Goal: Task Accomplishment & Management: Use online tool/utility

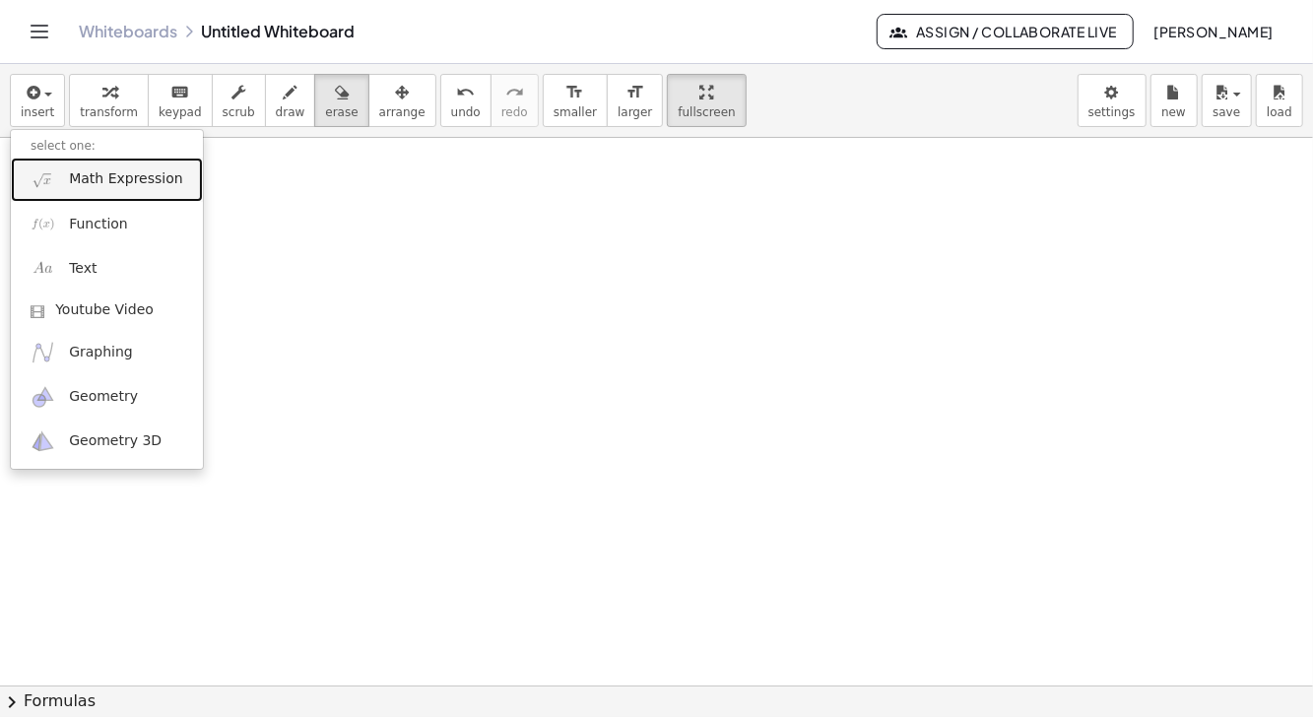
click at [145, 176] on span "Math Expression" at bounding box center [125, 179] width 113 height 20
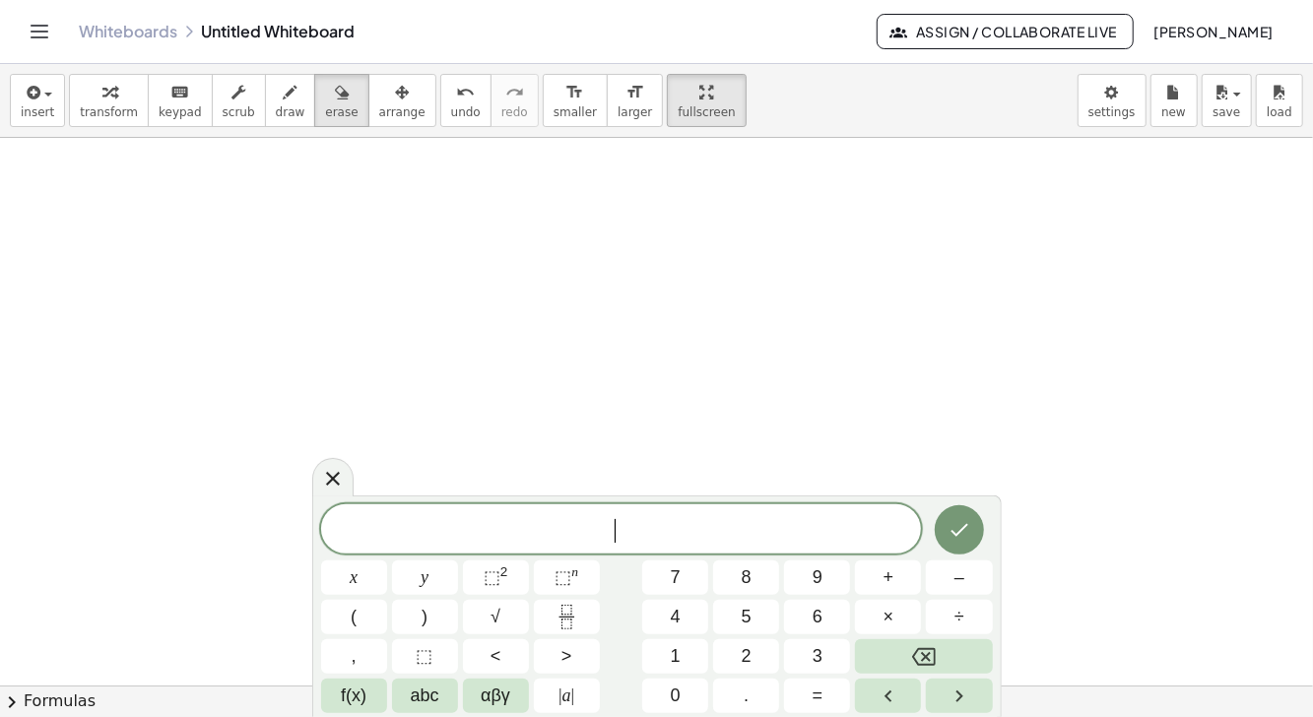
click at [813, 660] on span "3" at bounding box center [818, 656] width 10 height 27
click at [872, 621] on button "×" at bounding box center [888, 617] width 66 height 34
click at [755, 650] on button "2" at bounding box center [746, 656] width 66 height 34
click at [875, 579] on button "+" at bounding box center [888, 578] width 66 height 34
click at [805, 625] on button "6" at bounding box center [817, 617] width 66 height 34
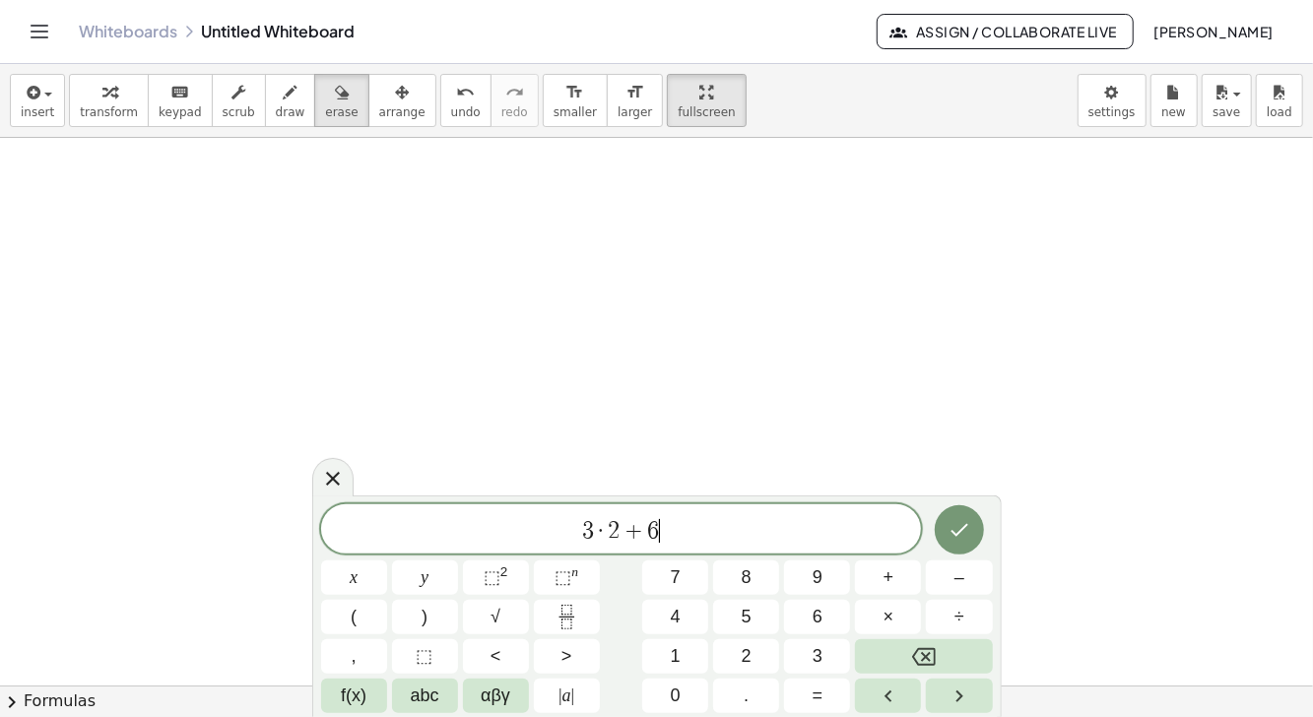
click at [883, 618] on button "×" at bounding box center [888, 617] width 66 height 34
click at [810, 660] on button "3" at bounding box center [817, 656] width 66 height 34
click at [943, 527] on button "Done" at bounding box center [959, 529] width 49 height 49
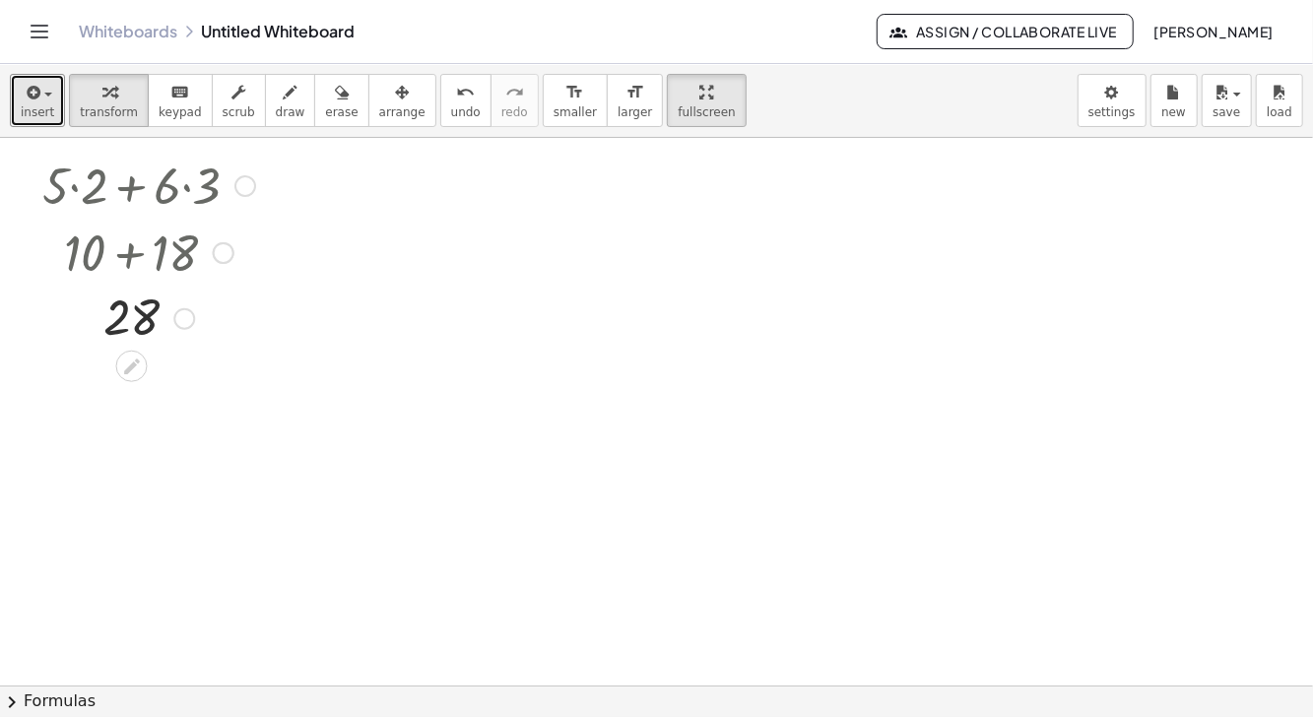
click at [35, 94] on icon "button" at bounding box center [32, 93] width 18 height 24
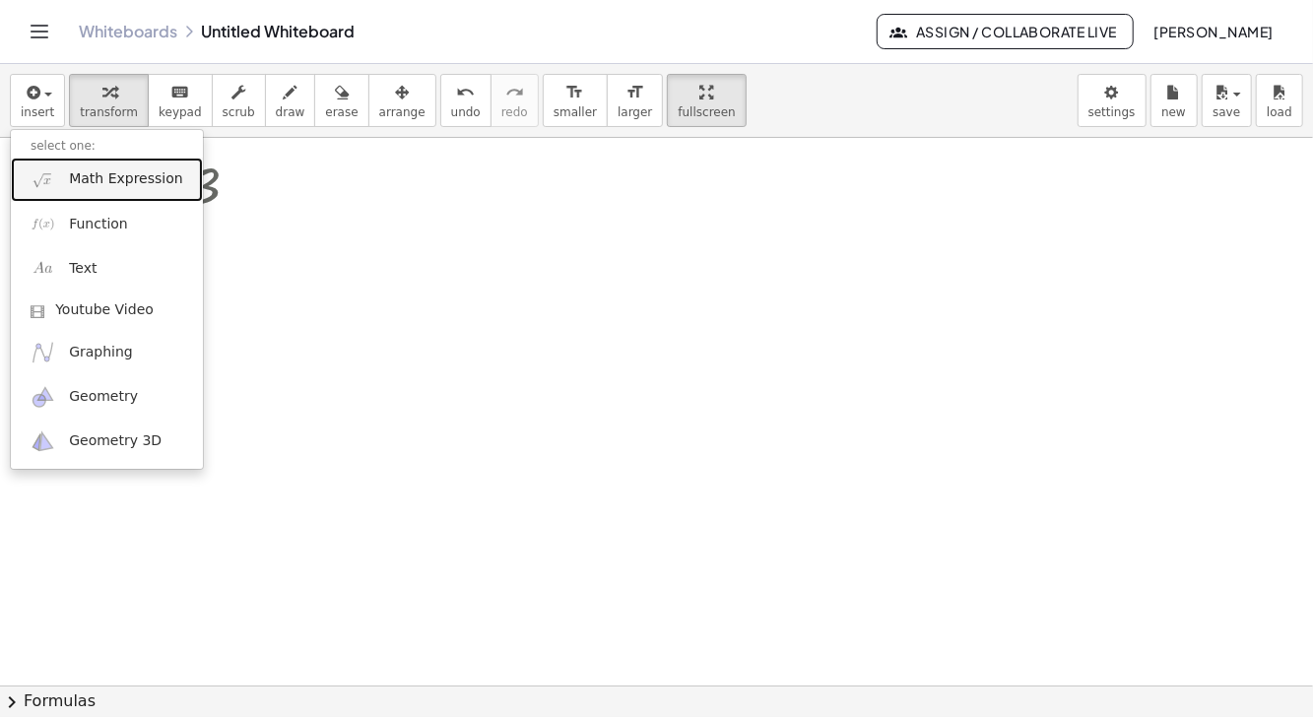
click at [142, 167] on link "Math Expression" at bounding box center [107, 180] width 192 height 44
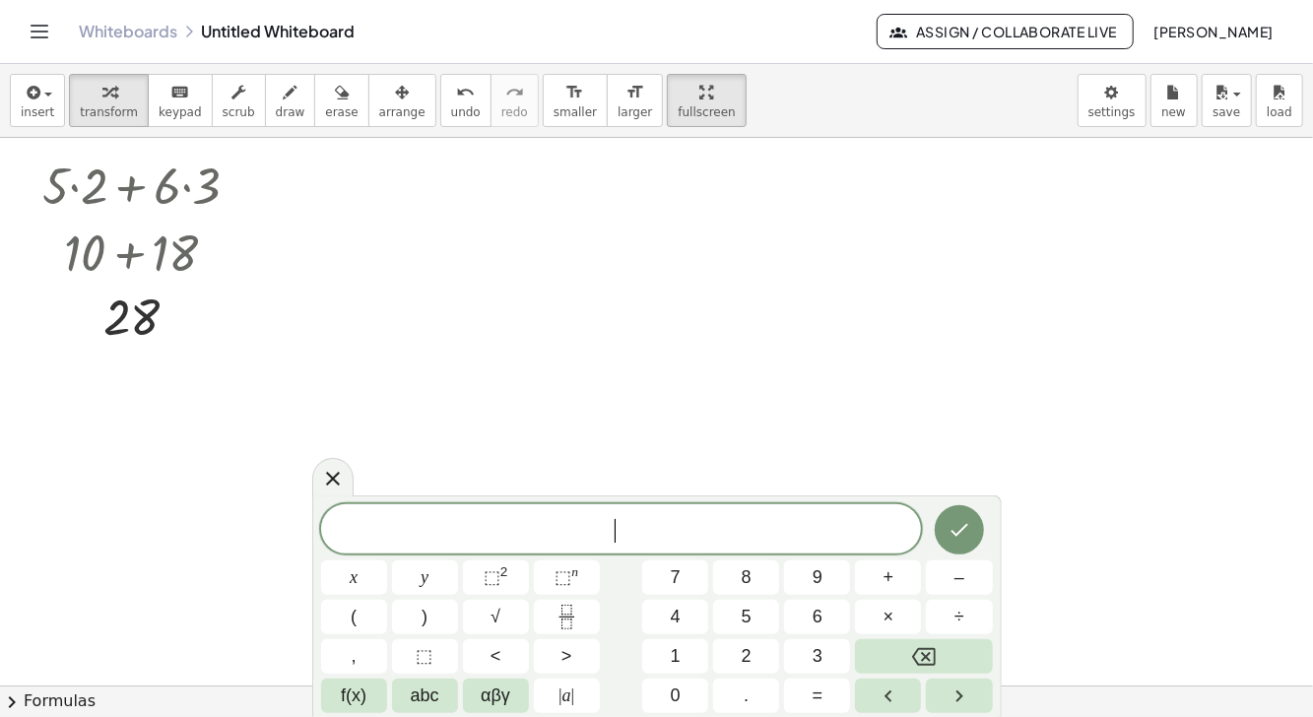
click at [806, 649] on button "3" at bounding box center [817, 656] width 66 height 34
click at [883, 611] on button "×" at bounding box center [888, 617] width 66 height 34
click at [814, 620] on span "6" at bounding box center [818, 617] width 10 height 27
click at [876, 571] on button "+" at bounding box center [888, 578] width 66 height 34
click at [813, 617] on span "6" at bounding box center [818, 617] width 10 height 27
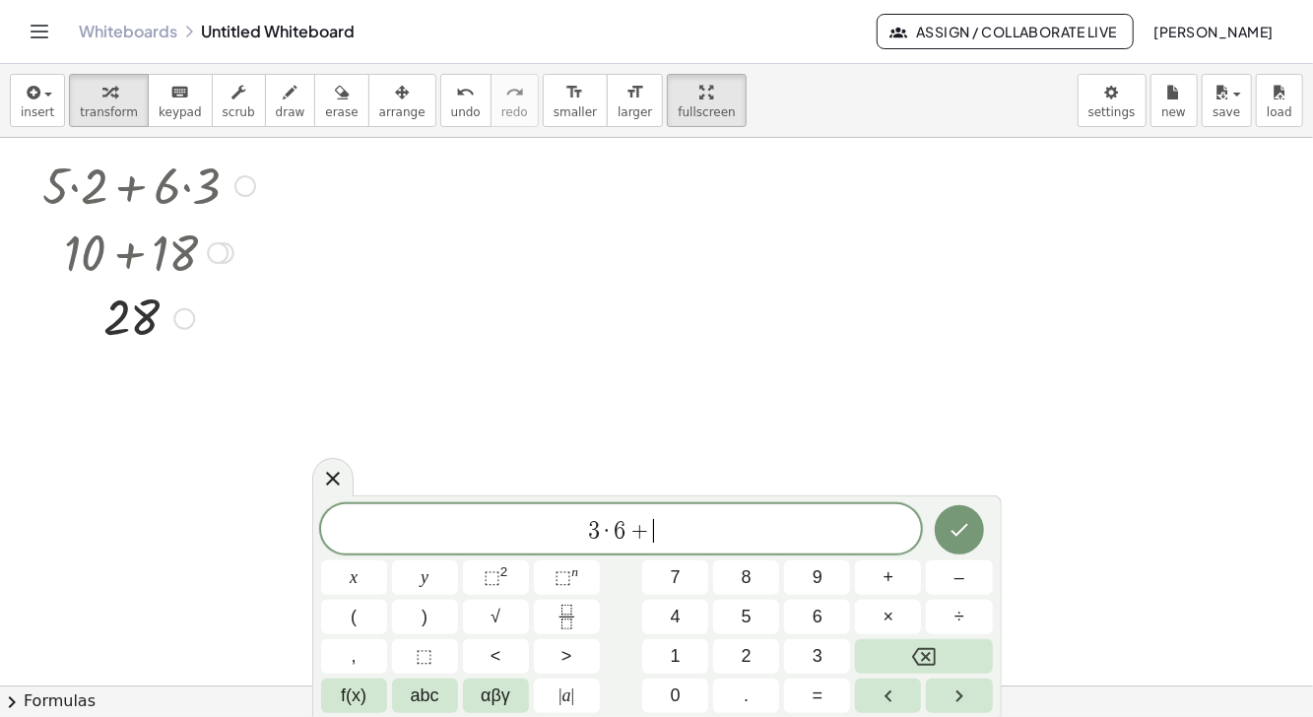
click at [885, 574] on span "+" at bounding box center [889, 578] width 11 height 27
click at [813, 574] on span "9" at bounding box center [818, 578] width 10 height 27
click at [955, 520] on icon "Done" at bounding box center [960, 530] width 24 height 24
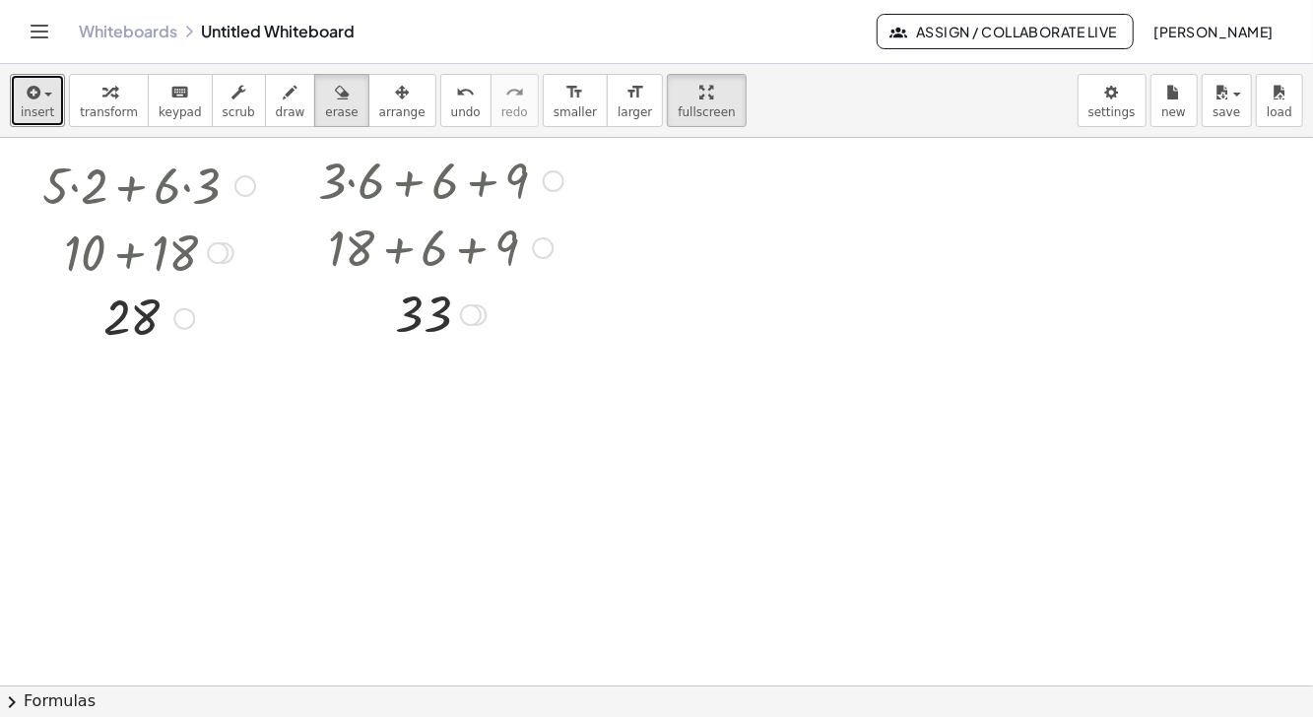
click at [34, 106] on span "insert" at bounding box center [37, 112] width 33 height 14
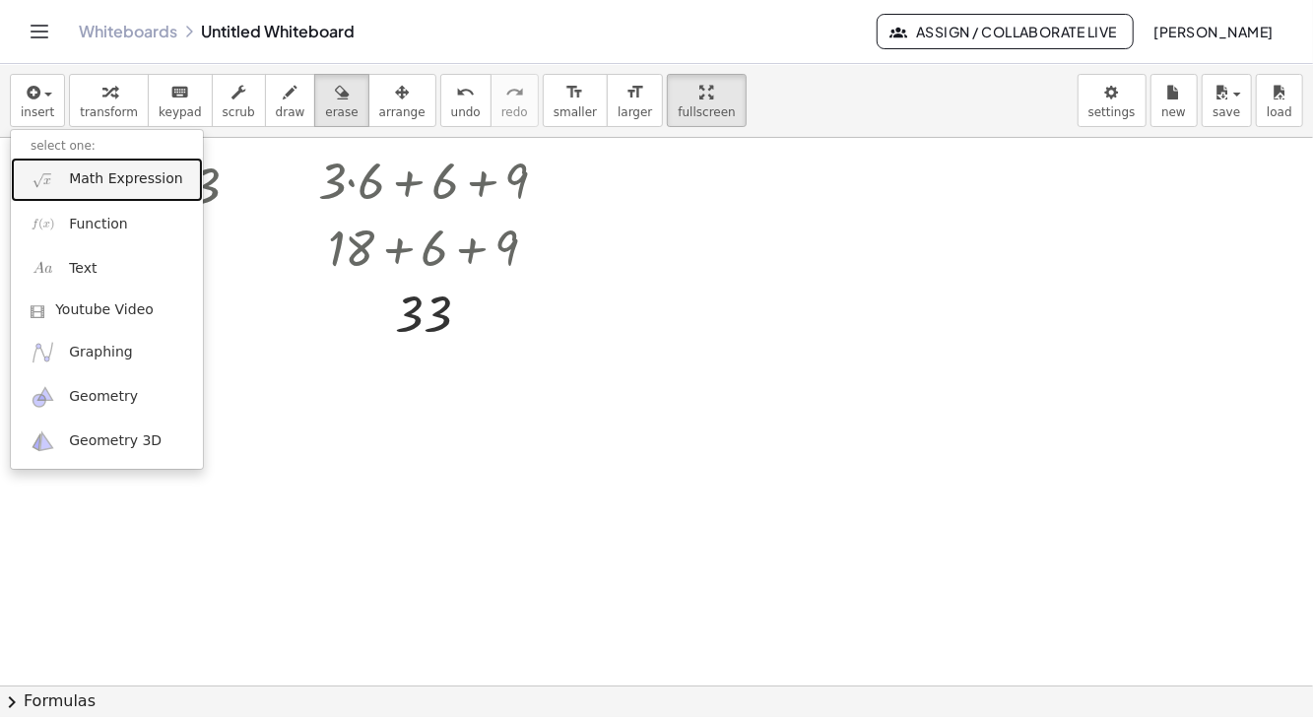
click at [137, 179] on span "Math Expression" at bounding box center [125, 179] width 113 height 20
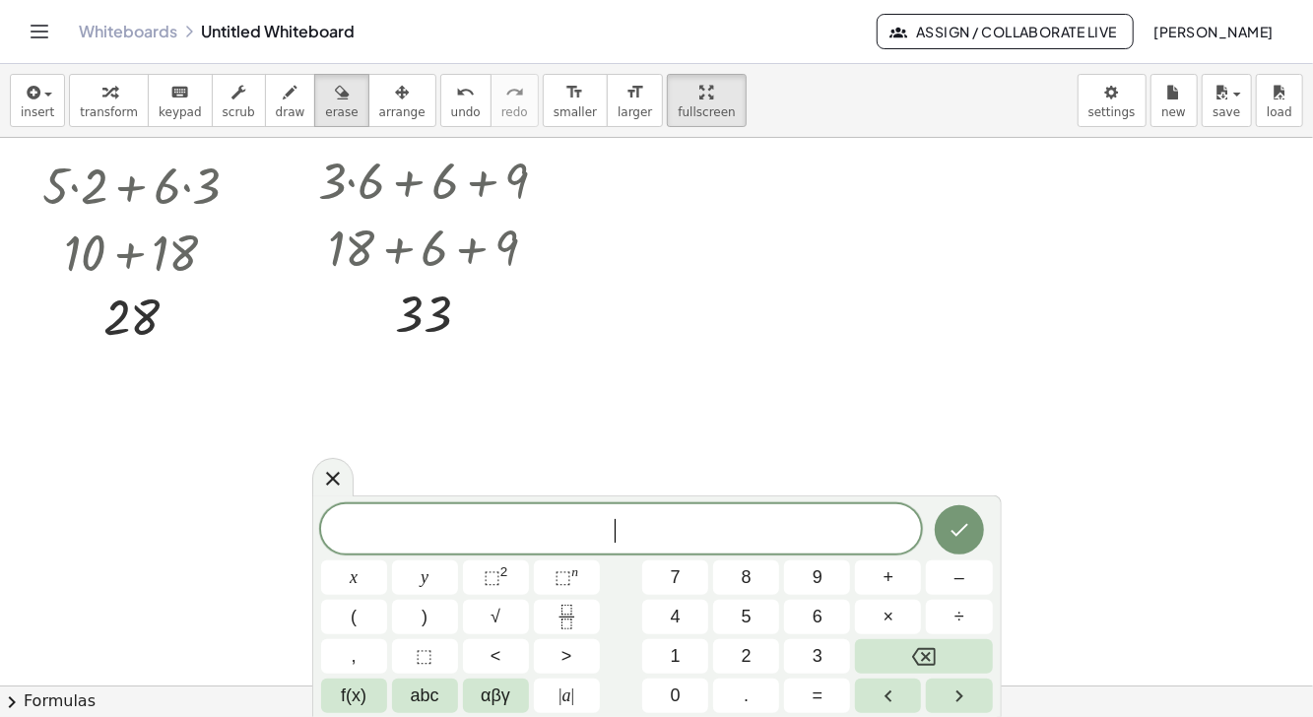
click at [811, 650] on button "3" at bounding box center [817, 656] width 66 height 34
click at [876, 617] on button "×" at bounding box center [888, 617] width 66 height 34
click at [811, 620] on button "6" at bounding box center [817, 617] width 66 height 34
click at [876, 581] on button "+" at bounding box center [888, 578] width 66 height 34
click at [810, 583] on button "9" at bounding box center [817, 578] width 66 height 34
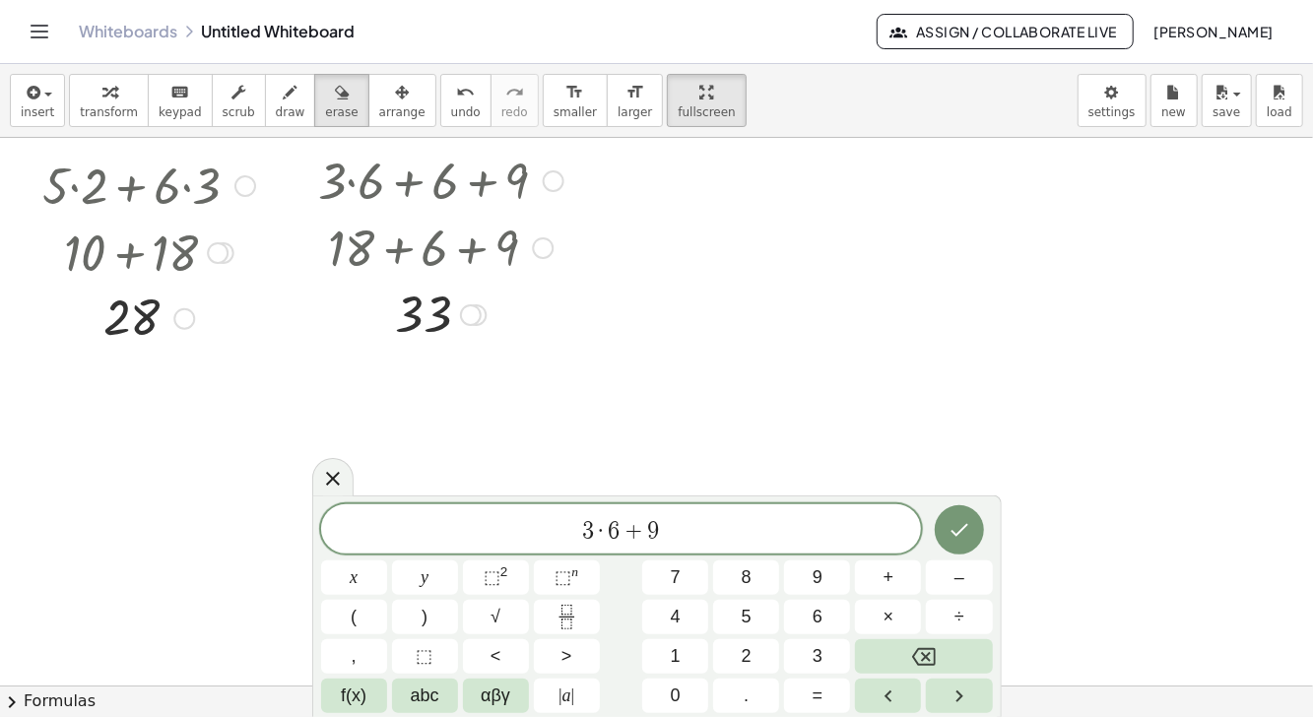
click at [880, 616] on button "×" at bounding box center [888, 617] width 66 height 34
click at [810, 656] on button "3" at bounding box center [817, 656] width 66 height 34
click at [872, 577] on button "+" at bounding box center [888, 578] width 66 height 34
click at [679, 657] on span "1" at bounding box center [676, 656] width 10 height 27
click at [679, 694] on span "0" at bounding box center [676, 696] width 10 height 27
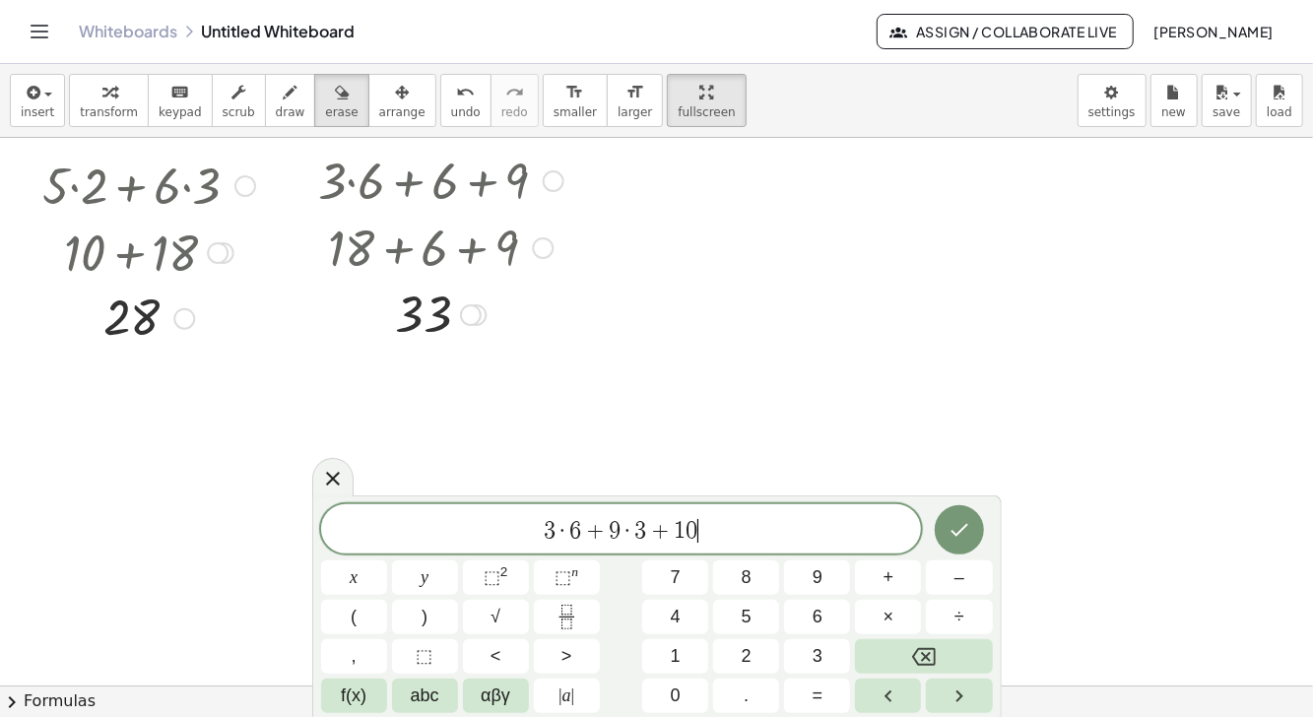
click at [953, 527] on icon "Done" at bounding box center [960, 530] width 24 height 24
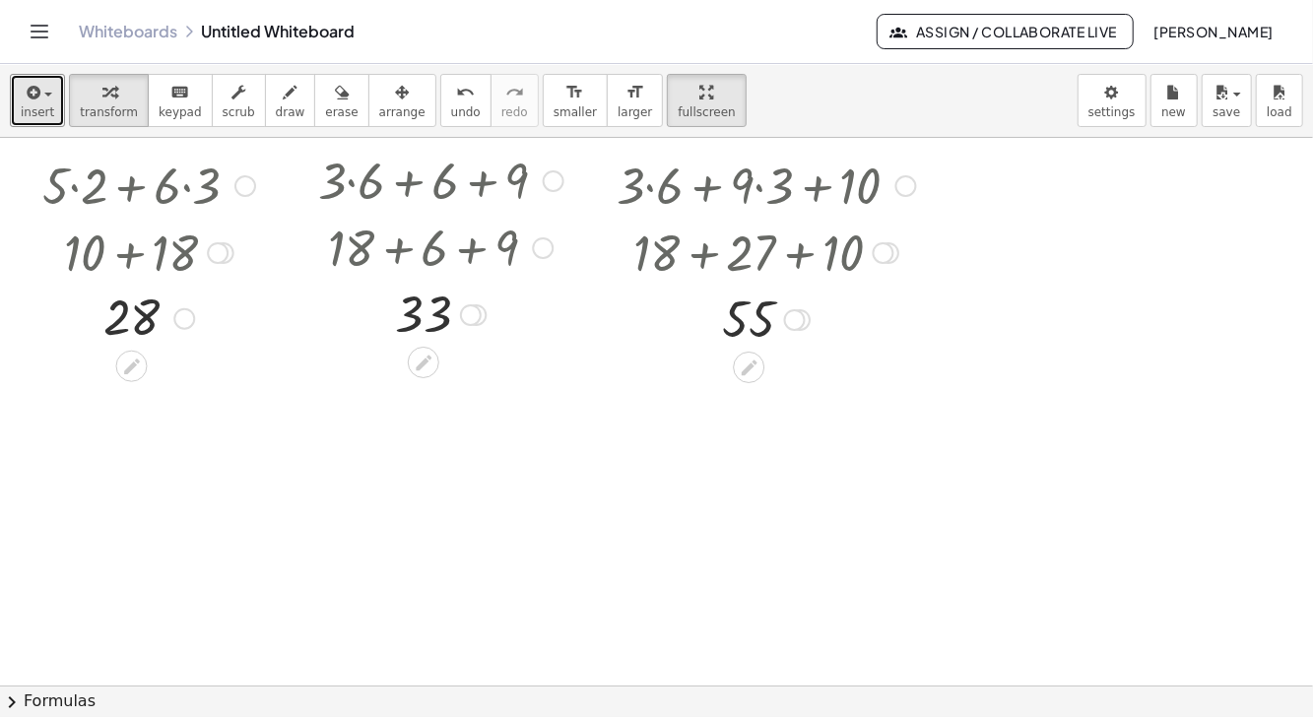
click at [31, 99] on icon "button" at bounding box center [32, 93] width 18 height 24
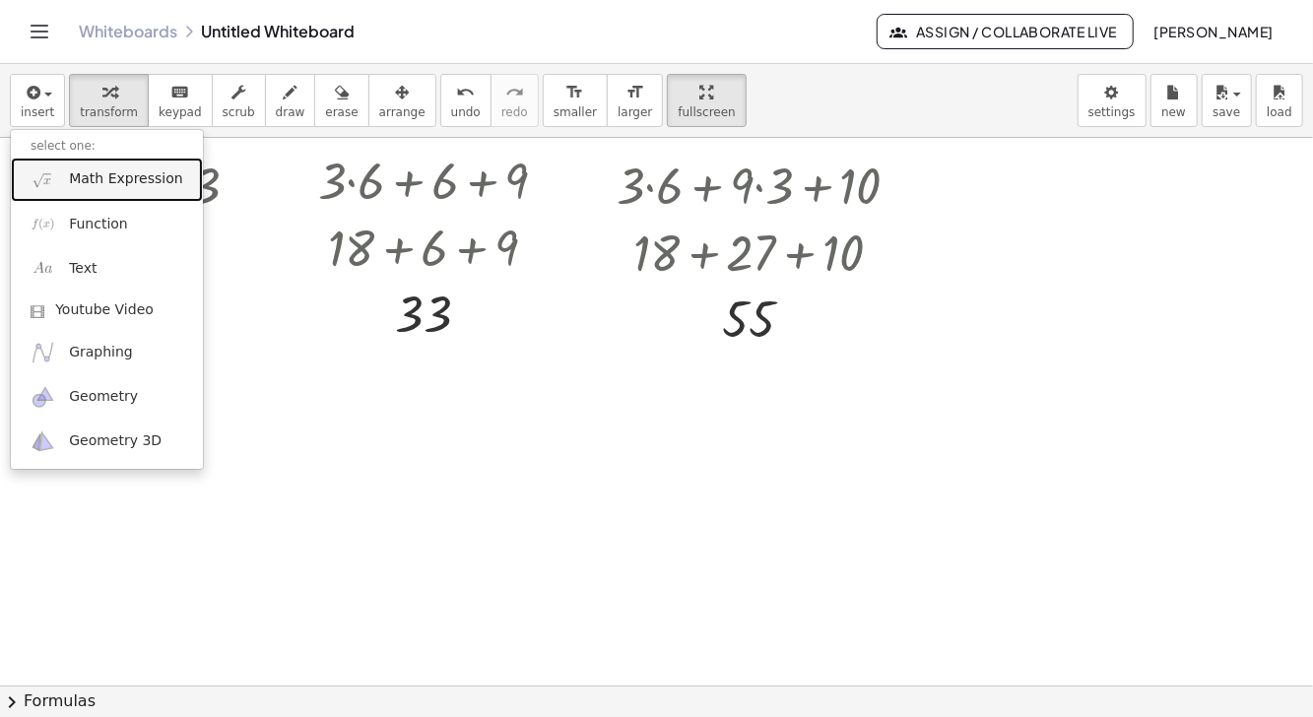
click at [119, 177] on span "Math Expression" at bounding box center [125, 179] width 113 height 20
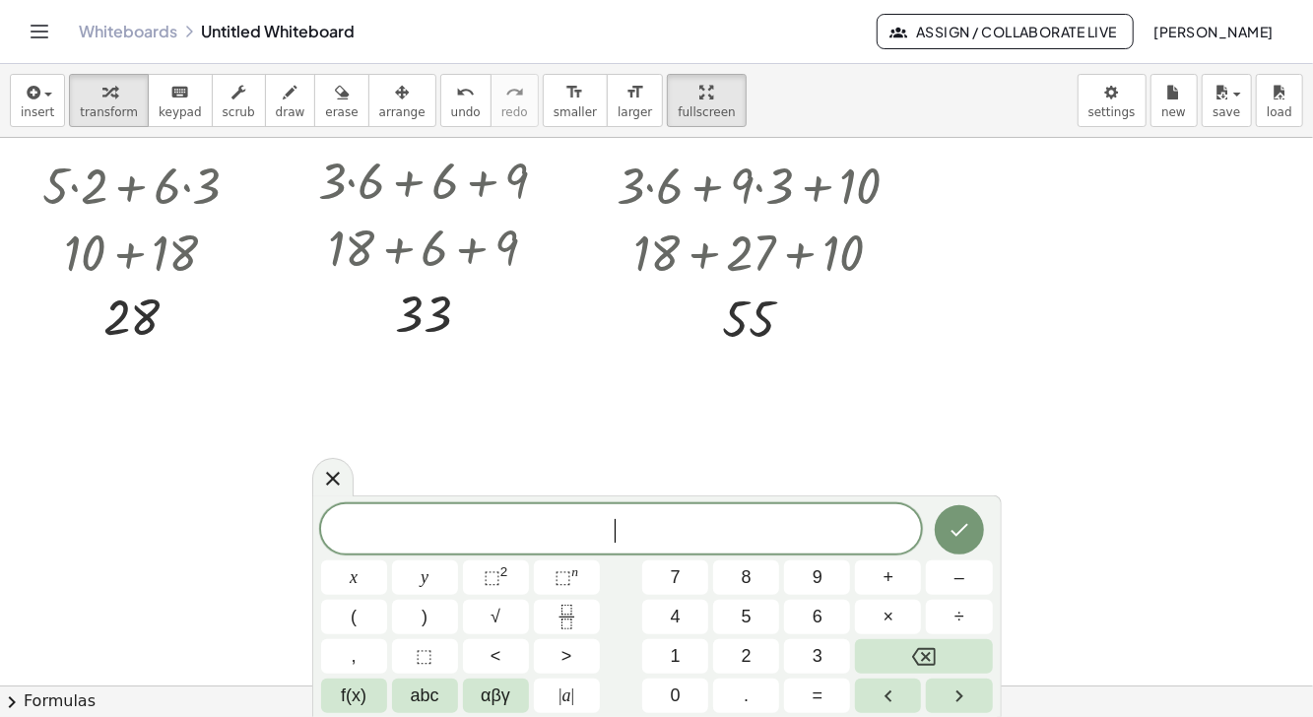
click at [759, 645] on button "2" at bounding box center [746, 656] width 66 height 34
click at [891, 618] on span "×" at bounding box center [889, 617] width 11 height 27
click at [812, 653] on button "3" at bounding box center [817, 656] width 66 height 34
click at [353, 607] on span "(" at bounding box center [354, 617] width 6 height 27
click at [573, 524] on span "2 · 3 ( ​ )" at bounding box center [621, 528] width 601 height 33
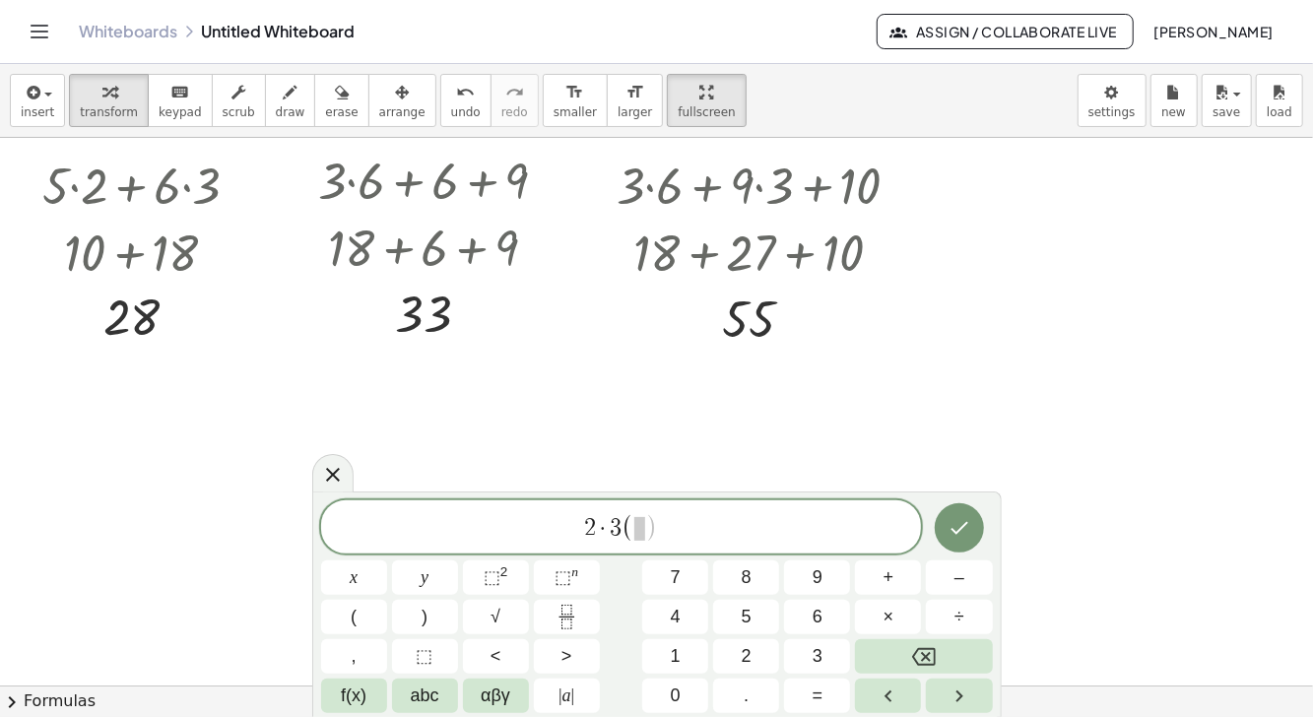
click at [933, 662] on icon "Backspace" at bounding box center [924, 657] width 24 height 24
click at [932, 654] on icon "Backspace" at bounding box center [924, 657] width 24 height 24
click at [934, 653] on icon "Backspace" at bounding box center [924, 657] width 24 height 24
click at [936, 652] on icon "Backspace" at bounding box center [924, 657] width 24 height 18
click at [726, 521] on span "​ 2 · 3 ( )" at bounding box center [621, 528] width 601 height 33
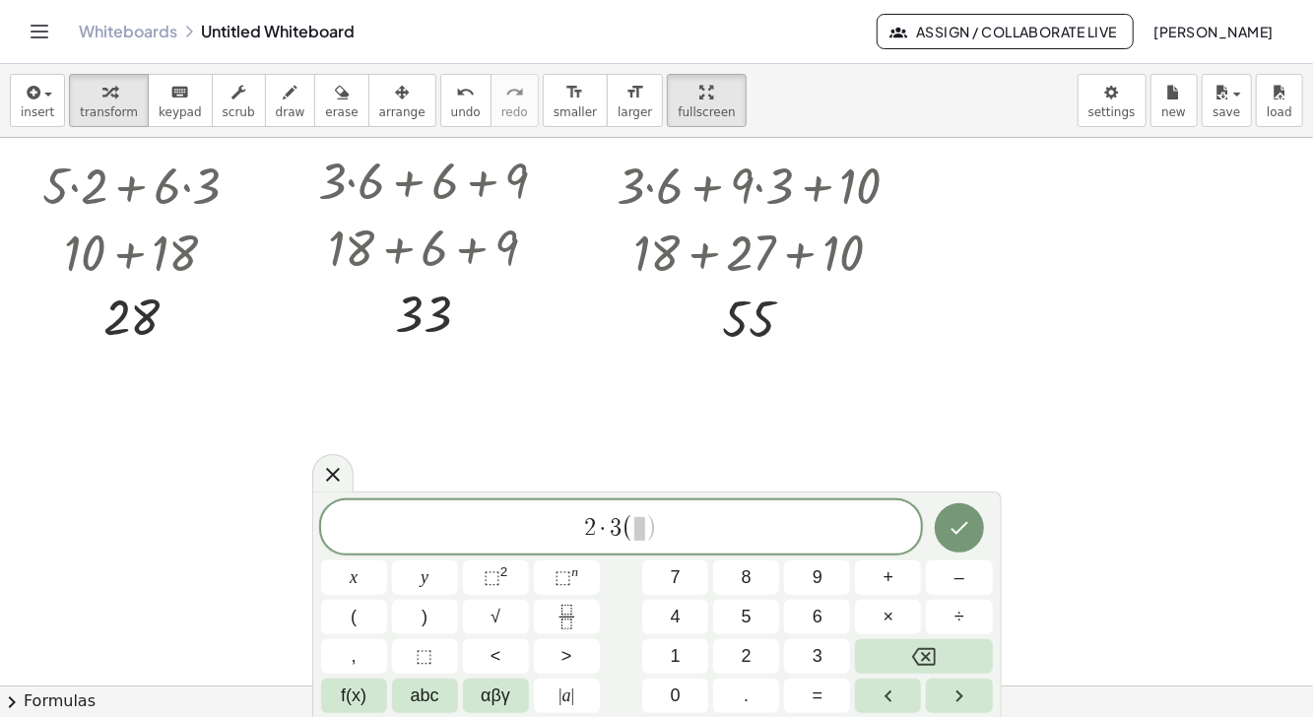
click at [949, 660] on button "Backspace" at bounding box center [923, 656] width 137 height 34
click at [952, 658] on button "Backspace" at bounding box center [923, 656] width 137 height 34
click at [954, 658] on button "Backspace" at bounding box center [923, 656] width 137 height 34
click at [951, 659] on button "Backspace" at bounding box center [923, 656] width 137 height 34
click at [950, 659] on button "Backspace" at bounding box center [923, 656] width 137 height 34
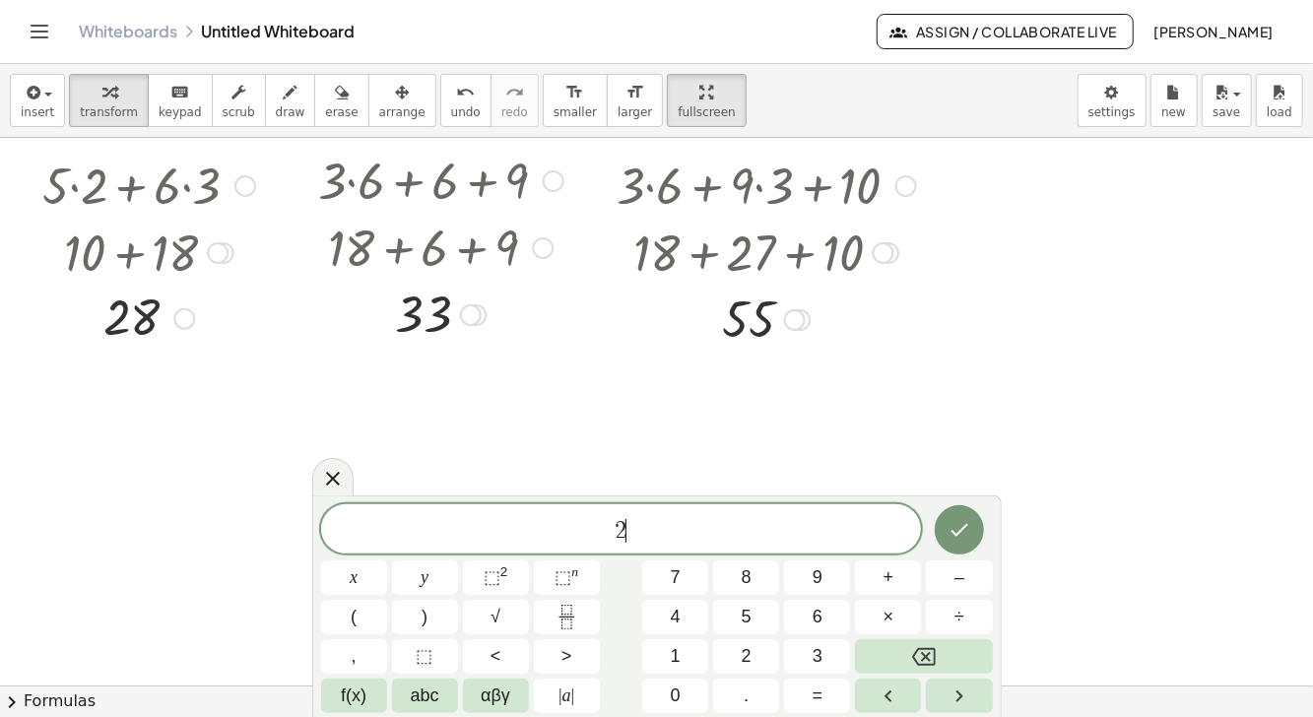
click at [948, 660] on button "Backspace" at bounding box center [923, 656] width 137 height 34
click at [364, 611] on button "(" at bounding box center [354, 617] width 66 height 34
click at [753, 643] on button "2" at bounding box center [746, 656] width 66 height 34
click at [819, 643] on span "3" at bounding box center [818, 656] width 10 height 27
click at [813, 609] on span "6" at bounding box center [818, 617] width 10 height 27
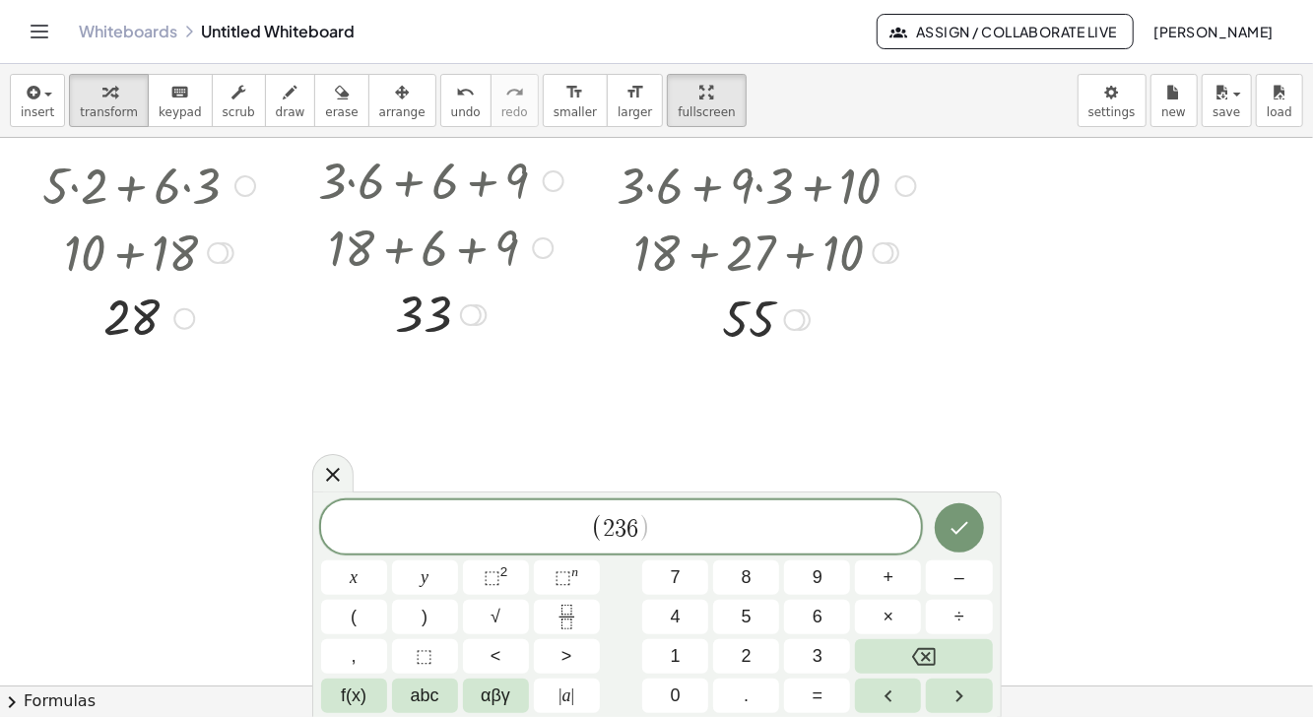
click at [924, 651] on icon "Backspace" at bounding box center [924, 657] width 24 height 24
click at [932, 641] on button "Backspace" at bounding box center [923, 656] width 137 height 34
click at [886, 612] on span "×" at bounding box center [889, 617] width 11 height 27
click at [813, 671] on button "3" at bounding box center [817, 656] width 66 height 34
click at [425, 618] on span ")" at bounding box center [425, 617] width 6 height 27
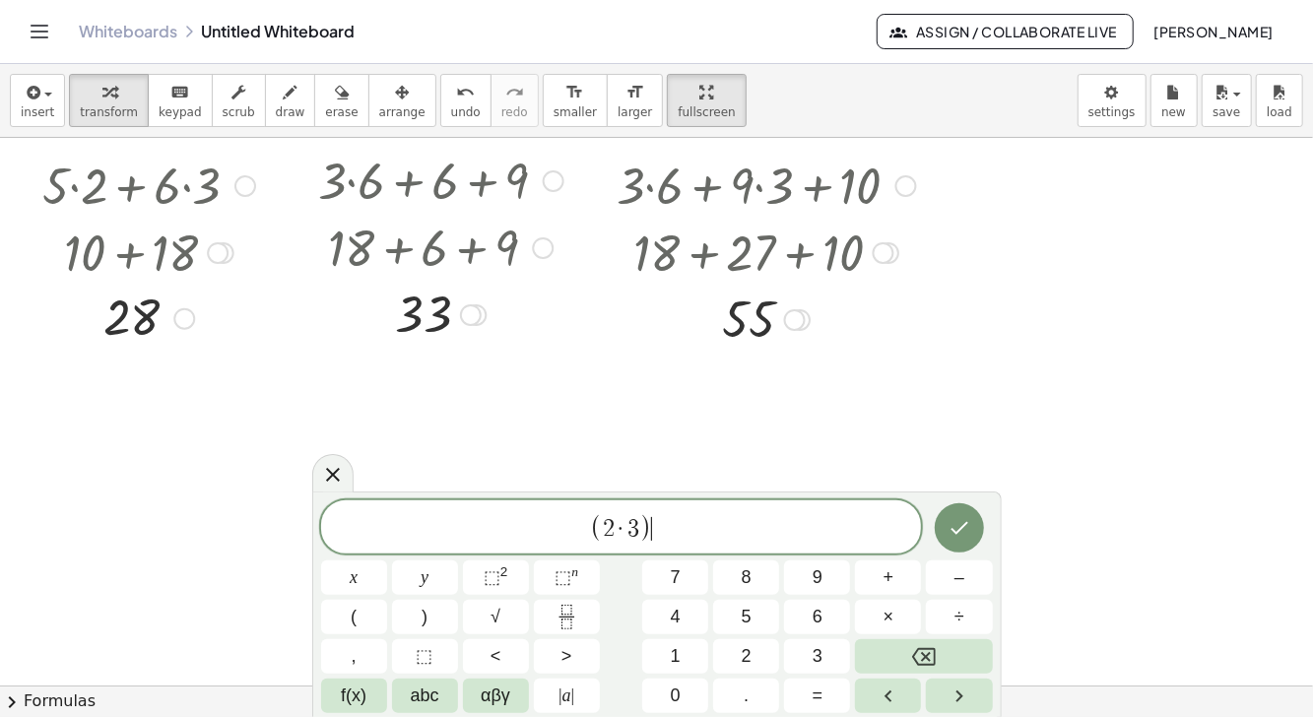
click at [886, 582] on span "+" at bounding box center [889, 578] width 11 height 27
click at [815, 623] on span "6" at bounding box center [818, 617] width 10 height 27
click at [887, 620] on span "×" at bounding box center [889, 617] width 11 height 27
click at [827, 581] on button "9" at bounding box center [817, 578] width 66 height 34
click at [646, 521] on span "+" at bounding box center [634, 529] width 29 height 24
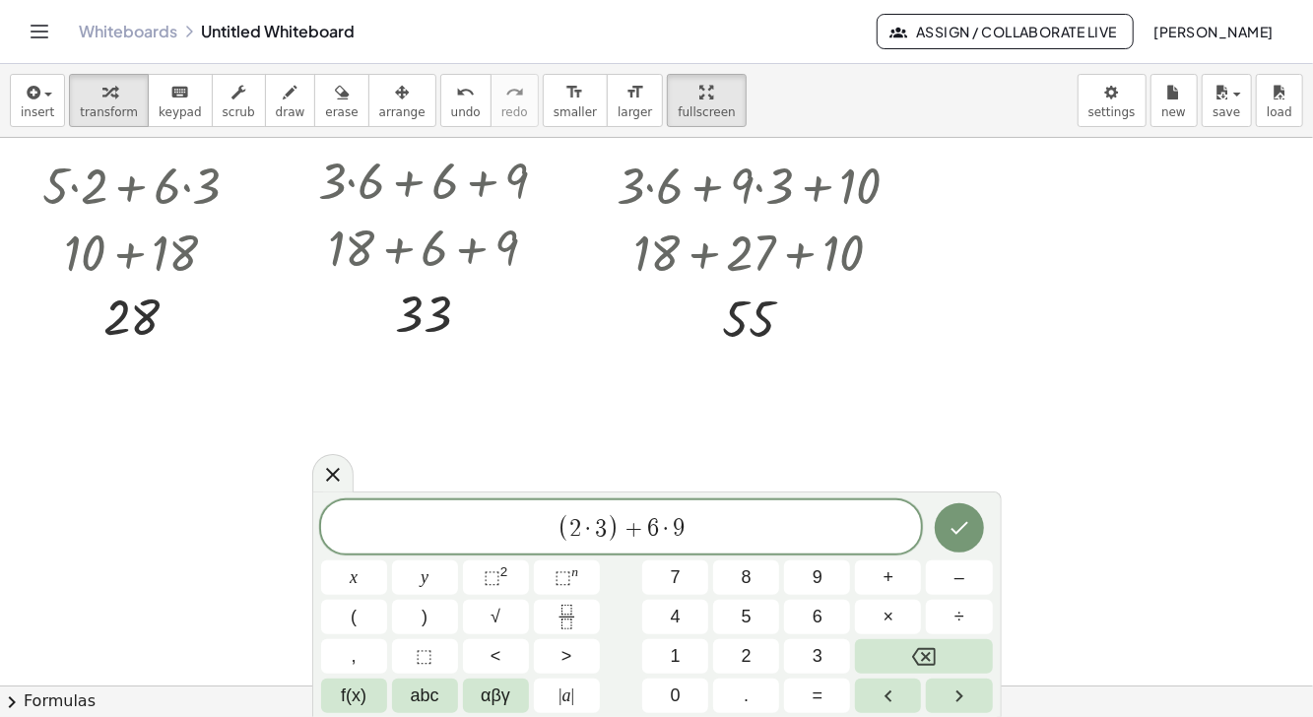
click at [353, 620] on span "(" at bounding box center [354, 617] width 6 height 27
click at [687, 533] on span ")" at bounding box center [691, 528] width 13 height 29
click at [450, 612] on button ")" at bounding box center [425, 617] width 66 height 34
click at [952, 513] on button "Done" at bounding box center [959, 527] width 49 height 49
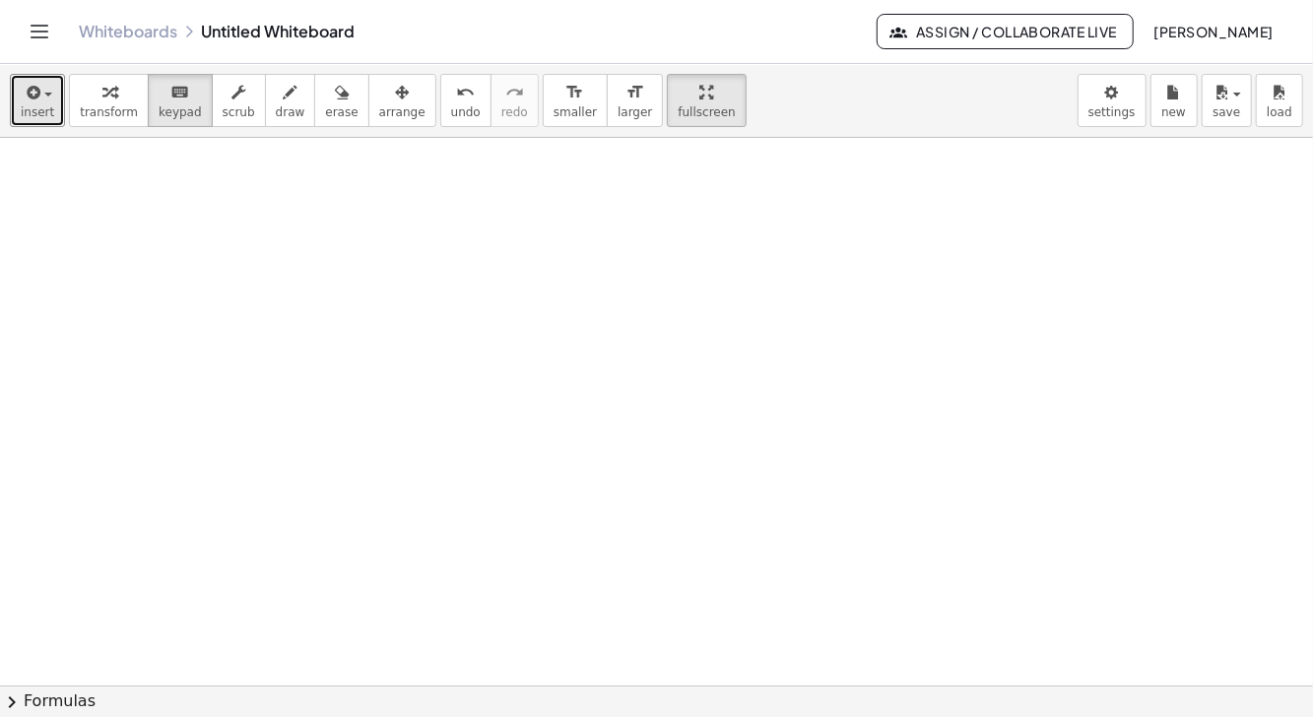
click at [34, 103] on button "insert" at bounding box center [37, 100] width 55 height 53
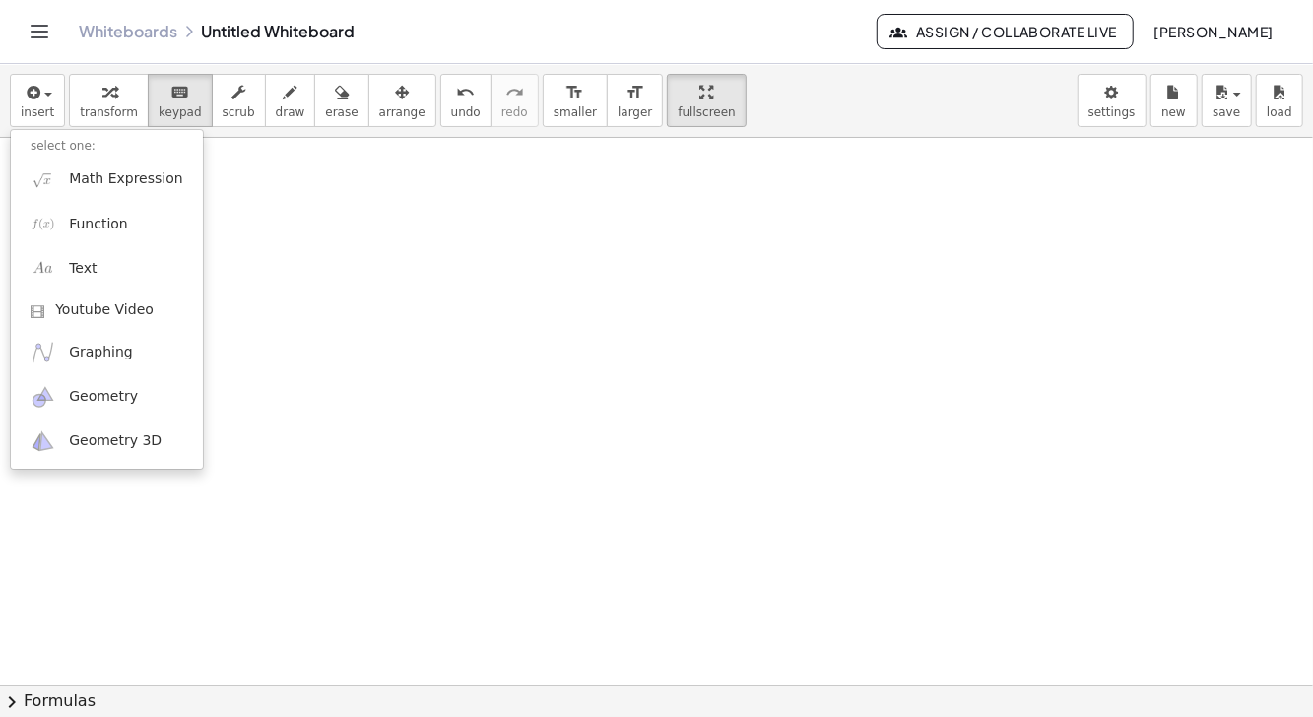
click at [167, 95] on div at bounding box center [656, 358] width 1313 height 717
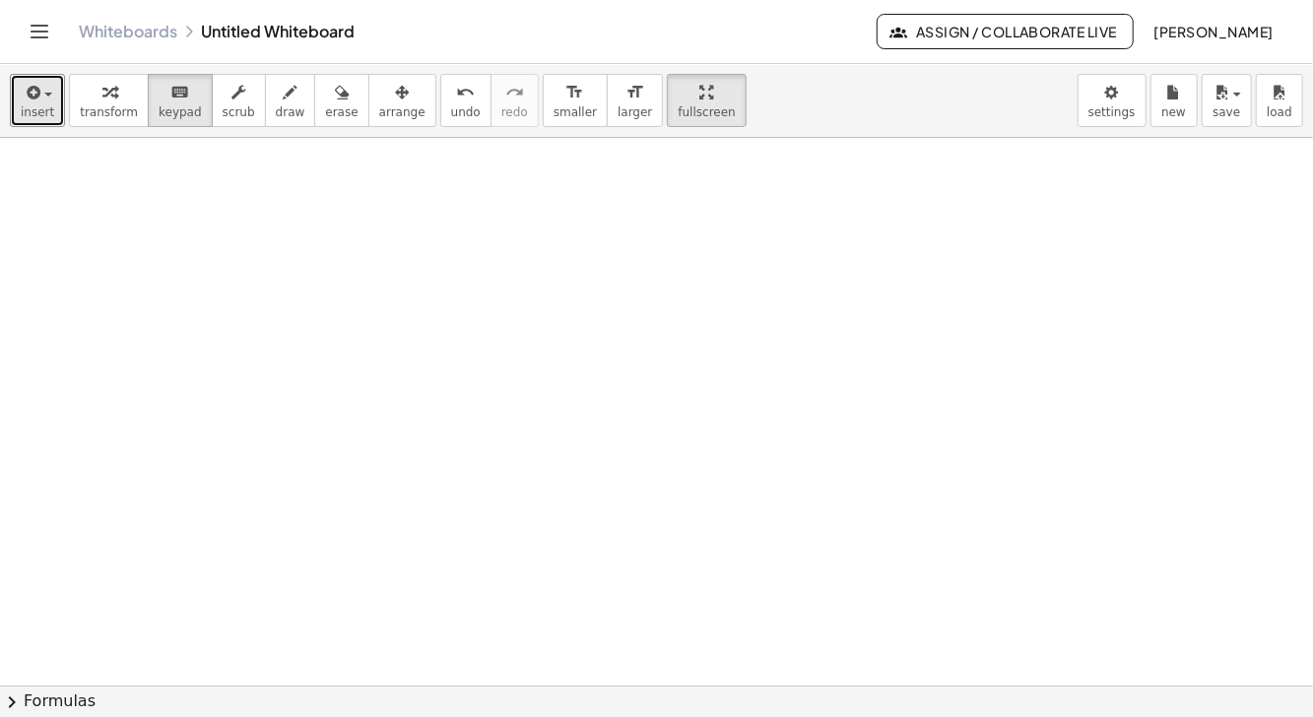
click at [38, 108] on span "insert" at bounding box center [37, 112] width 33 height 14
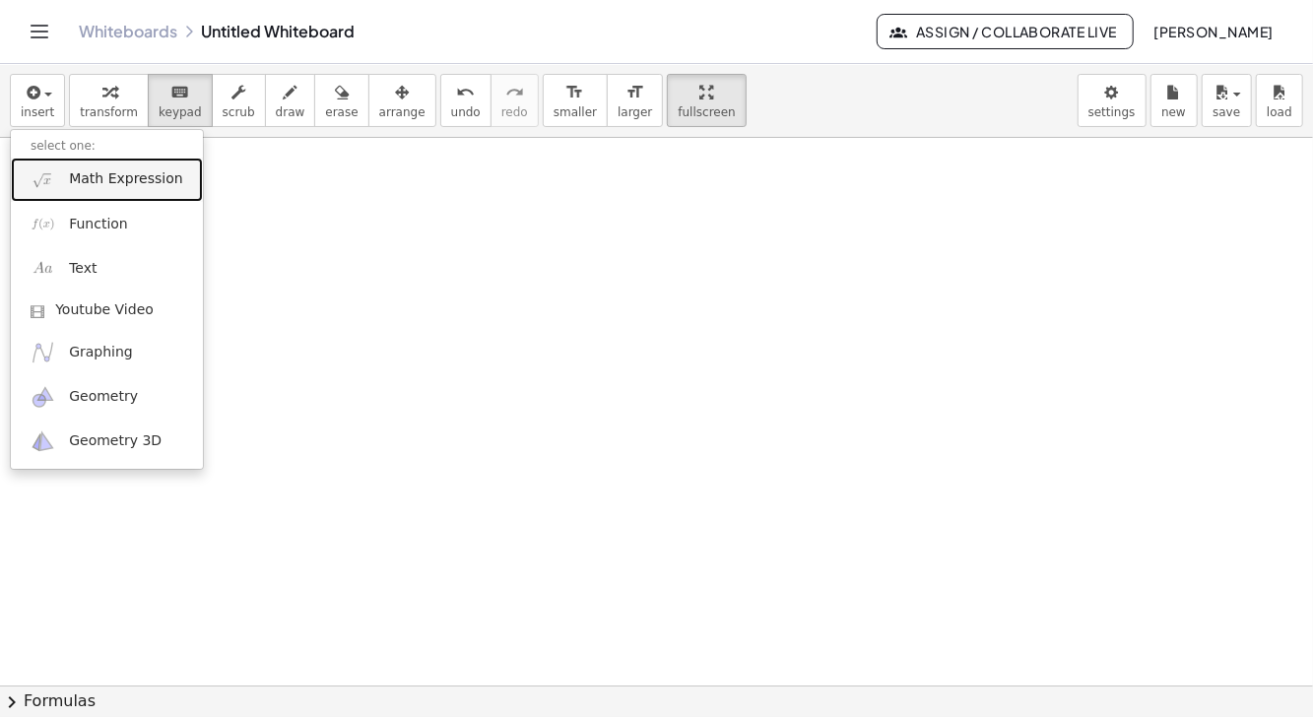
click at [125, 175] on span "Math Expression" at bounding box center [125, 179] width 113 height 20
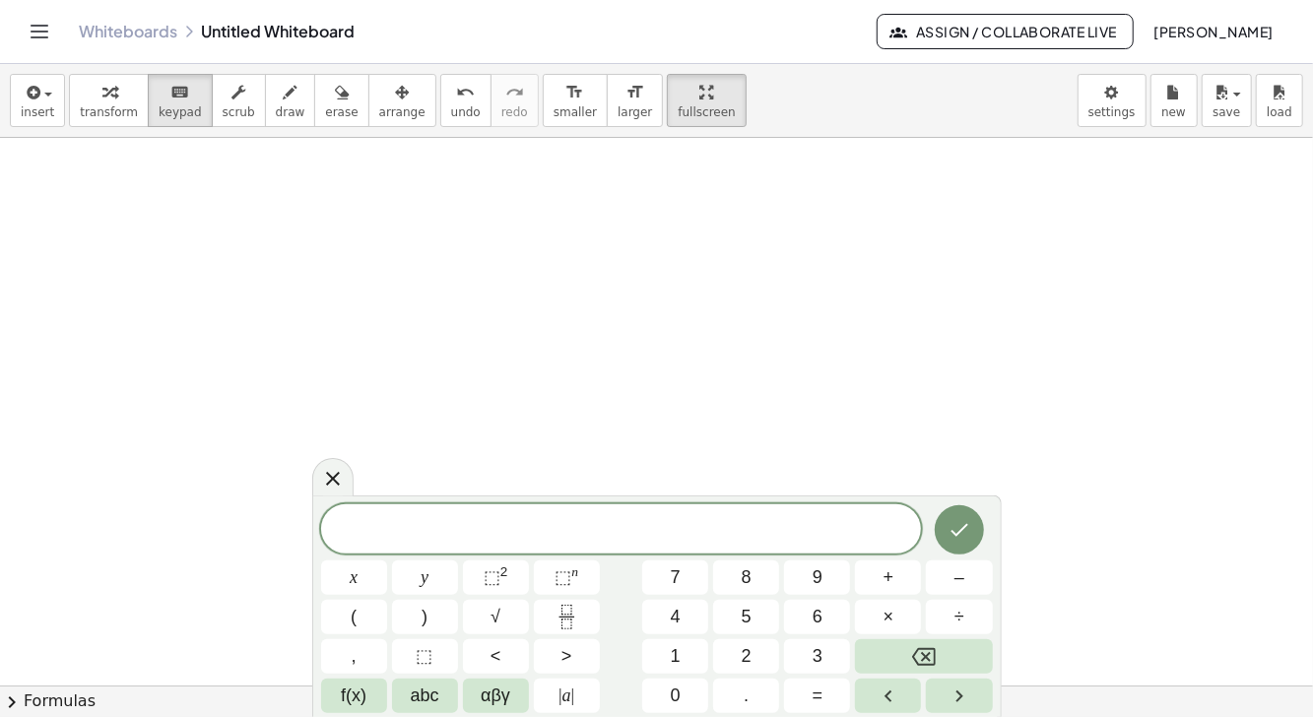
click at [426, 697] on span "abc" at bounding box center [425, 696] width 29 height 27
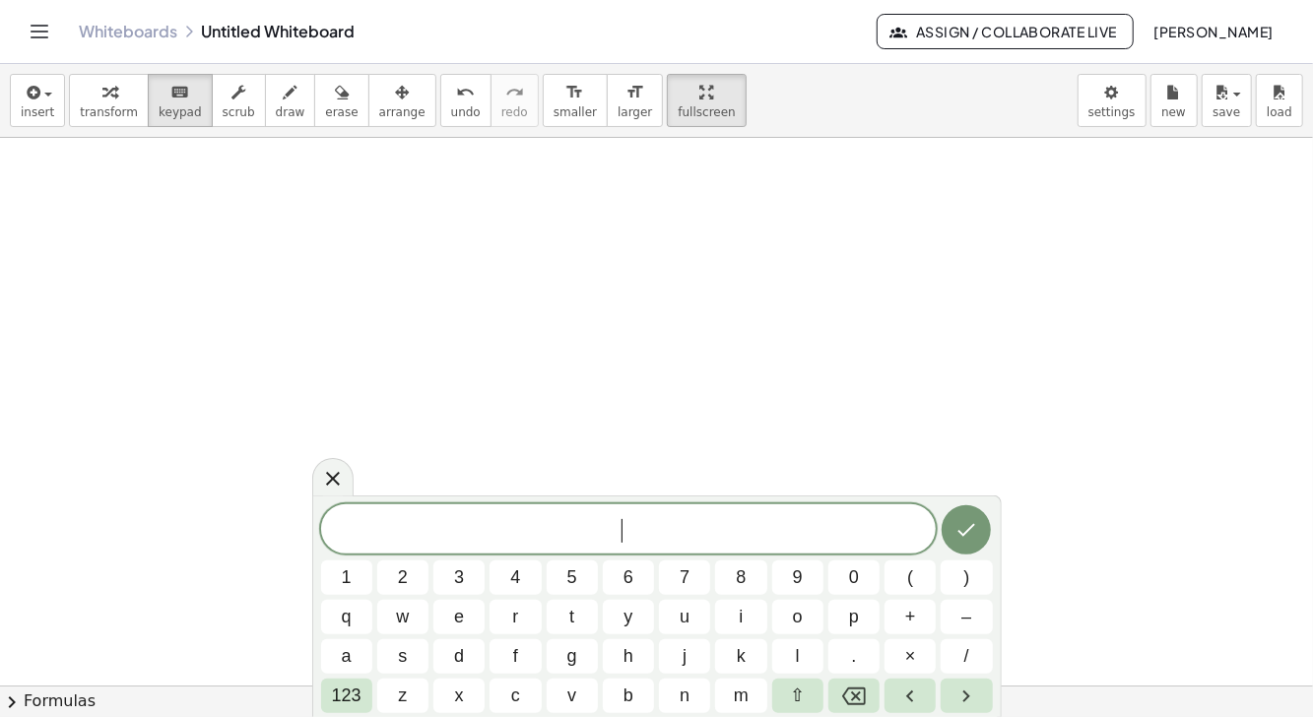
click at [569, 698] on span "v" at bounding box center [572, 696] width 9 height 27
click at [794, 618] on span "o" at bounding box center [798, 617] width 10 height 27
click at [849, 701] on icon "Backspace" at bounding box center [854, 697] width 24 height 24
click at [569, 697] on span "v" at bounding box center [572, 696] width 9 height 27
click at [839, 697] on button "Backspace" at bounding box center [854, 696] width 51 height 34
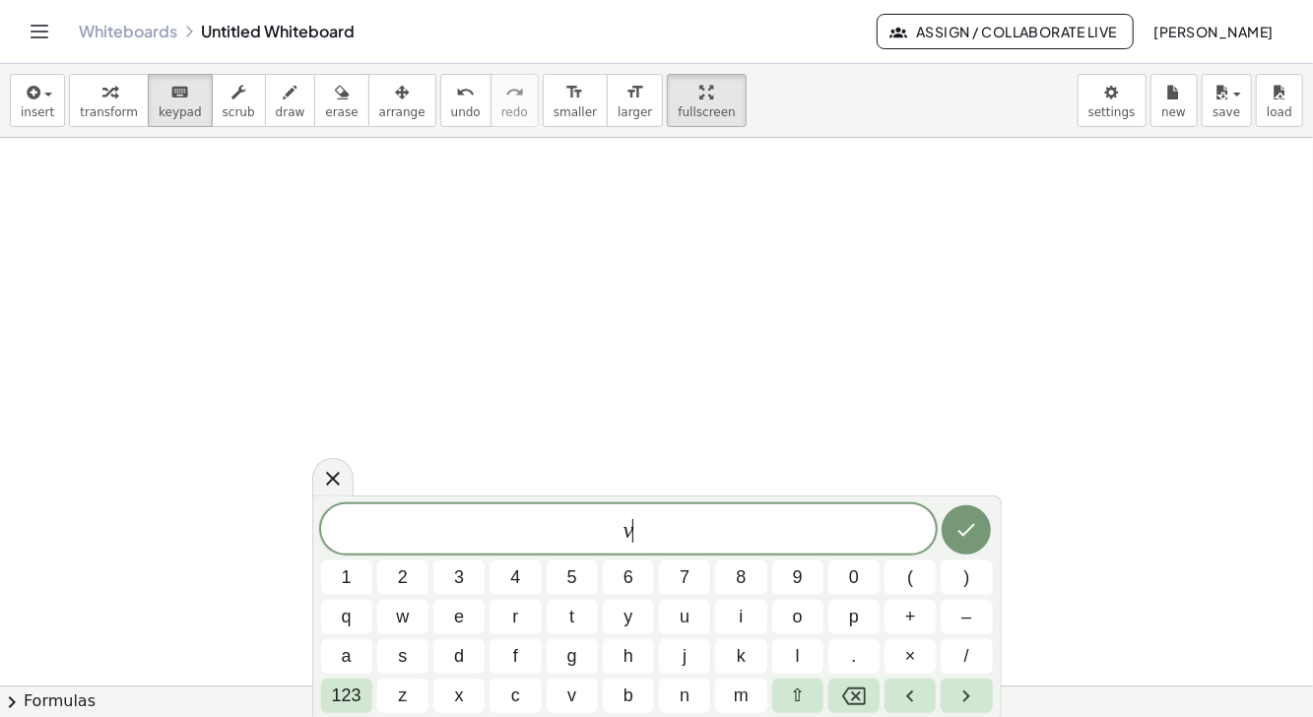
click at [563, 698] on button "v" at bounding box center [572, 696] width 51 height 34
click at [845, 700] on icon "Backspace" at bounding box center [854, 697] width 24 height 18
click at [850, 703] on icon "Backspace" at bounding box center [854, 697] width 24 height 24
click at [796, 698] on span "⇧" at bounding box center [797, 696] width 15 height 27
click at [561, 699] on button "v" at bounding box center [572, 696] width 51 height 34
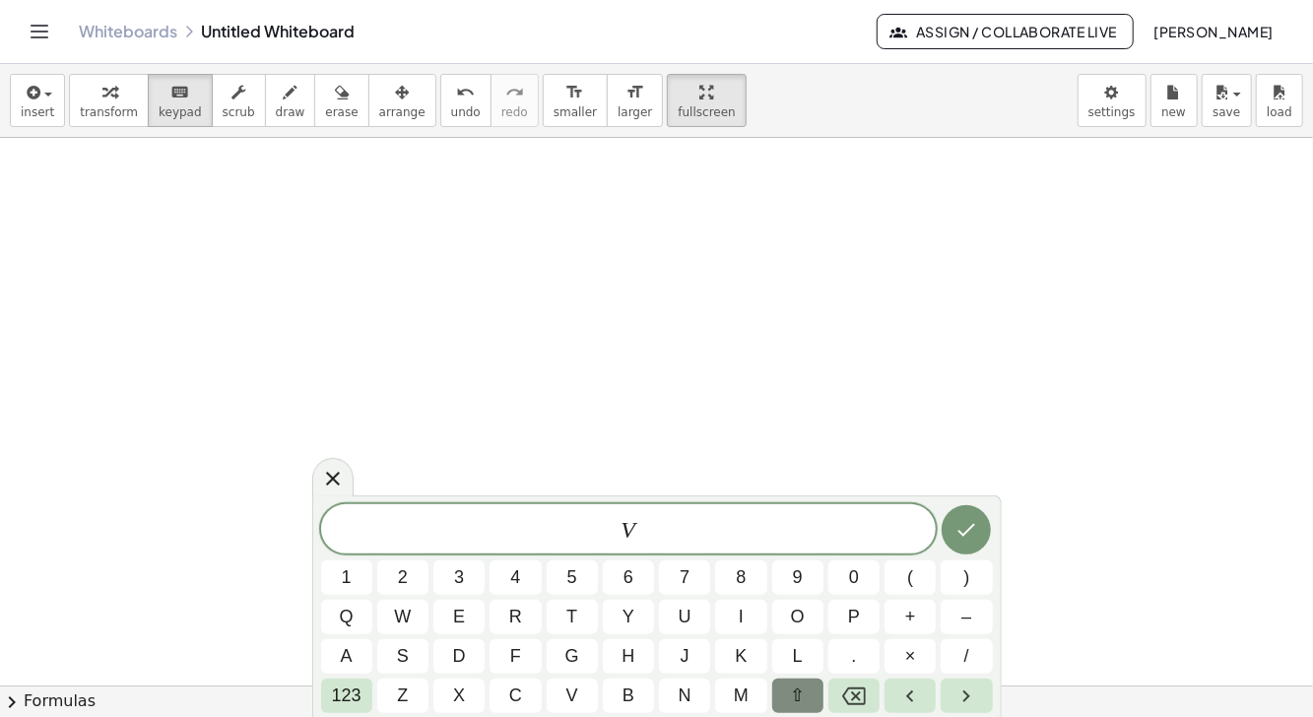
click at [790, 624] on button "o" at bounding box center [797, 617] width 51 height 34
click at [853, 696] on icon "Backspace" at bounding box center [854, 697] width 24 height 24
click at [796, 697] on span "⇧" at bounding box center [797, 696] width 15 height 27
click at [786, 615] on button "o" at bounding box center [797, 617] width 51 height 34
click at [853, 694] on icon "Backspace" at bounding box center [854, 697] width 24 height 18
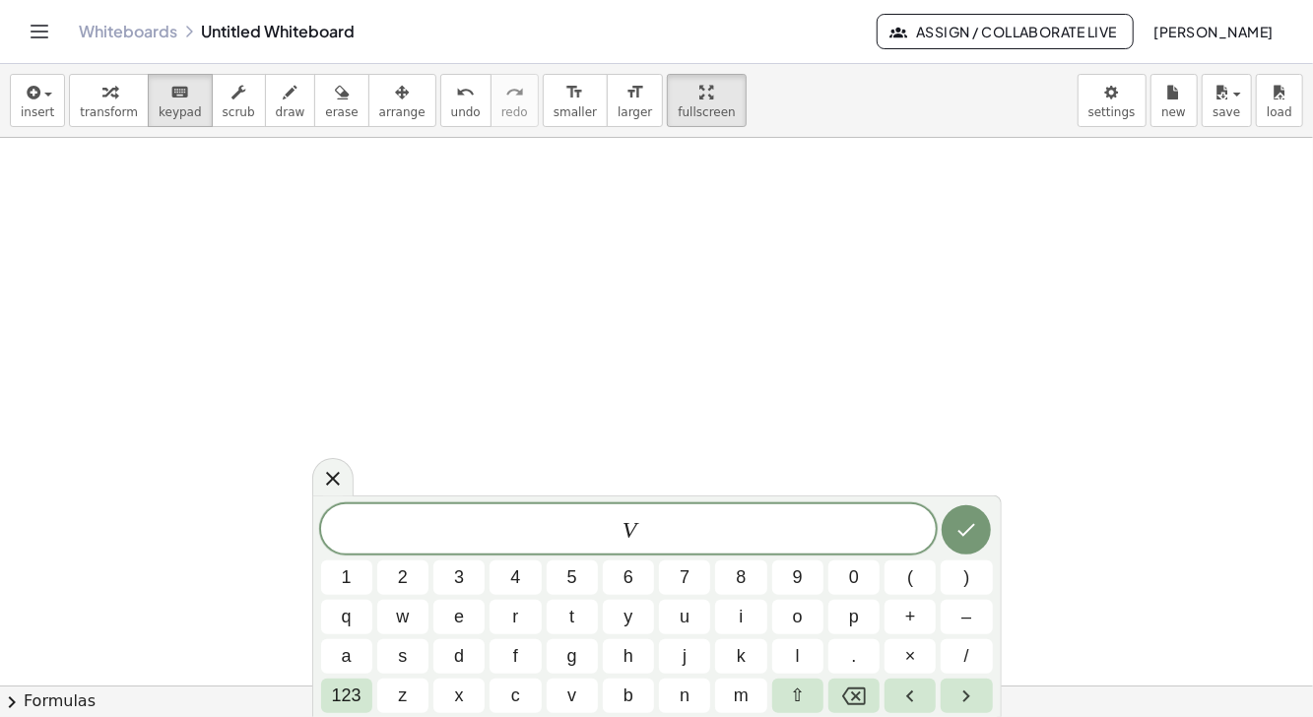
click at [347, 707] on span "123" at bounding box center [347, 696] width 30 height 27
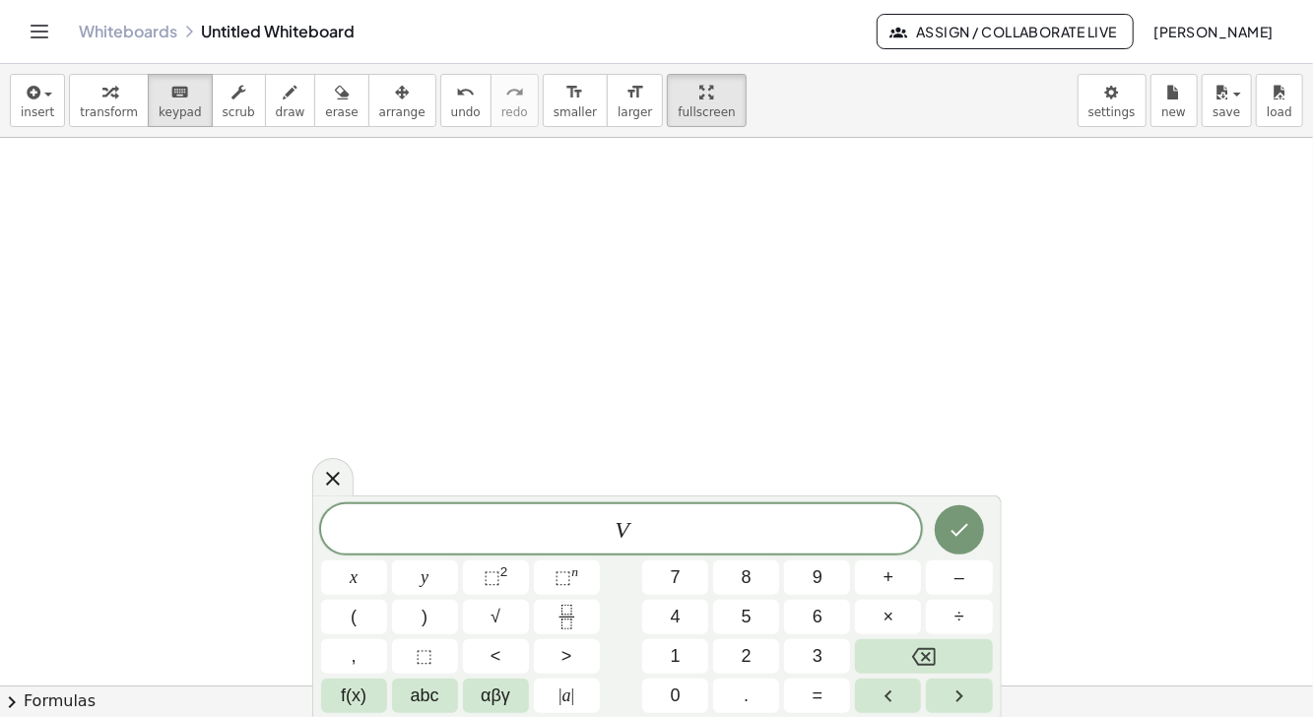
click at [817, 696] on span "=" at bounding box center [818, 696] width 11 height 27
click at [425, 700] on span "abc" at bounding box center [425, 696] width 29 height 27
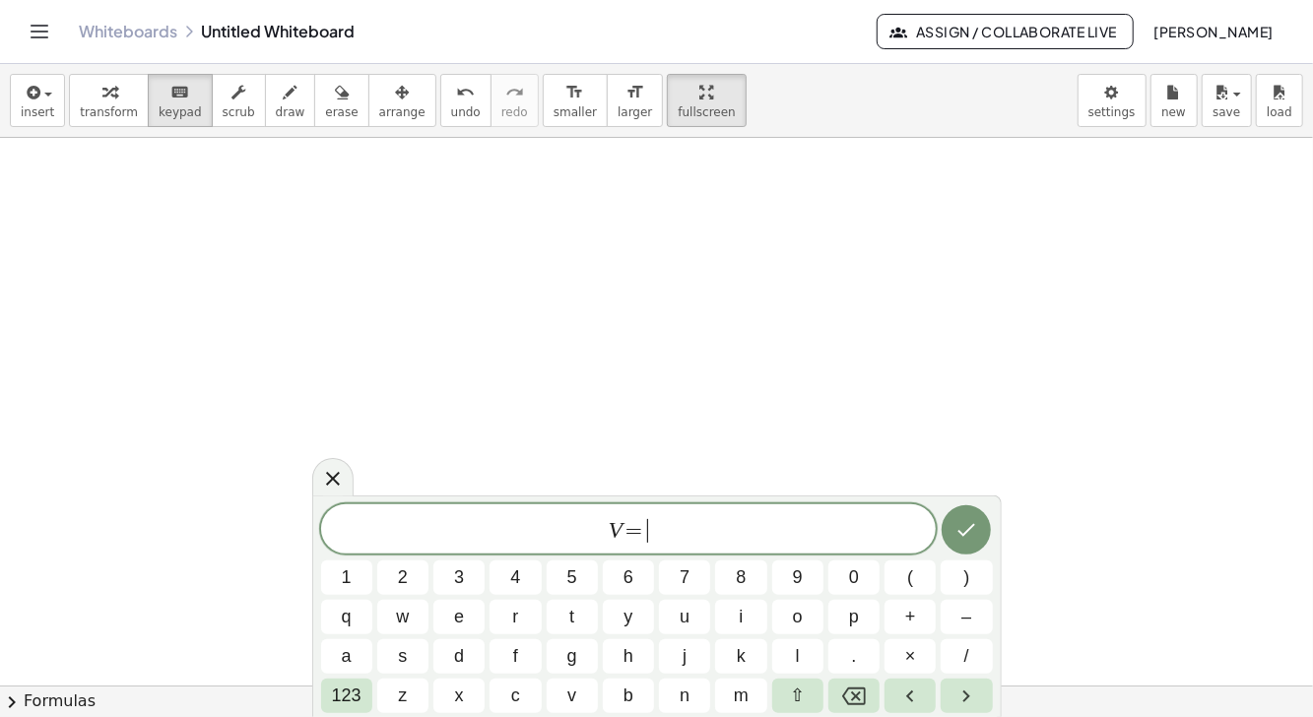
click at [346, 701] on span "123" at bounding box center [347, 696] width 30 height 27
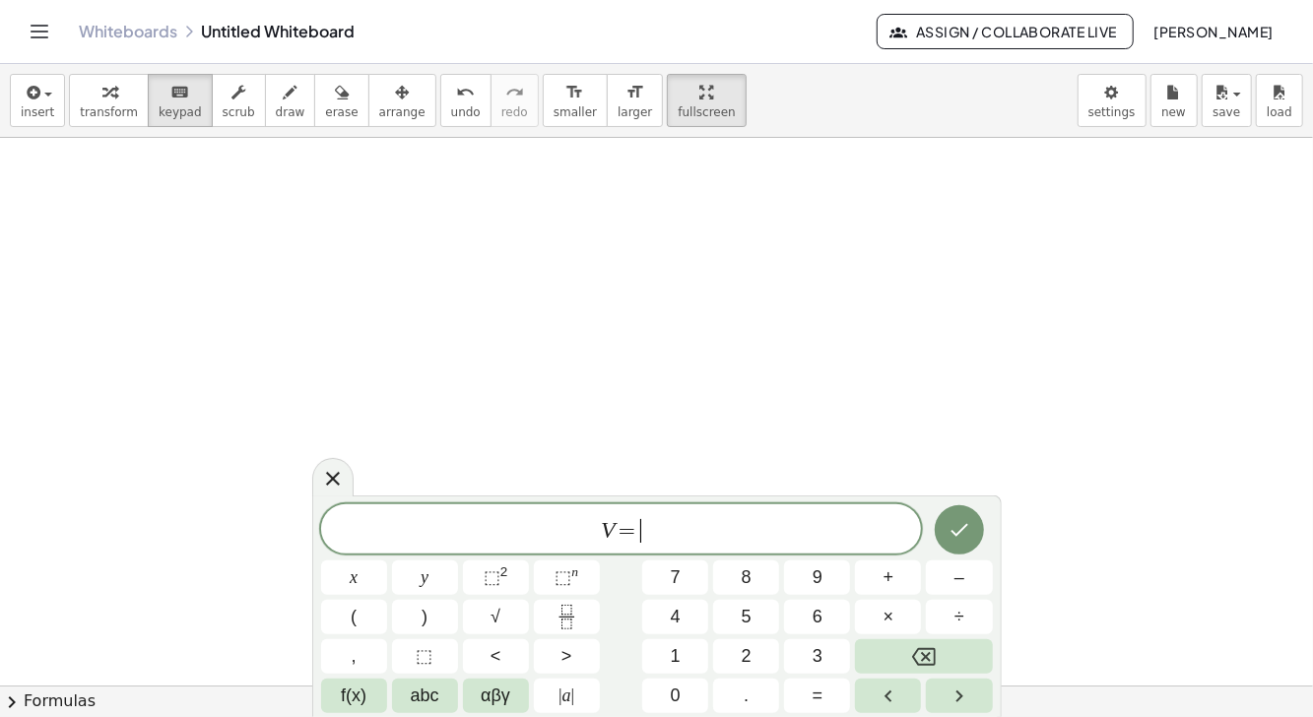
click at [423, 703] on span "abc" at bounding box center [425, 696] width 29 height 27
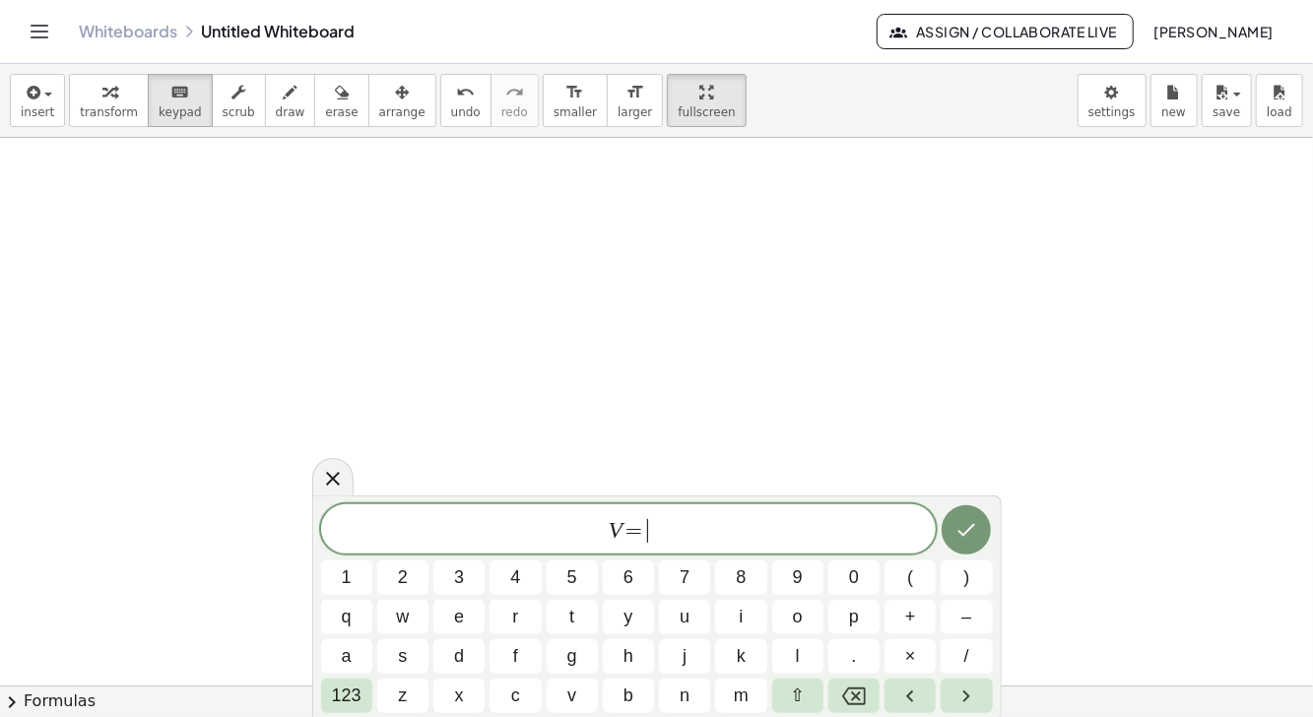
click at [787, 700] on button "⇧" at bounding box center [797, 696] width 51 height 34
click at [567, 699] on span "v" at bounding box center [573, 696] width 12 height 27
click at [797, 615] on span "o" at bounding box center [798, 617] width 14 height 27
click at [864, 695] on icon "Backspace" at bounding box center [854, 697] width 24 height 18
click at [800, 695] on span "⇧" at bounding box center [797, 696] width 15 height 27
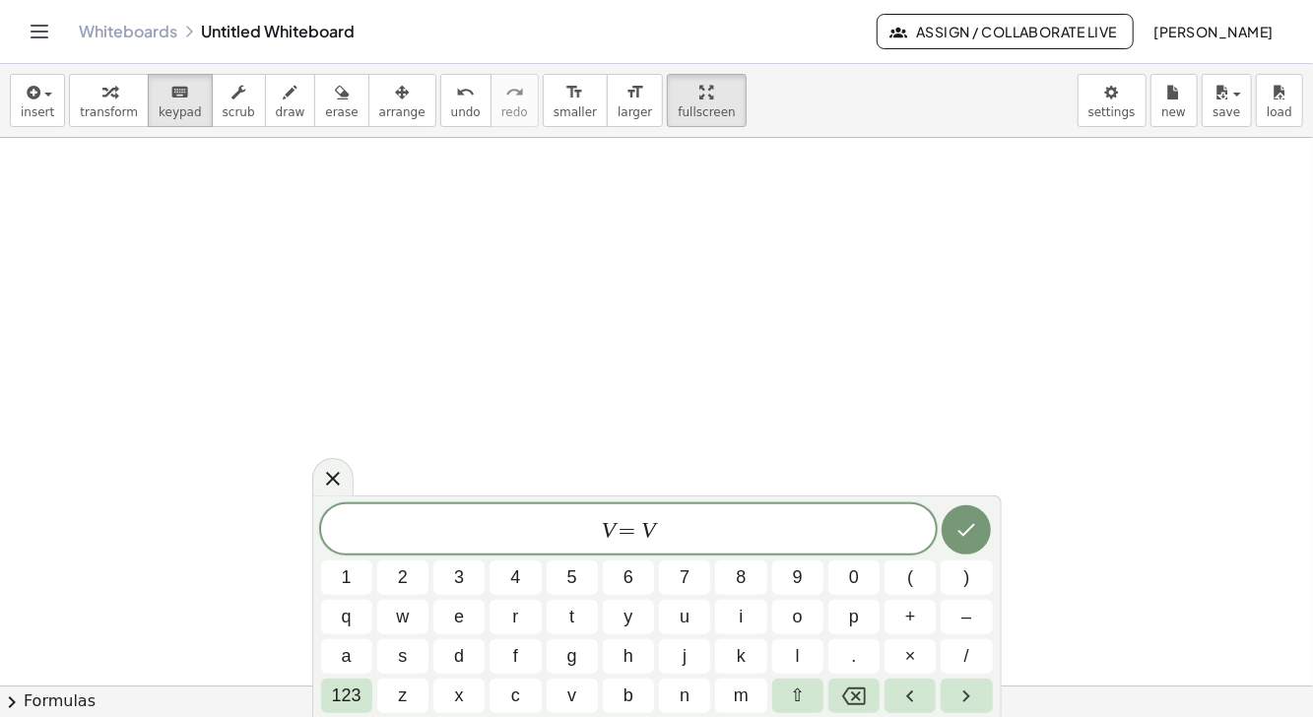
click at [790, 610] on button "o" at bounding box center [797, 617] width 51 height 34
click at [908, 621] on span "+" at bounding box center [910, 617] width 11 height 27
click at [338, 662] on button "a" at bounding box center [346, 656] width 51 height 34
click at [843, 664] on button "." at bounding box center [854, 656] width 51 height 34
click at [572, 620] on span "t" at bounding box center [571, 617] width 5 height 27
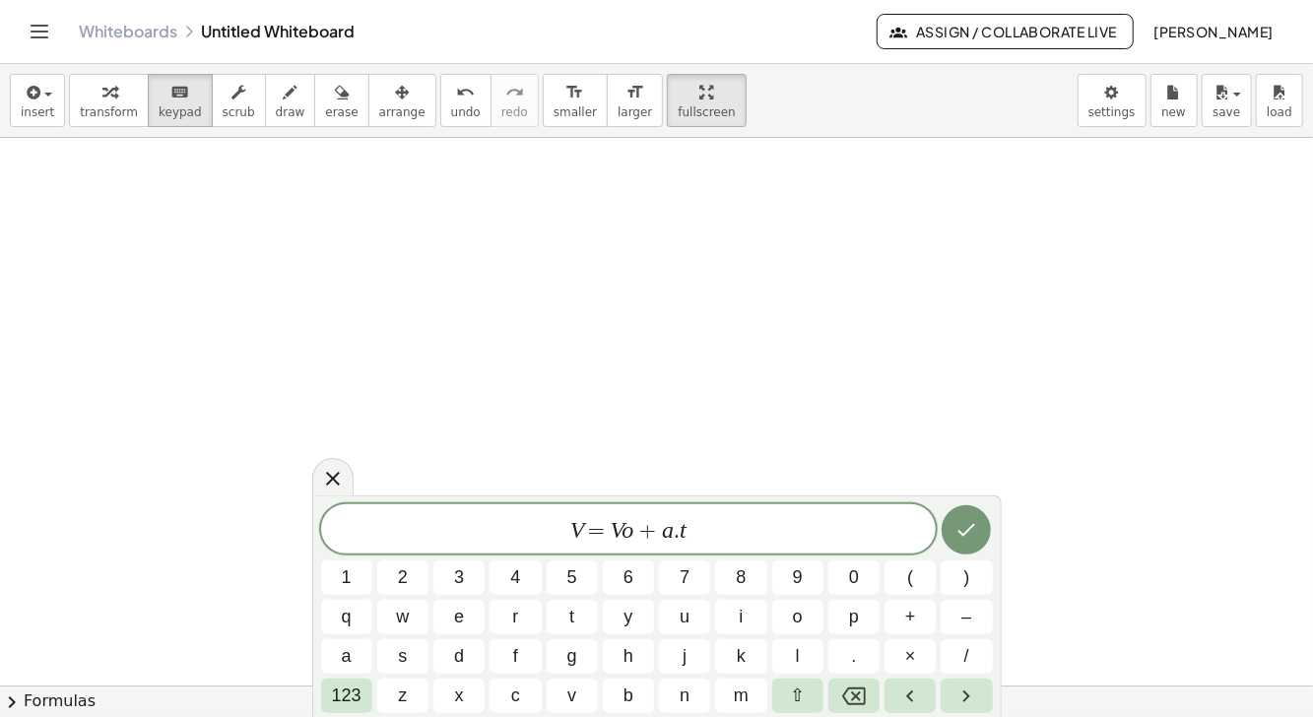
click at [973, 529] on icon "Done" at bounding box center [967, 530] width 24 height 24
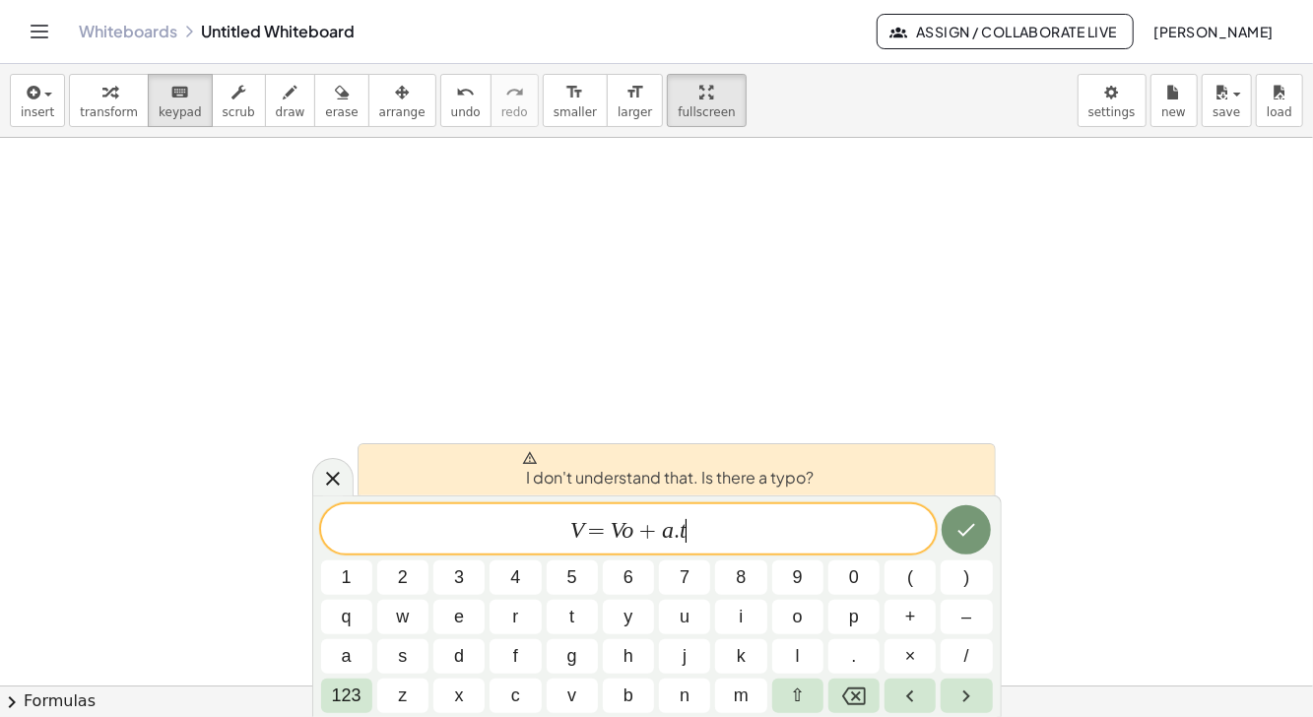
click at [967, 538] on icon "Done" at bounding box center [967, 530] width 24 height 24
click at [962, 532] on icon "Done" at bounding box center [968, 530] width 18 height 13
click at [964, 533] on icon "Done" at bounding box center [968, 530] width 18 height 13
click at [972, 535] on icon "Done" at bounding box center [967, 530] width 24 height 24
click at [889, 475] on div "I don't understand that. Is there a typo?" at bounding box center [677, 469] width 638 height 52
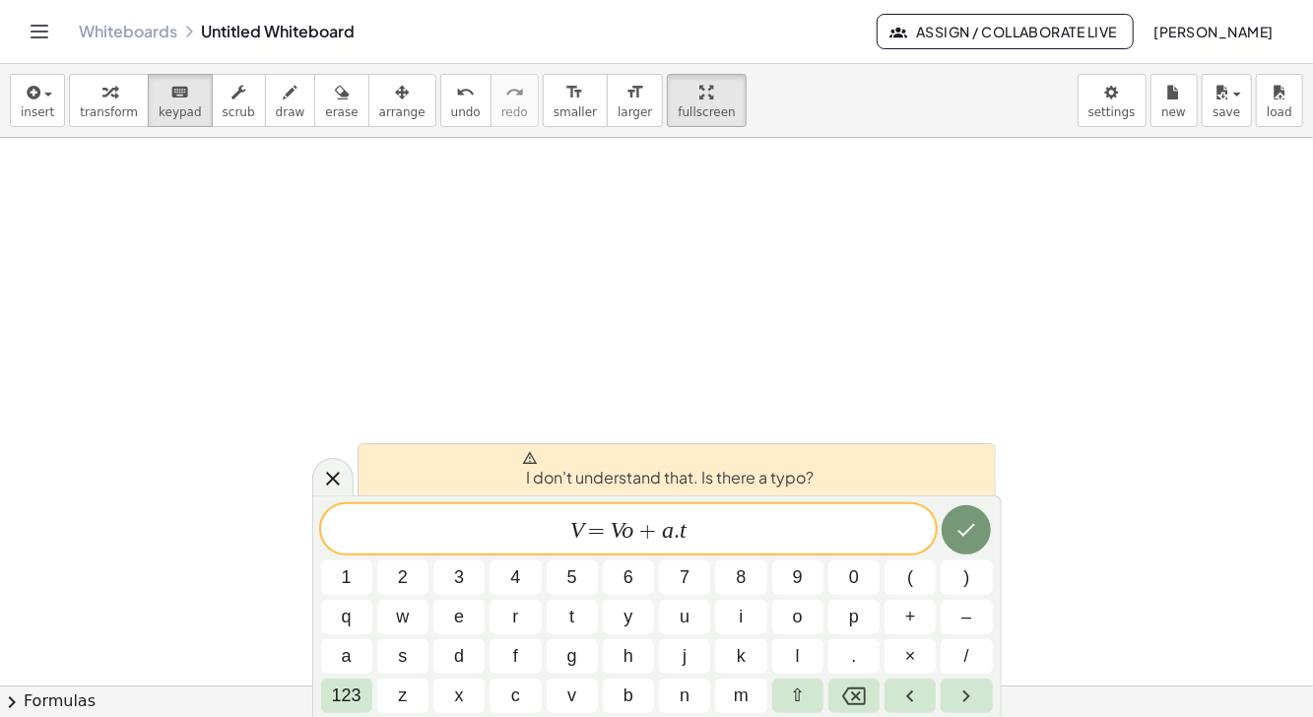
click at [965, 527] on icon "Done" at bounding box center [967, 530] width 24 height 24
click at [968, 536] on icon "Done" at bounding box center [967, 530] width 24 height 24
click at [982, 522] on button "Done" at bounding box center [966, 529] width 49 height 49
click at [970, 522] on icon "Done" at bounding box center [967, 530] width 24 height 24
click at [961, 529] on icon "Done" at bounding box center [967, 530] width 24 height 24
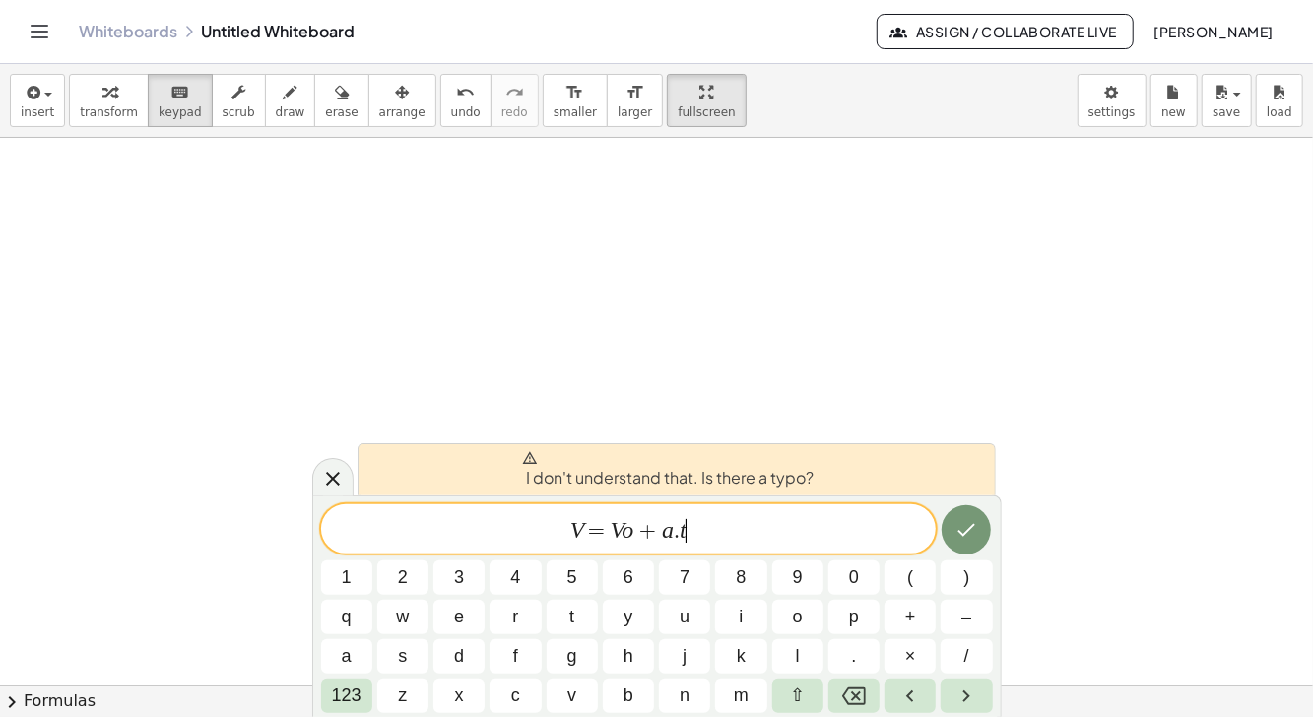
click at [965, 531] on icon "Done" at bounding box center [967, 530] width 24 height 24
click at [964, 528] on icon "Done" at bounding box center [967, 530] width 24 height 24
click at [842, 528] on span "V = V o + a . t ​" at bounding box center [629, 531] width 616 height 28
click at [966, 528] on icon "Done" at bounding box center [967, 530] width 24 height 24
click at [965, 528] on icon "Done" at bounding box center [967, 530] width 24 height 24
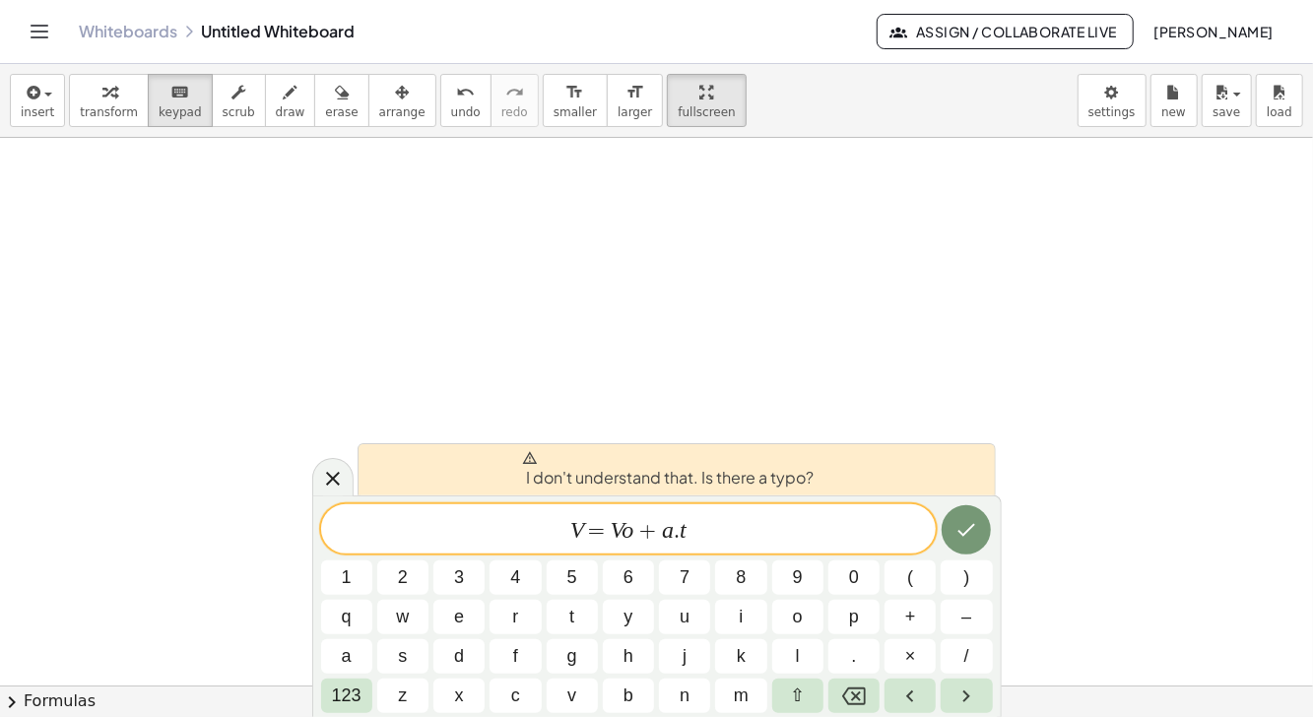
click at [778, 462] on span at bounding box center [668, 458] width 293 height 16
click at [961, 523] on icon "Done" at bounding box center [967, 530] width 24 height 24
click at [967, 530] on icon "Done" at bounding box center [967, 530] width 24 height 24
click at [968, 532] on icon "Done" at bounding box center [968, 530] width 18 height 13
click at [968, 526] on icon "Done" at bounding box center [967, 530] width 24 height 24
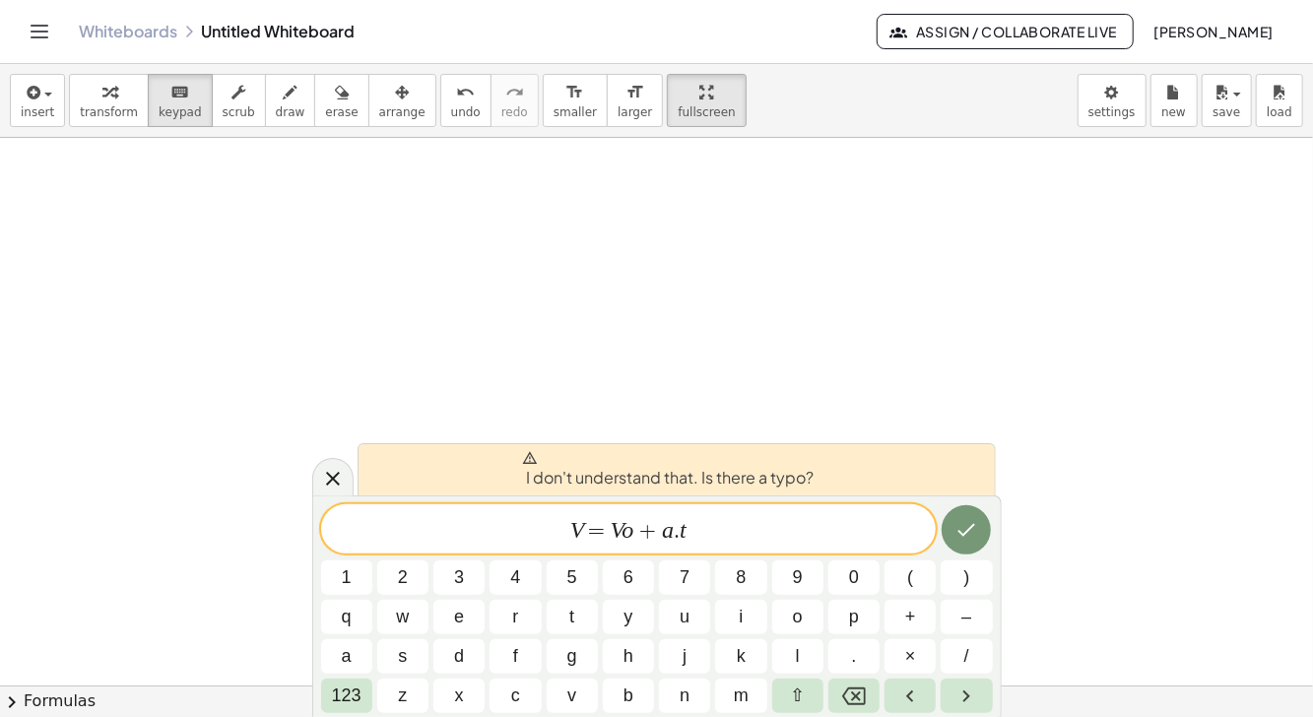
click at [966, 532] on icon "Done" at bounding box center [968, 530] width 18 height 13
click at [966, 533] on icon "Done" at bounding box center [968, 530] width 18 height 13
click at [958, 533] on icon "Done" at bounding box center [967, 530] width 24 height 24
click at [330, 475] on icon at bounding box center [333, 479] width 24 height 24
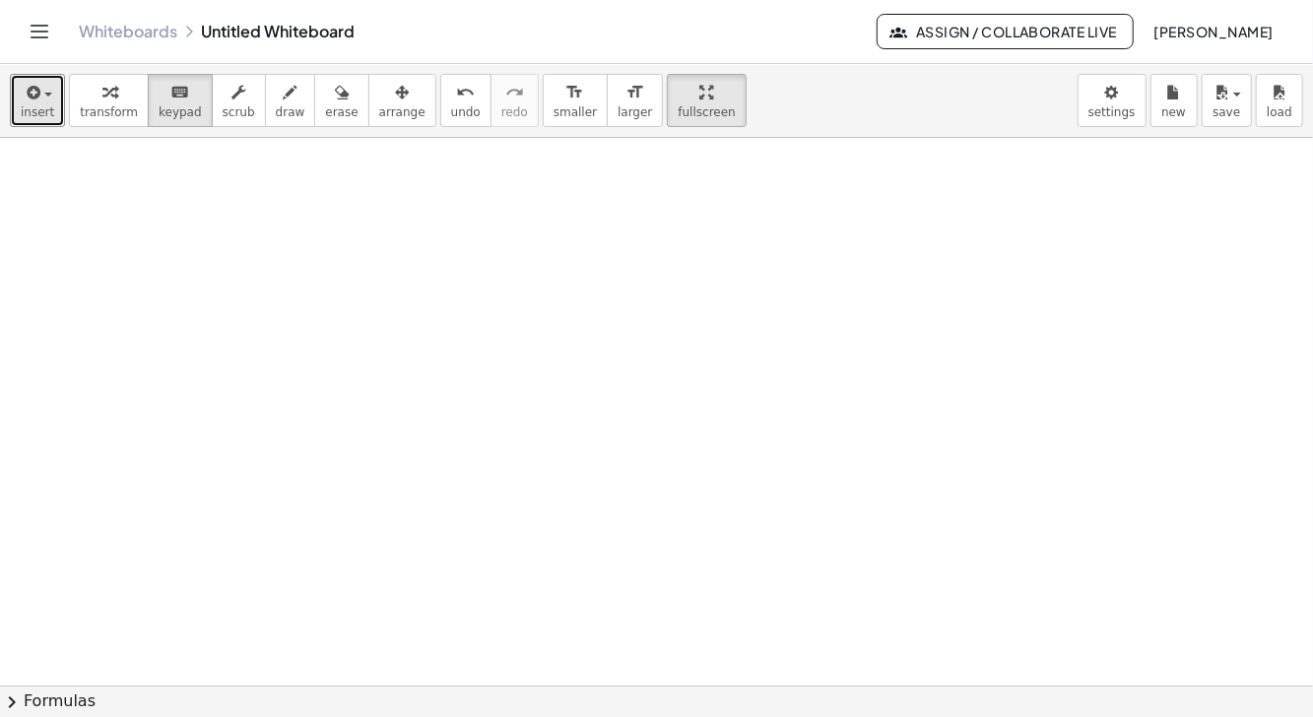
click at [40, 89] on span "button" at bounding box center [42, 95] width 4 height 14
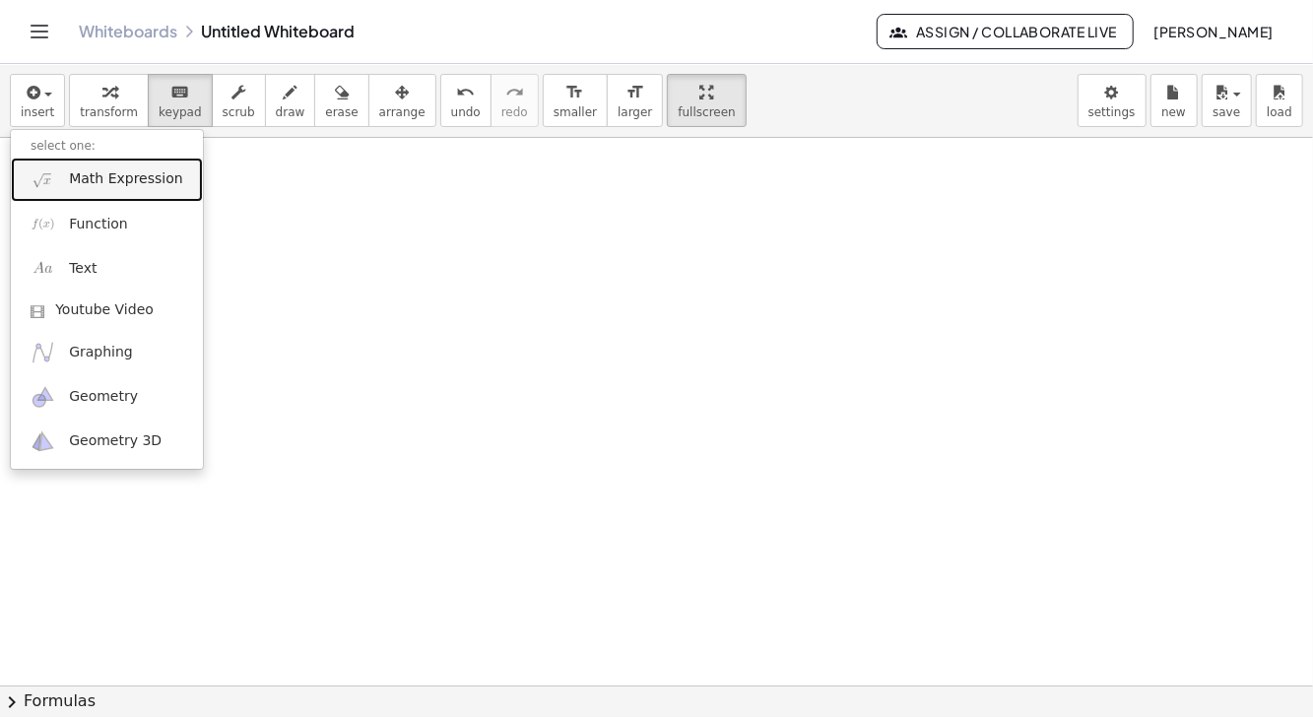
click at [146, 175] on span "Math Expression" at bounding box center [125, 179] width 113 height 20
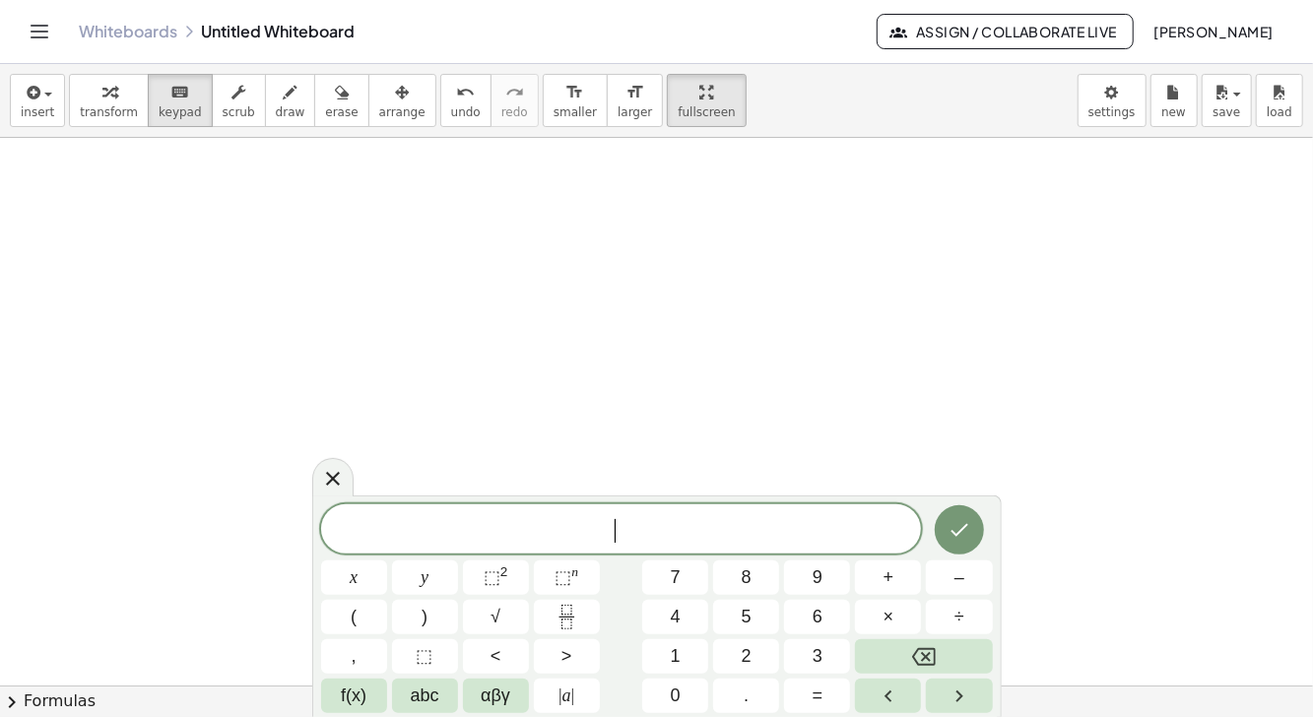
click at [435, 710] on button "abc" at bounding box center [425, 696] width 66 height 34
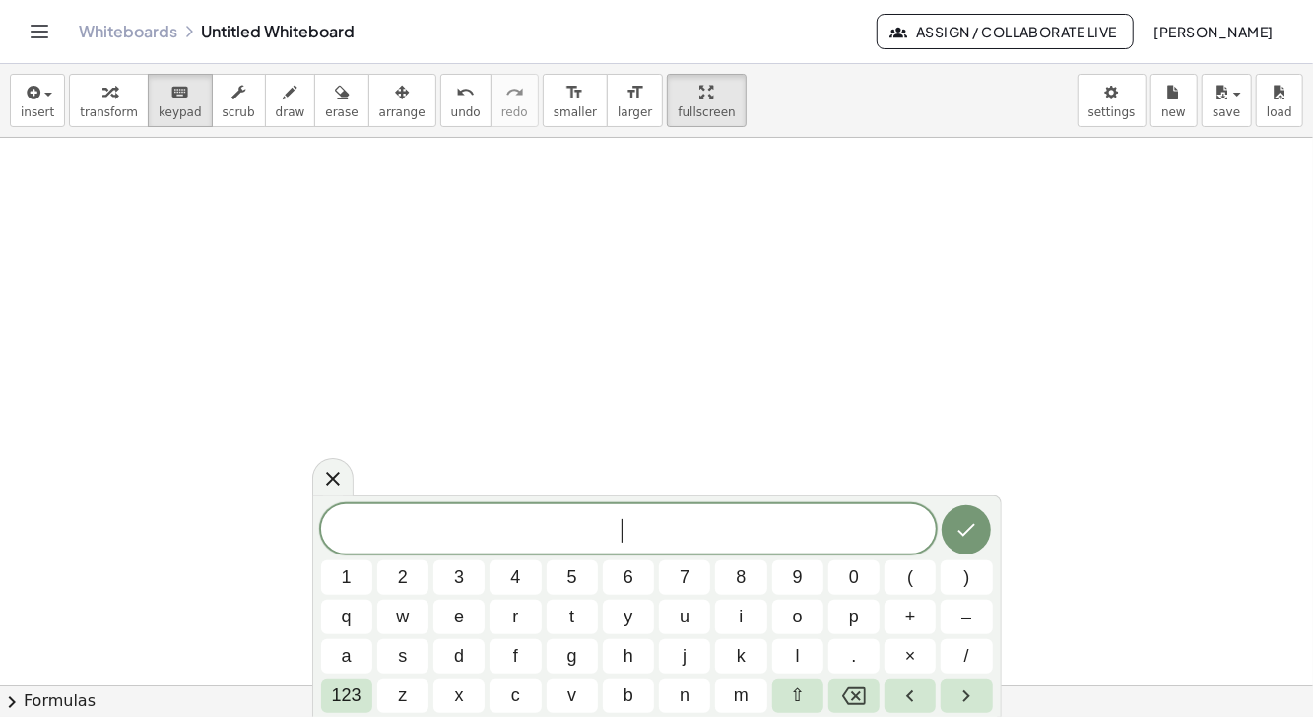
click at [811, 698] on button "⇧" at bounding box center [797, 696] width 51 height 34
click at [579, 698] on button "v" at bounding box center [572, 696] width 51 height 34
click at [362, 701] on button "123" at bounding box center [346, 696] width 51 height 34
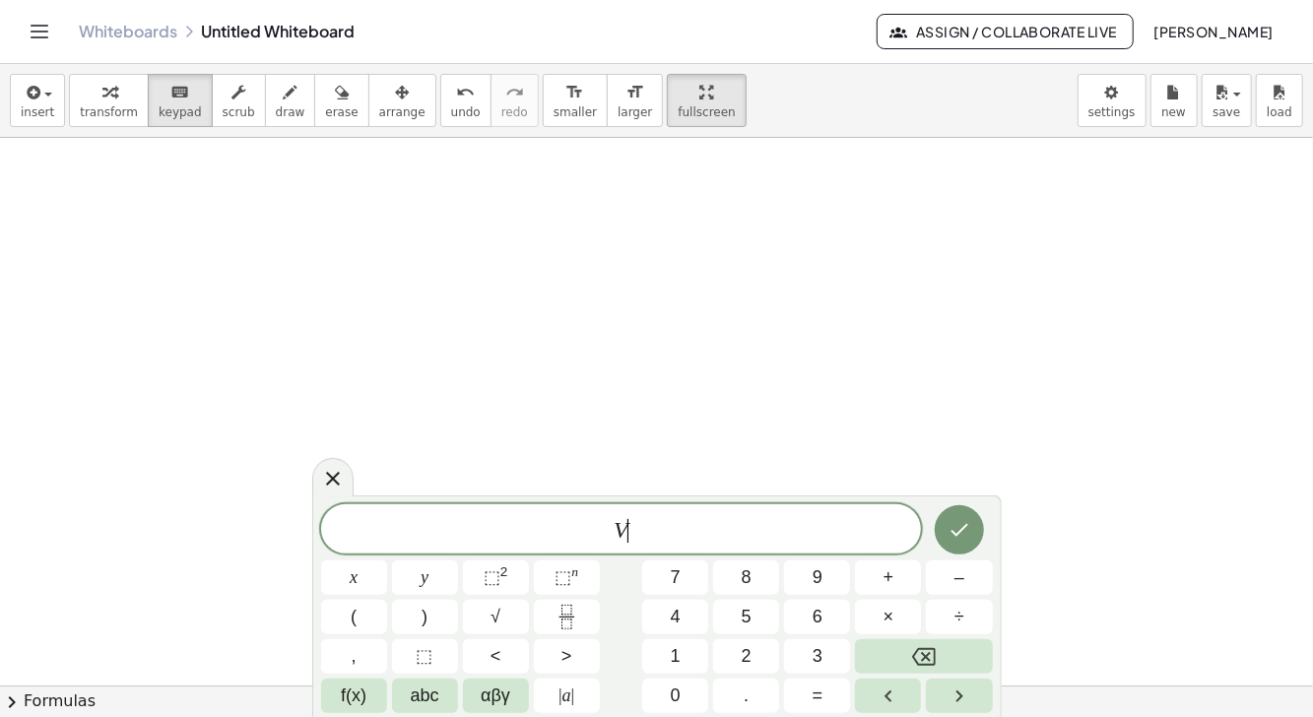
click at [809, 697] on button "=" at bounding box center [817, 696] width 66 height 34
click at [417, 700] on span "abc" at bounding box center [425, 696] width 29 height 27
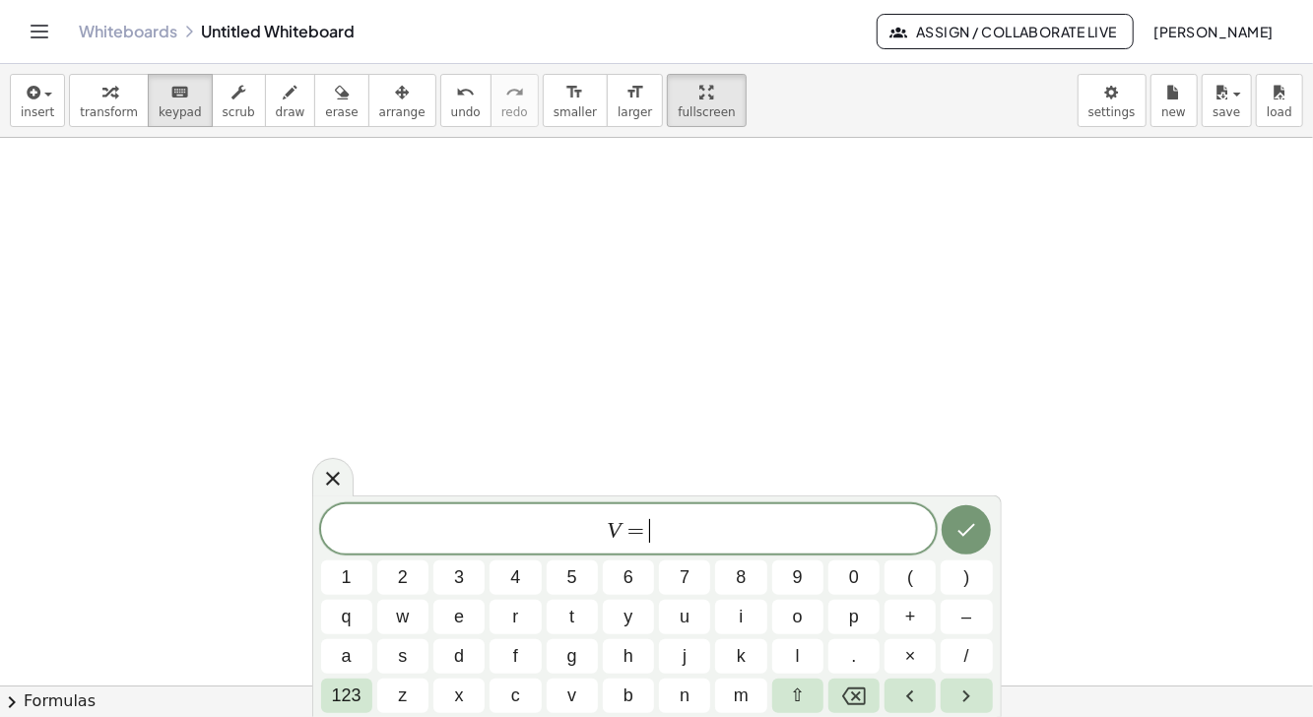
click at [803, 694] on button "⇧" at bounding box center [797, 696] width 51 height 34
click at [572, 701] on span "v" at bounding box center [573, 696] width 12 height 27
click at [349, 703] on span "123" at bounding box center [347, 696] width 30 height 27
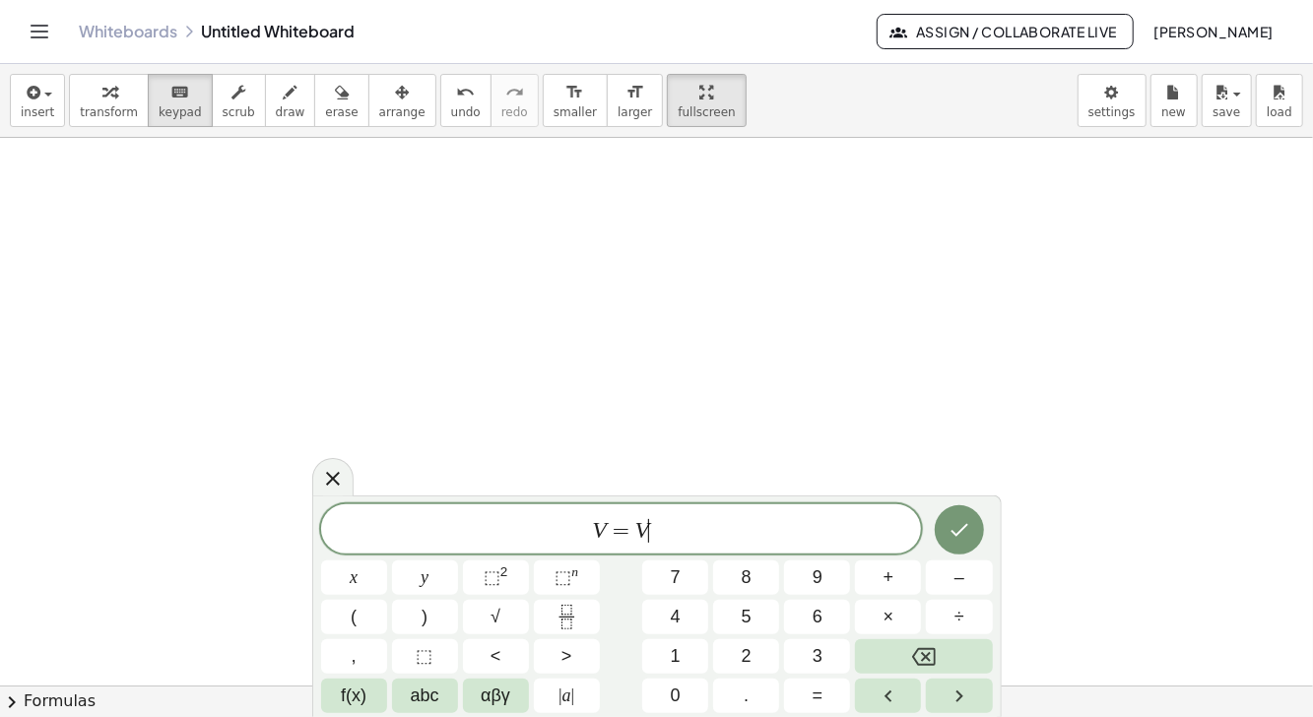
click at [667, 705] on button "0" at bounding box center [675, 696] width 66 height 34
click at [918, 640] on button "Backspace" at bounding box center [923, 656] width 137 height 34
click at [676, 700] on span "0" at bounding box center [676, 696] width 10 height 27
click at [884, 569] on span "+" at bounding box center [889, 578] width 11 height 27
click at [425, 699] on span "abc" at bounding box center [425, 696] width 29 height 27
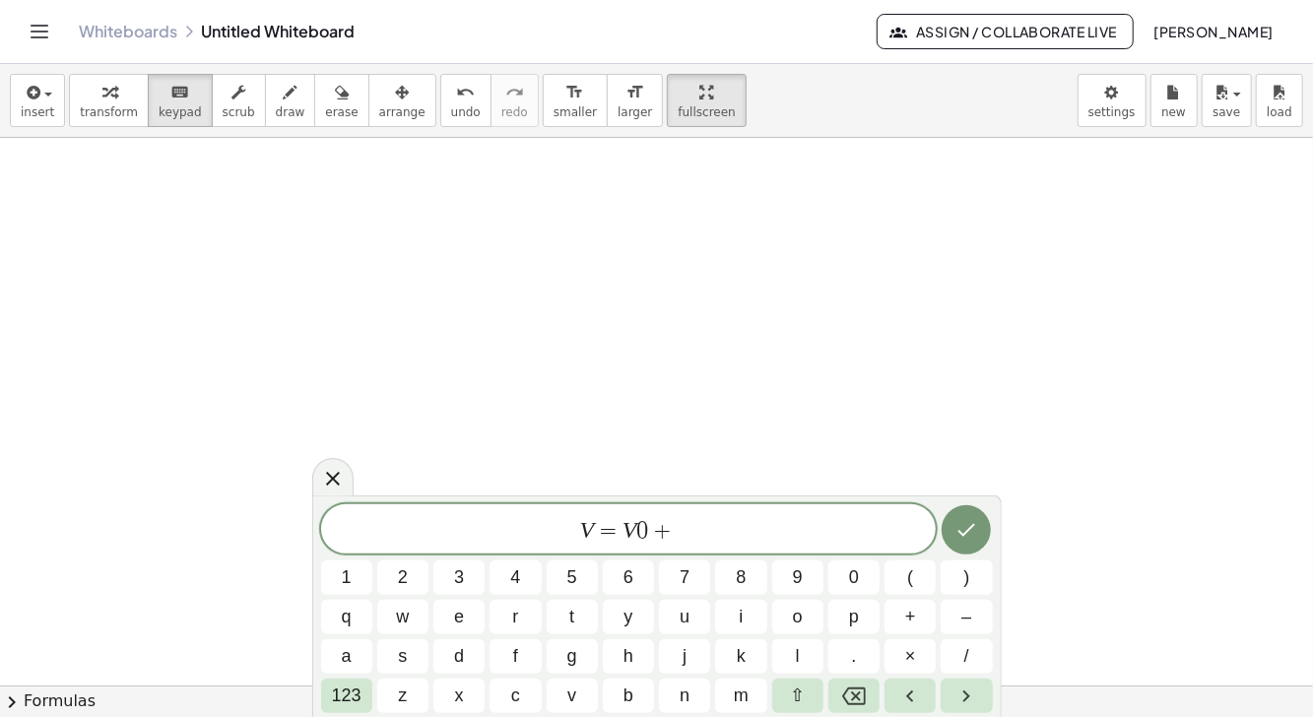
click at [356, 660] on button "a" at bounding box center [346, 656] width 51 height 34
click at [645, 526] on span "+" at bounding box center [657, 531] width 29 height 24
click at [850, 699] on icon "Backspace" at bounding box center [854, 697] width 24 height 24
click at [802, 616] on span "o" at bounding box center [798, 617] width 10 height 27
click at [726, 531] on span "V = V o ​ + a" at bounding box center [629, 531] width 616 height 28
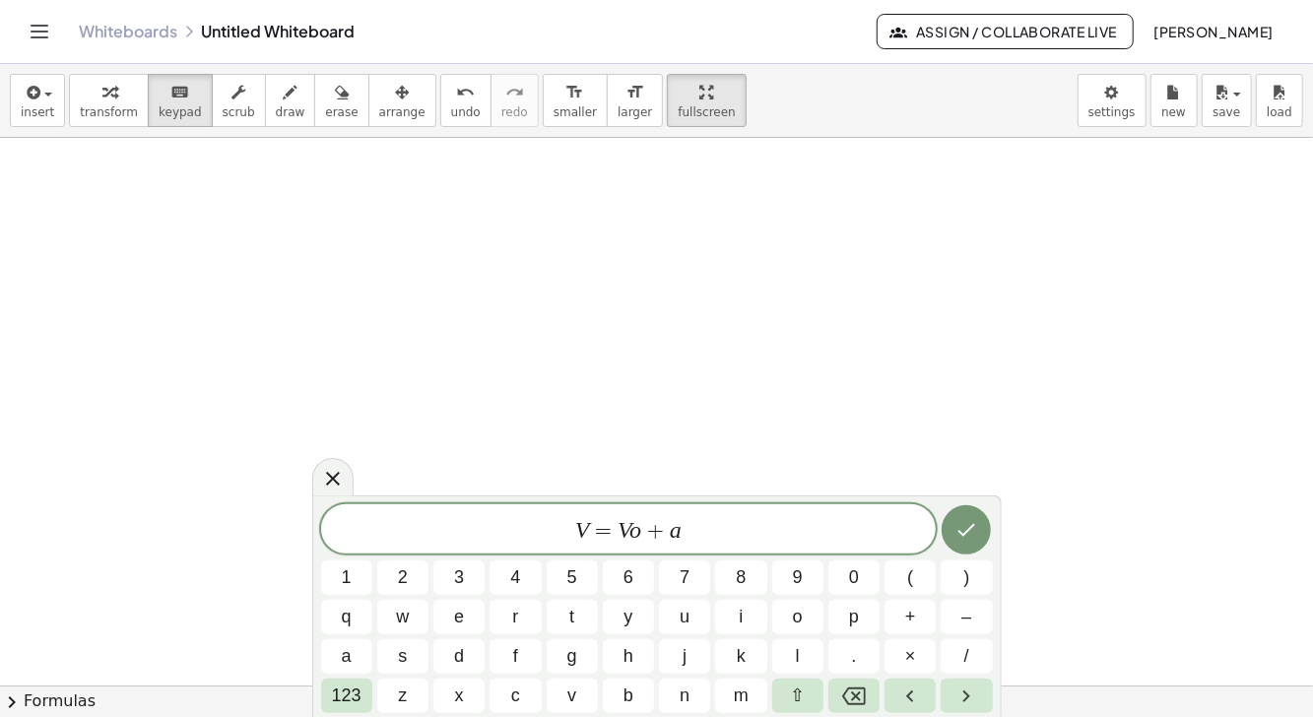
click at [862, 650] on button "." at bounding box center [854, 656] width 51 height 34
click at [581, 617] on button "t" at bounding box center [572, 617] width 51 height 34
click at [971, 526] on icon "Done" at bounding box center [967, 530] width 24 height 24
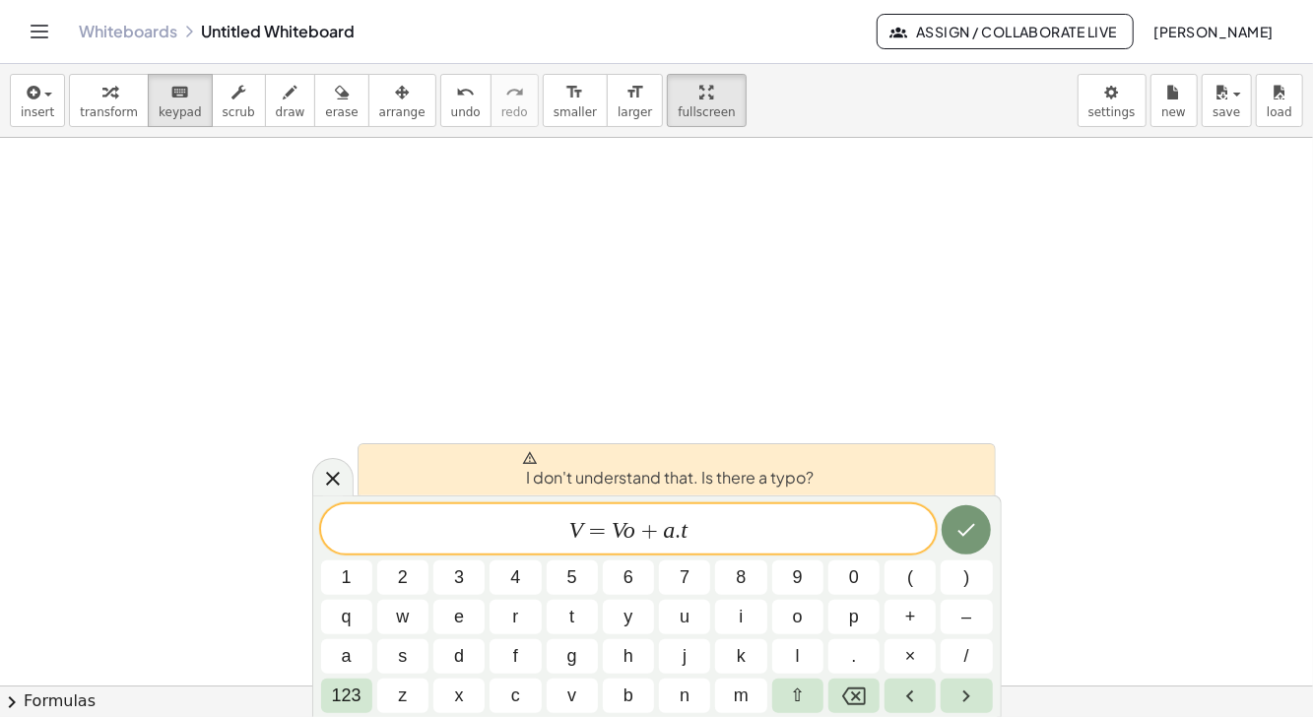
click at [962, 525] on icon "Done" at bounding box center [967, 530] width 24 height 24
click at [962, 534] on icon "Done" at bounding box center [967, 530] width 24 height 24
click at [964, 534] on icon "Done" at bounding box center [968, 530] width 18 height 13
click at [966, 533] on icon "Done" at bounding box center [968, 530] width 18 height 13
click at [967, 532] on icon "Done" at bounding box center [967, 530] width 24 height 24
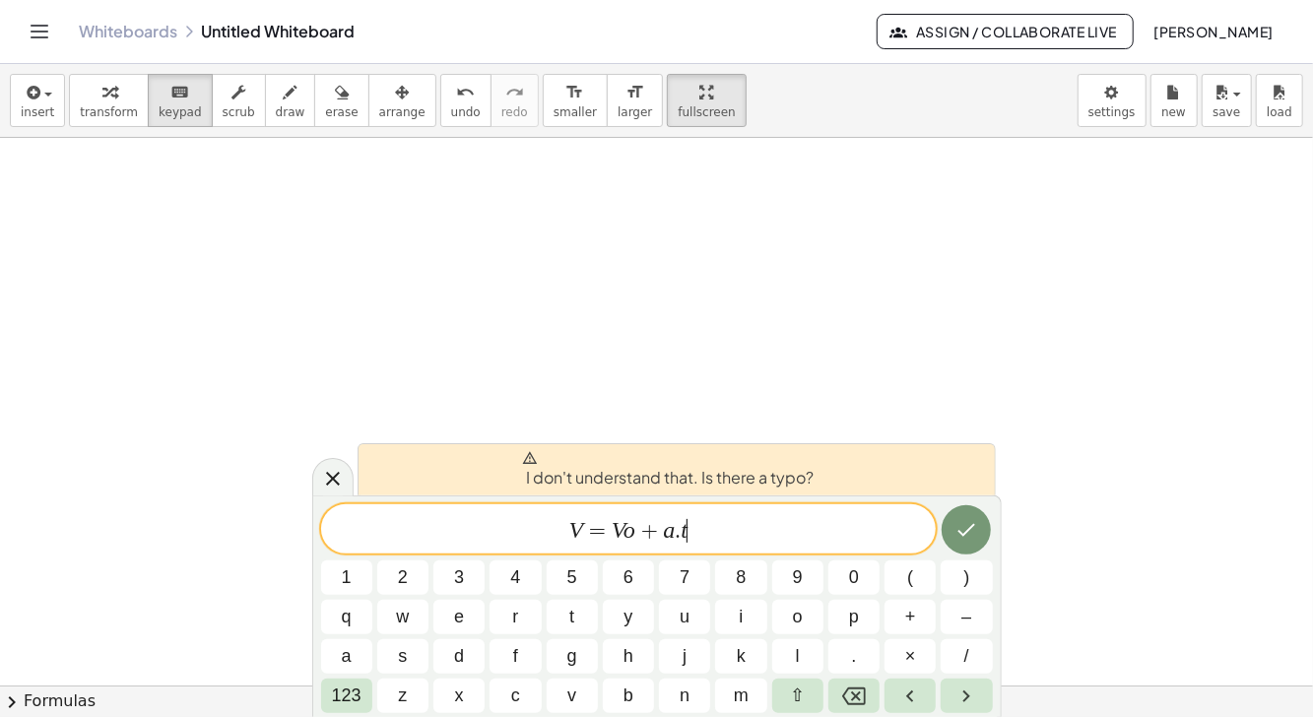
click at [966, 531] on icon "Done" at bounding box center [967, 530] width 24 height 24
click at [330, 483] on icon at bounding box center [333, 479] width 24 height 24
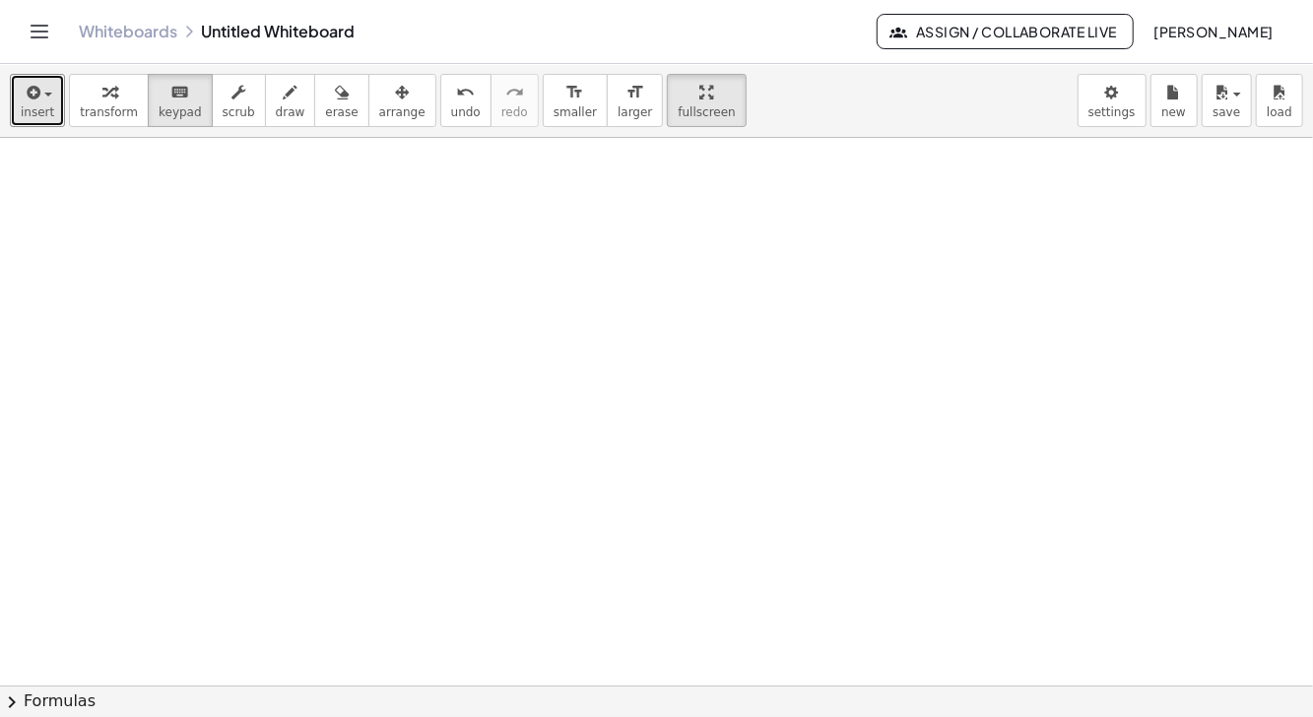
click at [26, 91] on icon "button" at bounding box center [32, 93] width 18 height 24
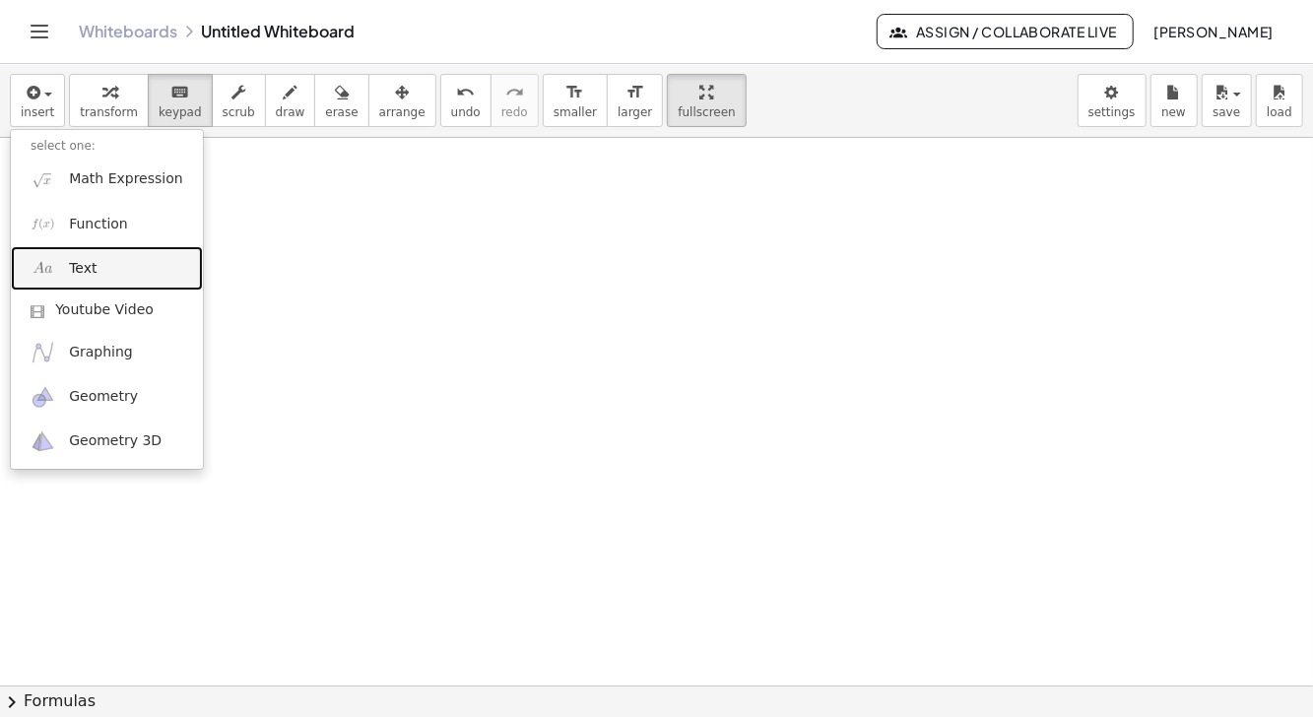
click at [120, 275] on link "Text" at bounding box center [107, 268] width 192 height 44
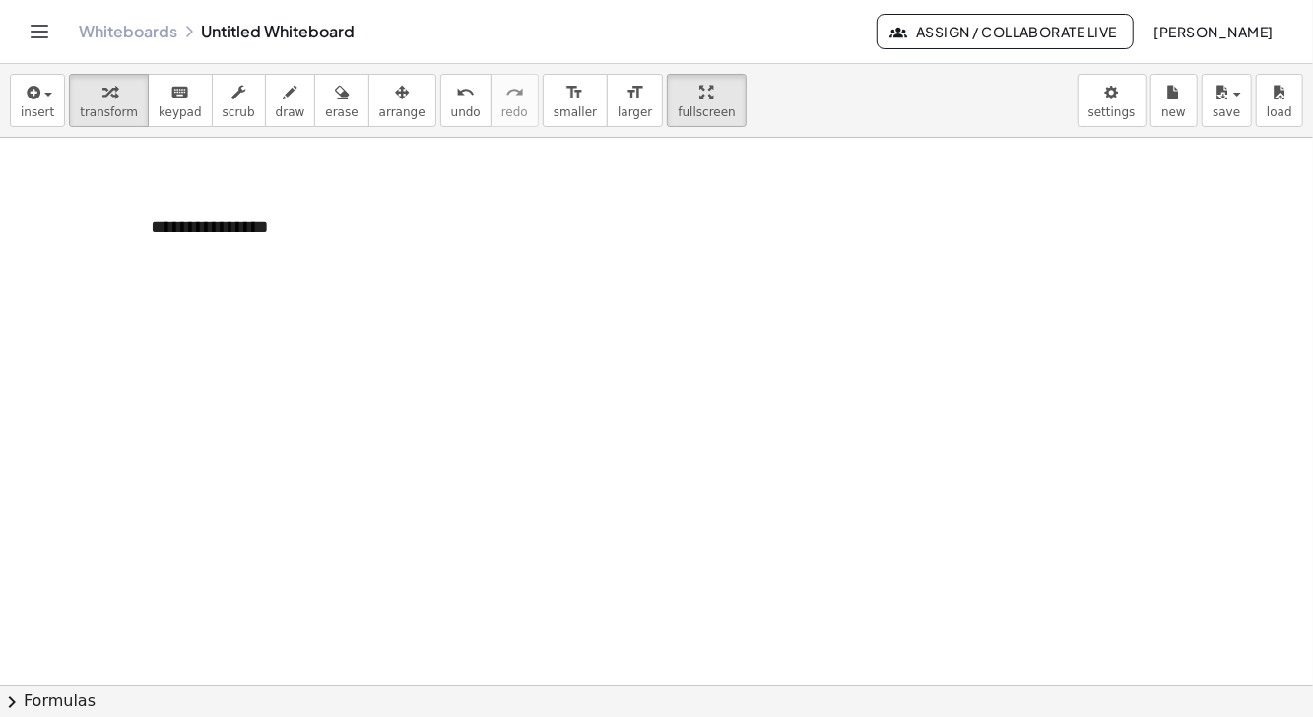
click at [377, 214] on div "**********" at bounding box center [279, 227] width 296 height 68
click at [355, 241] on div "**********" at bounding box center [279, 227] width 296 height 68
click at [402, 186] on span "+" at bounding box center [403, 188] width 12 height 16
click at [405, 183] on span "+" at bounding box center [403, 188] width 12 height 16
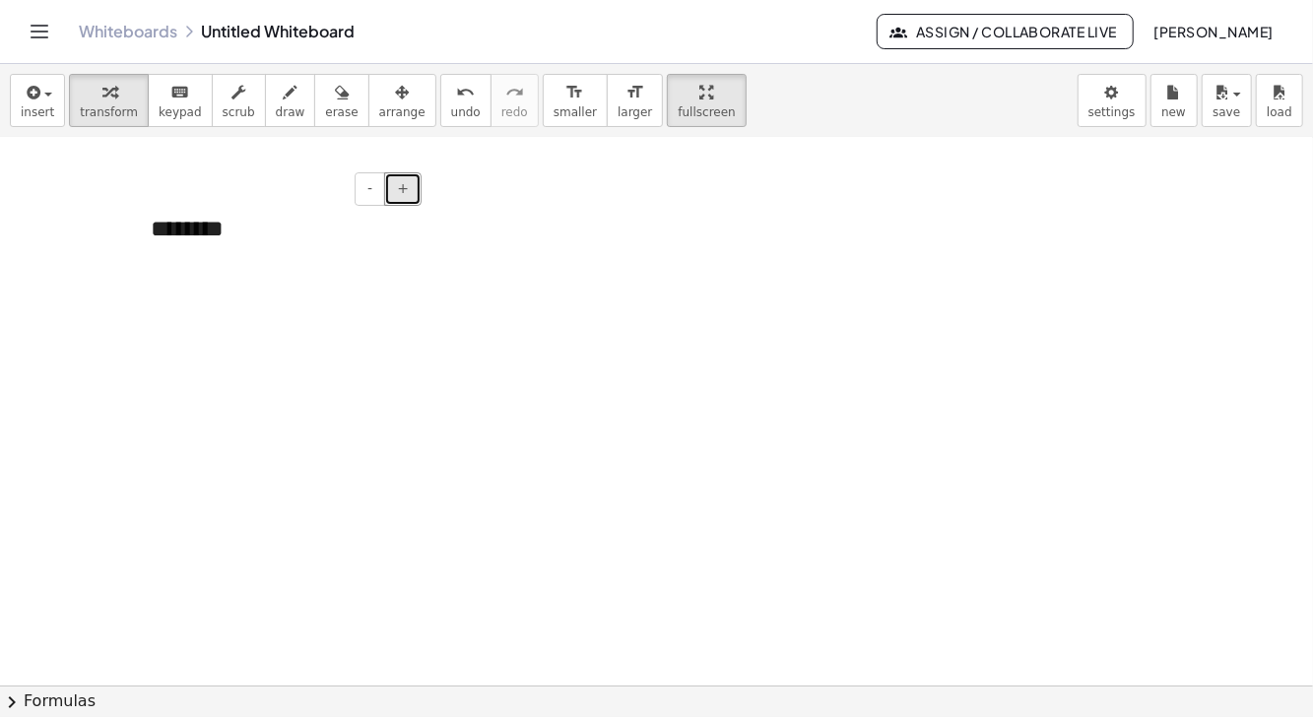
click at [404, 182] on span "+" at bounding box center [403, 188] width 12 height 16
click at [403, 183] on span "+" at bounding box center [403, 188] width 12 height 16
click at [402, 180] on span "+" at bounding box center [403, 188] width 12 height 16
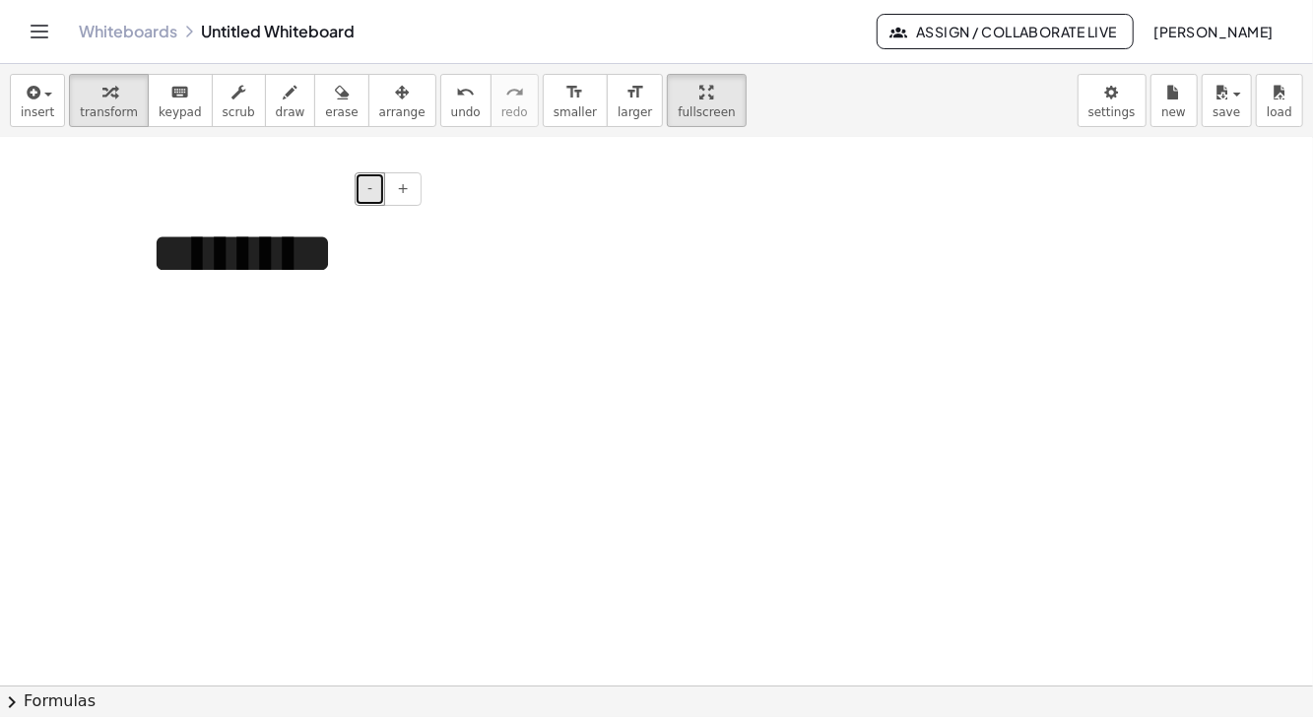
click at [368, 189] on button "-" at bounding box center [370, 188] width 31 height 33
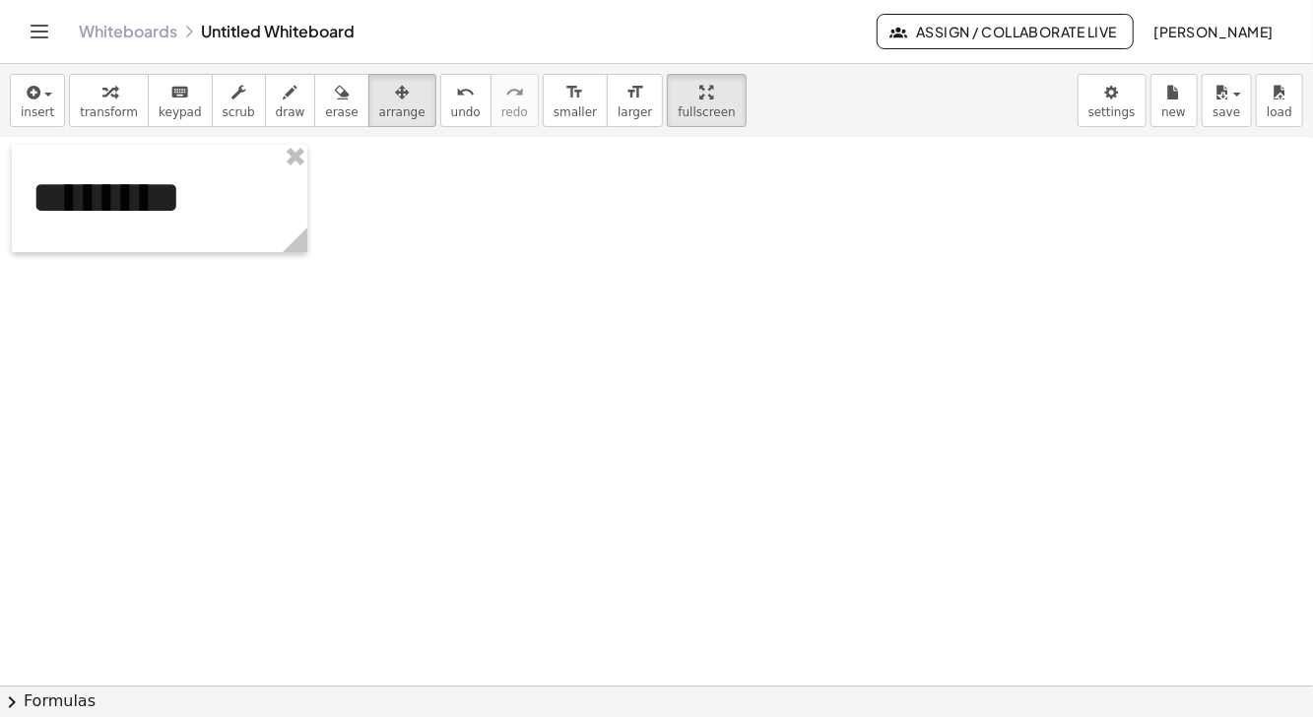
scroll to position [2, 0]
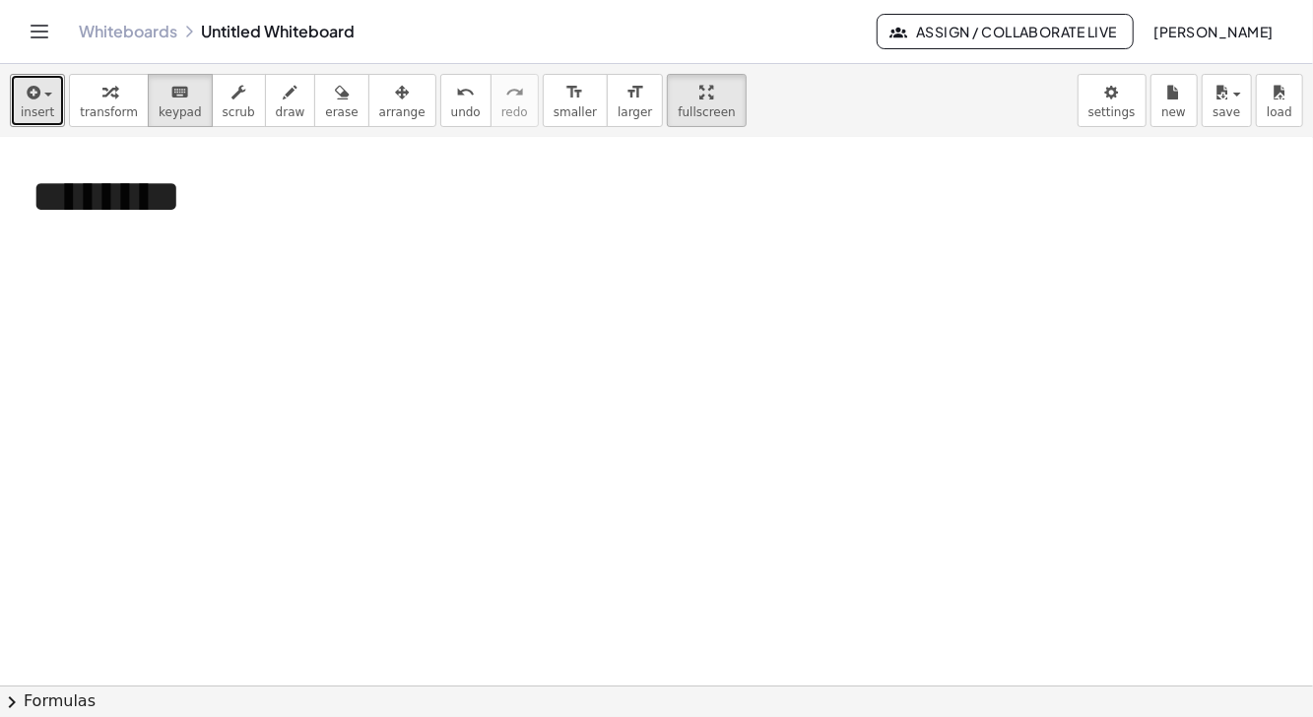
click at [29, 105] on span "insert" at bounding box center [37, 112] width 33 height 14
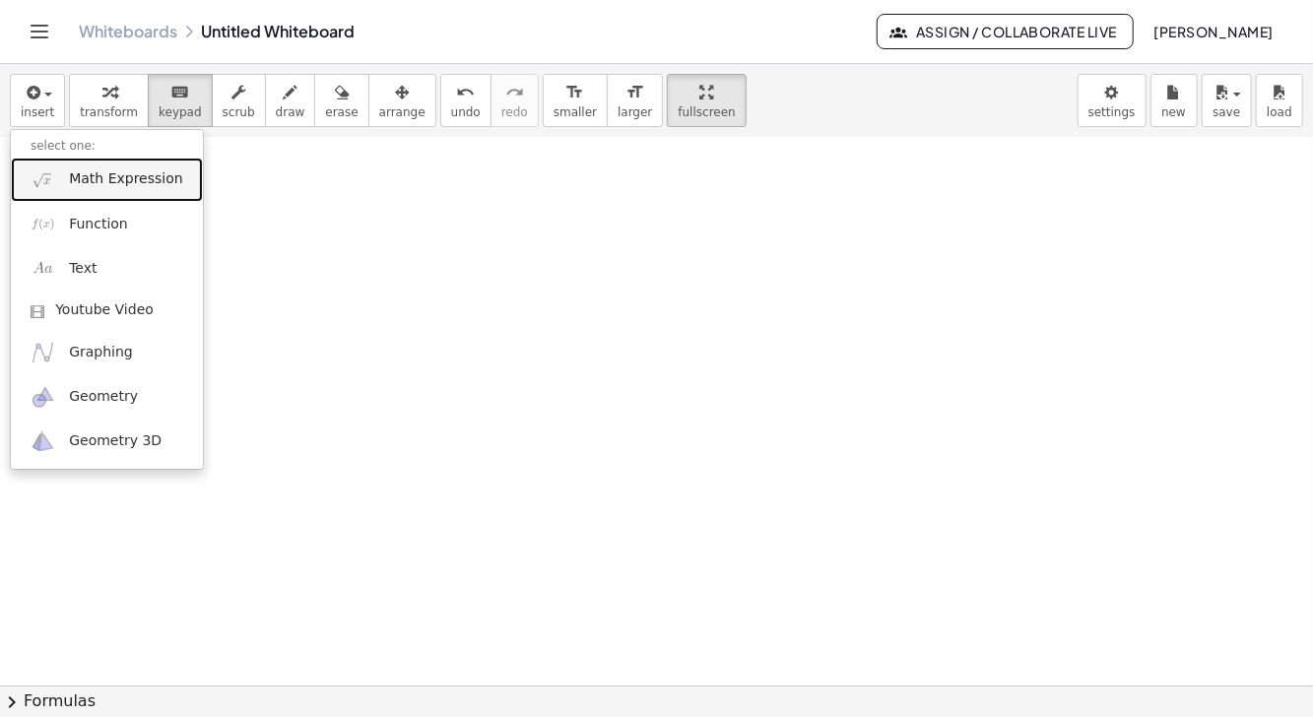
click at [132, 177] on span "Math Expression" at bounding box center [125, 179] width 113 height 20
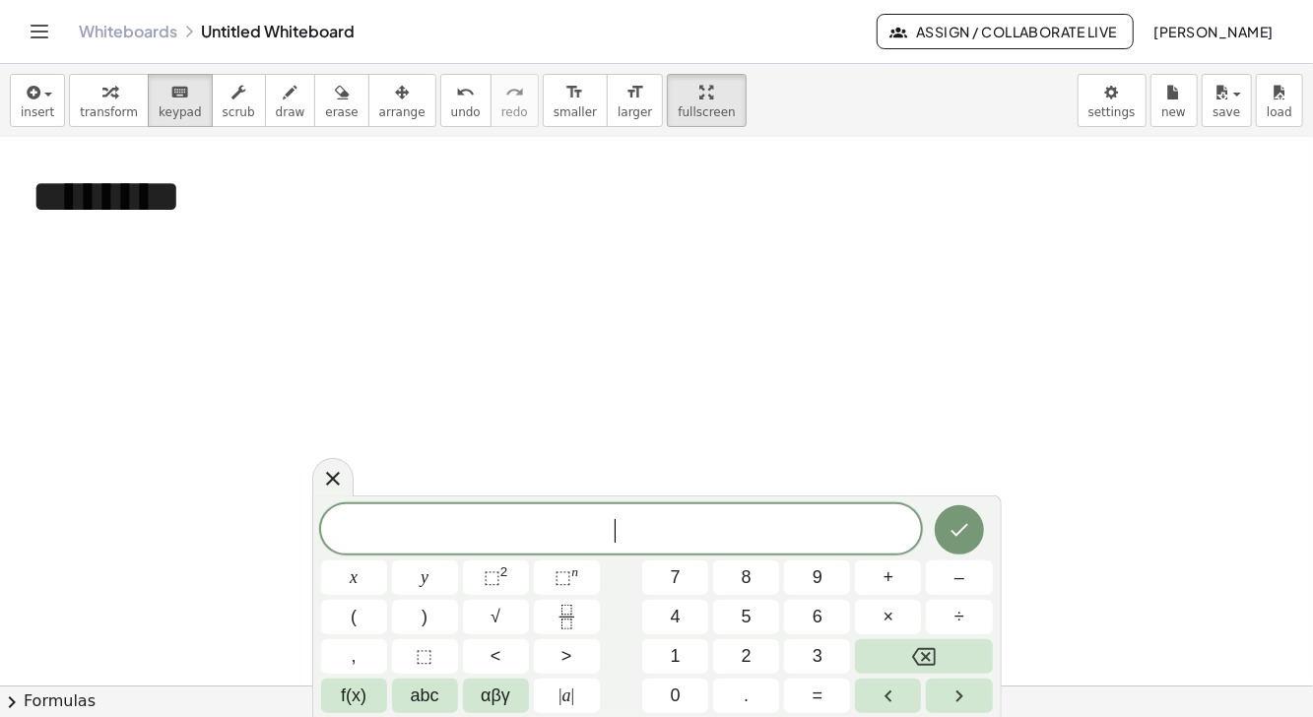
click at [675, 662] on span "1" at bounding box center [676, 656] width 10 height 27
click at [676, 700] on span "0" at bounding box center [676, 696] width 10 height 27
click at [417, 696] on span "abc" at bounding box center [425, 696] width 29 height 27
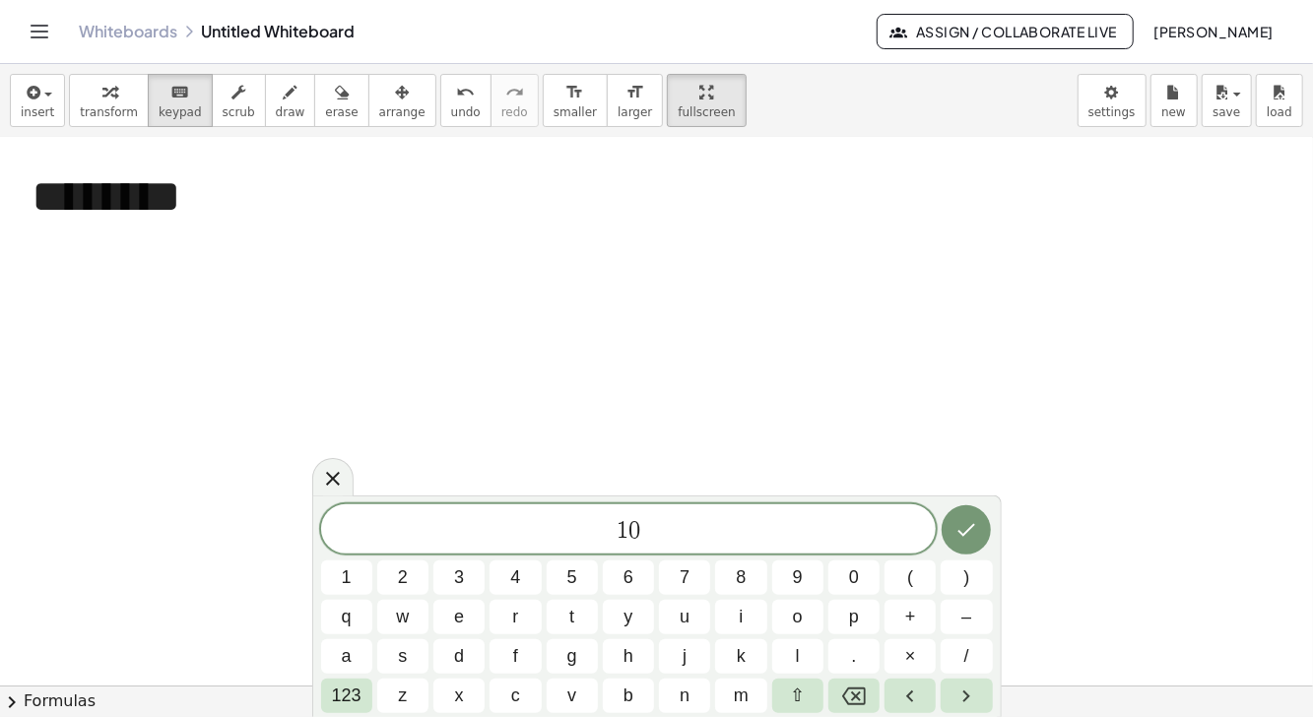
click at [740, 658] on span "k" at bounding box center [741, 656] width 9 height 27
click at [745, 689] on span "m" at bounding box center [741, 696] width 15 height 27
click at [960, 653] on button "/" at bounding box center [966, 656] width 51 height 34
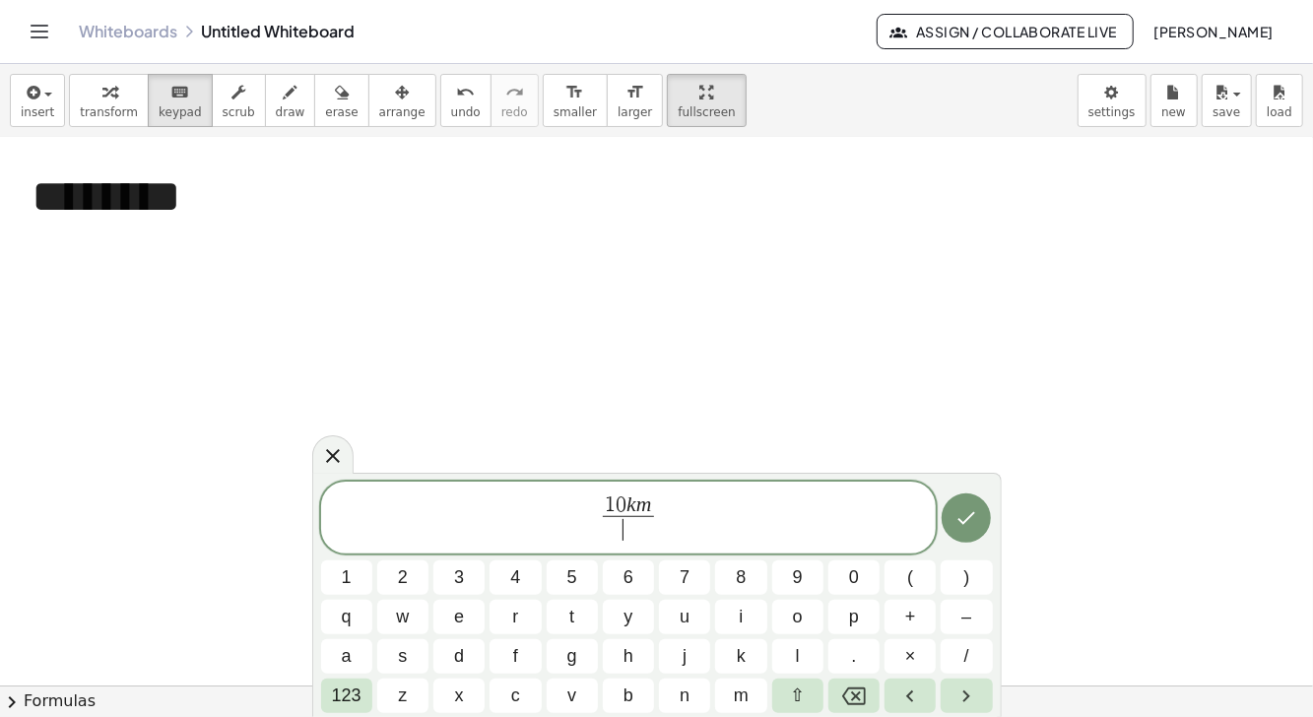
click at [334, 460] on icon at bounding box center [333, 456] width 24 height 24
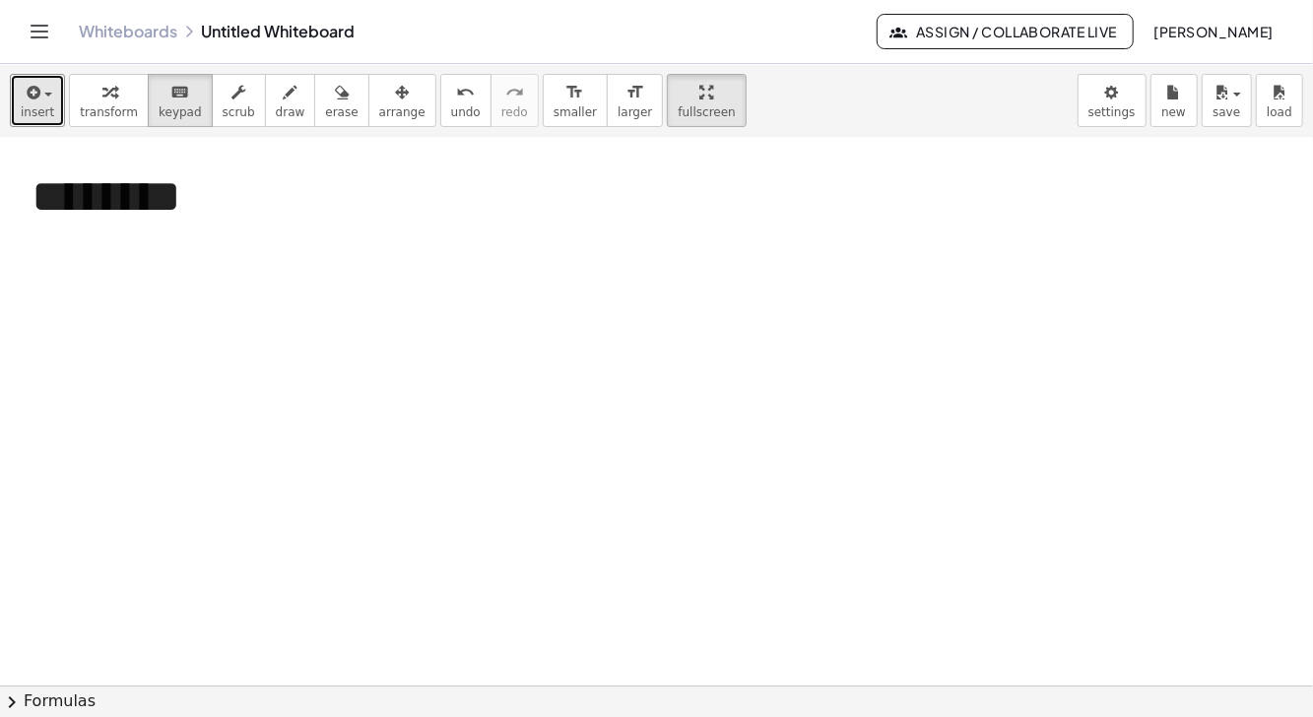
click at [30, 94] on icon "button" at bounding box center [32, 93] width 18 height 24
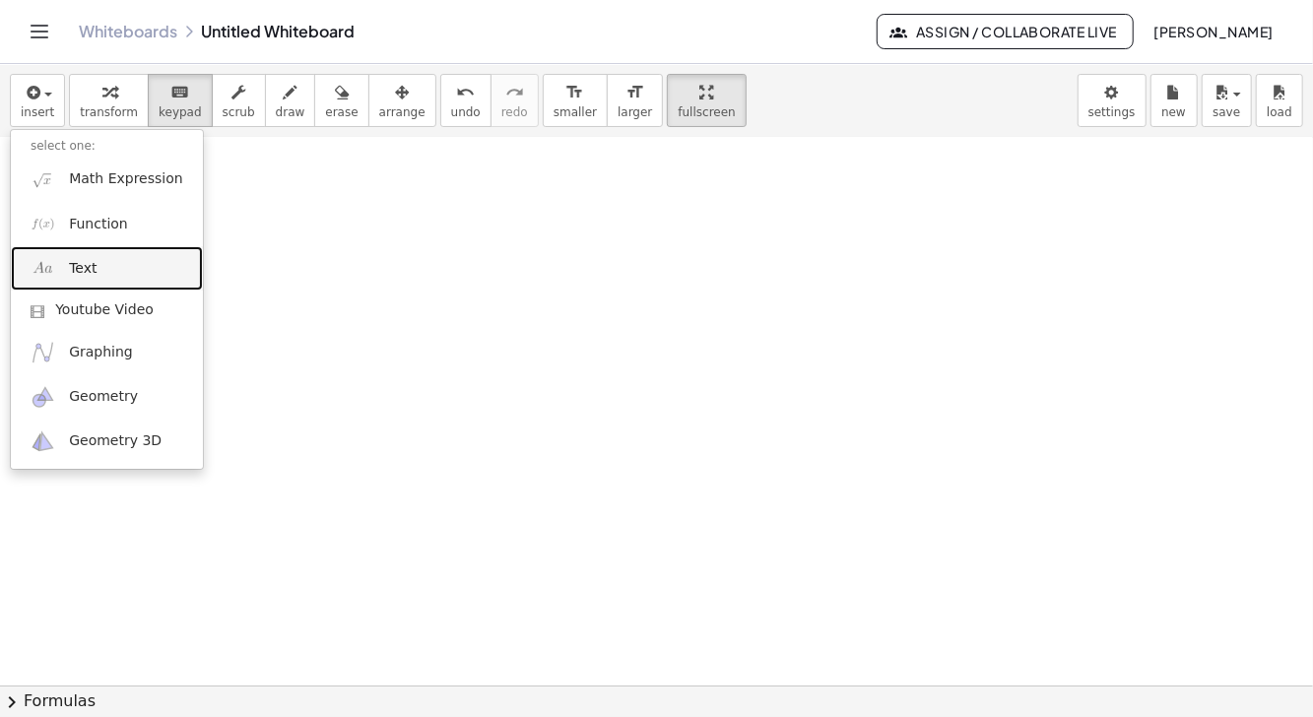
click at [127, 263] on link "Text" at bounding box center [107, 268] width 192 height 44
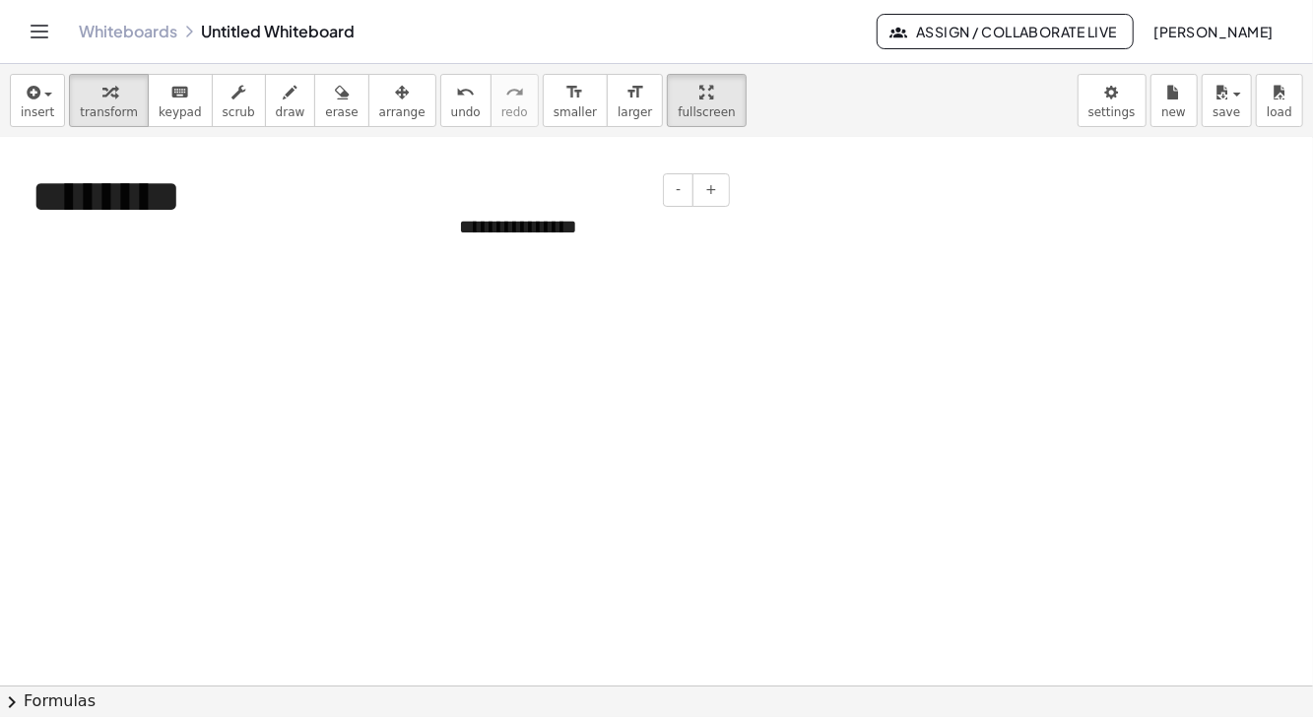
click at [671, 217] on div "**********" at bounding box center [587, 227] width 296 height 68
click at [709, 187] on span "+" at bounding box center [710, 191] width 12 height 16
click at [712, 189] on span "+" at bounding box center [710, 191] width 12 height 16
click at [713, 186] on span "+" at bounding box center [710, 191] width 12 height 16
click at [715, 184] on span "+" at bounding box center [710, 191] width 12 height 16
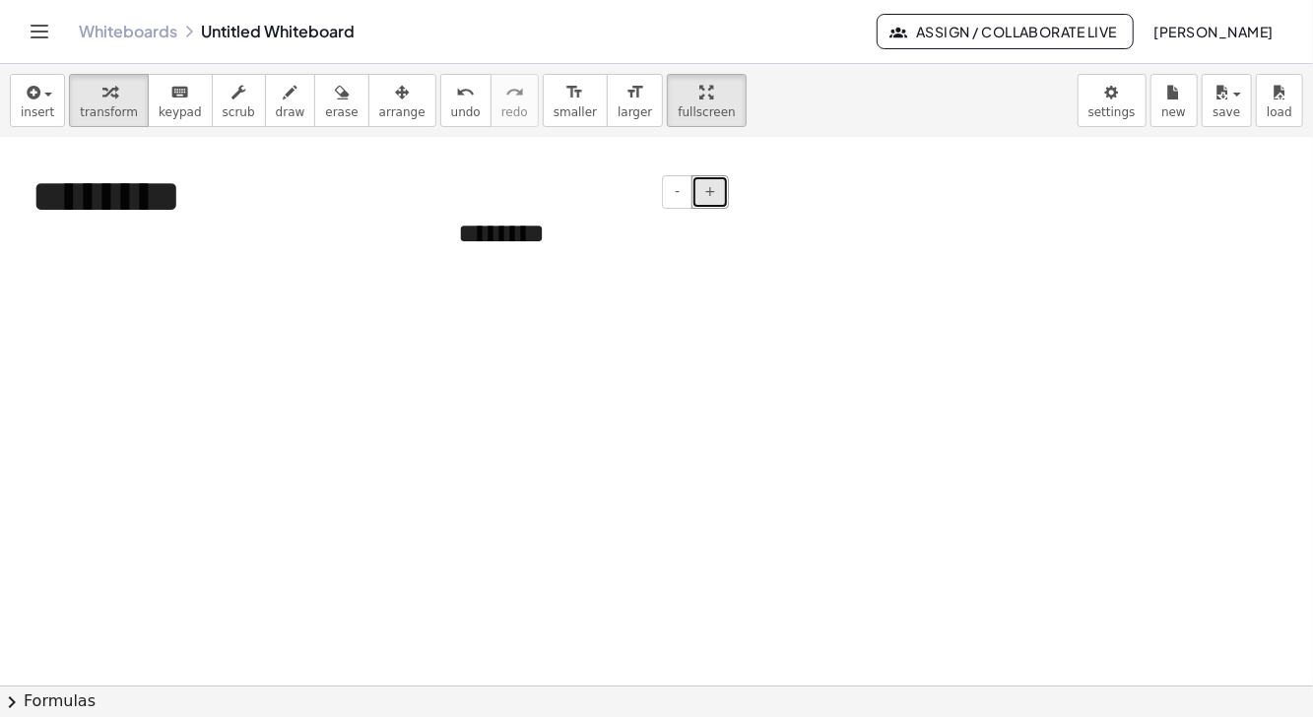
click at [717, 186] on button "+" at bounding box center [710, 191] width 37 height 33
click at [723, 187] on button "+" at bounding box center [710, 191] width 37 height 33
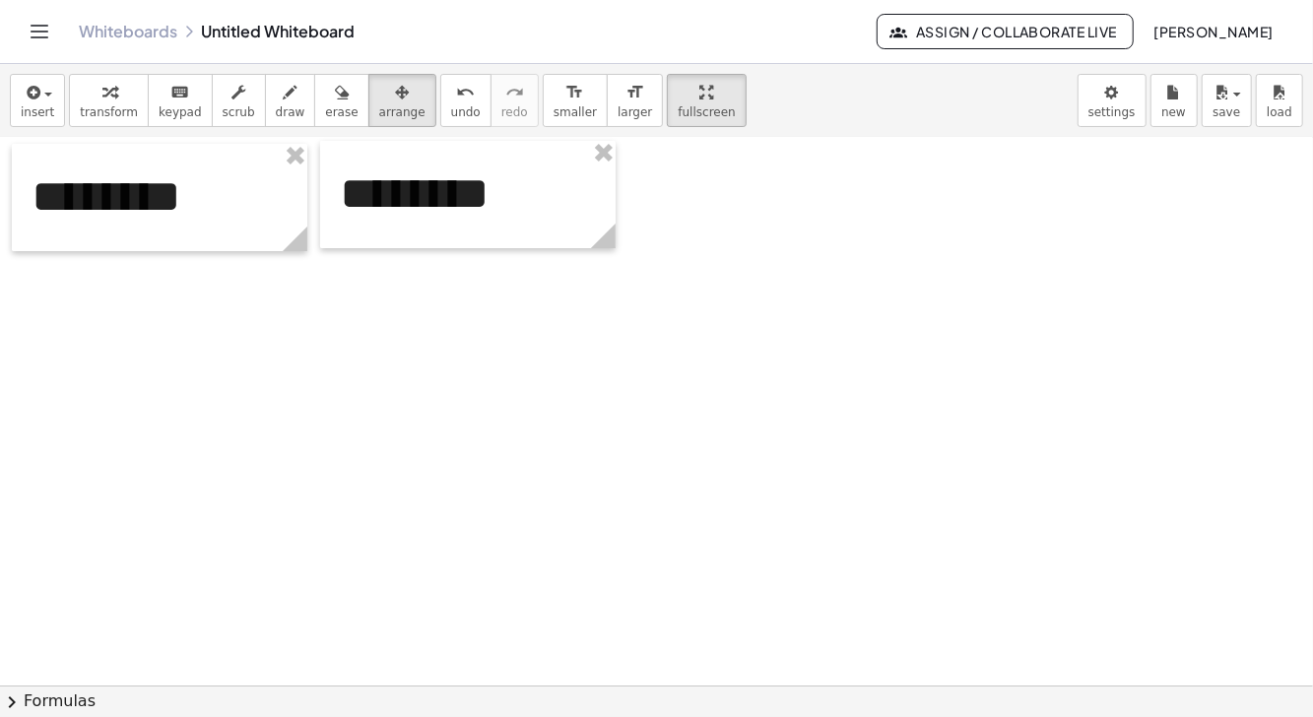
scroll to position [4, 0]
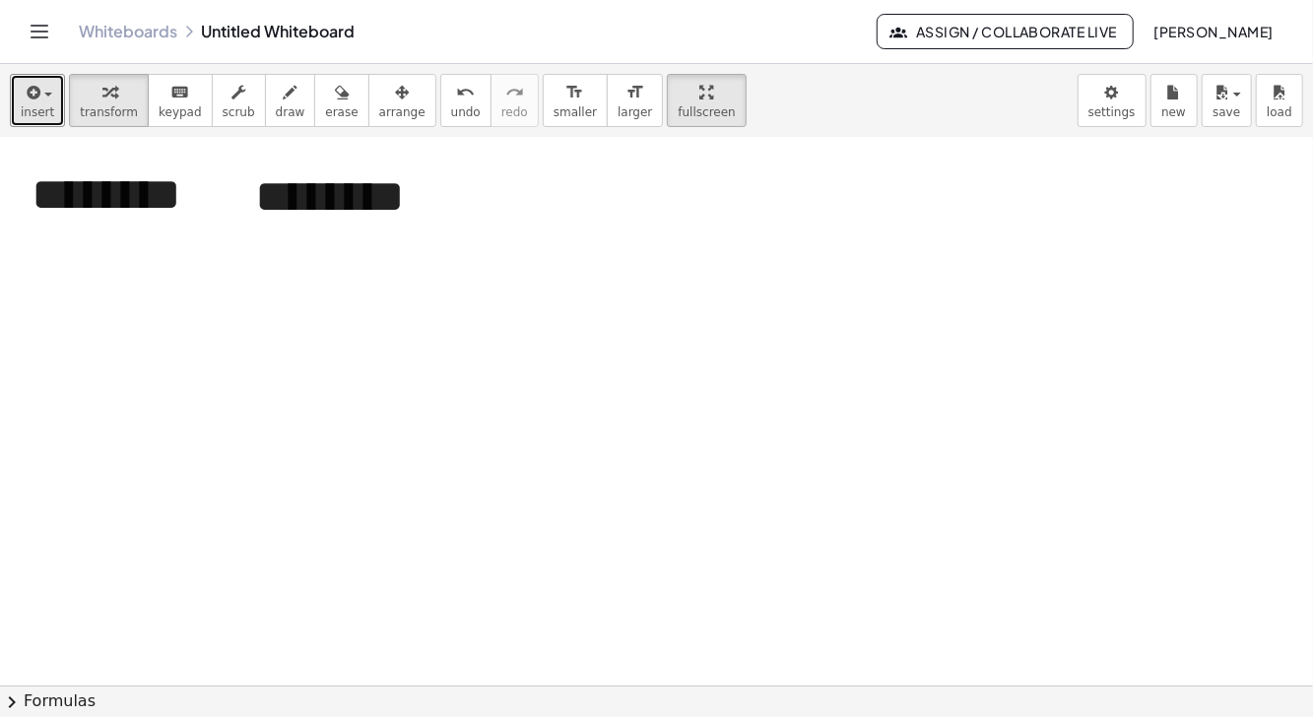
click at [26, 108] on span "insert" at bounding box center [37, 112] width 33 height 14
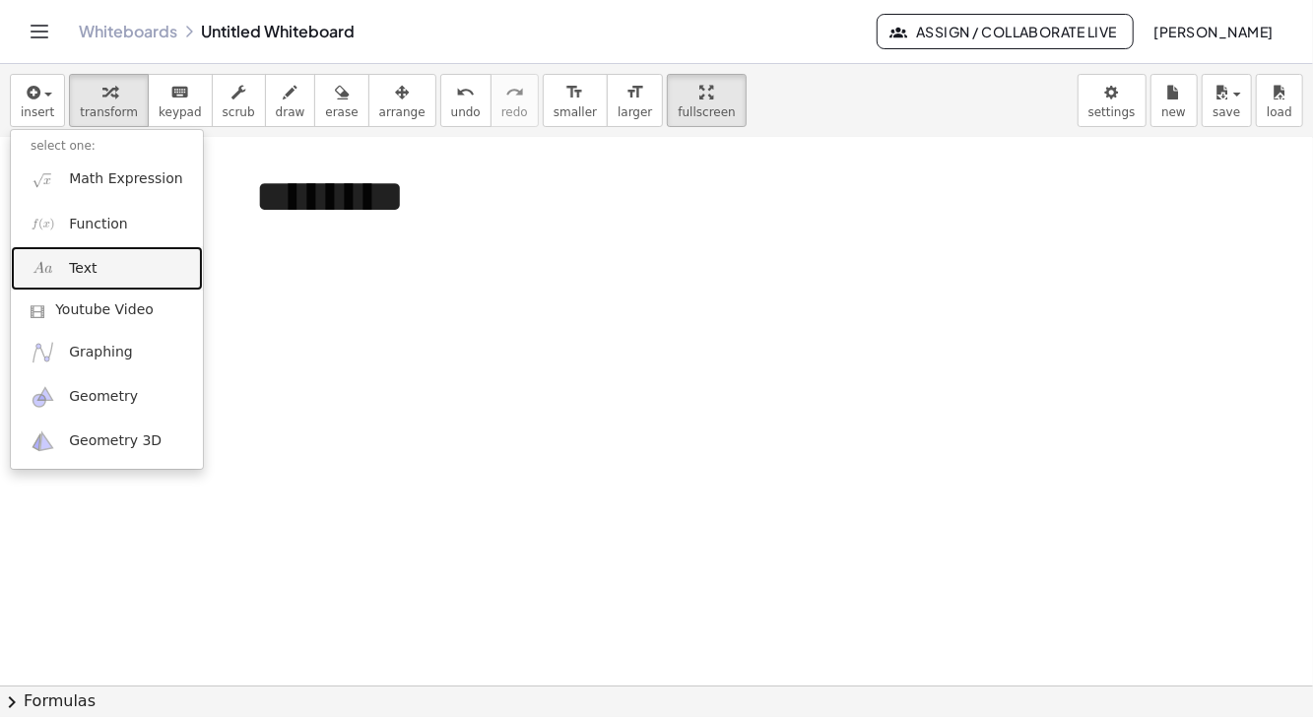
click at [110, 274] on link "Text" at bounding box center [107, 268] width 192 height 44
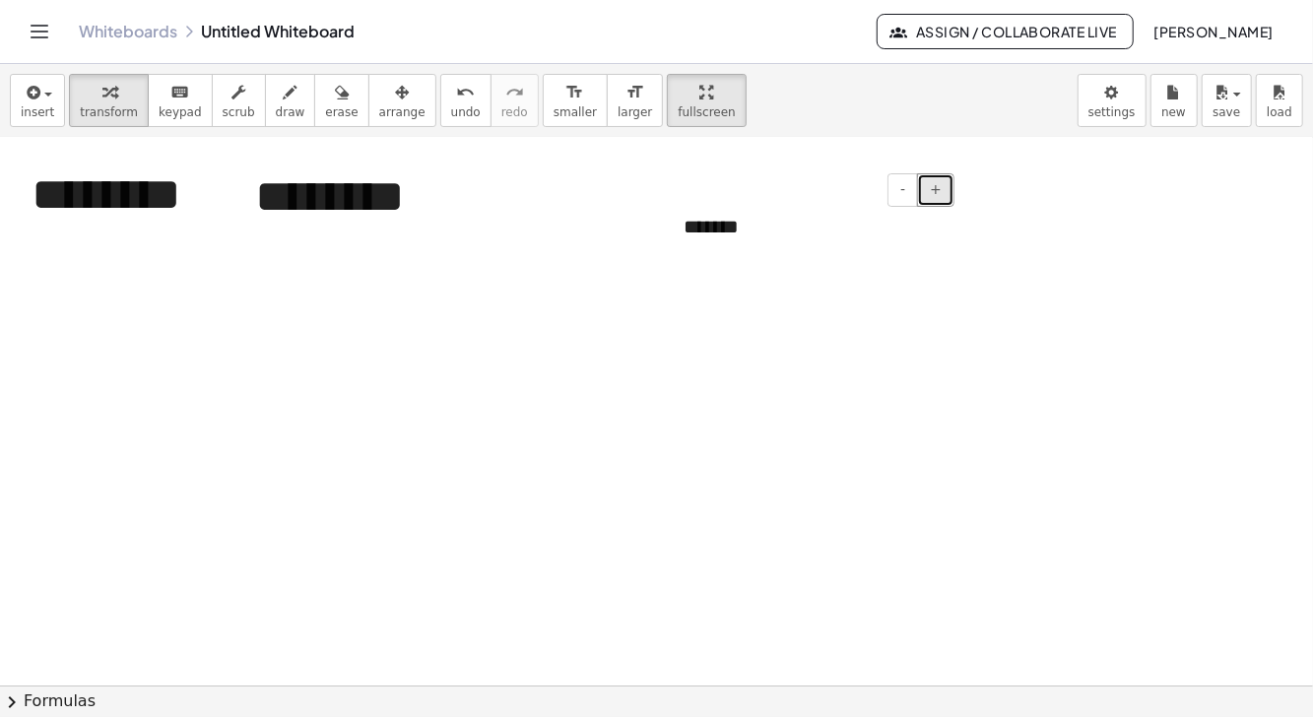
click at [939, 188] on span "+" at bounding box center [936, 189] width 12 height 16
click at [941, 185] on span "+" at bounding box center [936, 189] width 12 height 16
click at [941, 184] on span "+" at bounding box center [936, 189] width 12 height 16
click at [943, 183] on button "+" at bounding box center [935, 189] width 37 height 33
click at [943, 182] on button "+" at bounding box center [935, 189] width 37 height 33
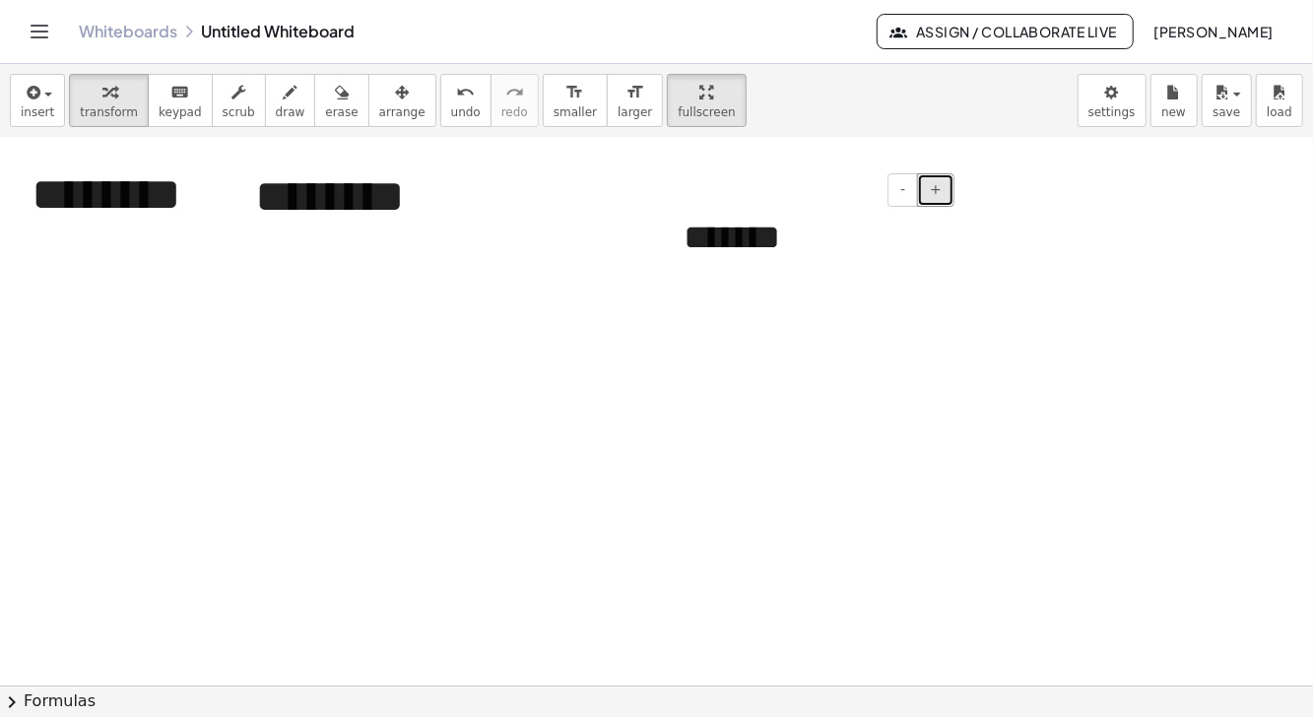
click at [944, 181] on button "+" at bounding box center [935, 189] width 37 height 33
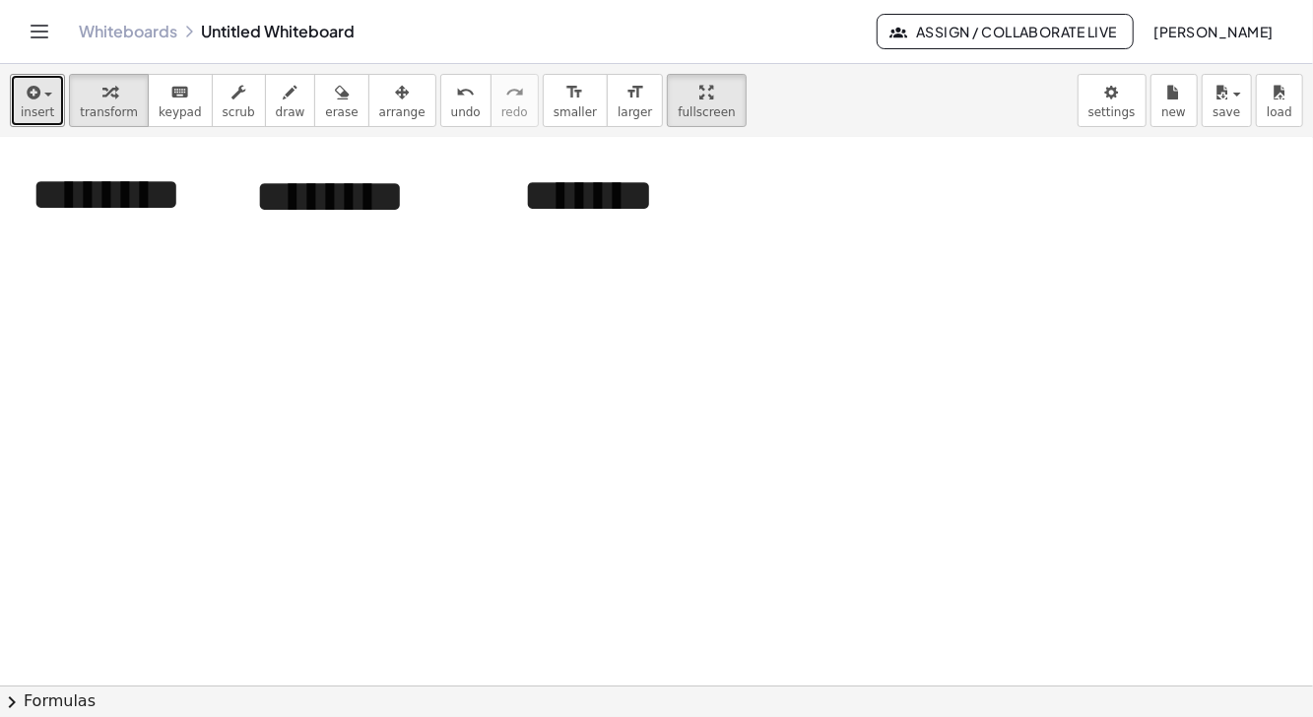
click at [33, 102] on icon "button" at bounding box center [32, 93] width 18 height 24
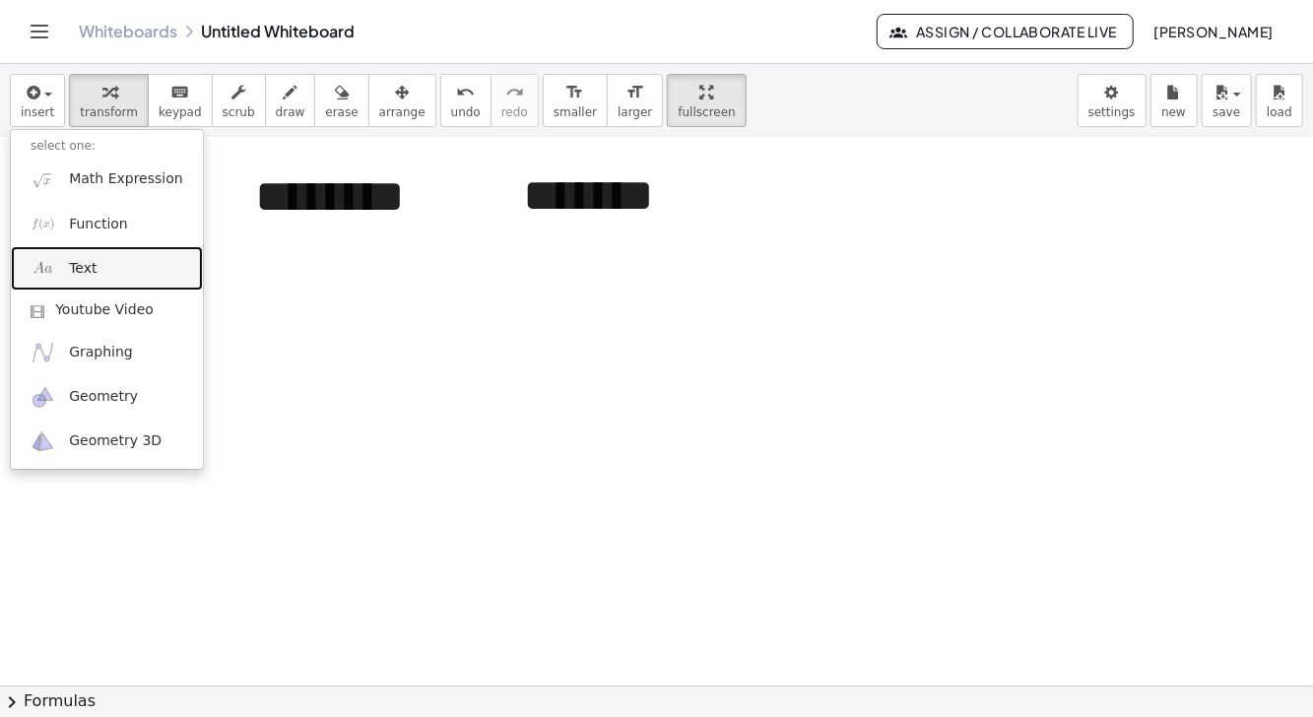
click at [102, 263] on link "Text" at bounding box center [107, 268] width 192 height 44
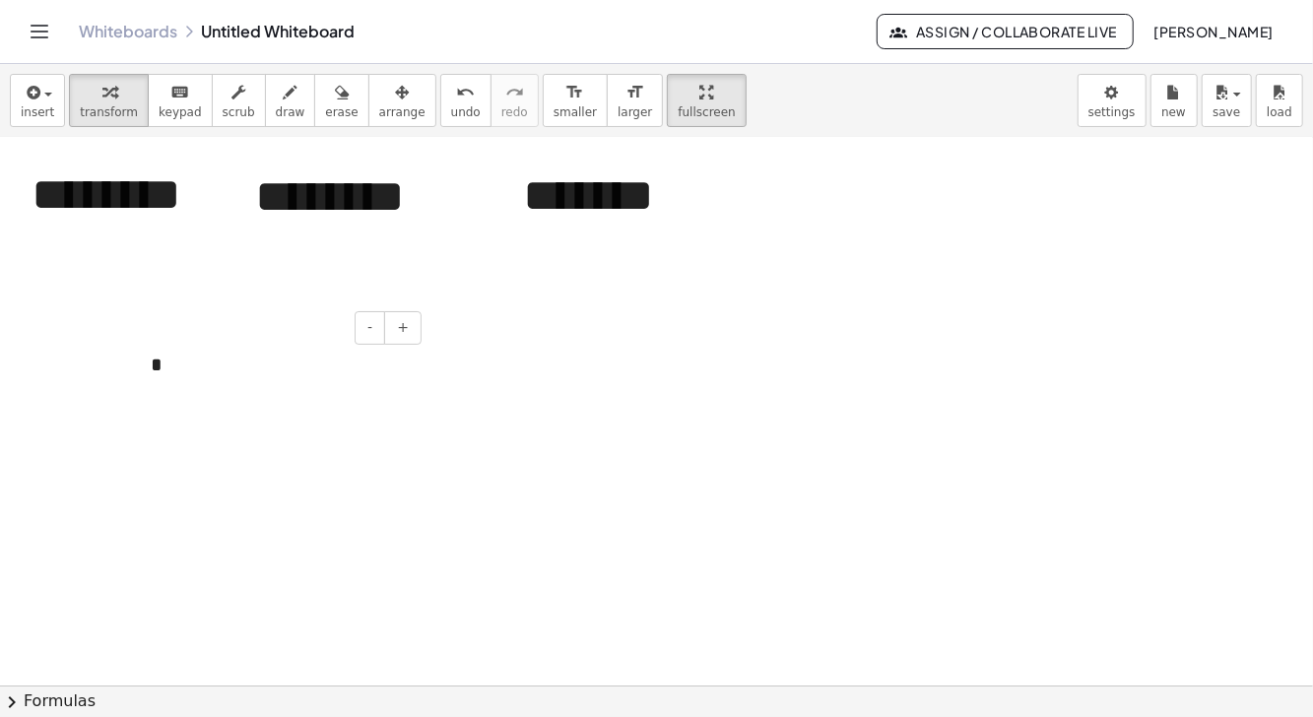
click at [173, 360] on div "*" at bounding box center [279, 365] width 296 height 68
click at [402, 320] on span "+" at bounding box center [403, 327] width 12 height 16
click at [403, 322] on span "+" at bounding box center [403, 327] width 12 height 16
click at [406, 321] on span "+" at bounding box center [403, 327] width 12 height 16
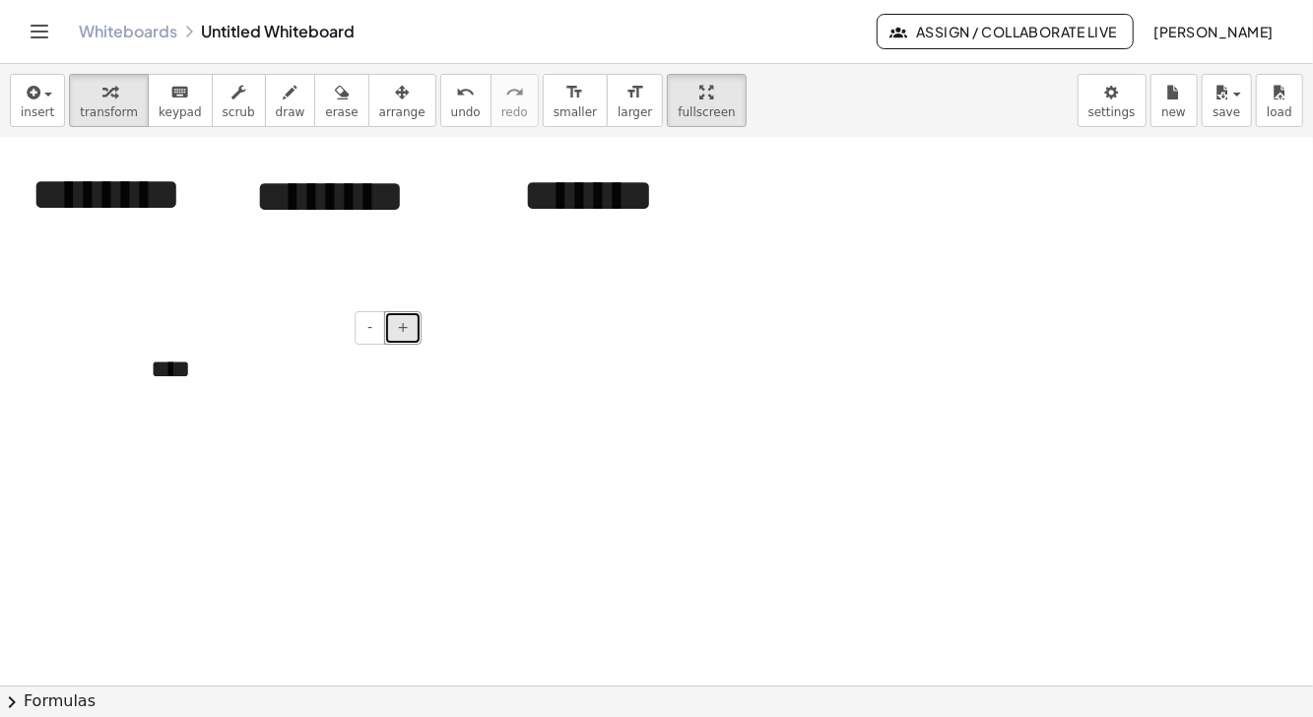
click at [405, 319] on span "+" at bounding box center [403, 327] width 12 height 16
click at [407, 319] on span "+" at bounding box center [403, 327] width 12 height 16
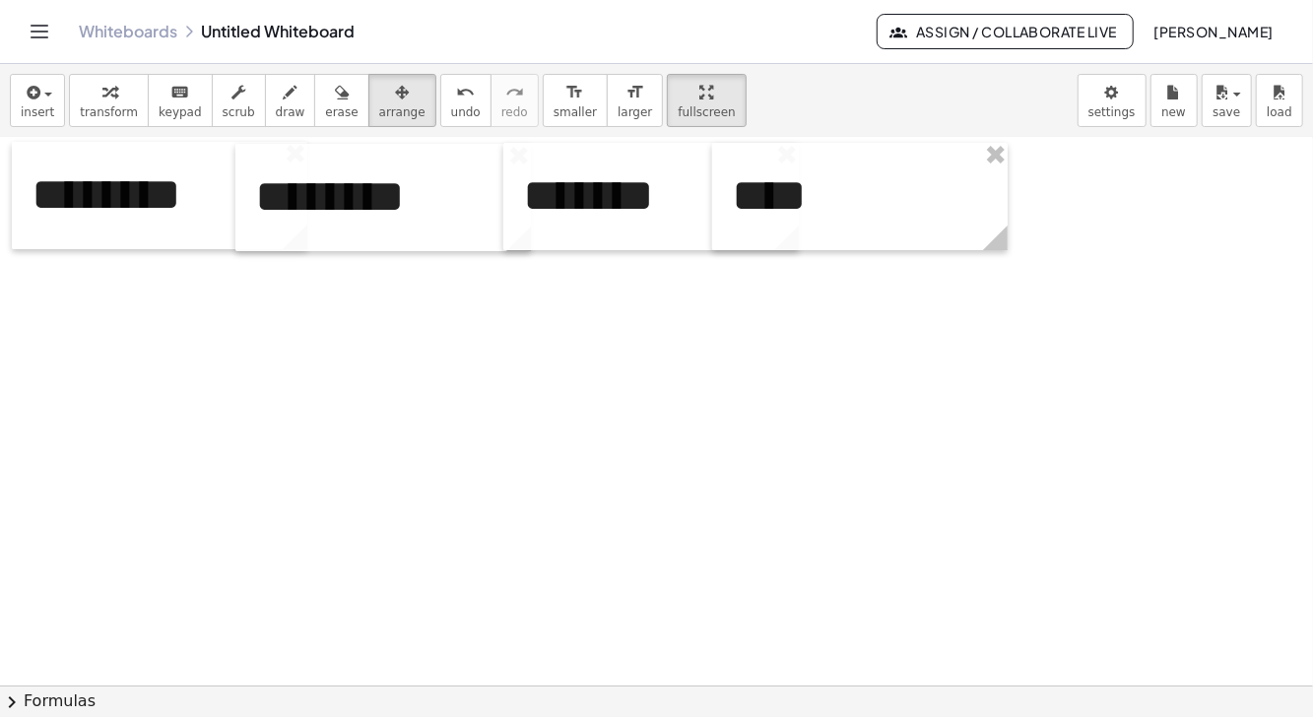
scroll to position [7, 0]
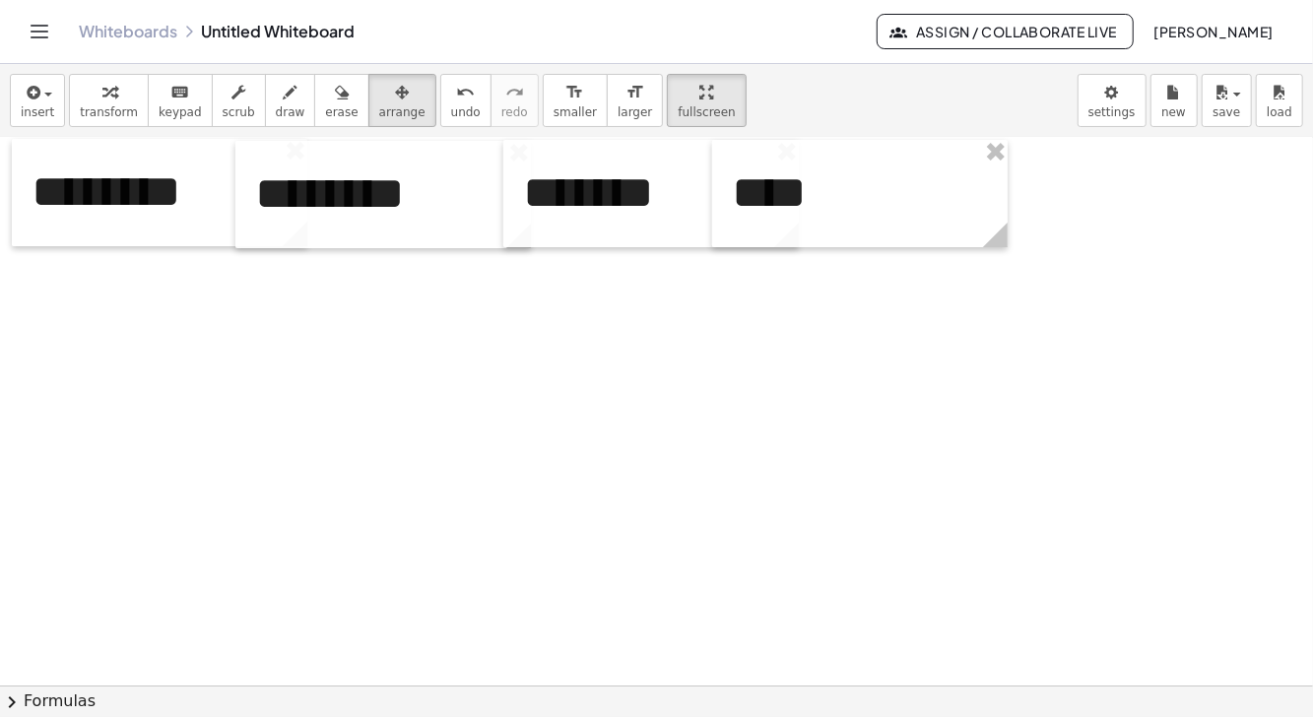
click at [102, 101] on icon "button" at bounding box center [109, 93] width 14 height 24
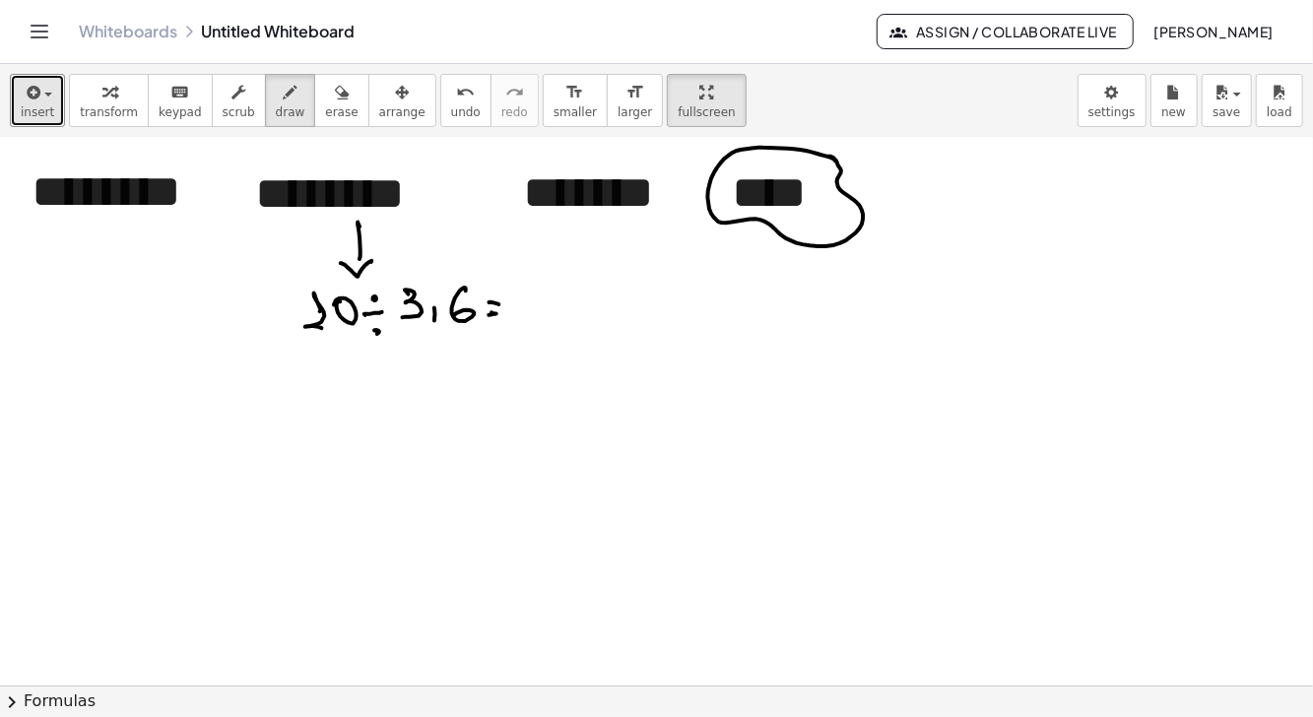
click at [39, 100] on div "button" at bounding box center [37, 92] width 33 height 24
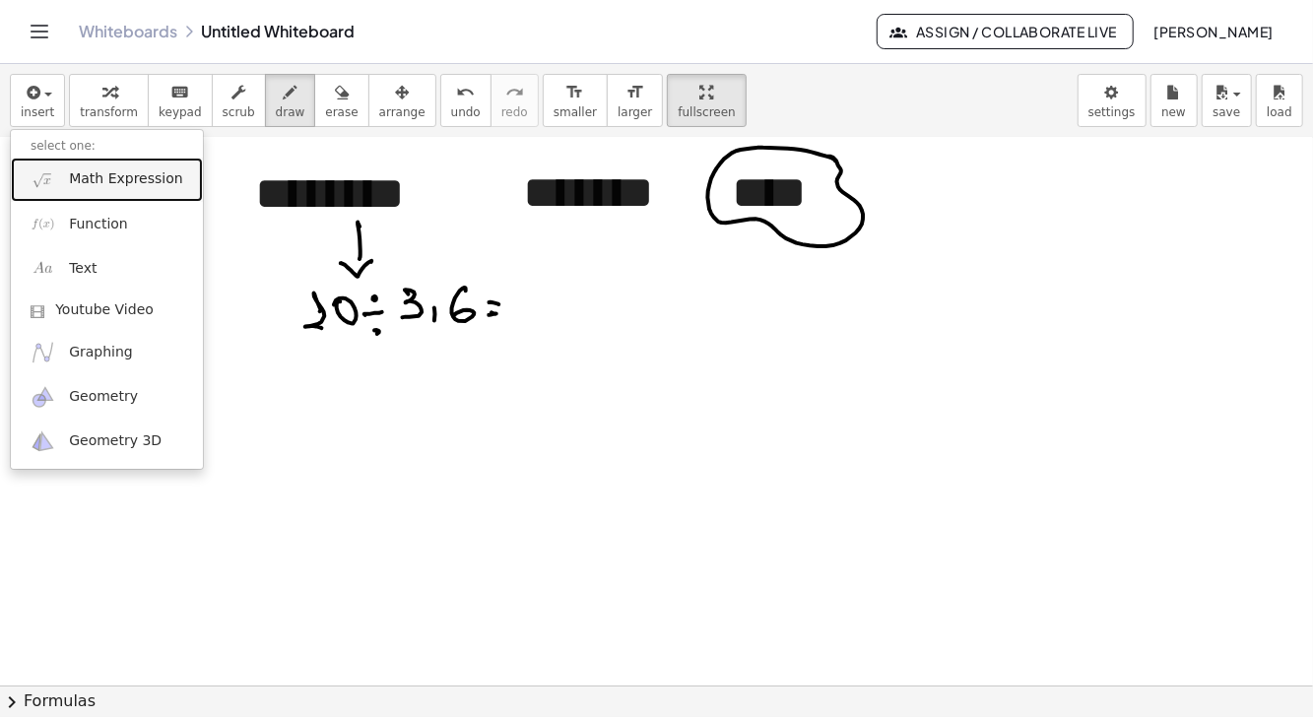
click at [100, 183] on span "Math Expression" at bounding box center [125, 179] width 113 height 20
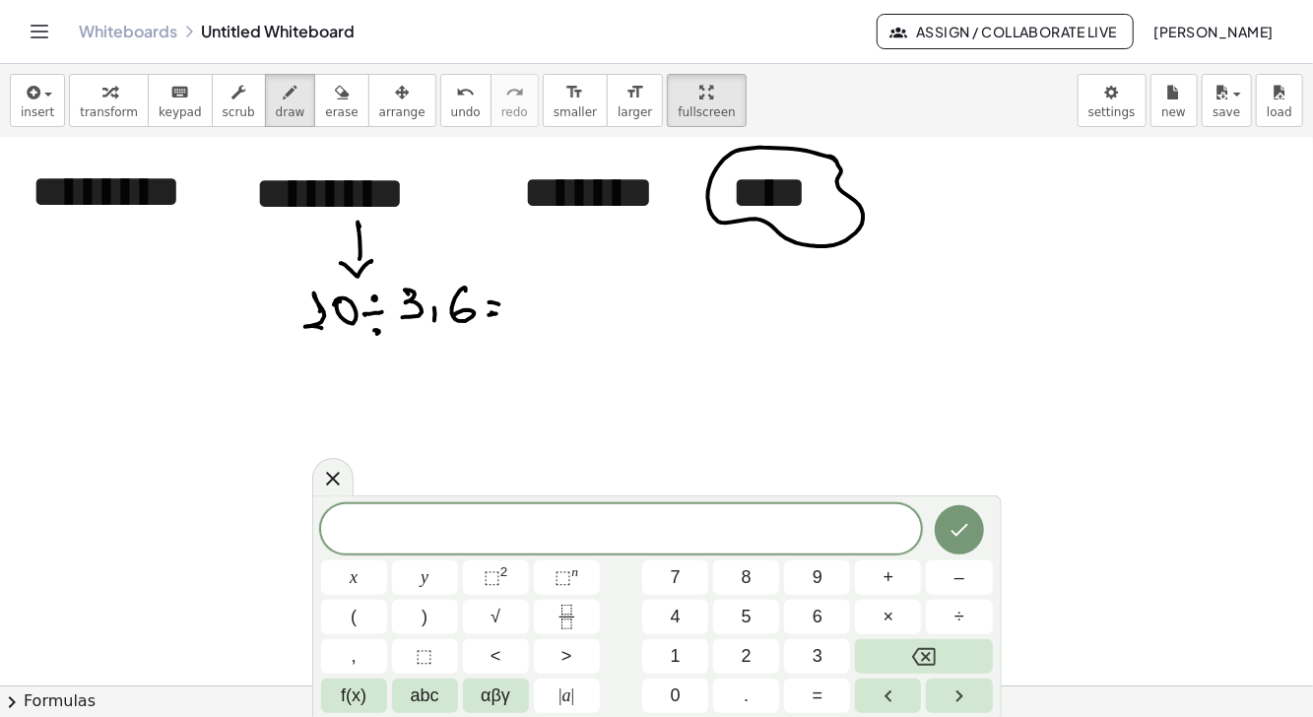
click at [679, 661] on span "1" at bounding box center [676, 656] width 10 height 27
click at [688, 690] on button "0" at bounding box center [675, 696] width 66 height 34
click at [963, 618] on span "÷" at bounding box center [960, 617] width 10 height 27
click at [806, 664] on button "3" at bounding box center [817, 656] width 66 height 34
click at [753, 698] on button "." at bounding box center [746, 696] width 66 height 34
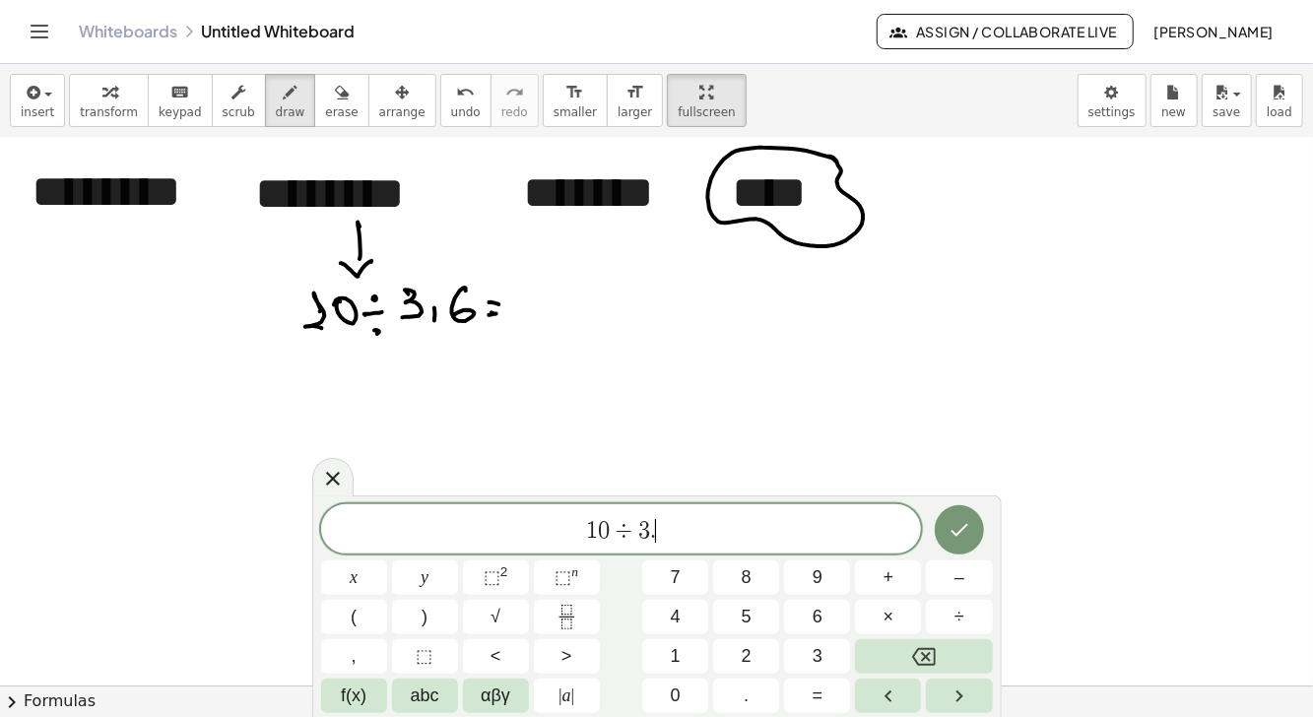
click at [820, 615] on span "6" at bounding box center [818, 617] width 10 height 27
click at [951, 528] on icon "Done" at bounding box center [960, 530] width 24 height 24
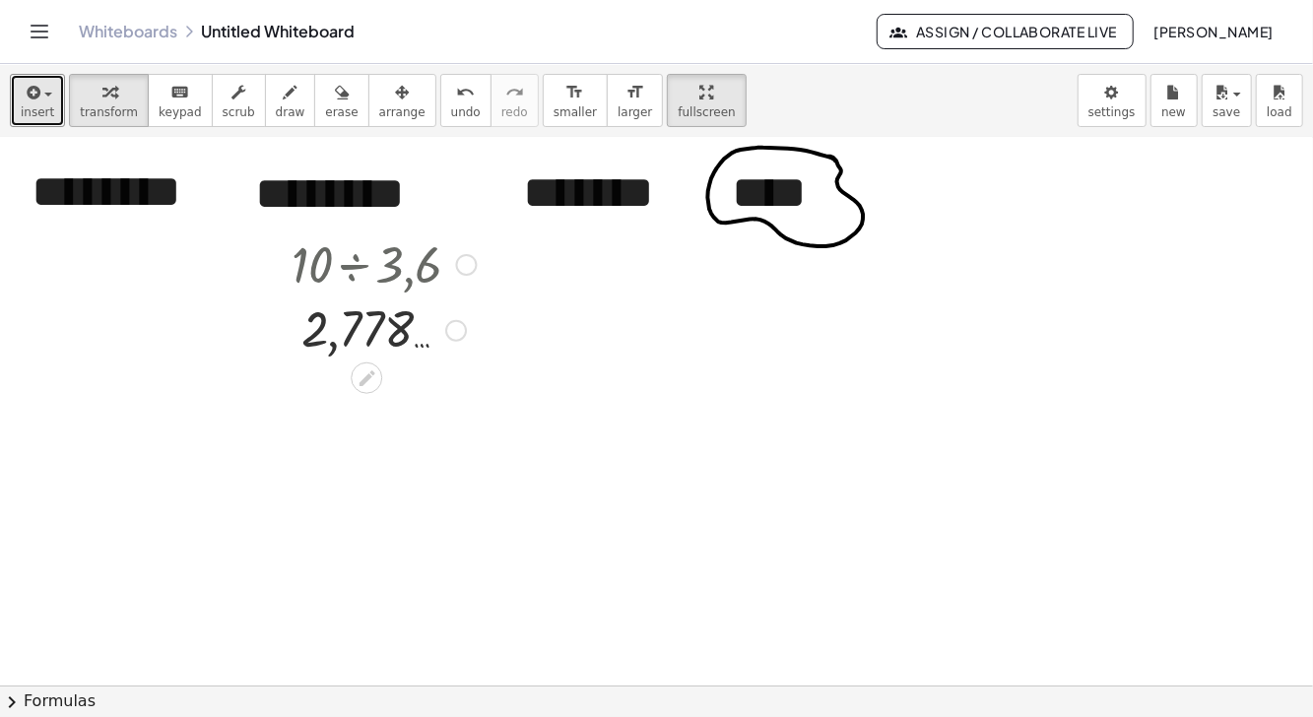
click at [37, 110] on span "insert" at bounding box center [37, 112] width 33 height 14
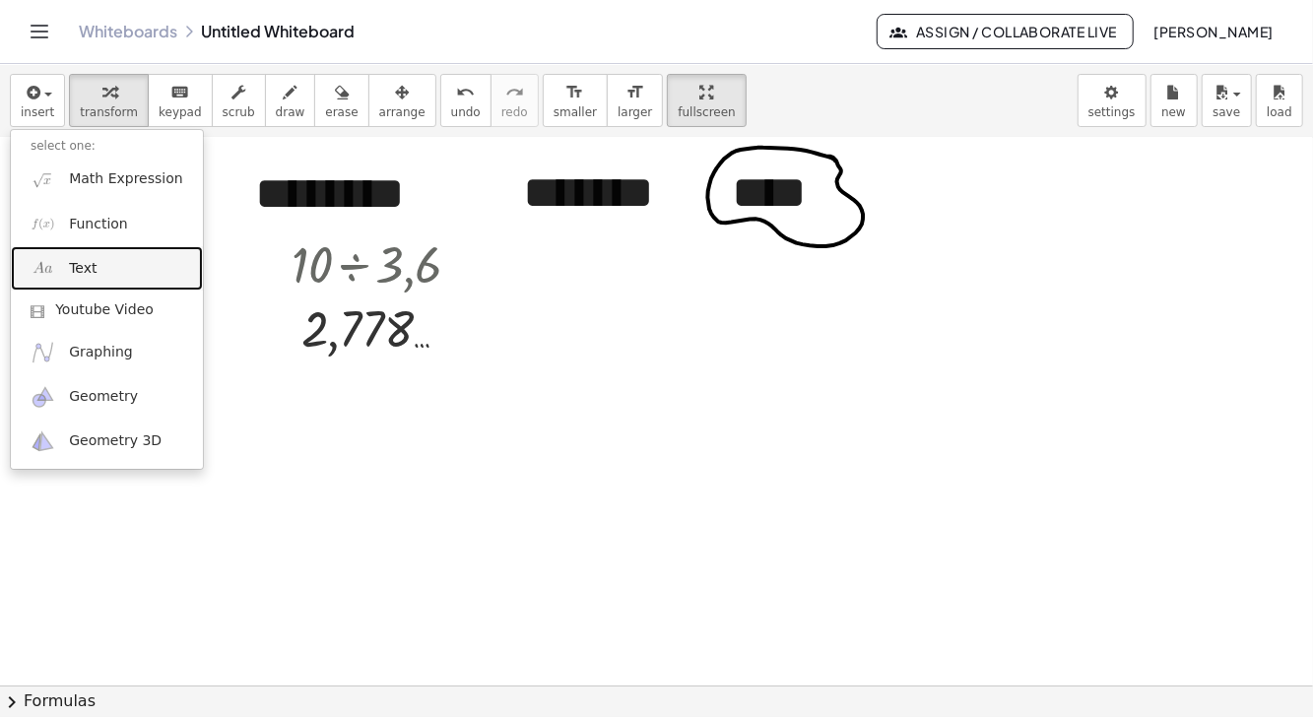
click at [121, 267] on link "Text" at bounding box center [107, 268] width 192 height 44
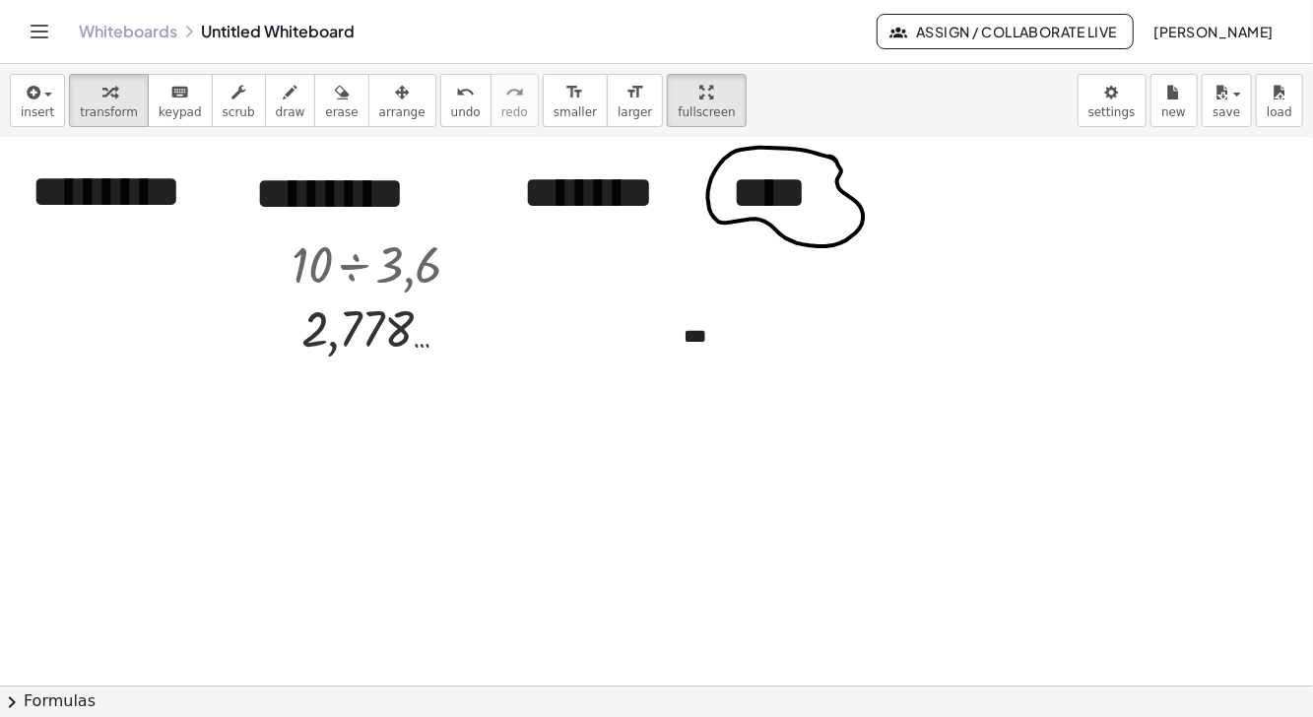
scroll to position [8, 0]
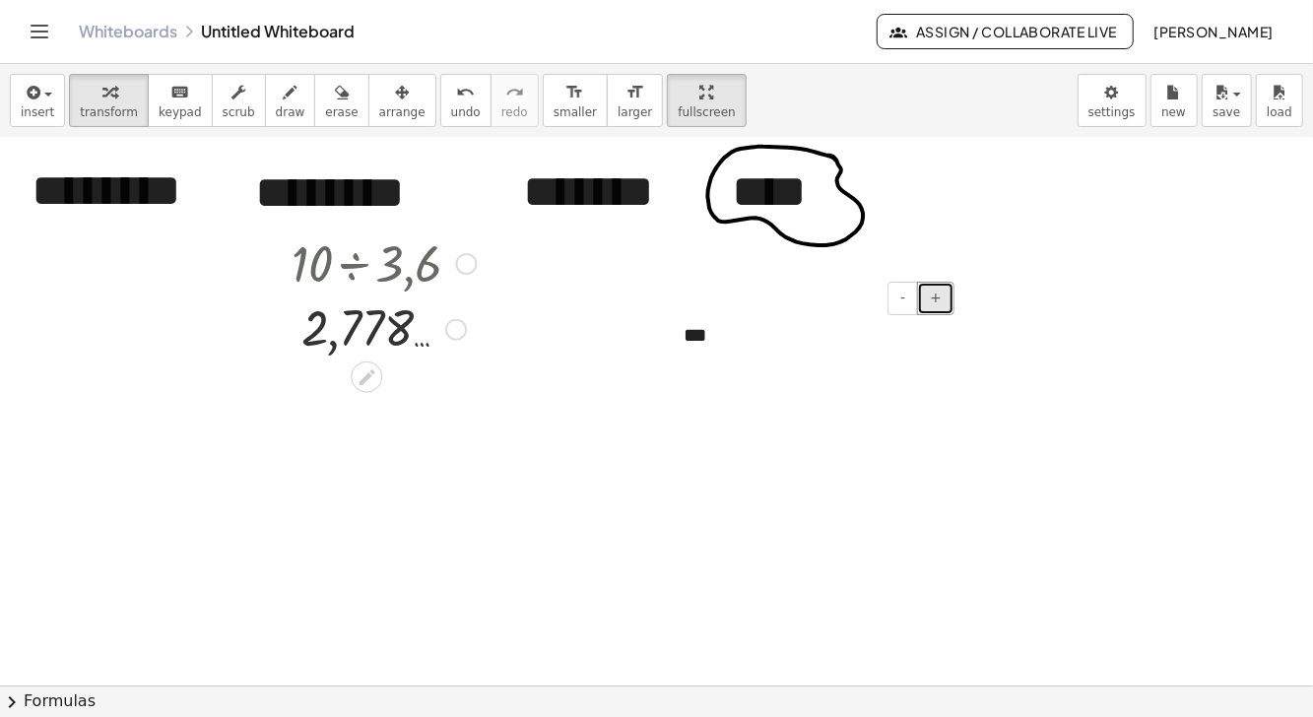
click at [934, 294] on span "+" at bounding box center [936, 298] width 12 height 16
click at [937, 296] on span "+" at bounding box center [936, 298] width 12 height 16
click at [937, 294] on span "+" at bounding box center [936, 298] width 12 height 16
click at [938, 294] on span "+" at bounding box center [936, 298] width 12 height 16
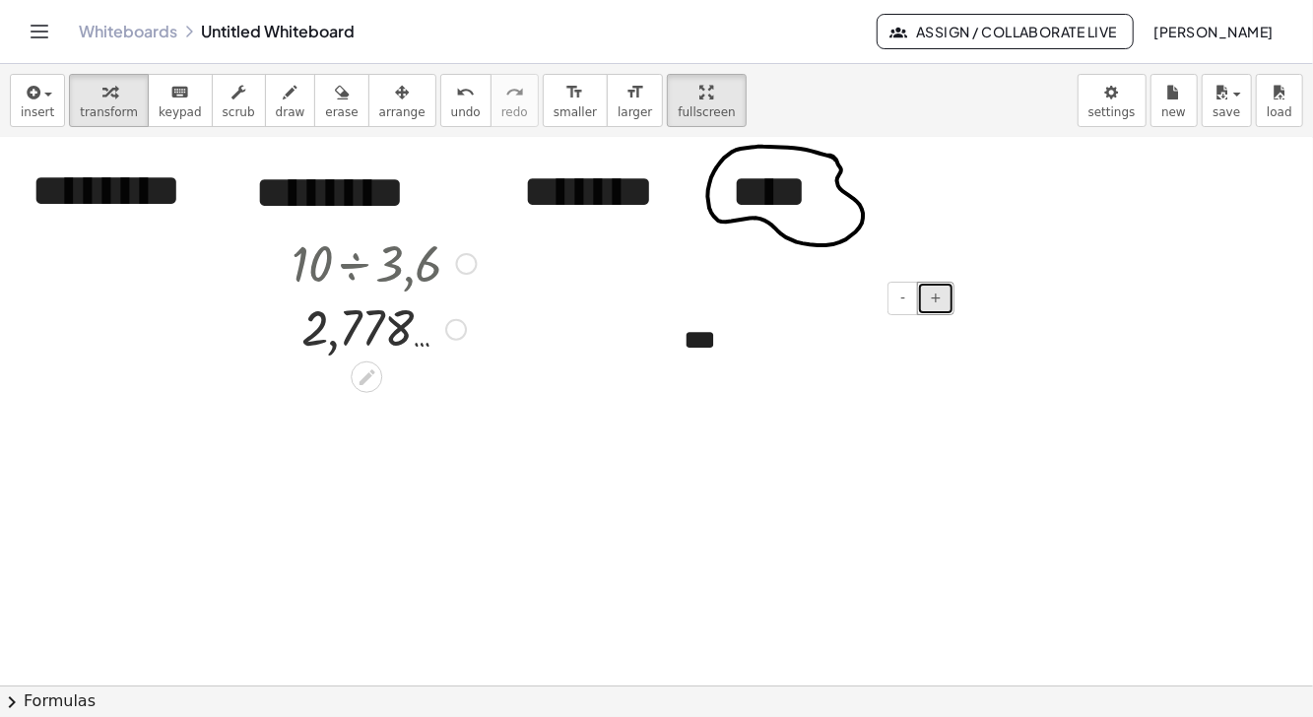
click at [938, 293] on span "+" at bounding box center [936, 298] width 12 height 16
click at [937, 293] on span "+" at bounding box center [936, 298] width 12 height 16
click at [902, 298] on button "-" at bounding box center [903, 298] width 31 height 33
click at [896, 297] on button "-" at bounding box center [903, 298] width 31 height 33
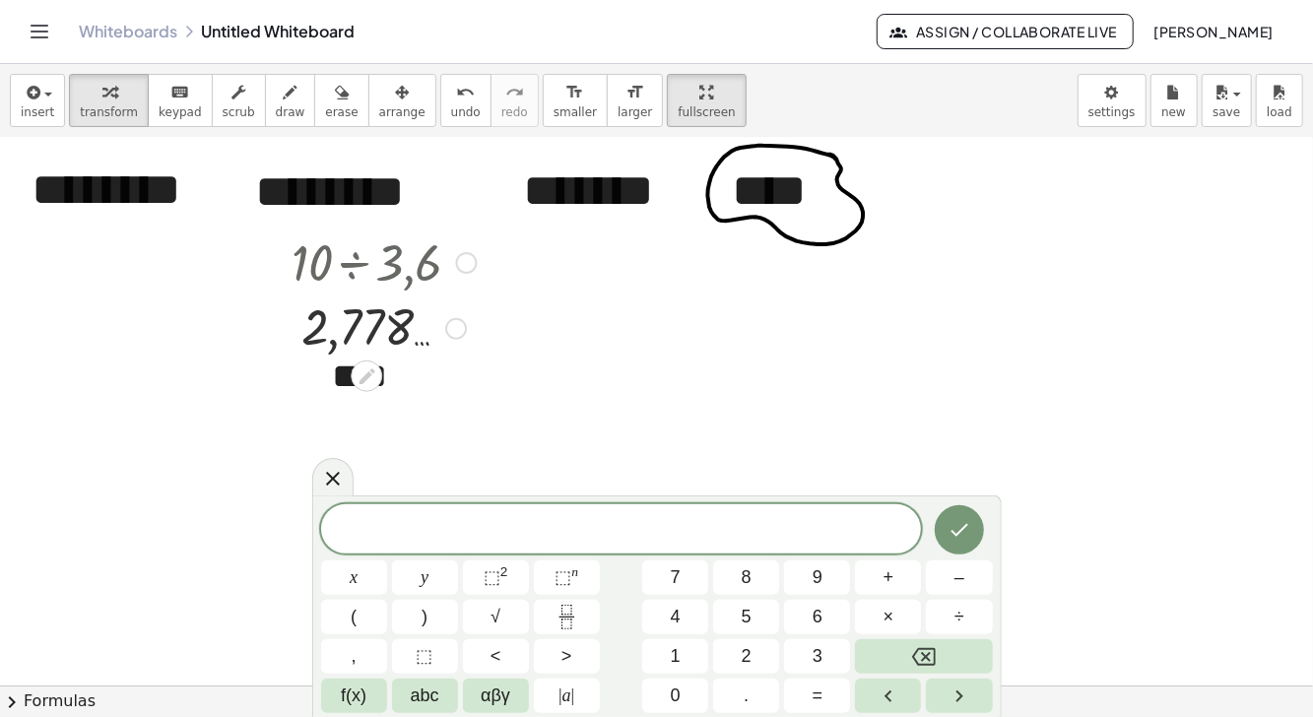
scroll to position [10, 0]
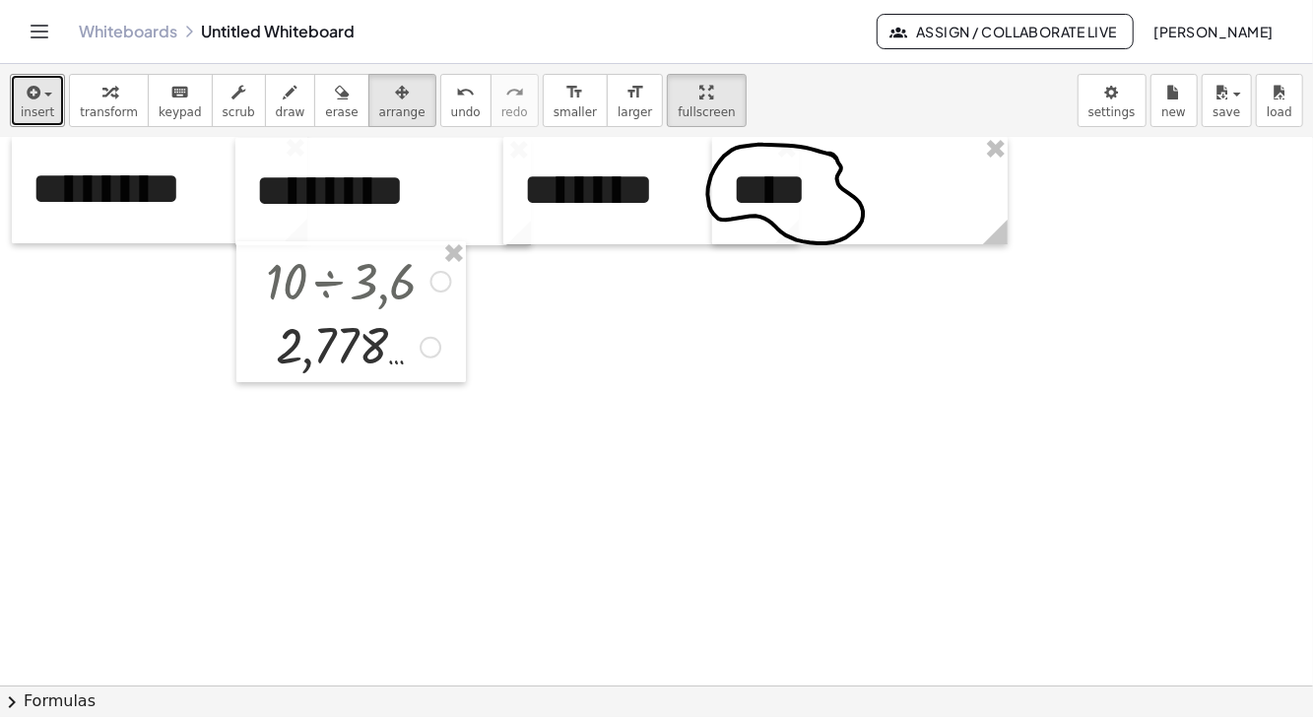
click at [37, 93] on icon "button" at bounding box center [32, 93] width 18 height 24
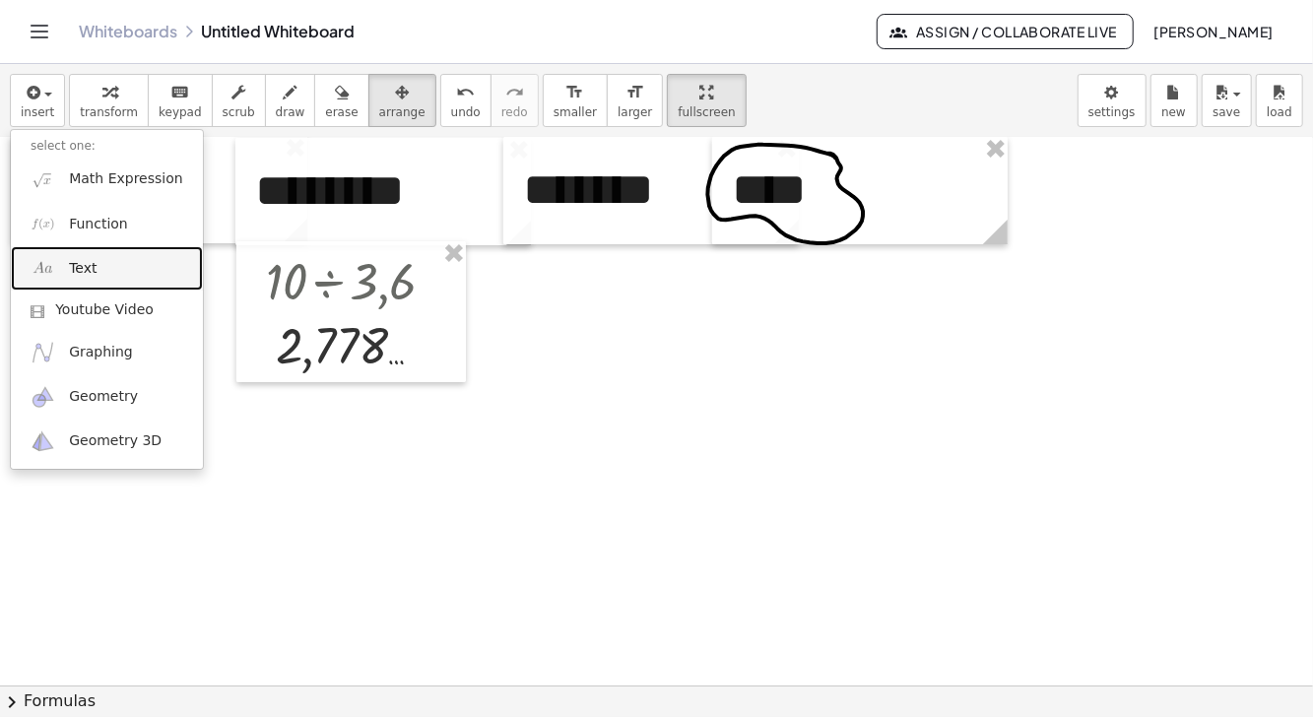
click at [114, 259] on link "Text" at bounding box center [107, 268] width 192 height 44
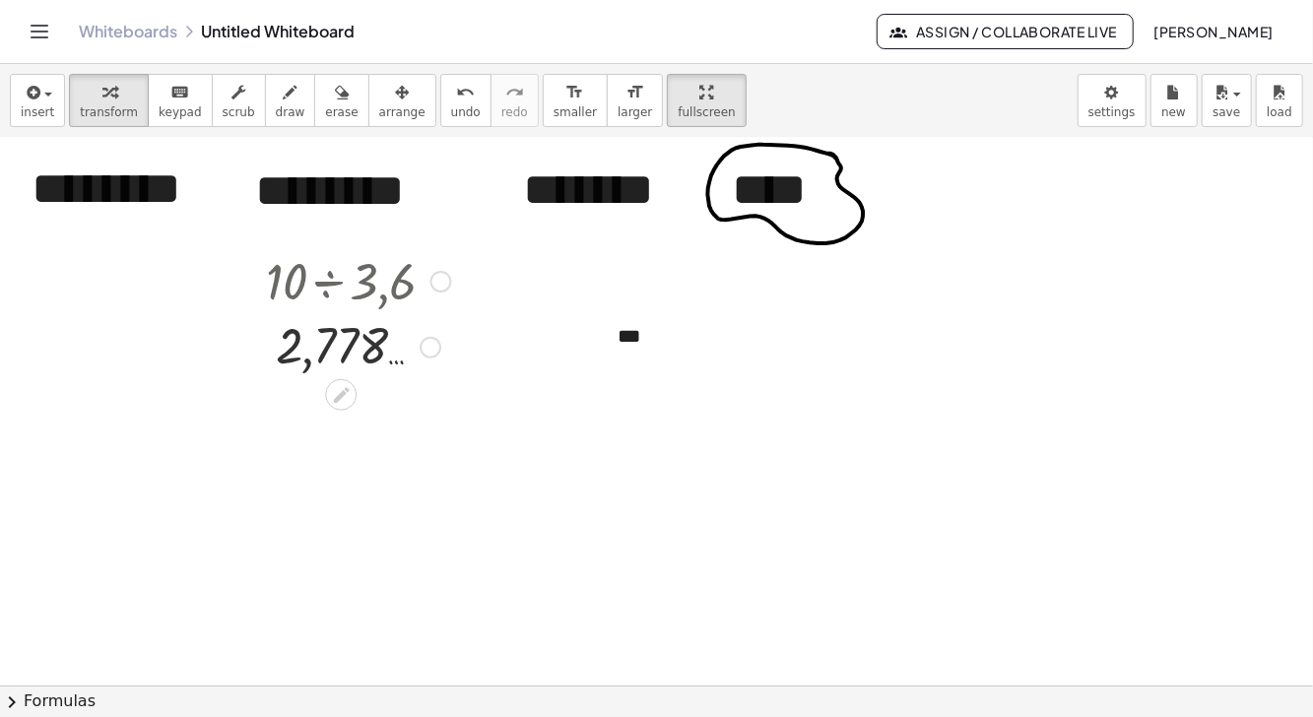
click at [337, 394] on icon at bounding box center [341, 395] width 16 height 16
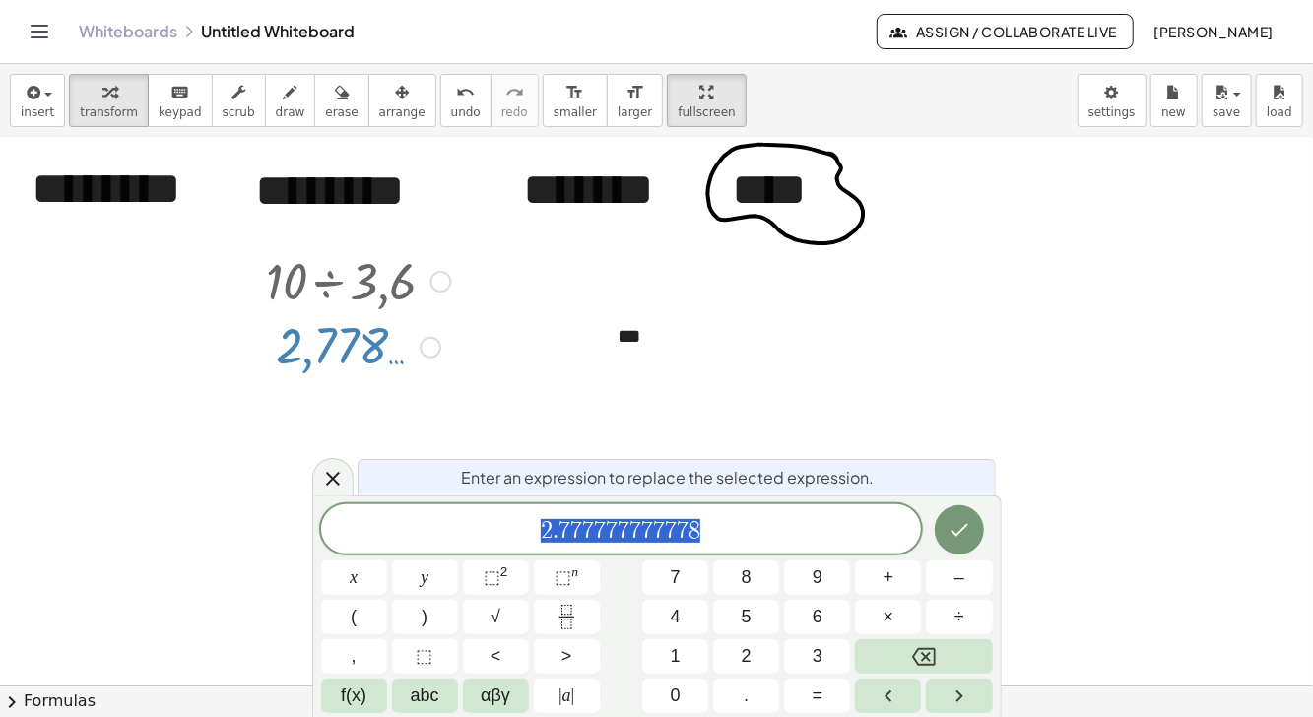
click at [791, 535] on span "2 . 7 7 7 7 7 7 7 7 7 7 7 8" at bounding box center [621, 531] width 601 height 28
click at [438, 704] on span "abc" at bounding box center [425, 696] width 29 height 27
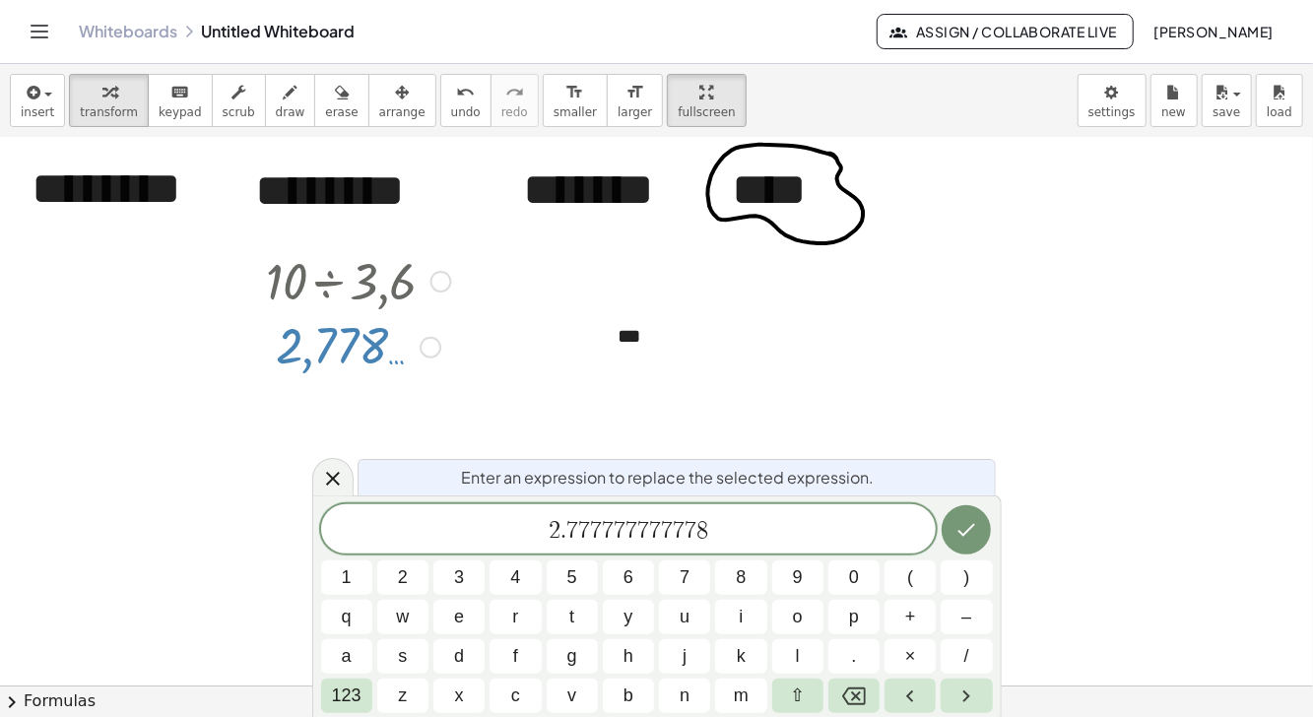
click at [731, 704] on button "m" at bounding box center [740, 696] width 51 height 34
click at [958, 658] on button "/" at bounding box center [966, 656] width 51 height 34
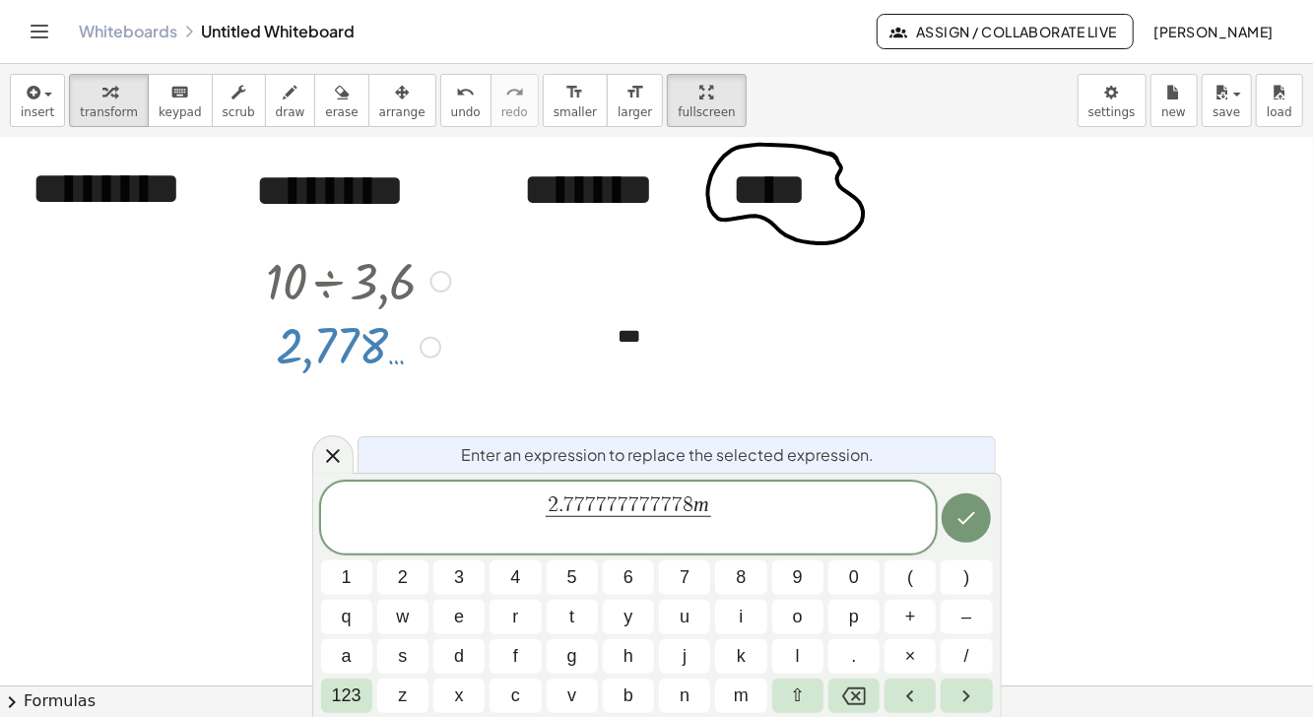
click at [857, 701] on icon "Backspace" at bounding box center [854, 697] width 24 height 24
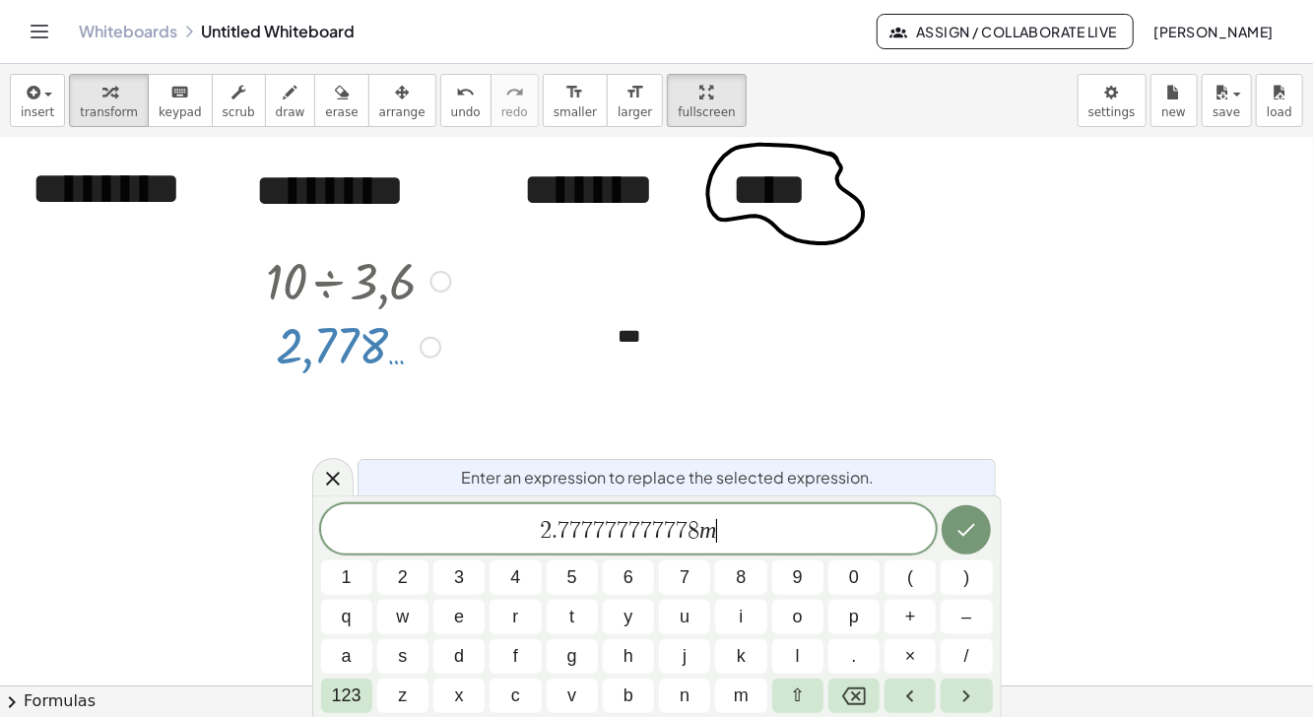
click at [343, 699] on span "123" at bounding box center [347, 696] width 30 height 27
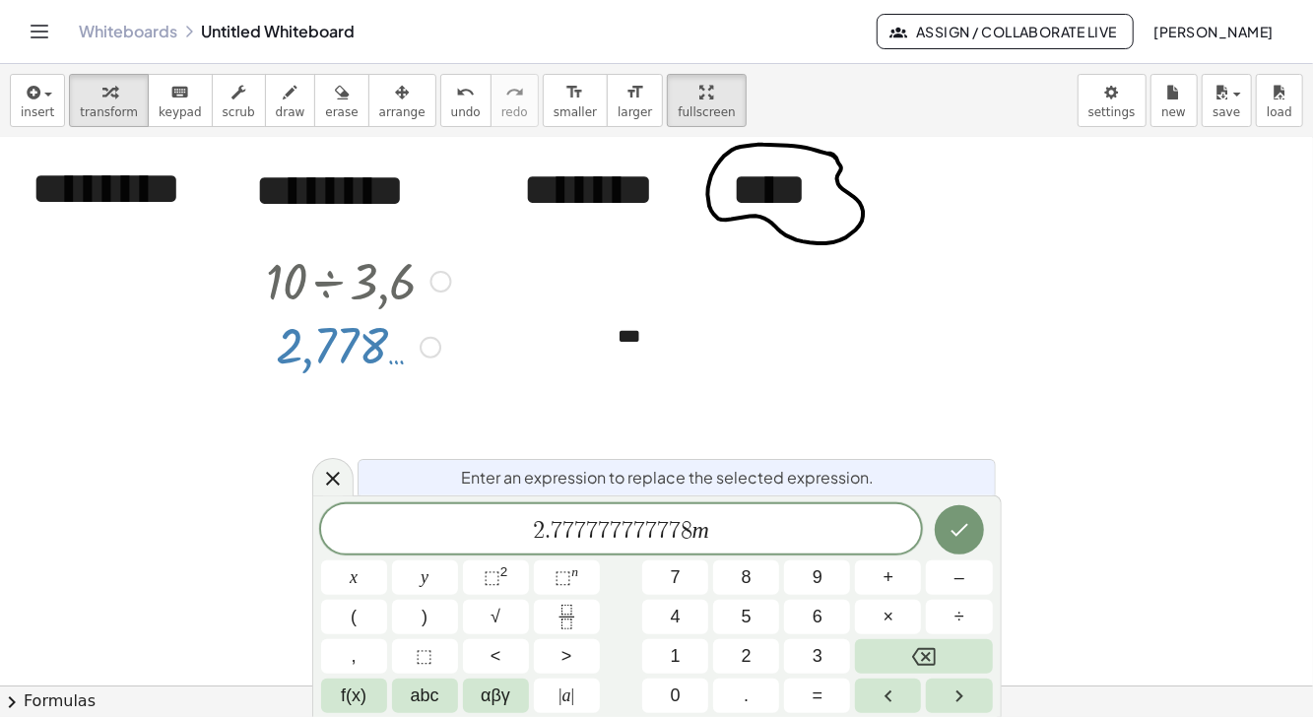
click at [424, 703] on span "abc" at bounding box center [425, 696] width 29 height 27
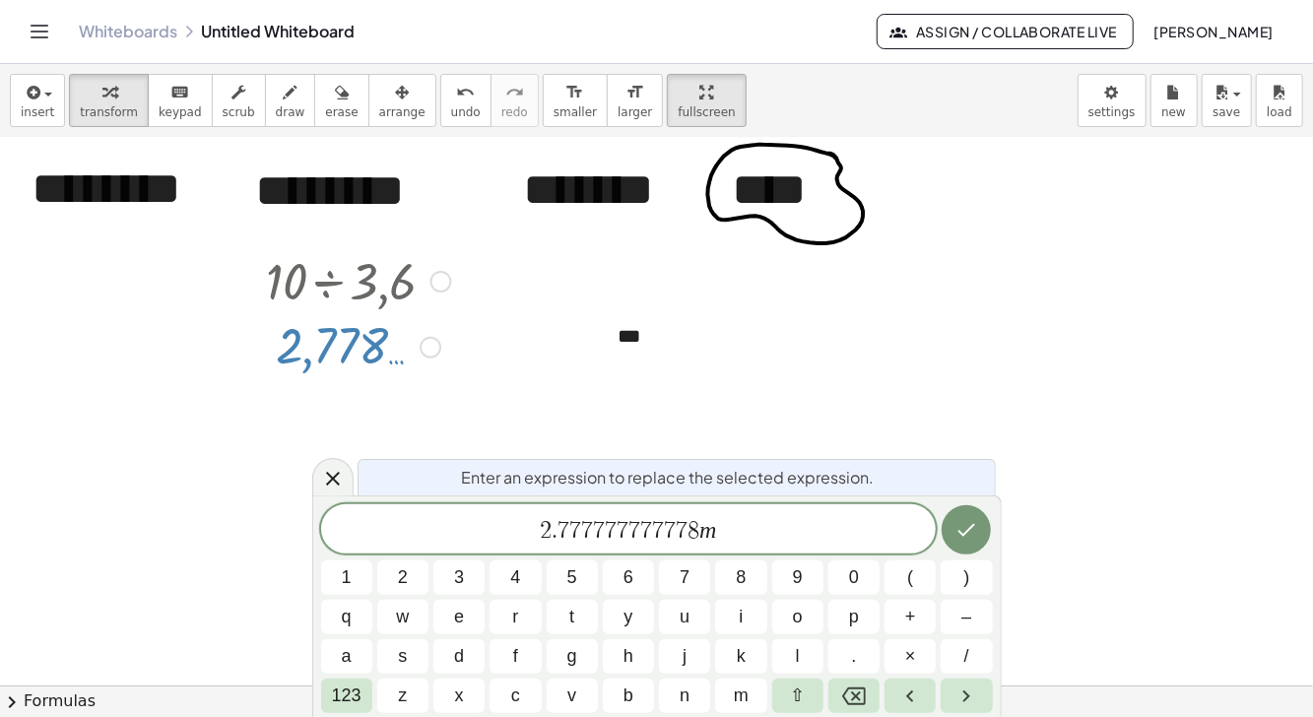
click at [956, 652] on button "/" at bounding box center [966, 656] width 51 height 34
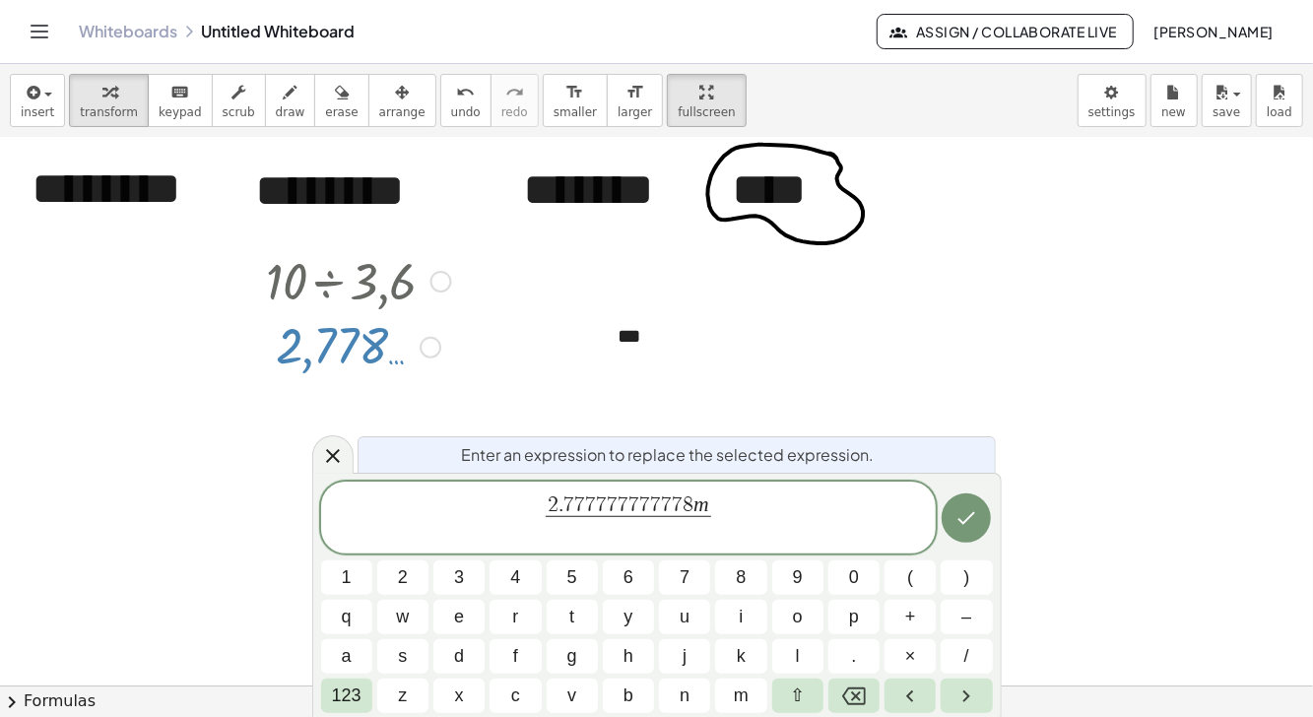
click at [386, 665] on button "s" at bounding box center [402, 656] width 51 height 34
click at [957, 523] on icon "Done" at bounding box center [967, 518] width 24 height 24
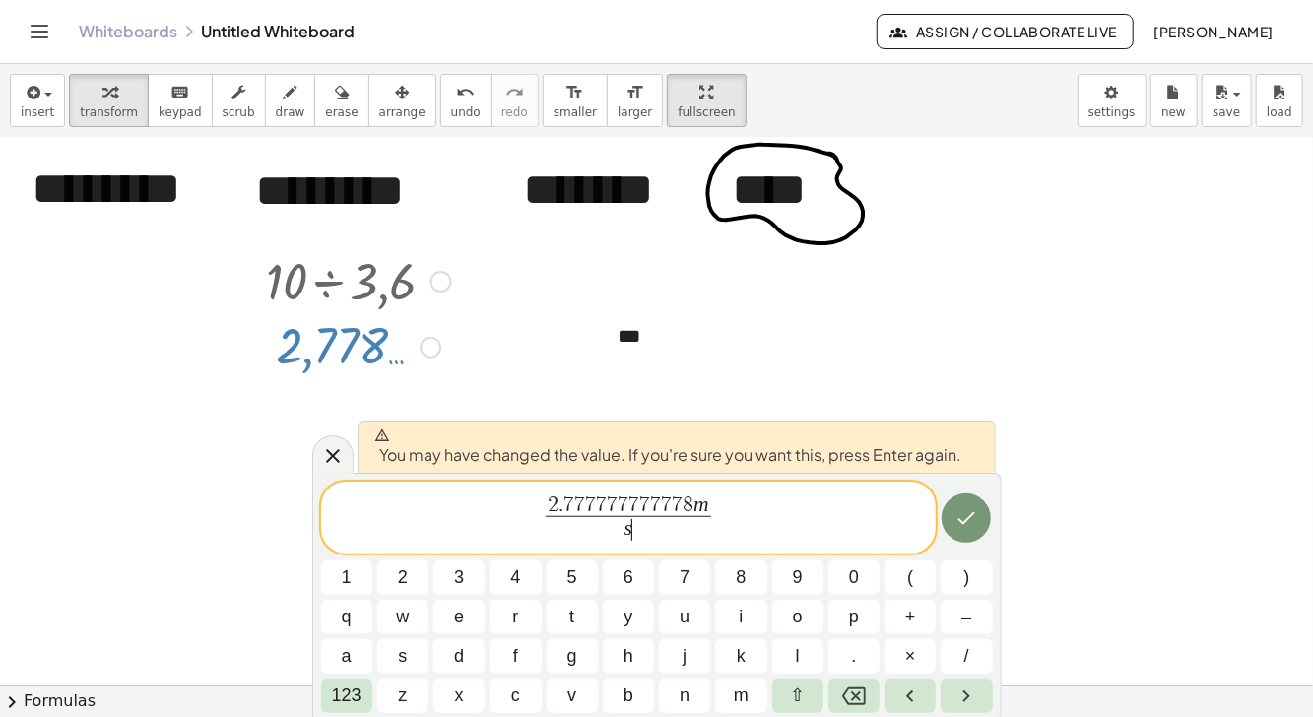
click at [963, 518] on icon "Done" at bounding box center [967, 518] width 24 height 24
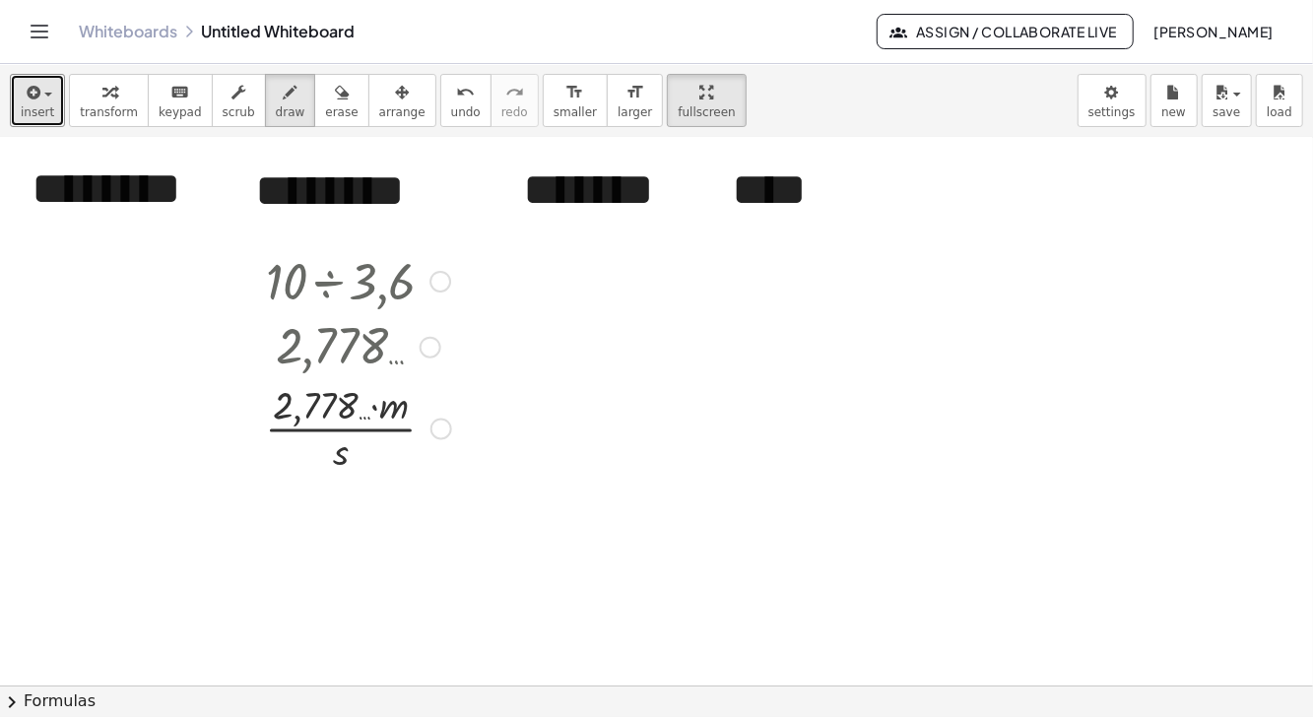
click at [39, 100] on div "button" at bounding box center [37, 92] width 33 height 24
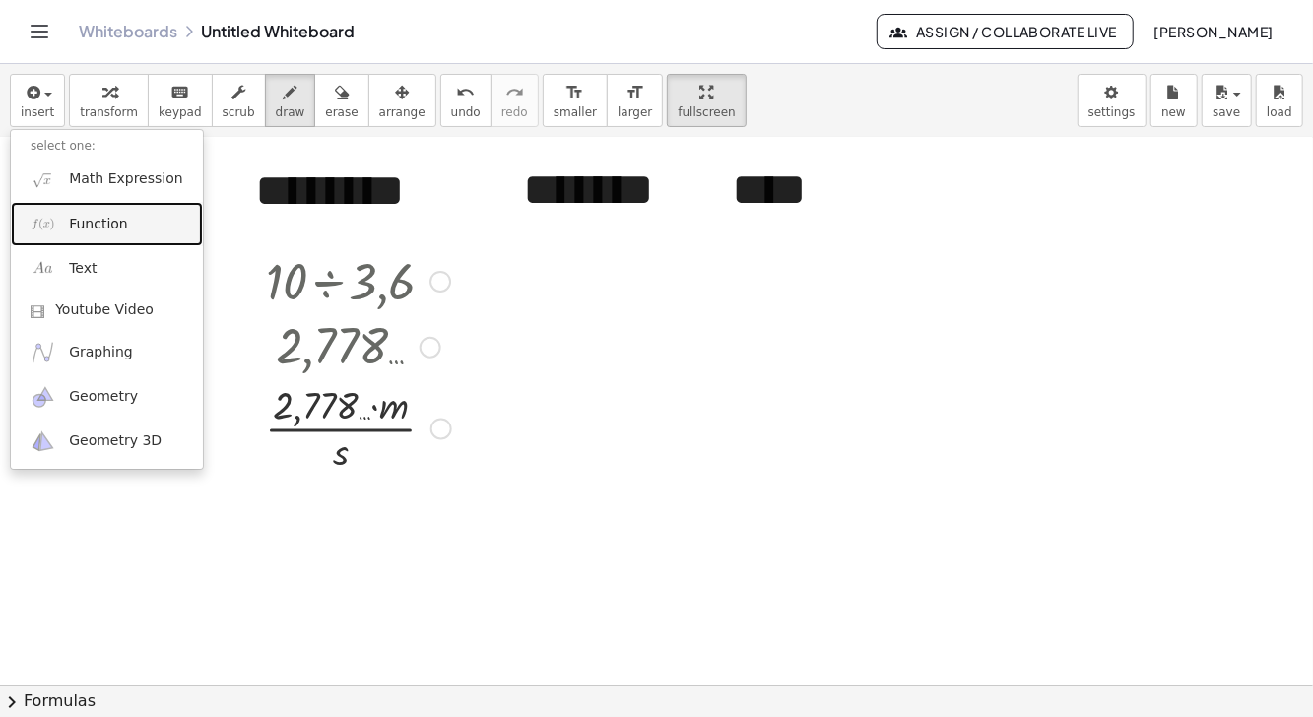
click at [123, 226] on link "Function" at bounding box center [107, 224] width 192 height 44
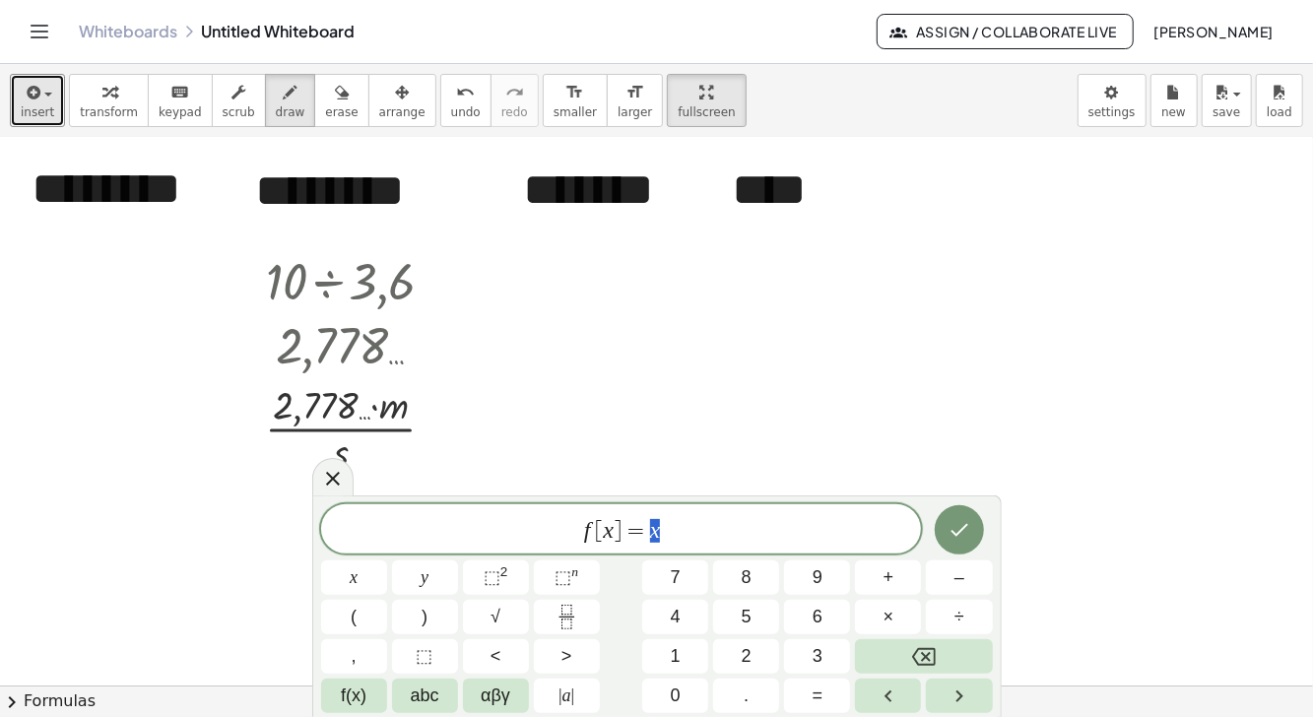
click at [44, 96] on span "button" at bounding box center [48, 95] width 8 height 4
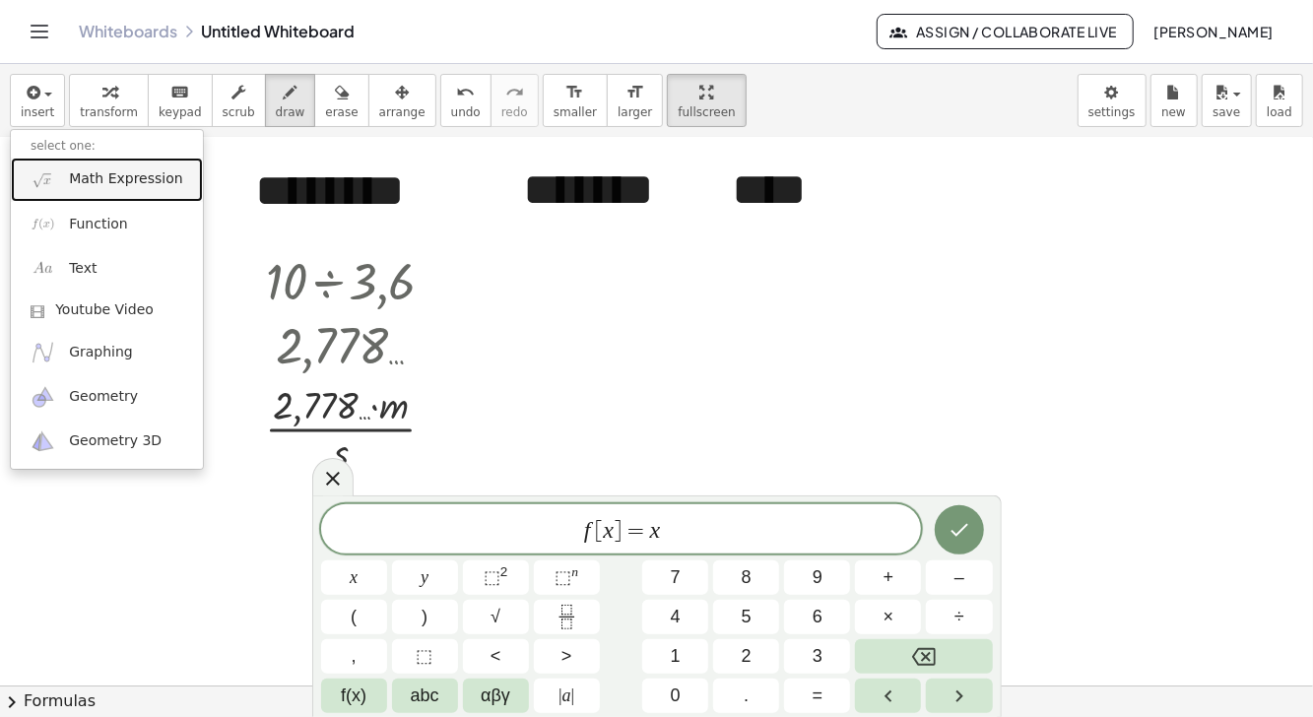
click at [125, 180] on span "Math Expression" at bounding box center [125, 179] width 113 height 20
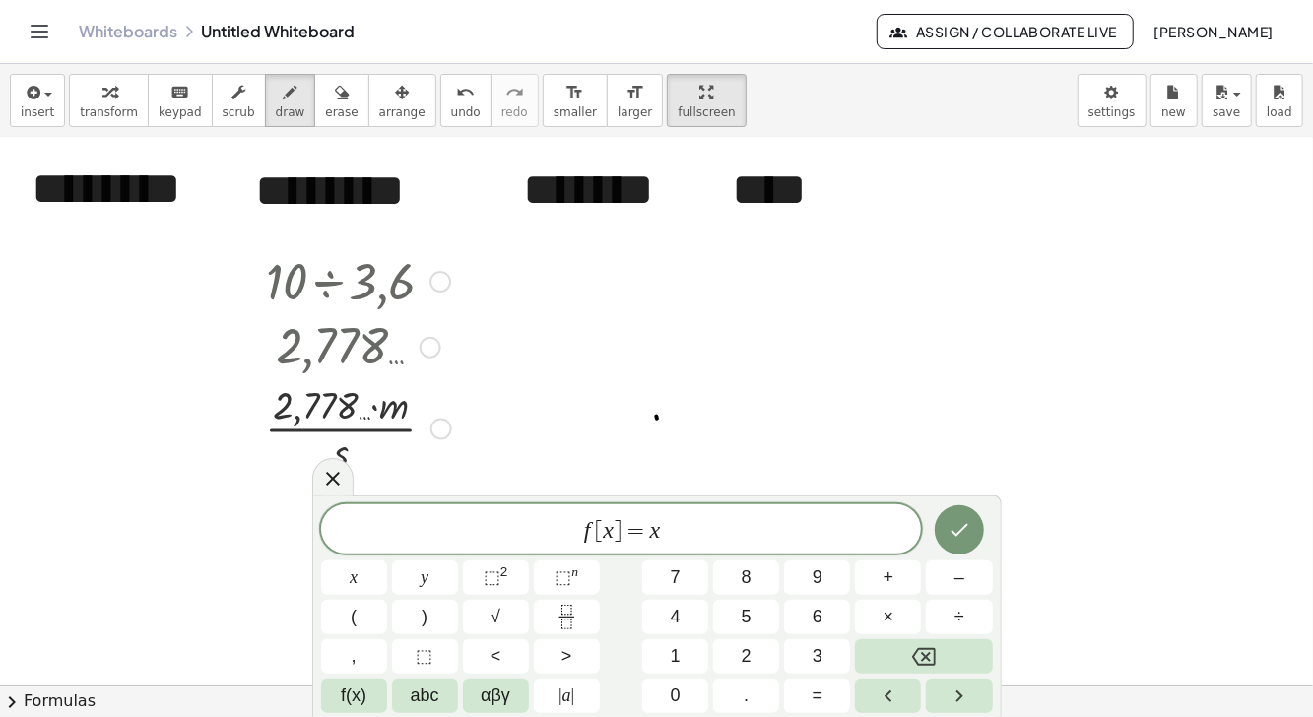
click at [318, 472] on div at bounding box center [332, 477] width 41 height 38
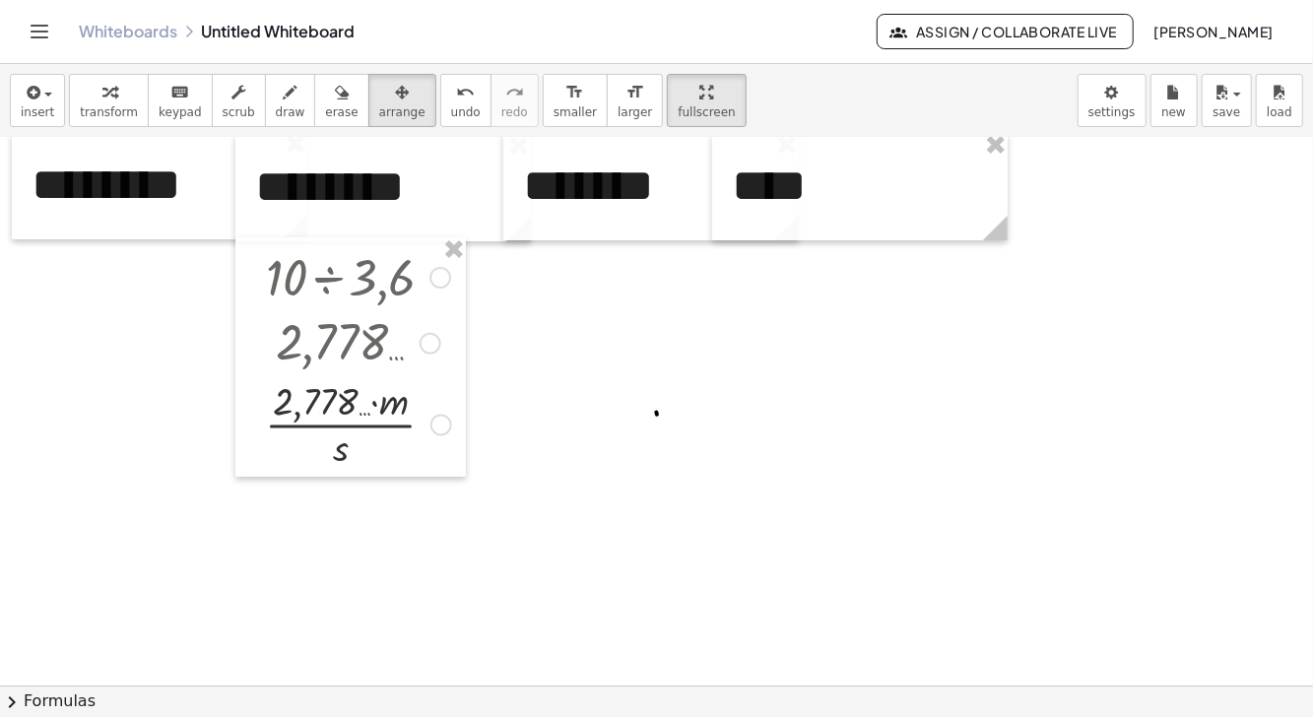
scroll to position [0, 0]
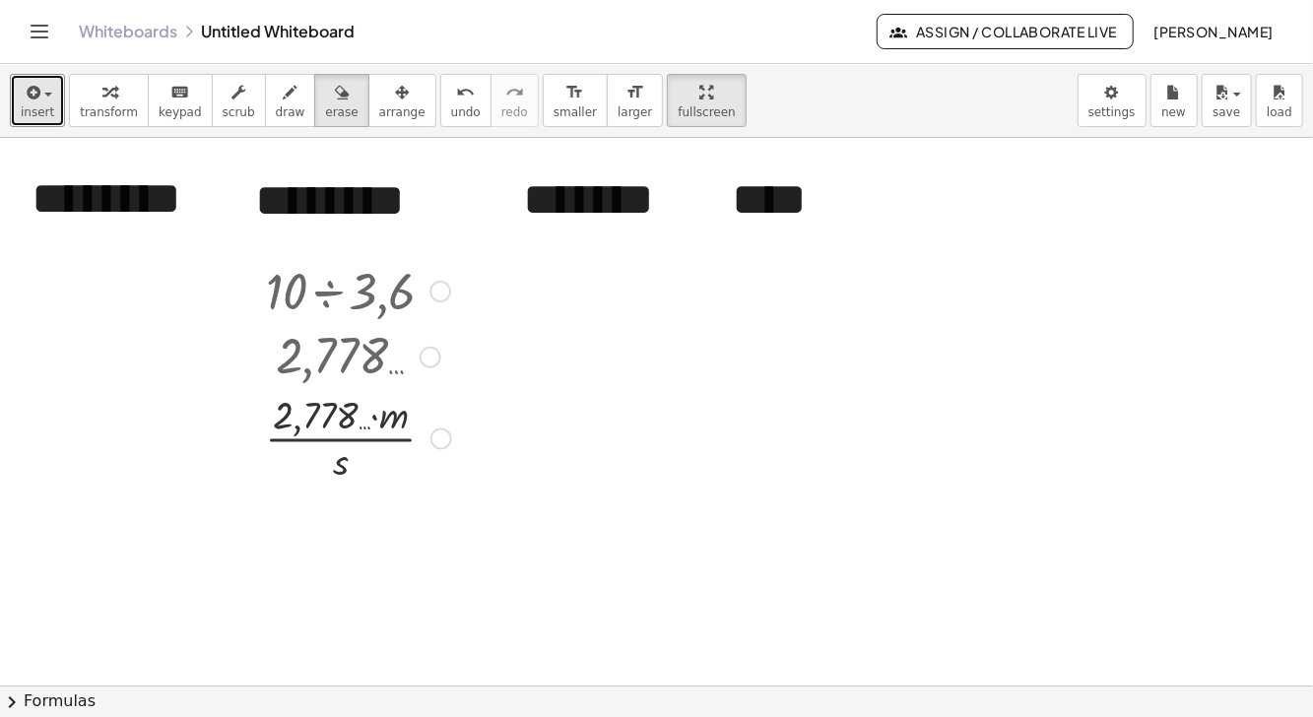
click at [31, 101] on icon "button" at bounding box center [32, 93] width 18 height 24
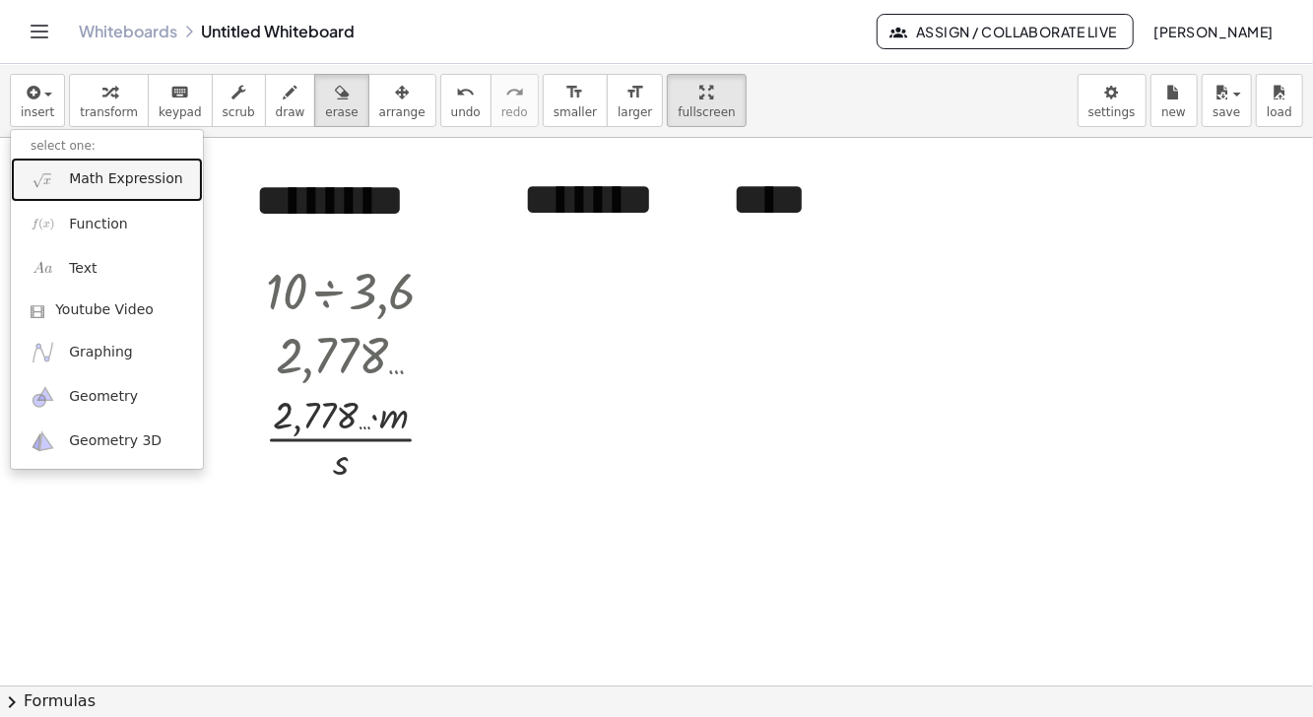
click at [115, 181] on span "Math Expression" at bounding box center [125, 179] width 113 height 20
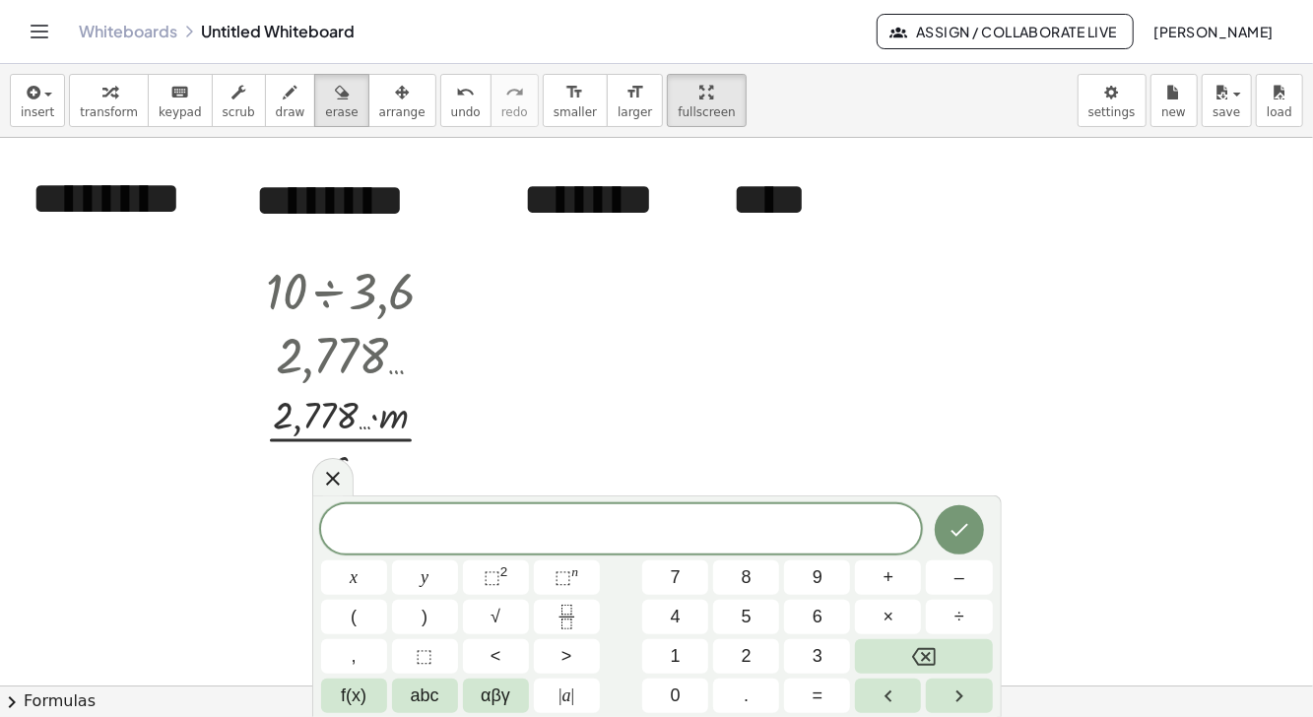
click at [676, 651] on span "1" at bounding box center [676, 656] width 10 height 27
click at [679, 687] on span "0" at bounding box center [676, 696] width 10 height 27
click at [895, 573] on button "+" at bounding box center [888, 578] width 66 height 34
click at [739, 651] on button "2" at bounding box center [746, 656] width 66 height 34
click at [893, 612] on span "×" at bounding box center [889, 617] width 11 height 27
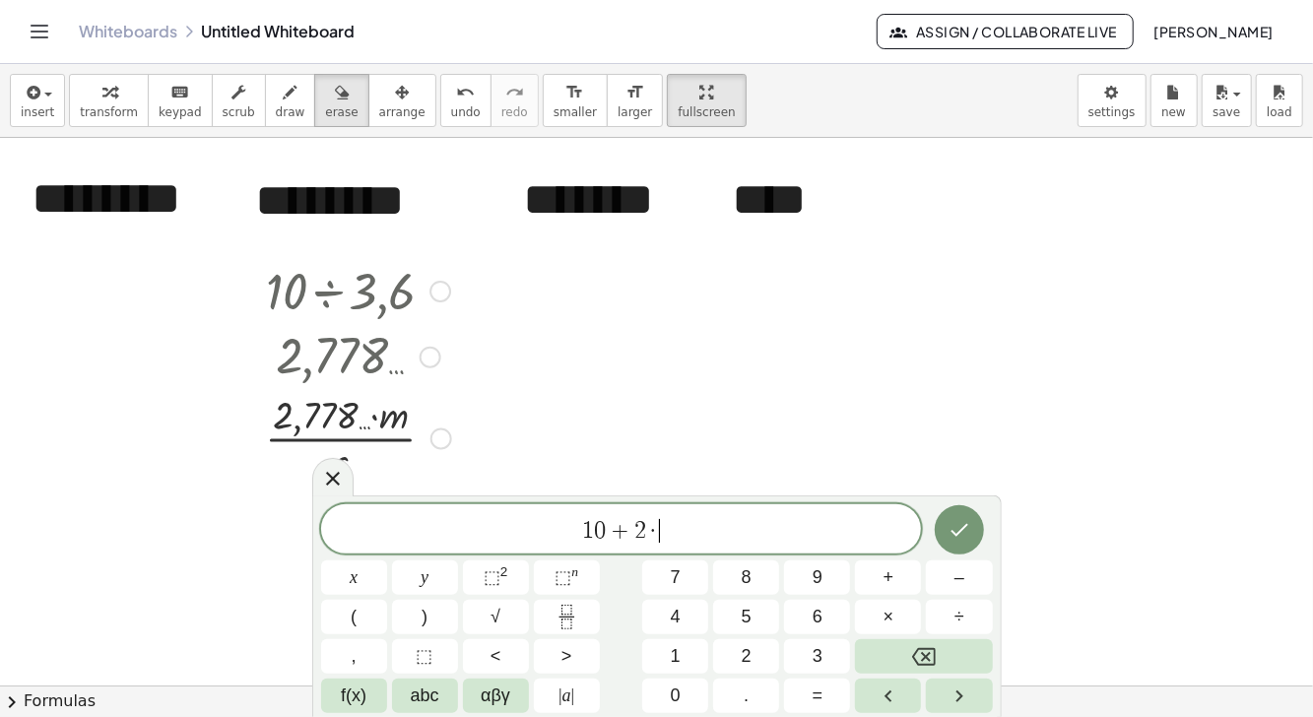
click at [675, 615] on span "4" at bounding box center [676, 617] width 10 height 27
click at [954, 519] on icon "Done" at bounding box center [960, 530] width 24 height 24
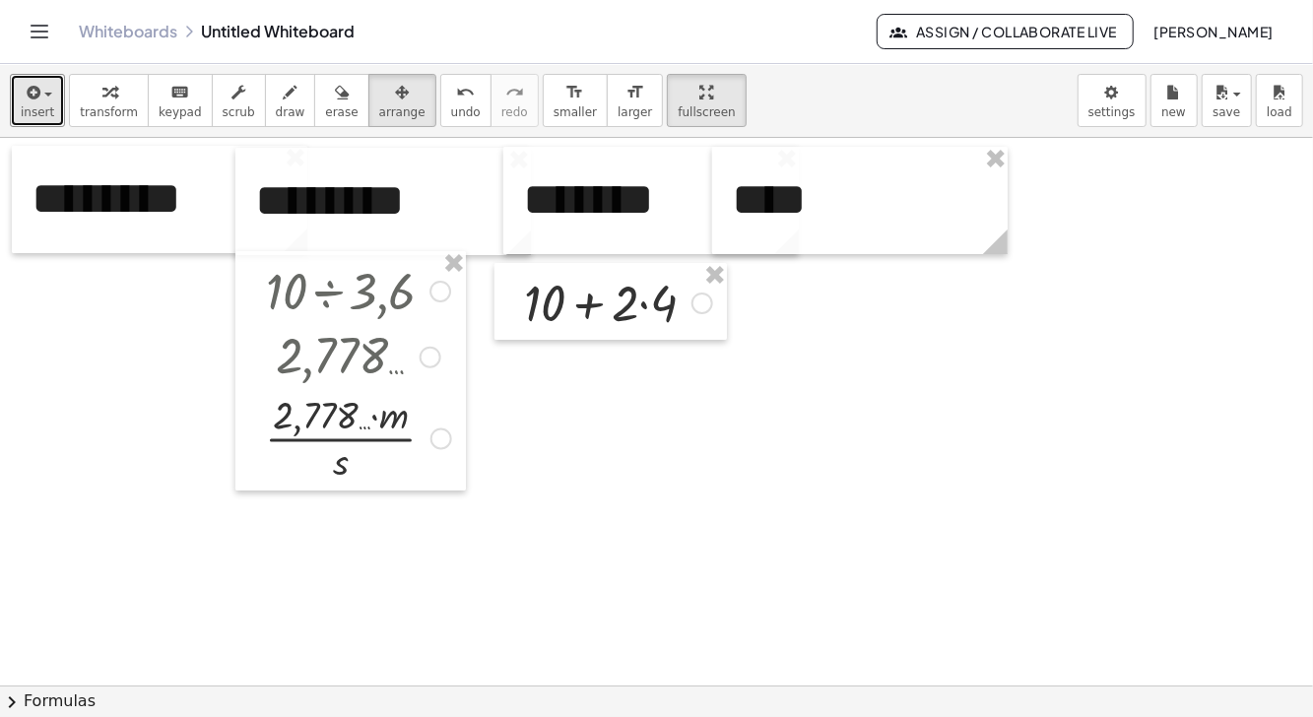
click at [32, 94] on icon "button" at bounding box center [32, 93] width 18 height 24
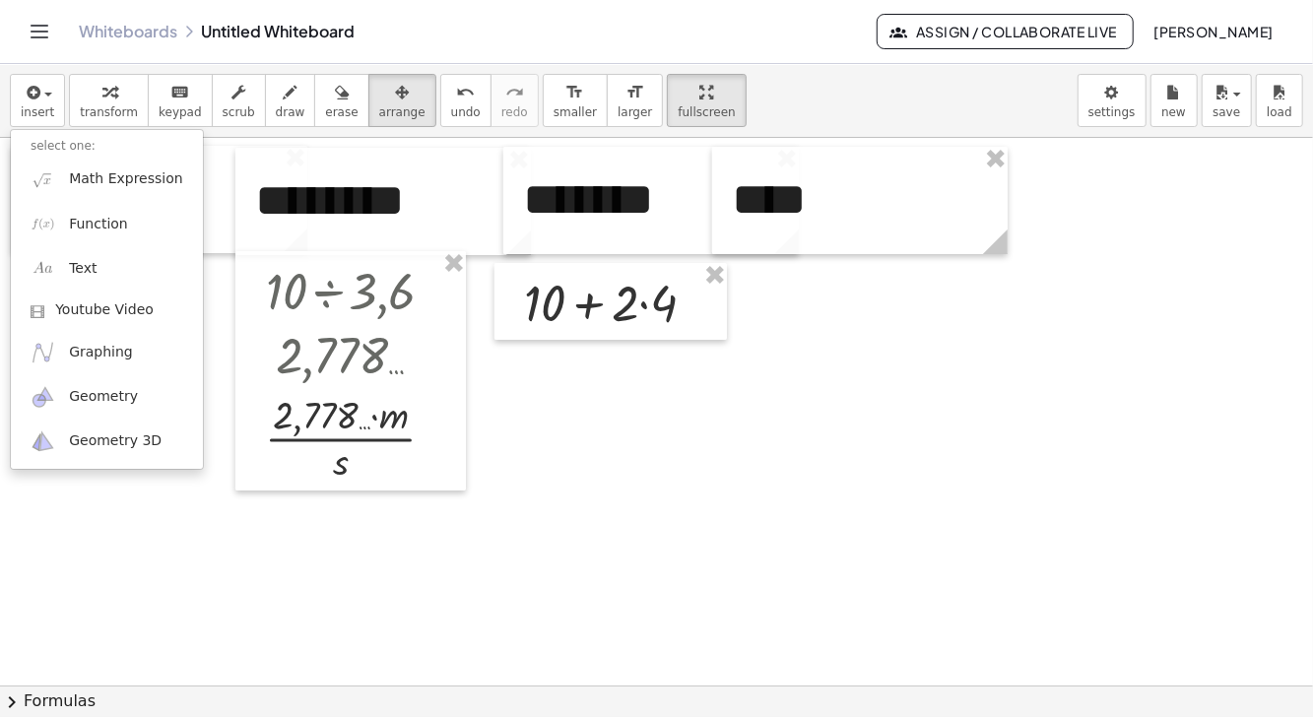
click at [123, 95] on div at bounding box center [656, 358] width 1313 height 717
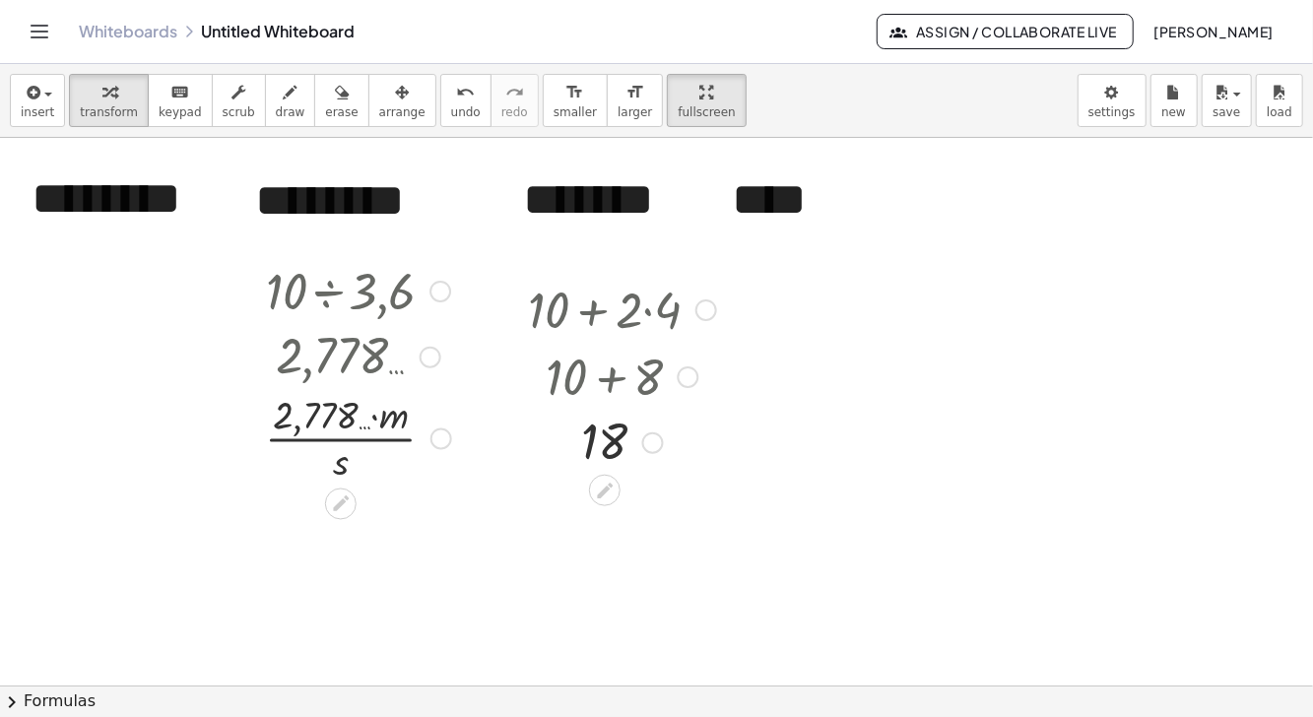
click at [616, 483] on div at bounding box center [605, 491] width 32 height 32
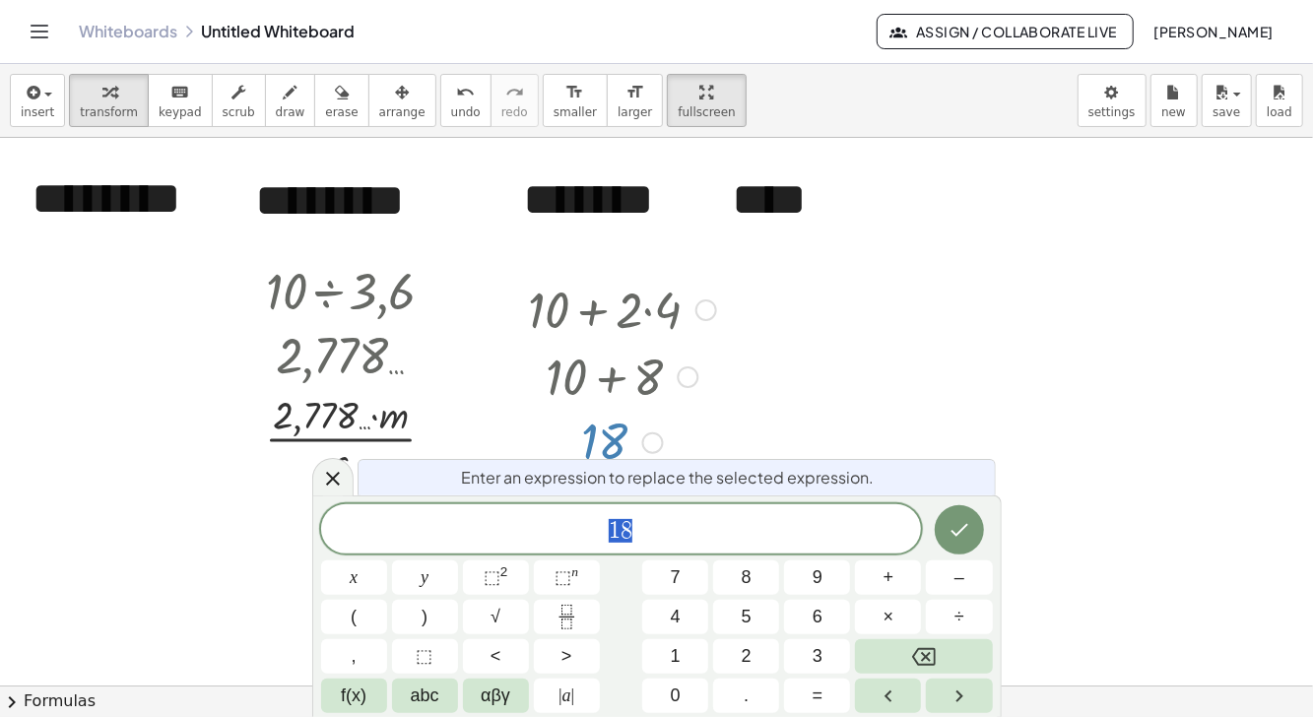
click at [719, 527] on span "1 8" at bounding box center [621, 531] width 601 height 28
click at [432, 698] on span "abc" at bounding box center [425, 696] width 29 height 27
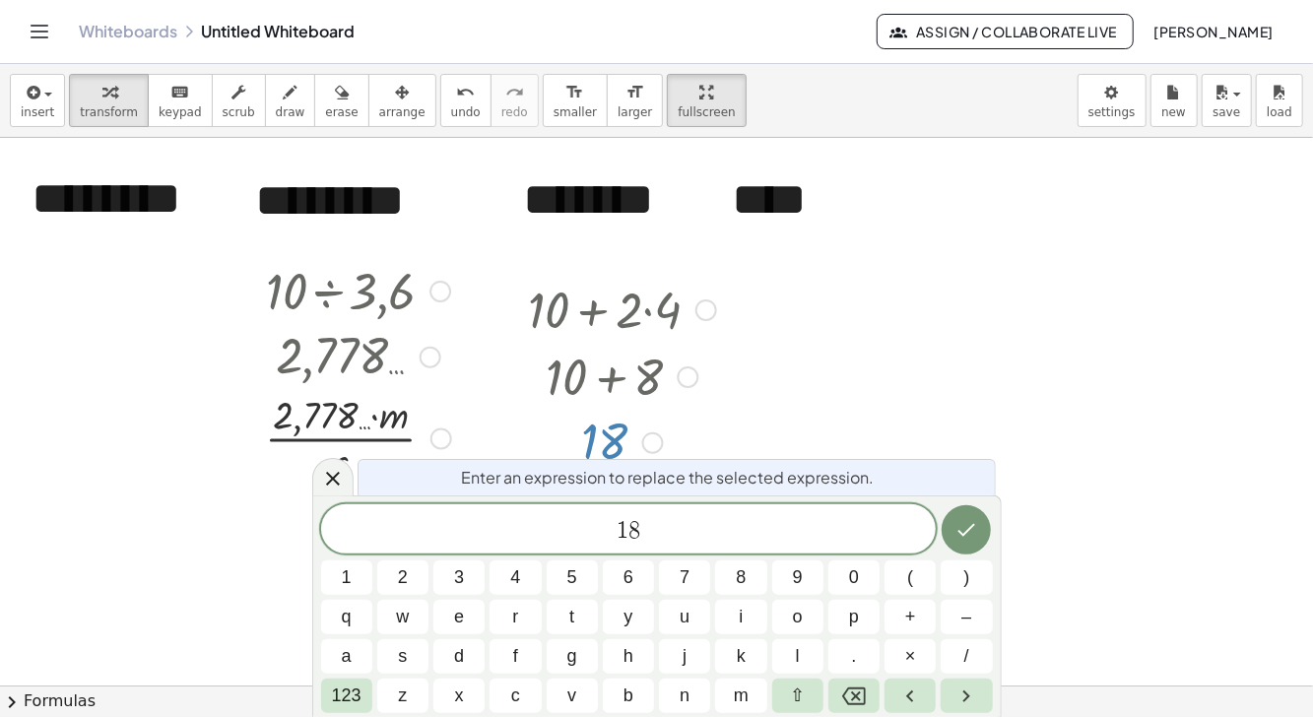
click at [739, 695] on span "m" at bounding box center [741, 696] width 15 height 27
click at [966, 653] on span "/" at bounding box center [967, 656] width 5 height 27
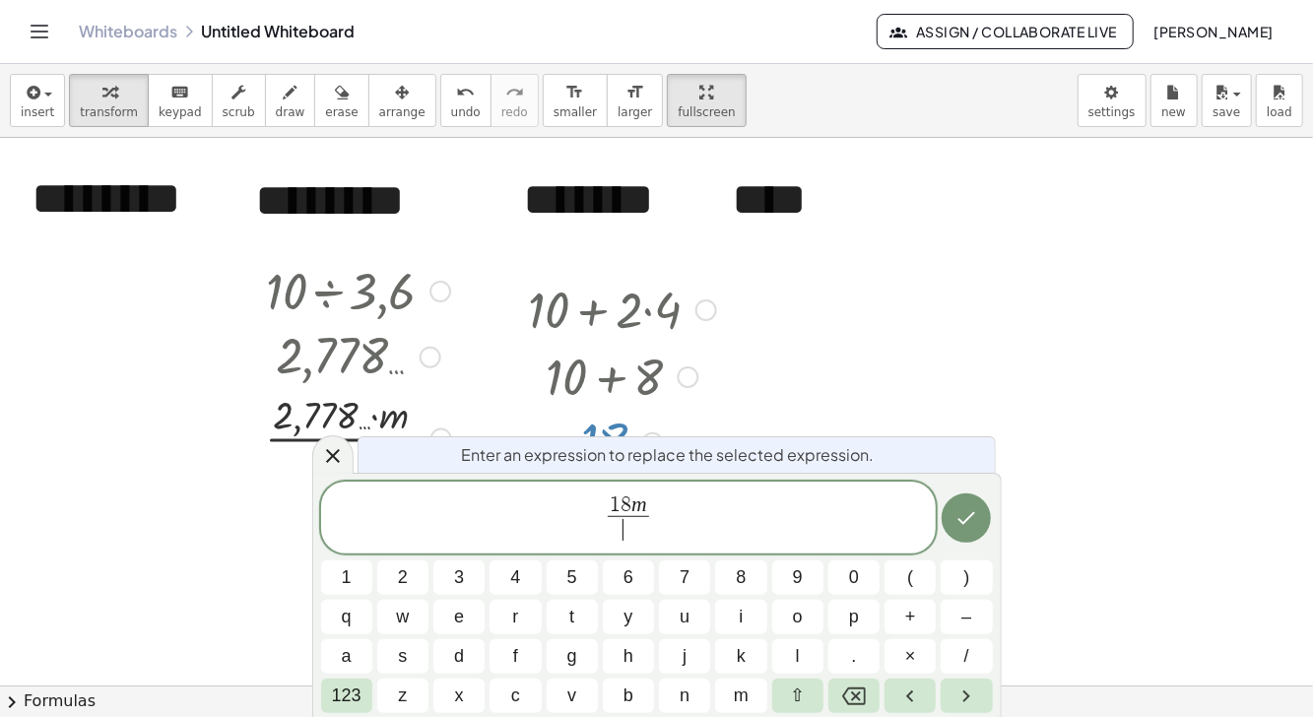
click at [405, 652] on span "s" at bounding box center [402, 656] width 9 height 27
click at [967, 516] on icon "Done" at bounding box center [967, 518] width 24 height 24
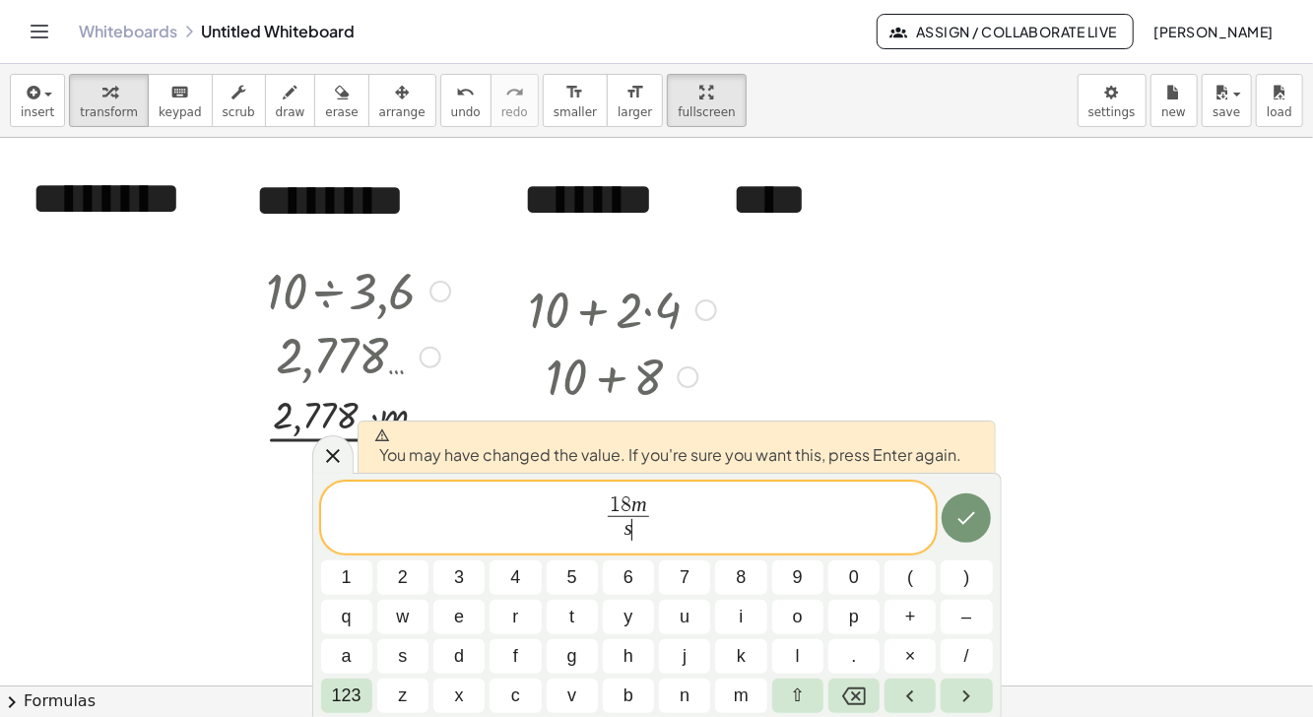
click at [967, 514] on icon "Done" at bounding box center [967, 518] width 24 height 24
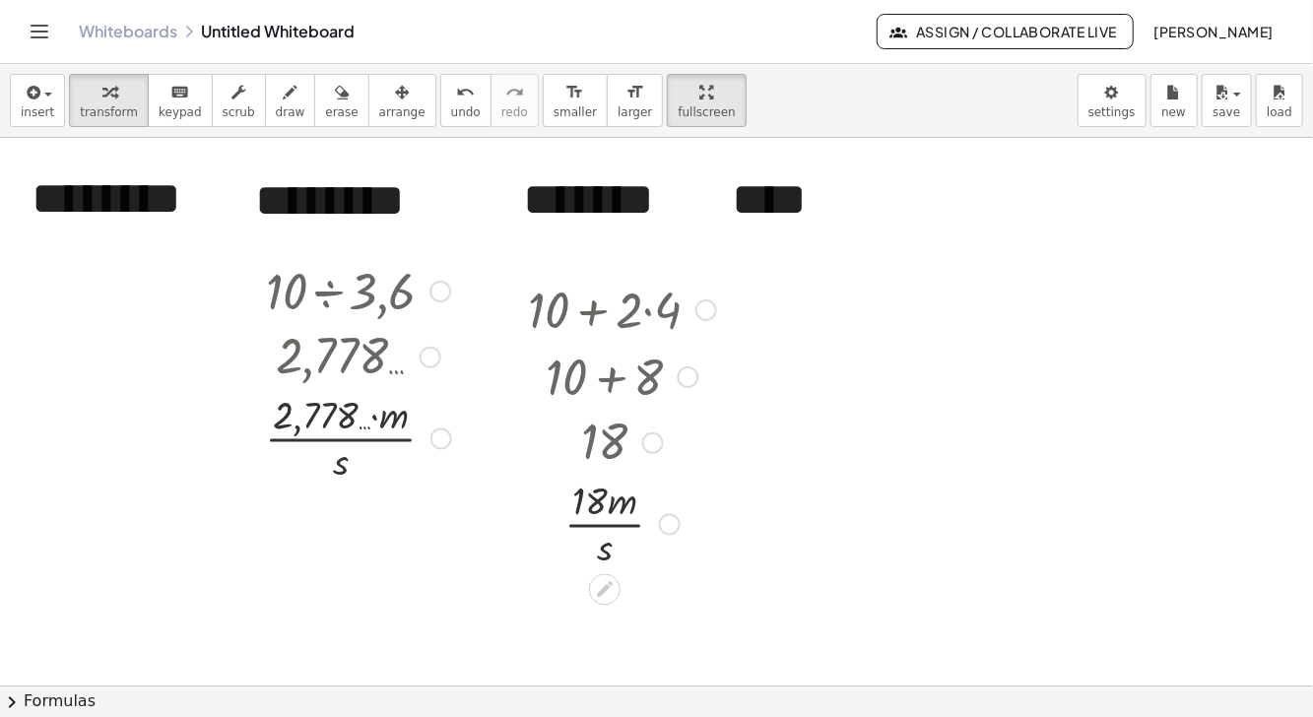
click at [603, 584] on icon at bounding box center [604, 589] width 21 height 21
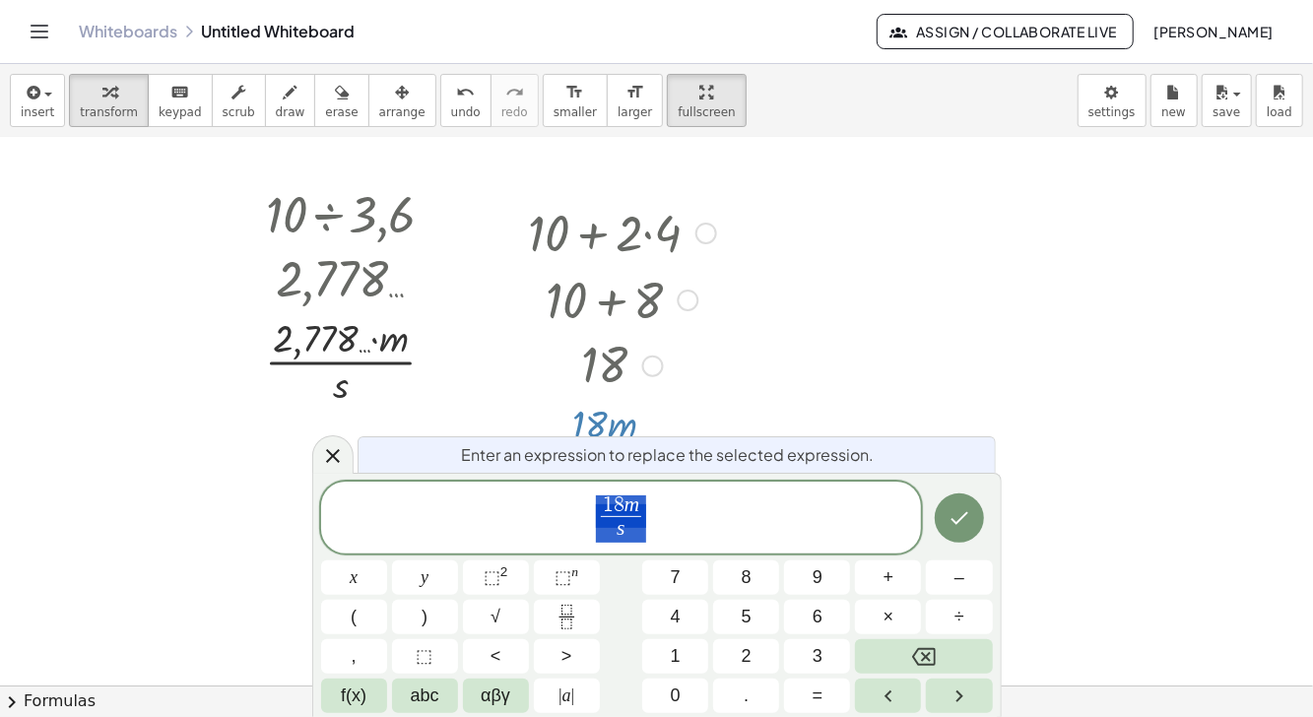
scroll to position [122, 0]
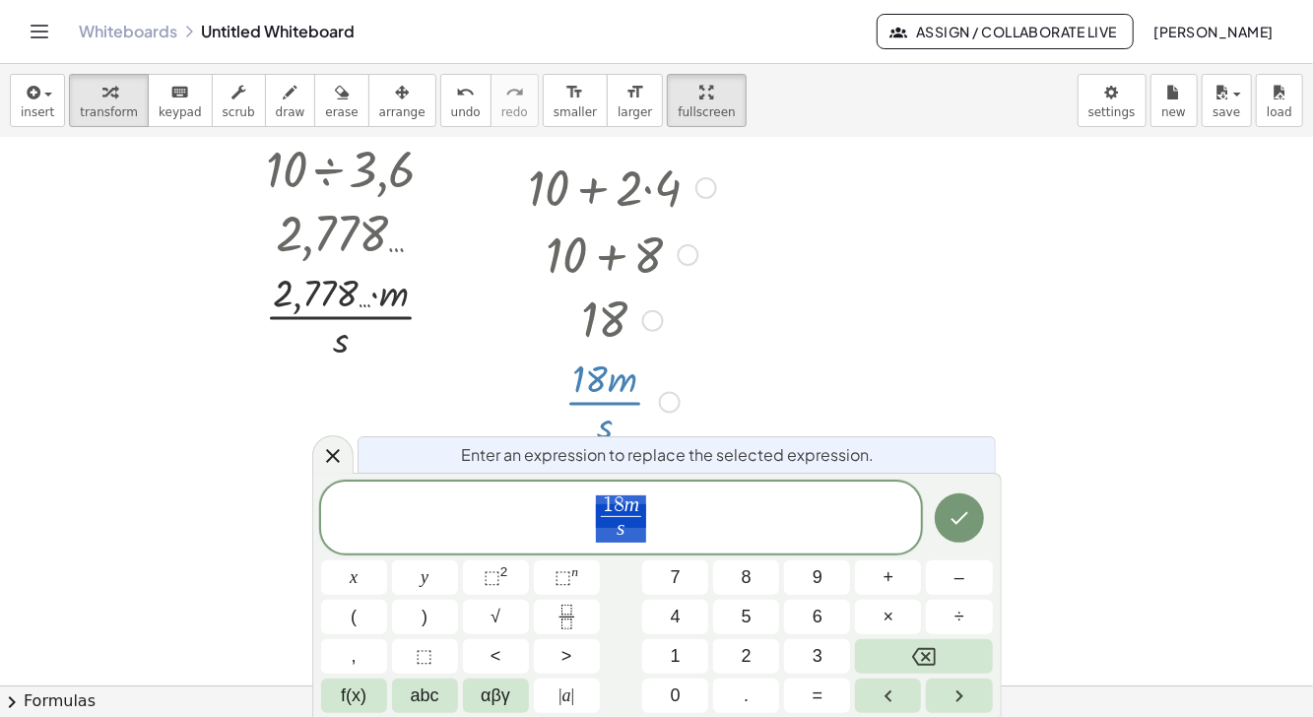
click at [689, 521] on span "1 8 m s ​" at bounding box center [621, 520] width 601 height 52
click at [426, 696] on span "abc" at bounding box center [425, 696] width 29 height 27
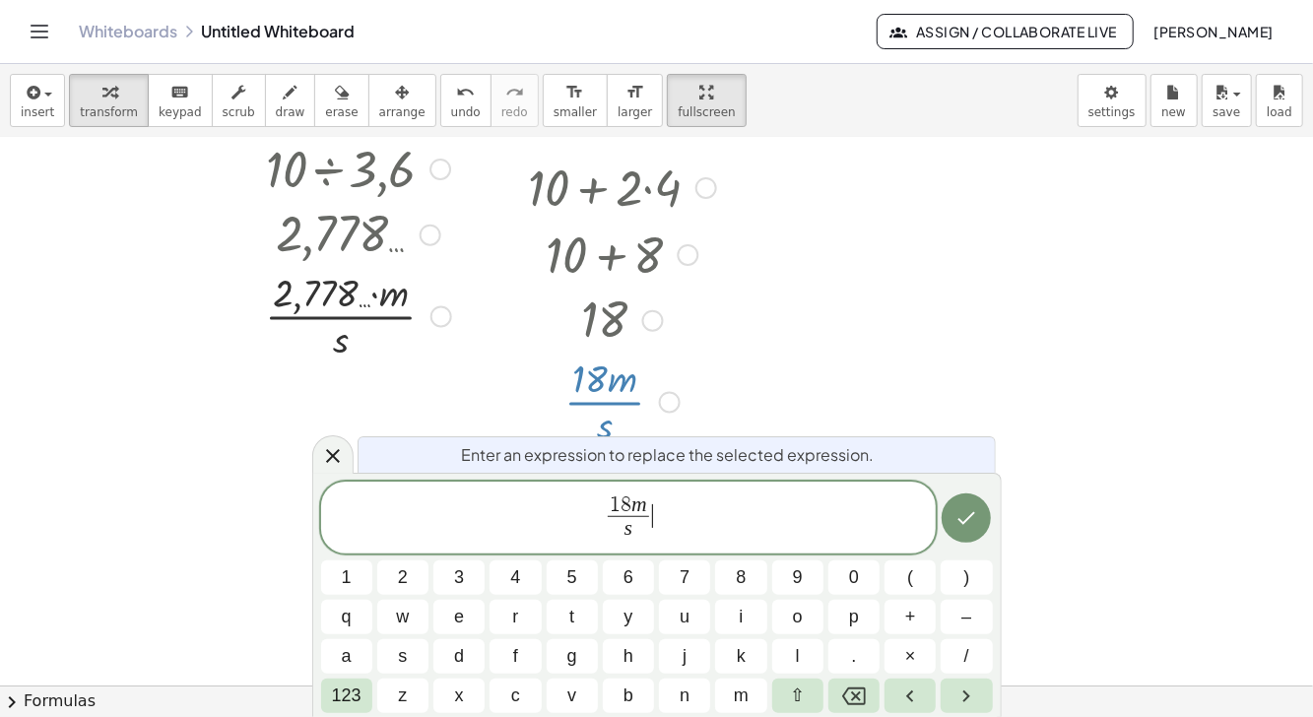
click at [734, 692] on span "m" at bounding box center [741, 696] width 15 height 27
click at [847, 688] on icon "Backspace" at bounding box center [854, 697] width 24 height 18
click at [558, 698] on button "v" at bounding box center [572, 696] width 51 height 34
click at [465, 619] on button "e" at bounding box center [459, 617] width 51 height 34
click at [782, 654] on button "l" at bounding box center [797, 656] width 51 height 34
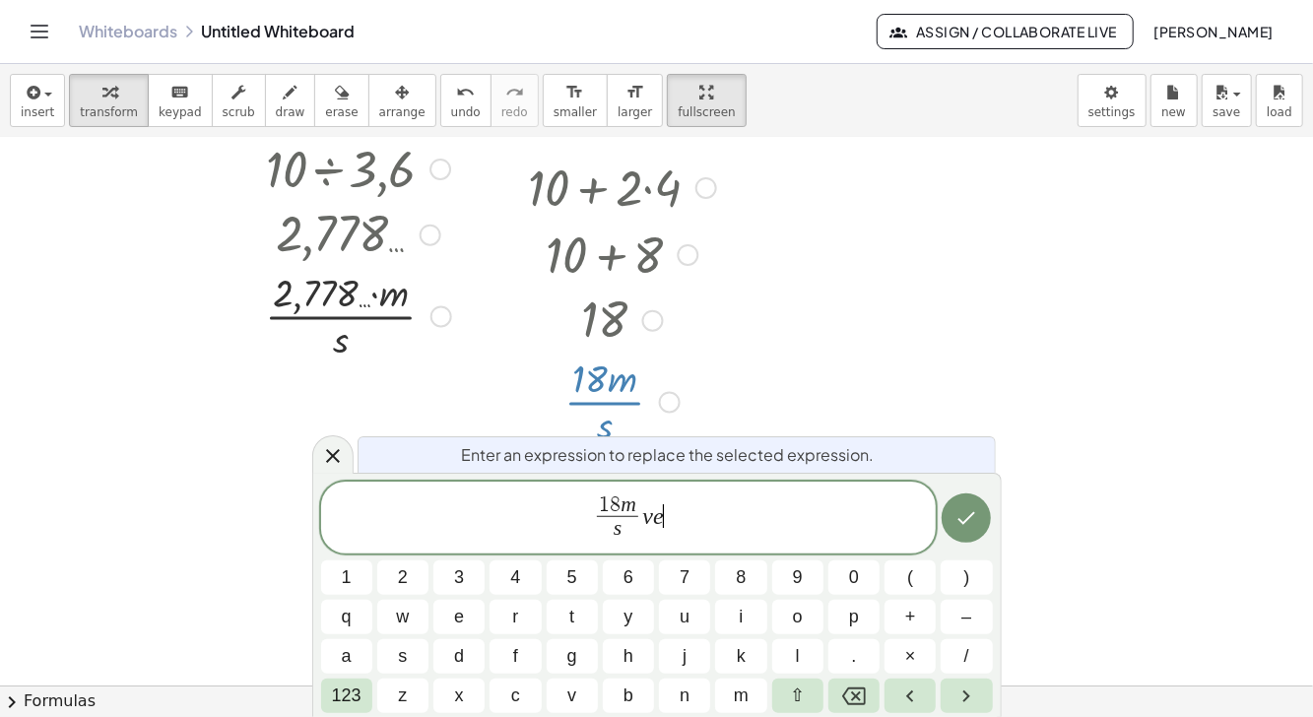
click at [789, 616] on button "o" at bounding box center [797, 617] width 51 height 34
click at [512, 701] on span "c" at bounding box center [515, 696] width 9 height 27
click at [742, 611] on span "i" at bounding box center [741, 617] width 4 height 27
click at [443, 654] on button "d" at bounding box center [459, 656] width 51 height 34
click at [355, 652] on button "a" at bounding box center [346, 656] width 51 height 34
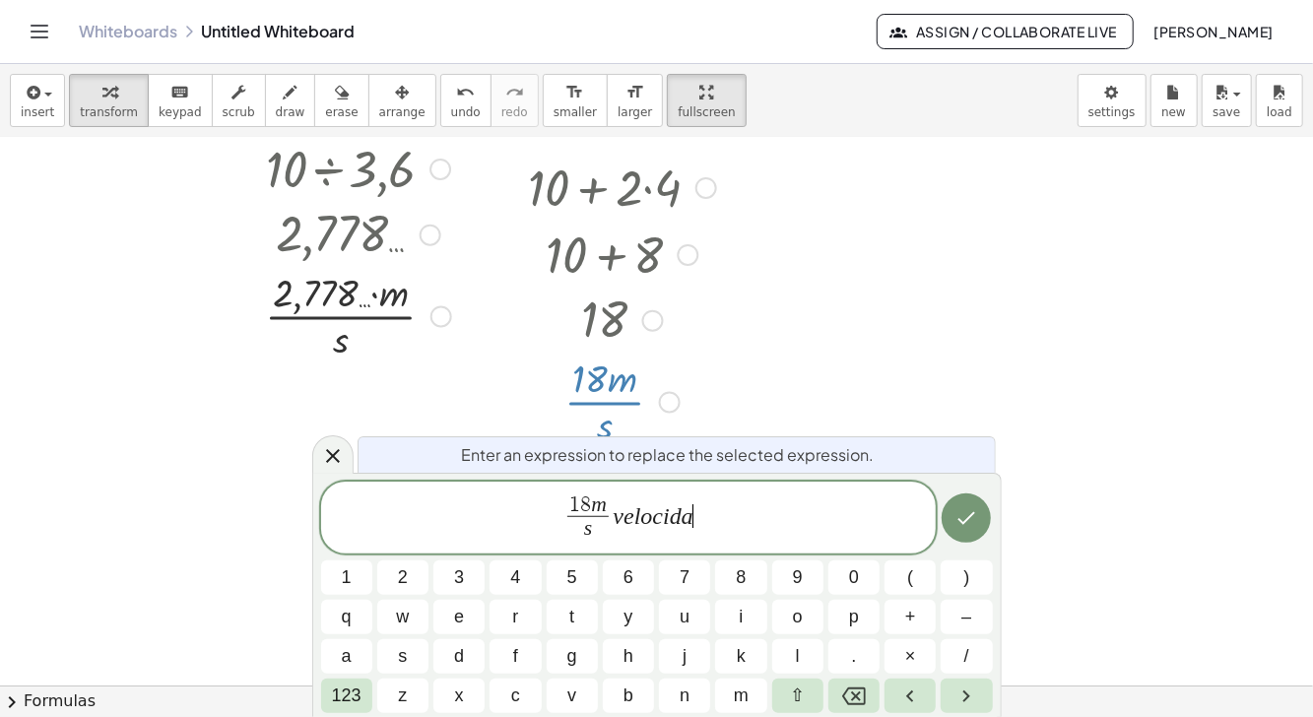
click at [450, 614] on button "e" at bounding box center [459, 617] width 51 height 34
click at [848, 696] on icon "Backspace" at bounding box center [854, 697] width 24 height 24
click at [456, 645] on span "d" at bounding box center [459, 656] width 10 height 27
click at [458, 621] on span "e" at bounding box center [459, 617] width 10 height 27
click at [515, 656] on span "f" at bounding box center [515, 656] width 5 height 27
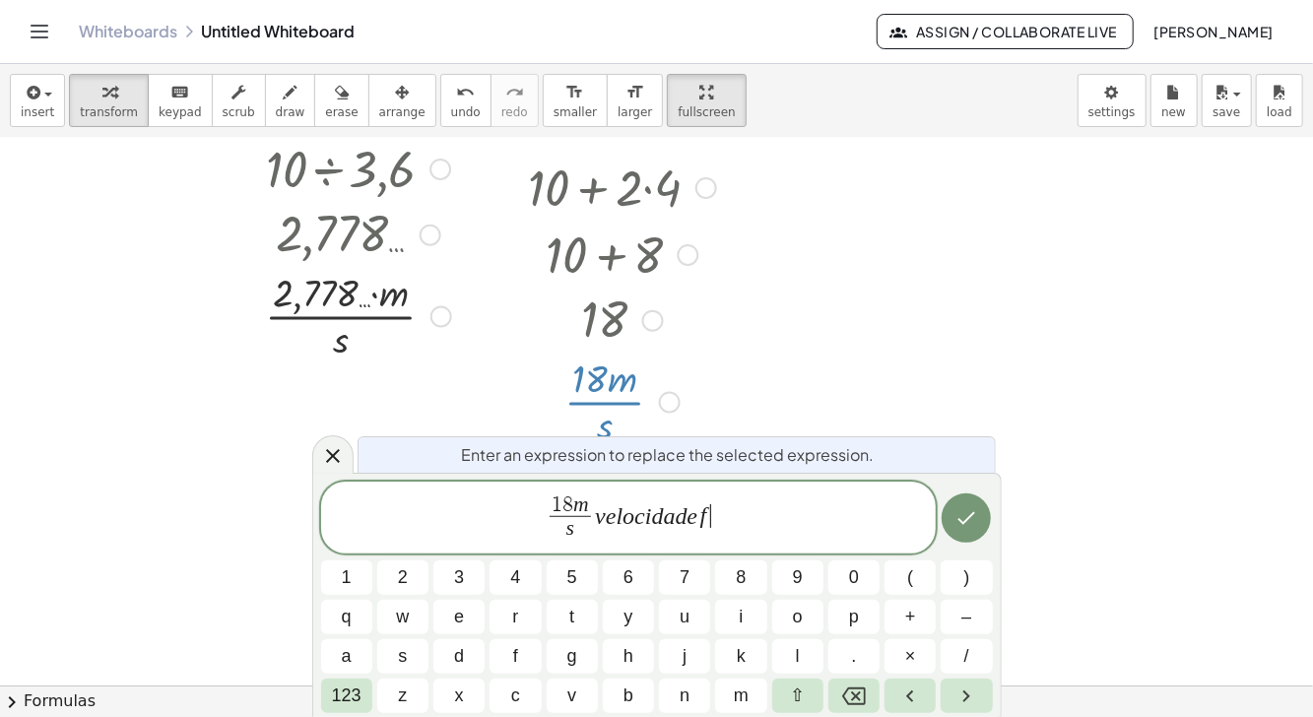
click at [732, 616] on button "i" at bounding box center [740, 617] width 51 height 34
click at [673, 696] on button "n" at bounding box center [684, 696] width 51 height 34
click at [361, 650] on button "a" at bounding box center [346, 656] width 51 height 34
click at [793, 648] on button "l" at bounding box center [797, 656] width 51 height 34
click at [969, 509] on icon "Done" at bounding box center [967, 518] width 24 height 24
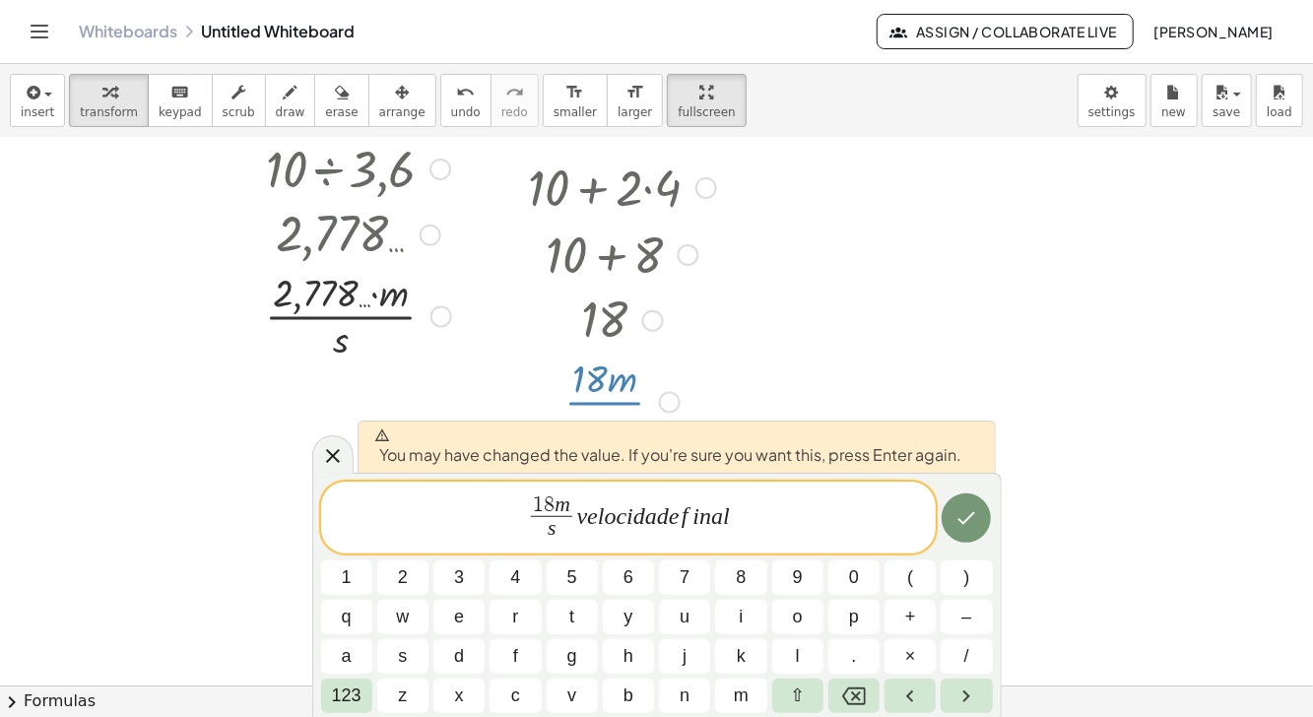
click at [958, 527] on icon "Done" at bounding box center [967, 518] width 24 height 24
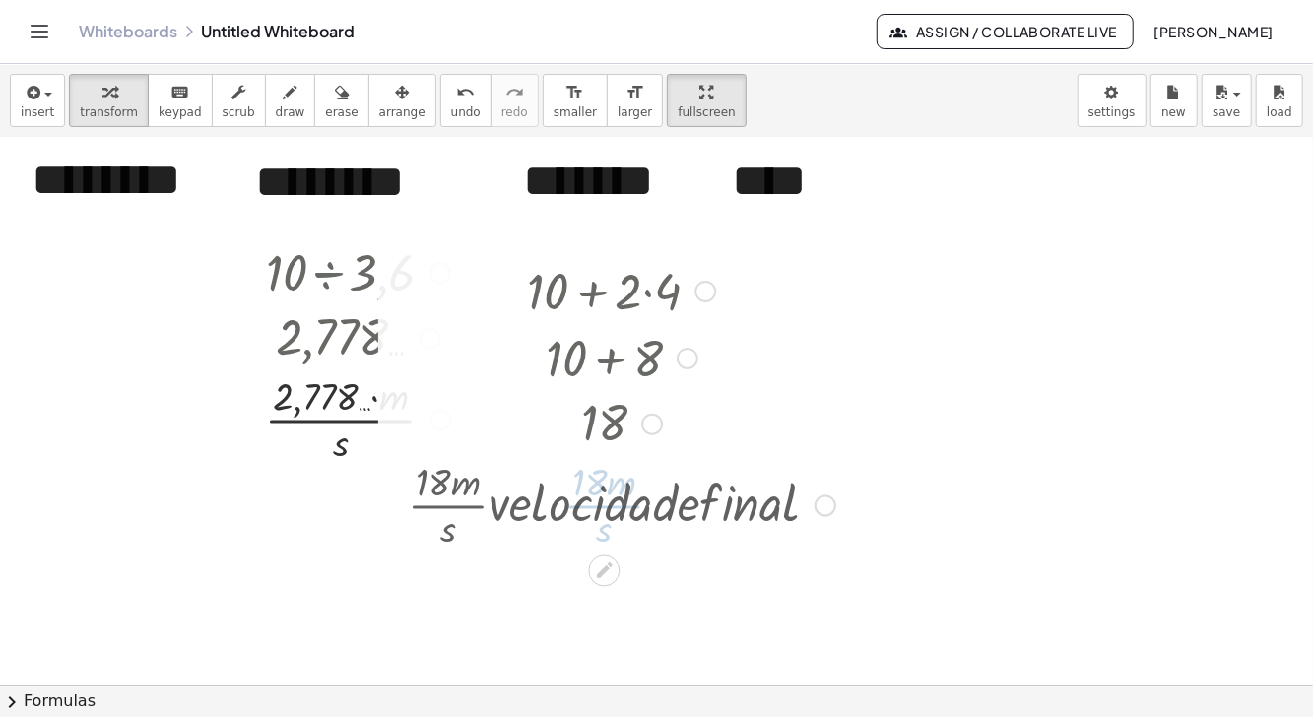
scroll to position [0, 0]
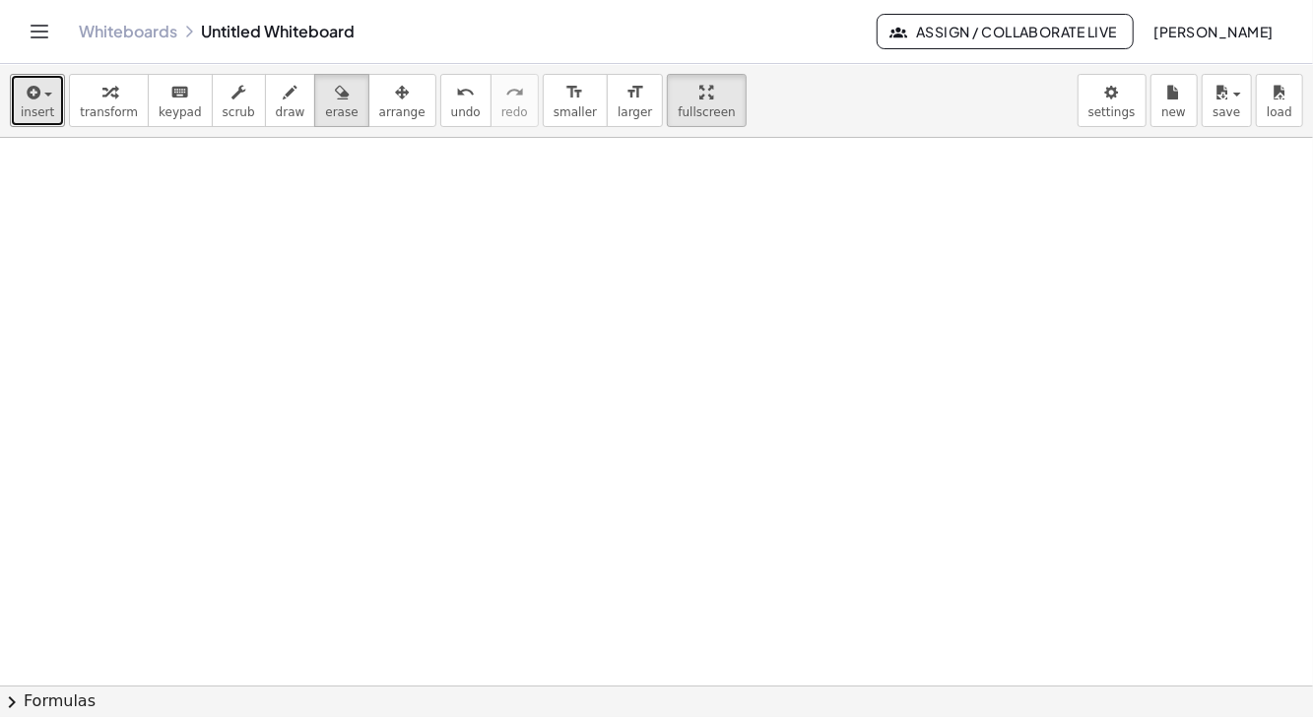
click at [29, 99] on icon "button" at bounding box center [32, 93] width 18 height 24
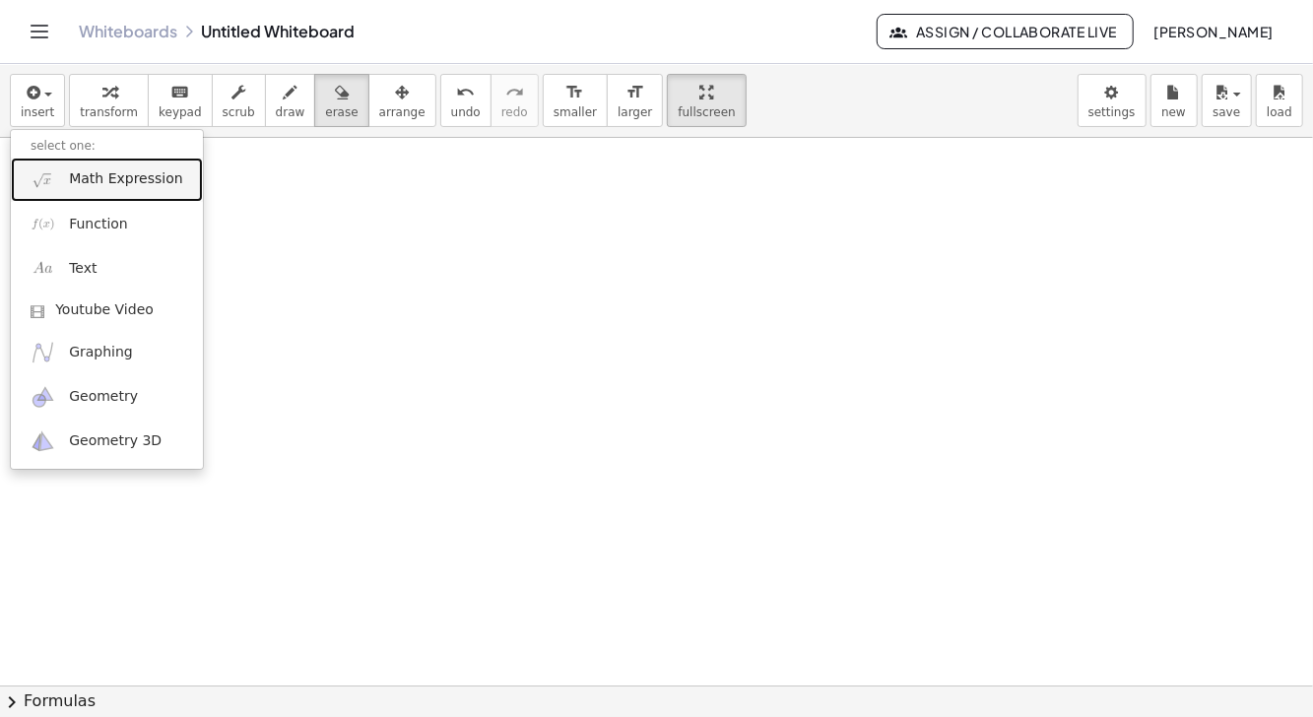
click at [127, 177] on span "Math Expression" at bounding box center [125, 179] width 113 height 20
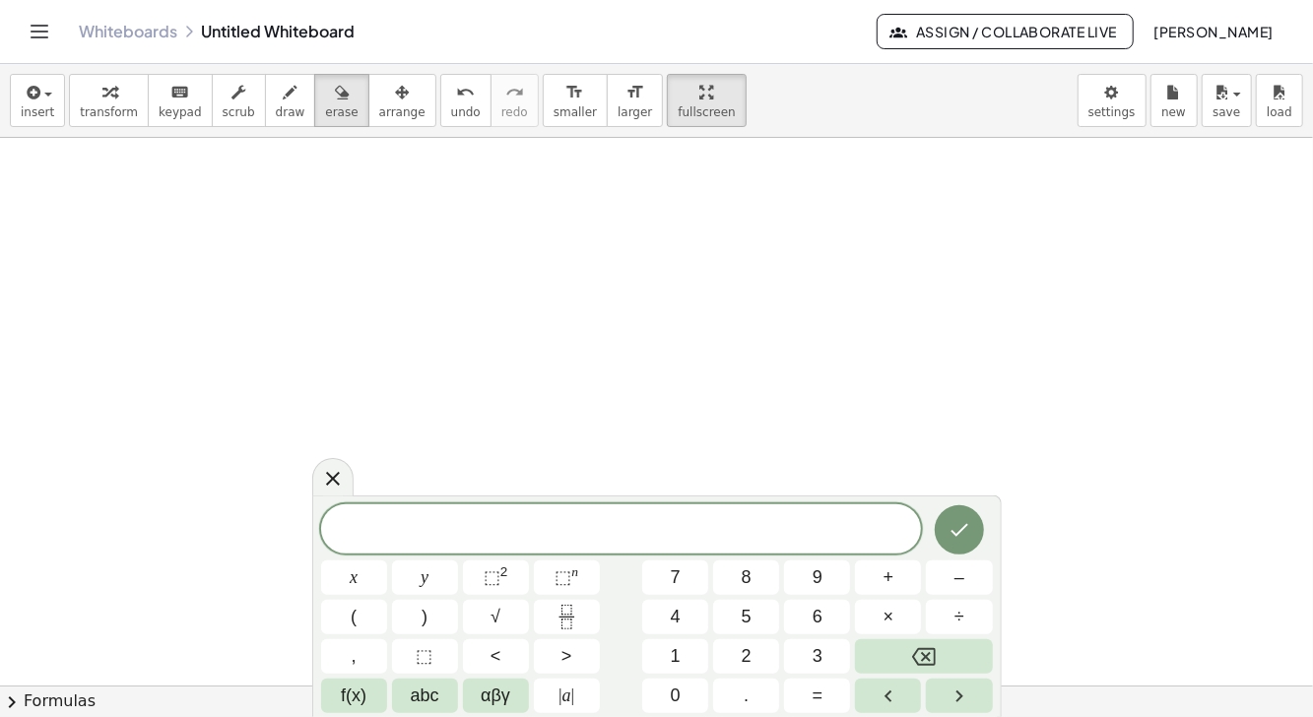
click at [692, 659] on button "1" at bounding box center [675, 656] width 66 height 34
click at [792, 661] on button "3" at bounding box center [817, 656] width 66 height 34
click at [419, 701] on span "abc" at bounding box center [425, 696] width 29 height 27
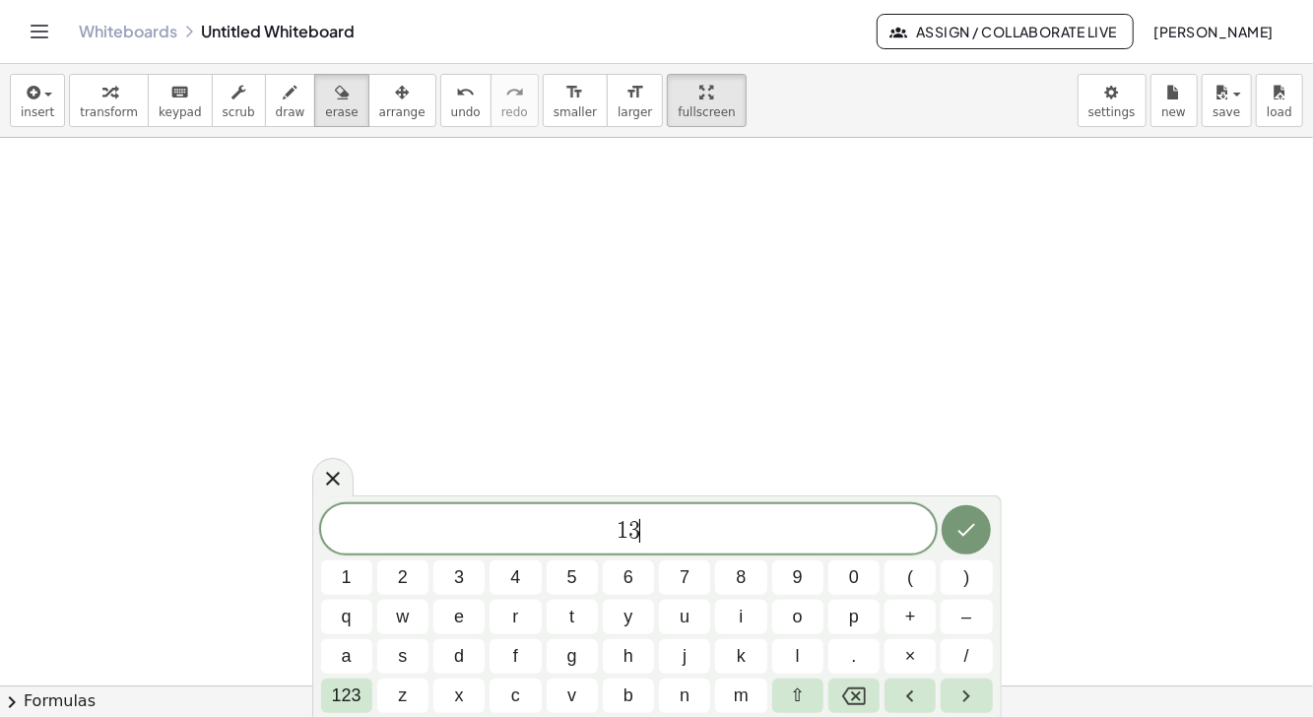
click at [957, 665] on button "/" at bounding box center [966, 656] width 51 height 34
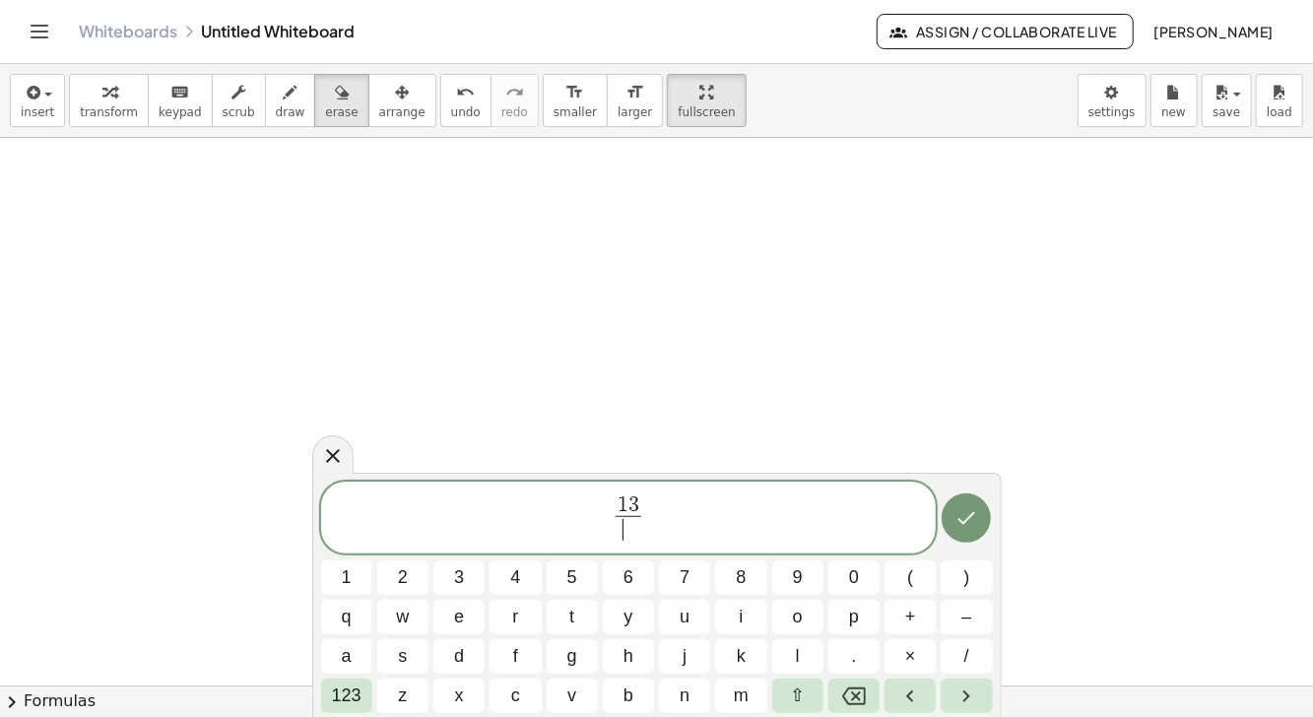
click at [358, 574] on button "1" at bounding box center [346, 578] width 51 height 34
click at [512, 581] on span "4" at bounding box center [515, 578] width 10 height 27
click at [844, 578] on button "0" at bounding box center [854, 578] width 51 height 34
click at [966, 519] on icon "Done" at bounding box center [967, 518] width 24 height 24
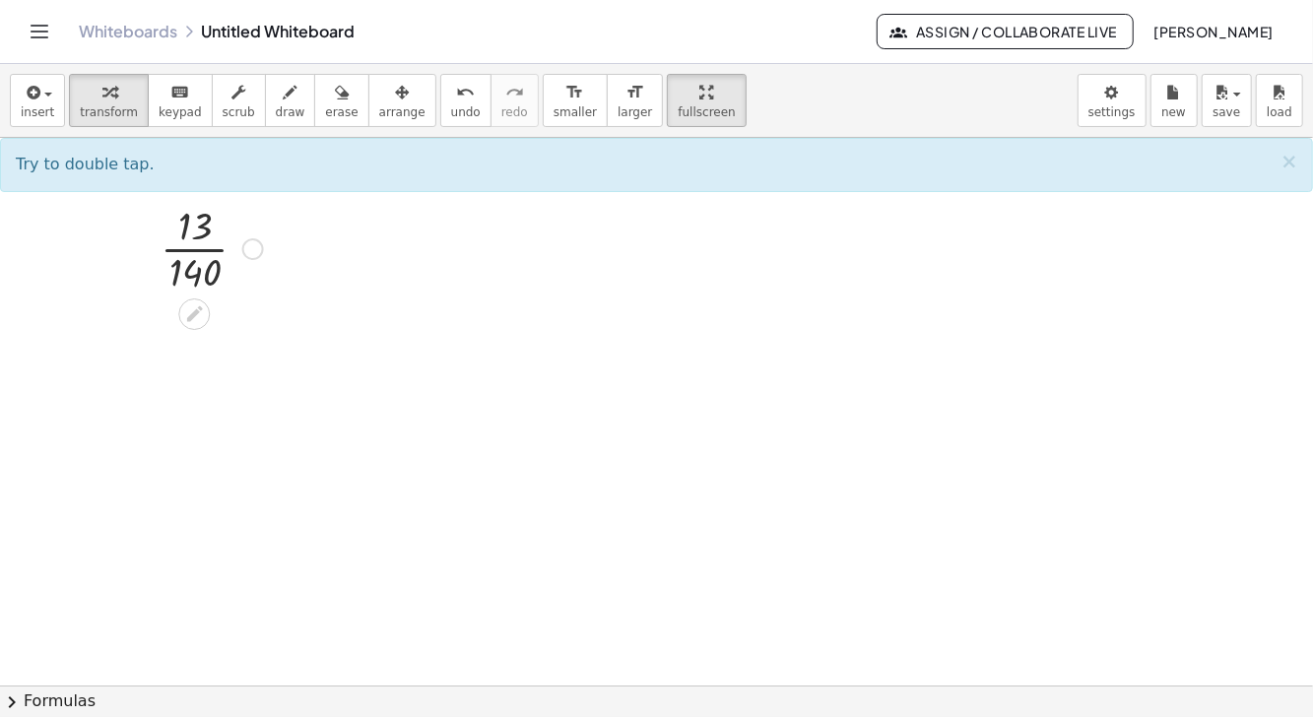
click at [190, 310] on icon at bounding box center [194, 313] width 21 height 21
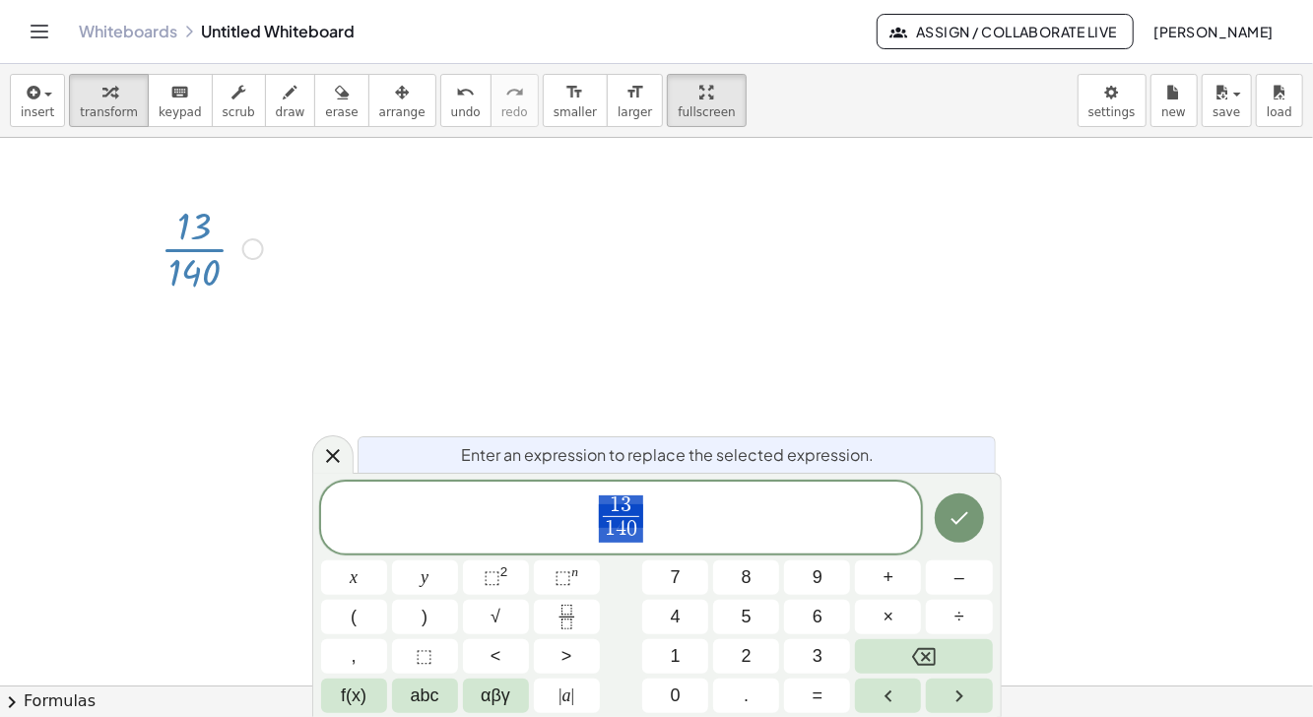
click at [673, 506] on span "1 3 1 4 0 ​" at bounding box center [621, 520] width 601 height 52
click at [636, 500] on span "1 3" at bounding box center [621, 507] width 36 height 22
click at [909, 656] on button "Backspace" at bounding box center [923, 656] width 137 height 34
click at [741, 616] on button "5" at bounding box center [746, 617] width 66 height 34
click at [953, 522] on icon "Done" at bounding box center [960, 518] width 24 height 24
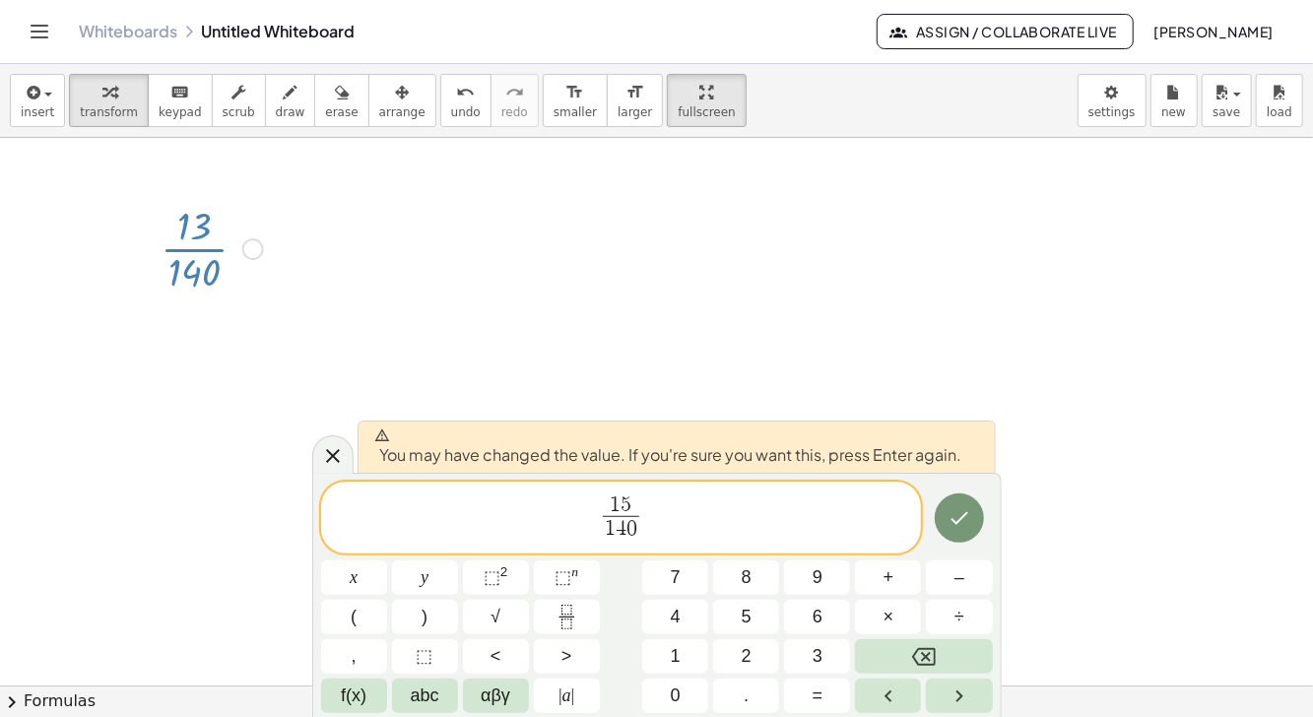
click at [969, 508] on icon "Done" at bounding box center [960, 518] width 24 height 24
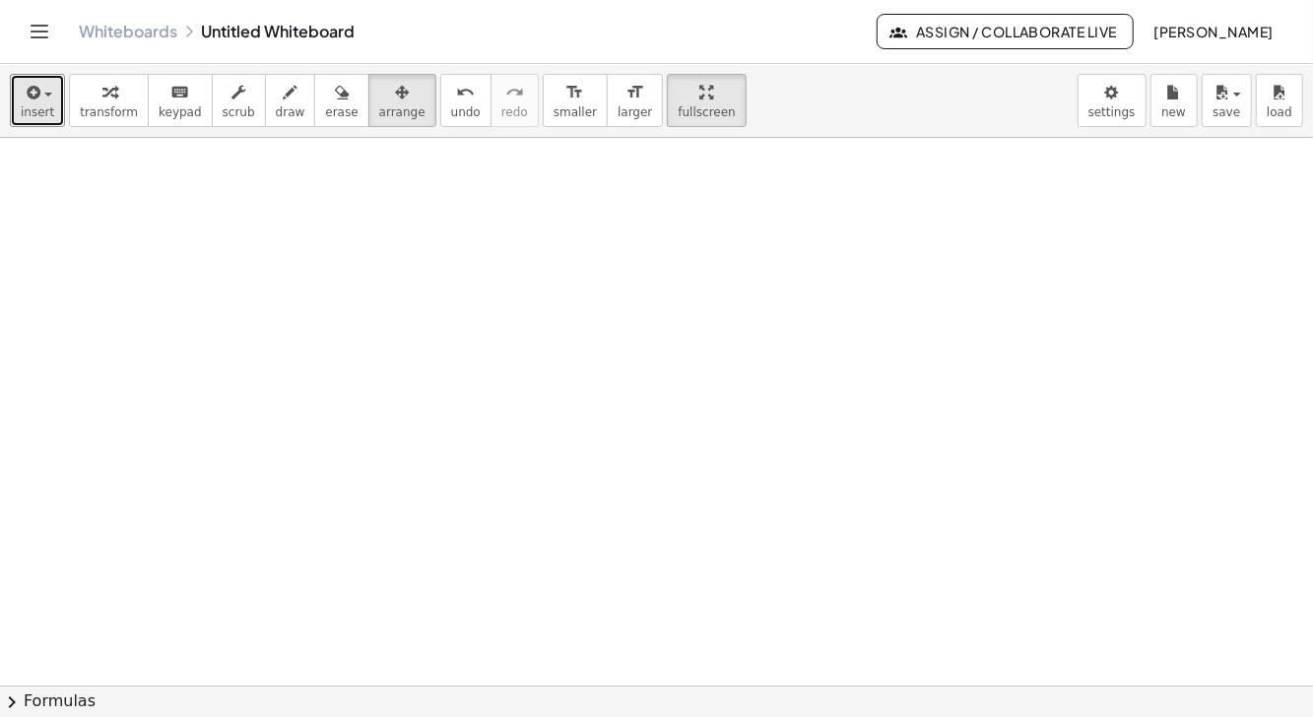
click at [28, 96] on icon "button" at bounding box center [32, 93] width 18 height 24
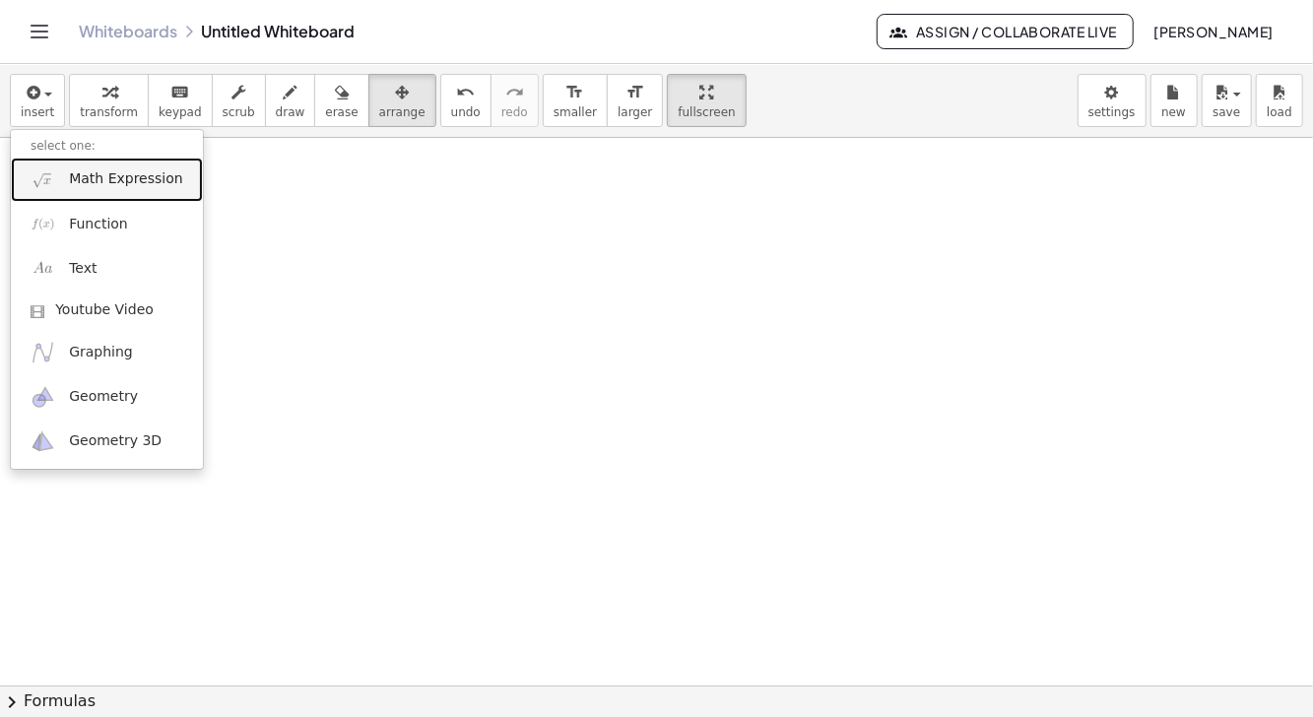
click at [113, 170] on span "Math Expression" at bounding box center [125, 179] width 113 height 20
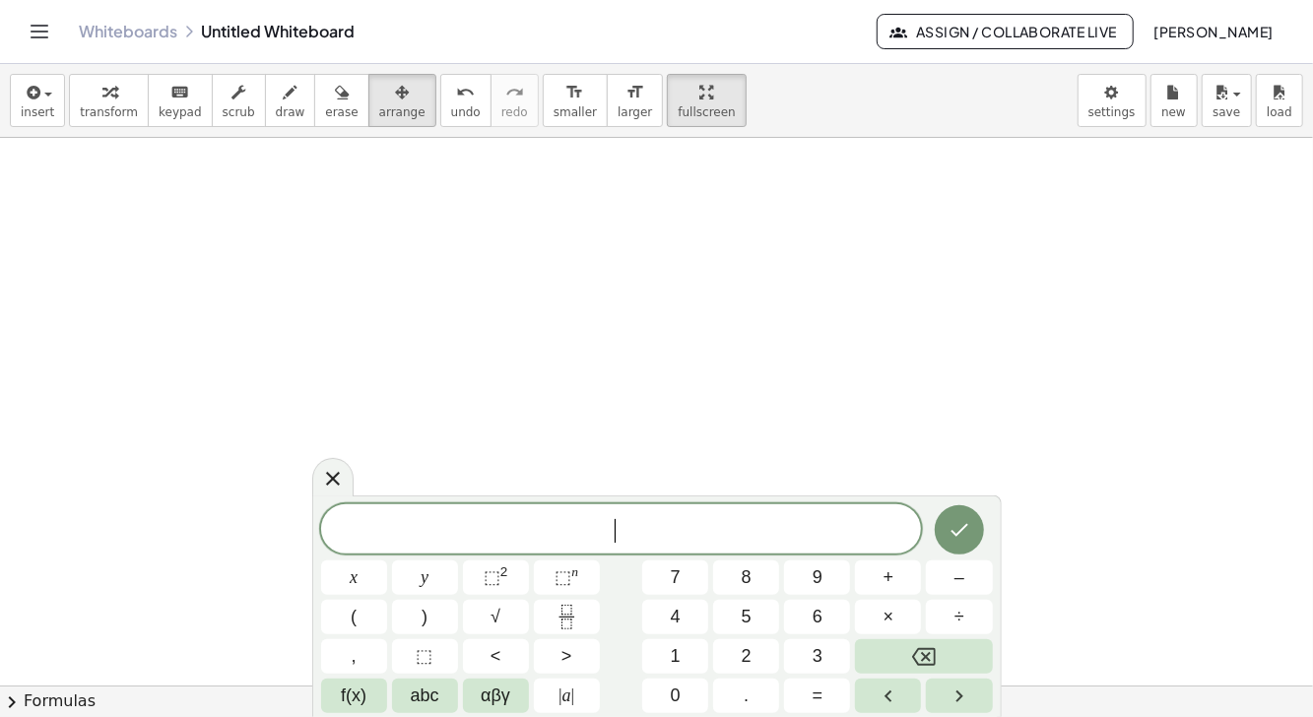
click at [682, 649] on button "1" at bounding box center [675, 656] width 66 height 34
click at [732, 623] on button "5" at bounding box center [746, 617] width 66 height 34
click at [423, 704] on span "abc" at bounding box center [425, 696] width 29 height 27
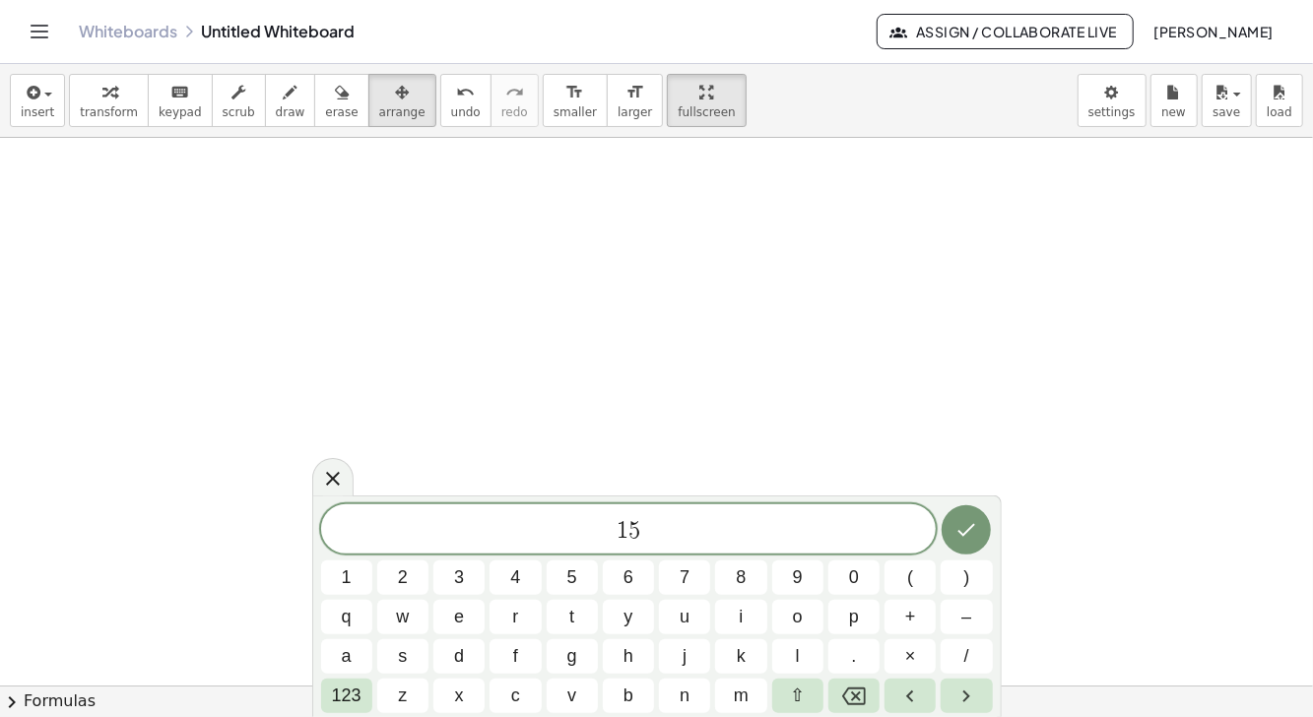
click at [963, 653] on button "/" at bounding box center [966, 656] width 51 height 34
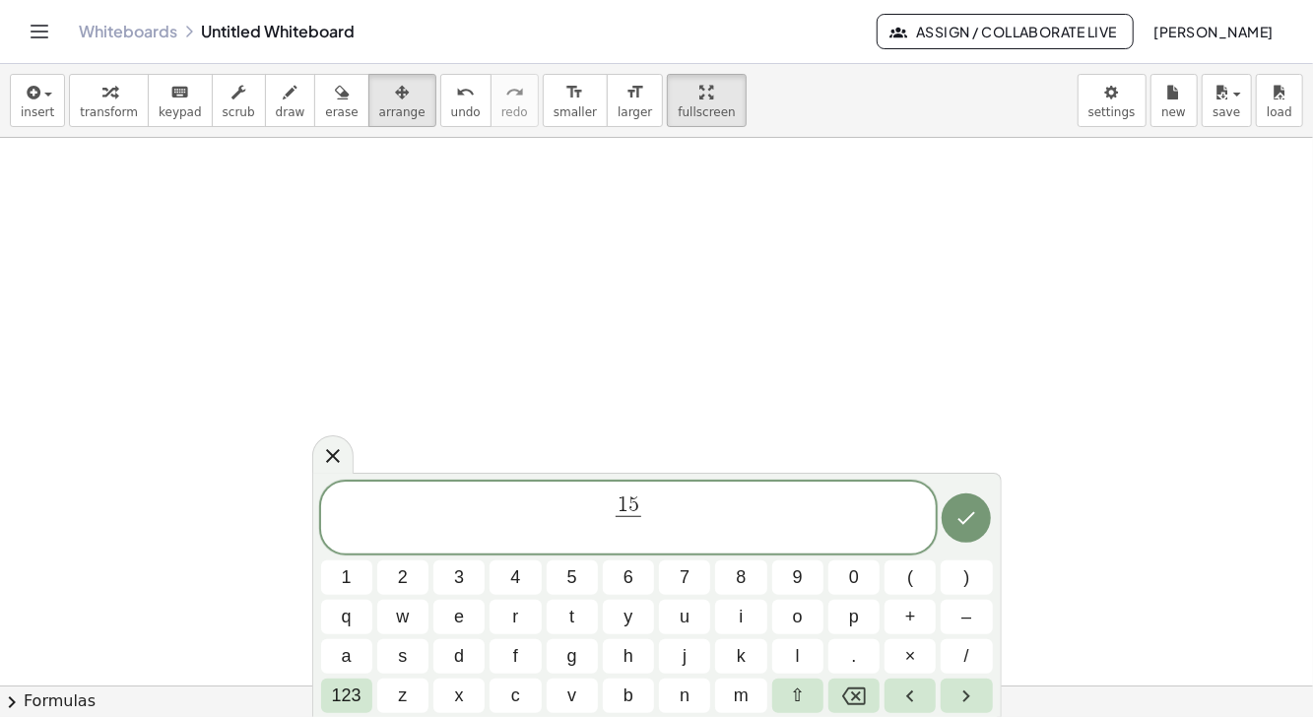
click at [356, 565] on button "1" at bounding box center [346, 578] width 51 height 34
click at [506, 574] on button "4" at bounding box center [515, 578] width 51 height 34
click at [845, 582] on button "0" at bounding box center [854, 578] width 51 height 34
click at [967, 524] on icon "Done" at bounding box center [967, 518] width 24 height 24
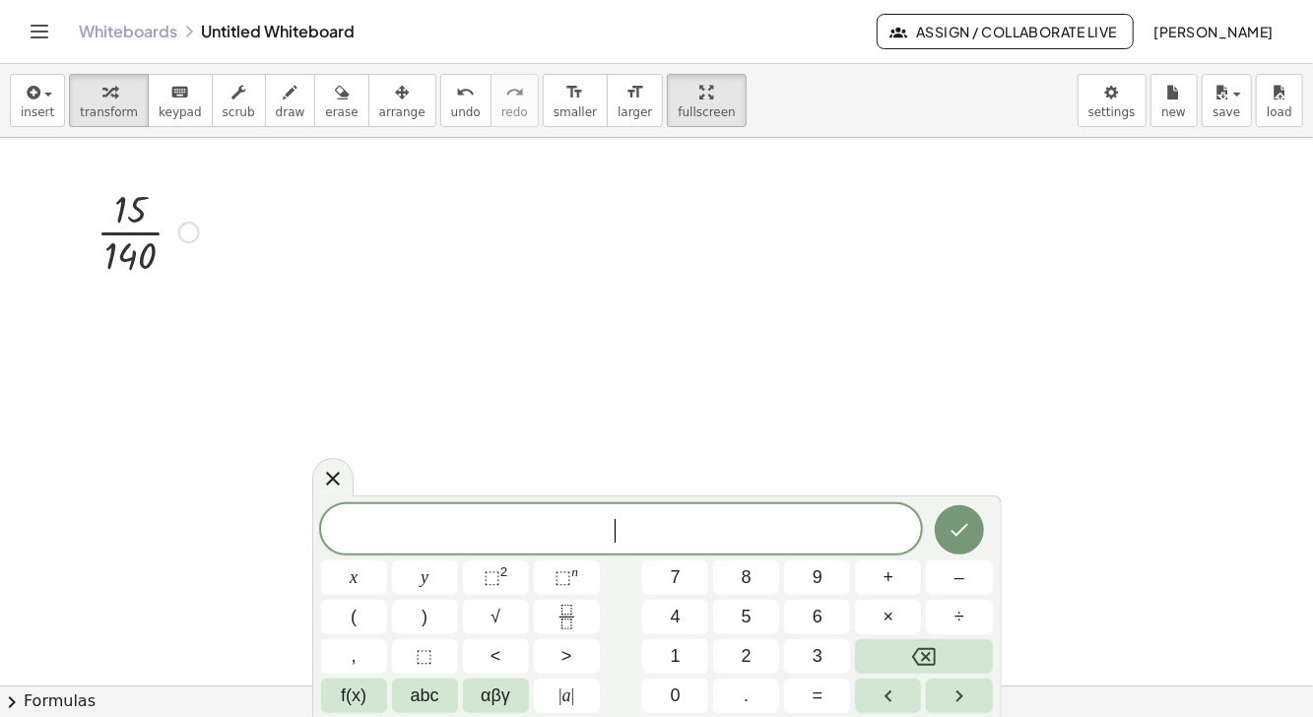
click at [214, 235] on div at bounding box center [656, 686] width 1313 height 1097
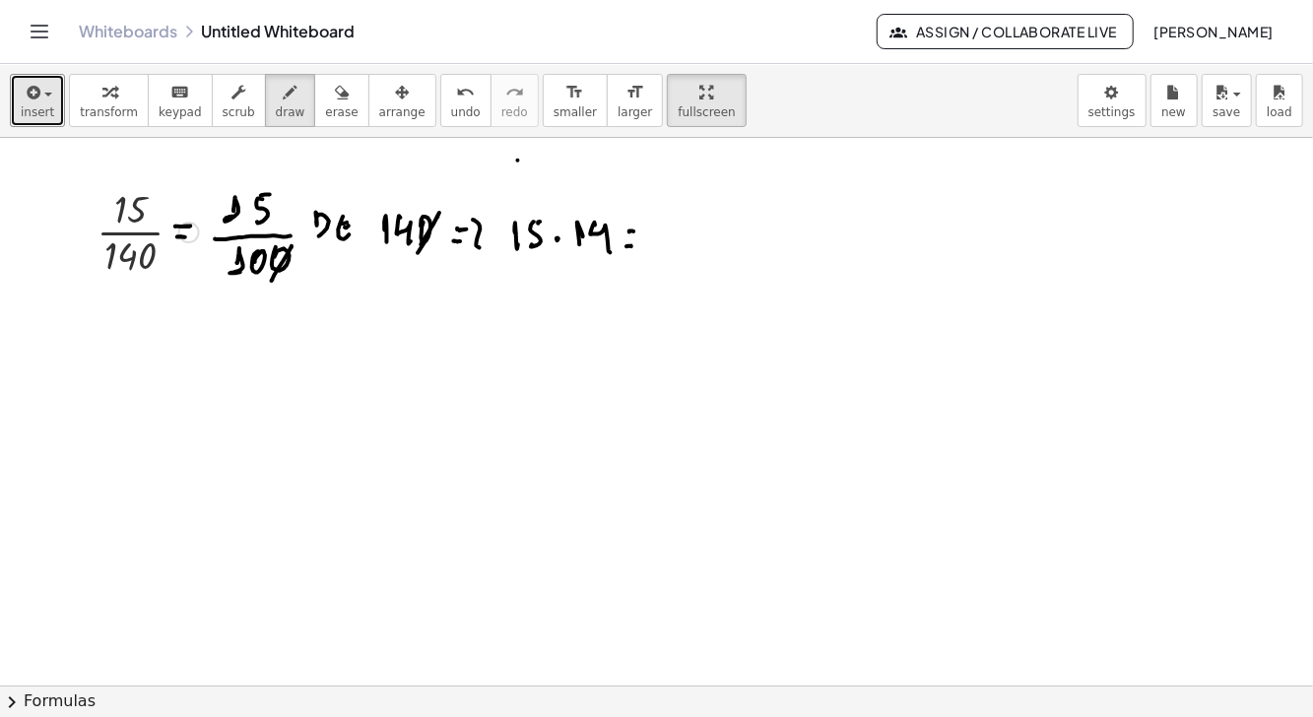
click at [37, 90] on icon "button" at bounding box center [32, 93] width 18 height 24
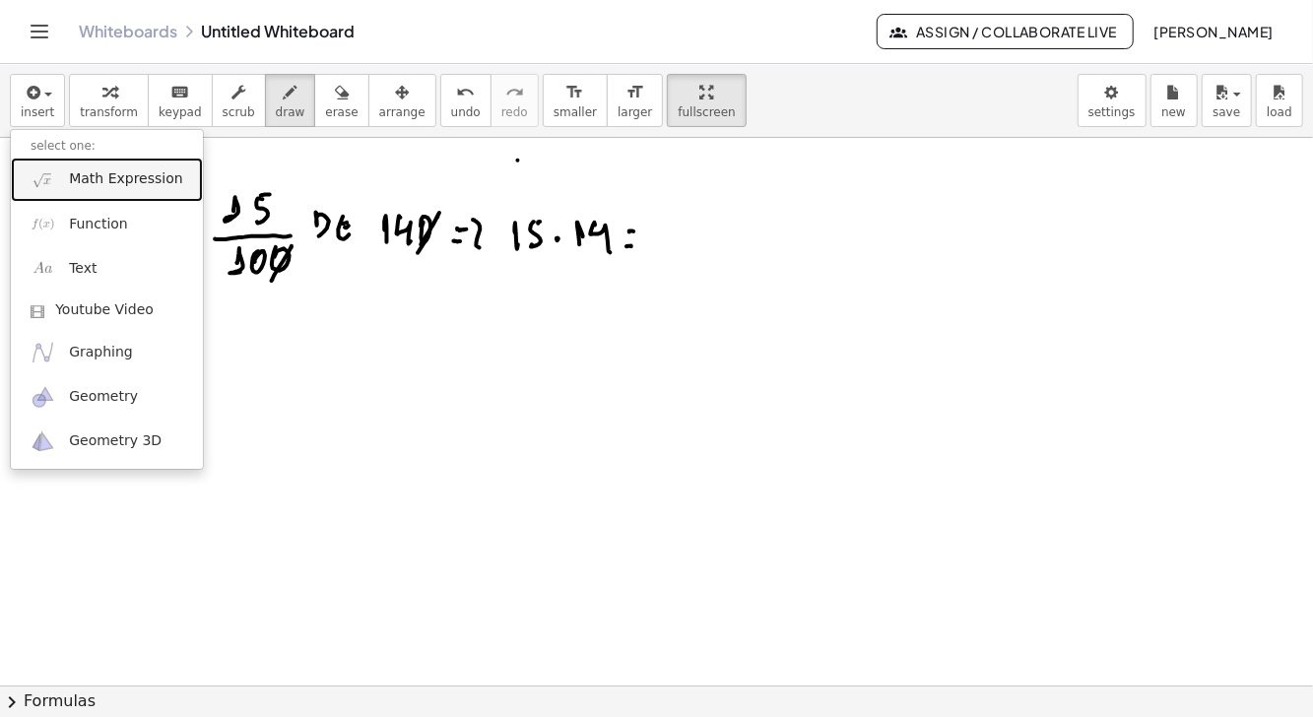
click at [128, 178] on span "Math Expression" at bounding box center [125, 179] width 113 height 20
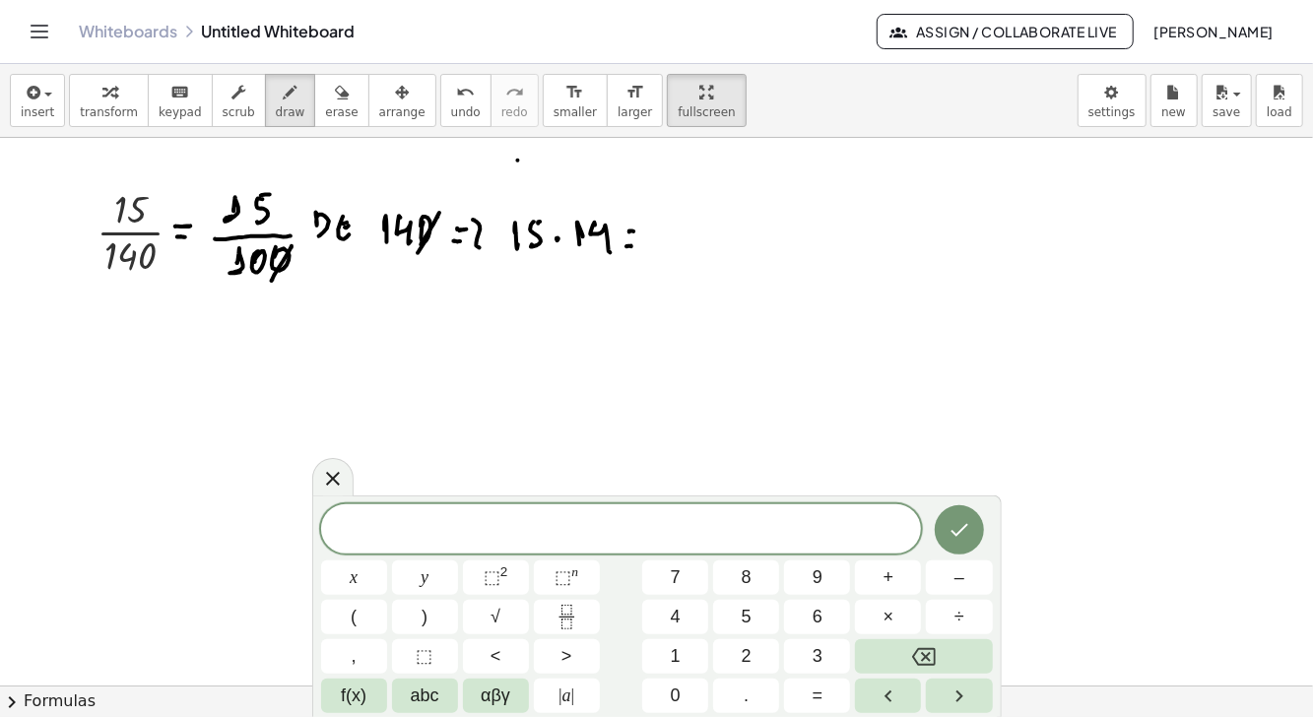
click at [685, 653] on button "1" at bounding box center [675, 656] width 66 height 34
click at [749, 616] on span "5" at bounding box center [747, 617] width 10 height 27
click at [885, 621] on span "×" at bounding box center [889, 617] width 11 height 27
click at [664, 657] on button "1" at bounding box center [675, 656] width 66 height 34
click at [658, 630] on button "4" at bounding box center [675, 617] width 66 height 34
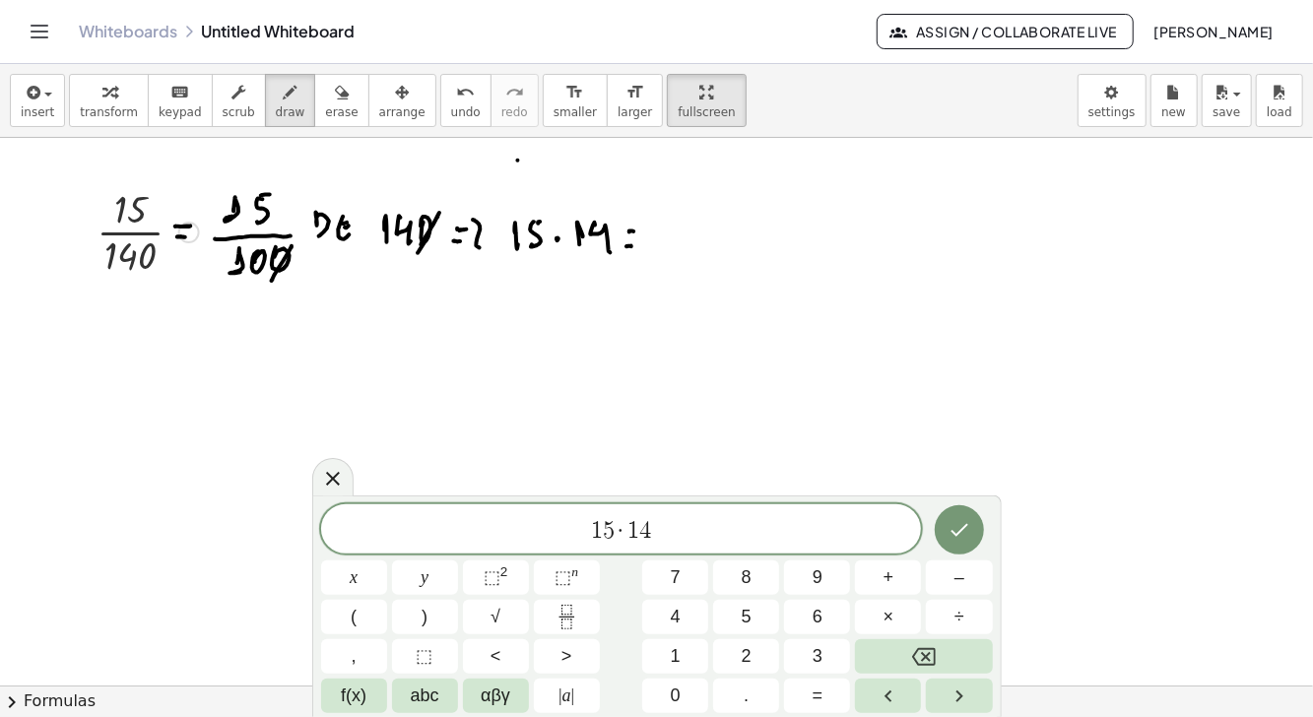
click at [965, 524] on icon "Done" at bounding box center [960, 530] width 24 height 24
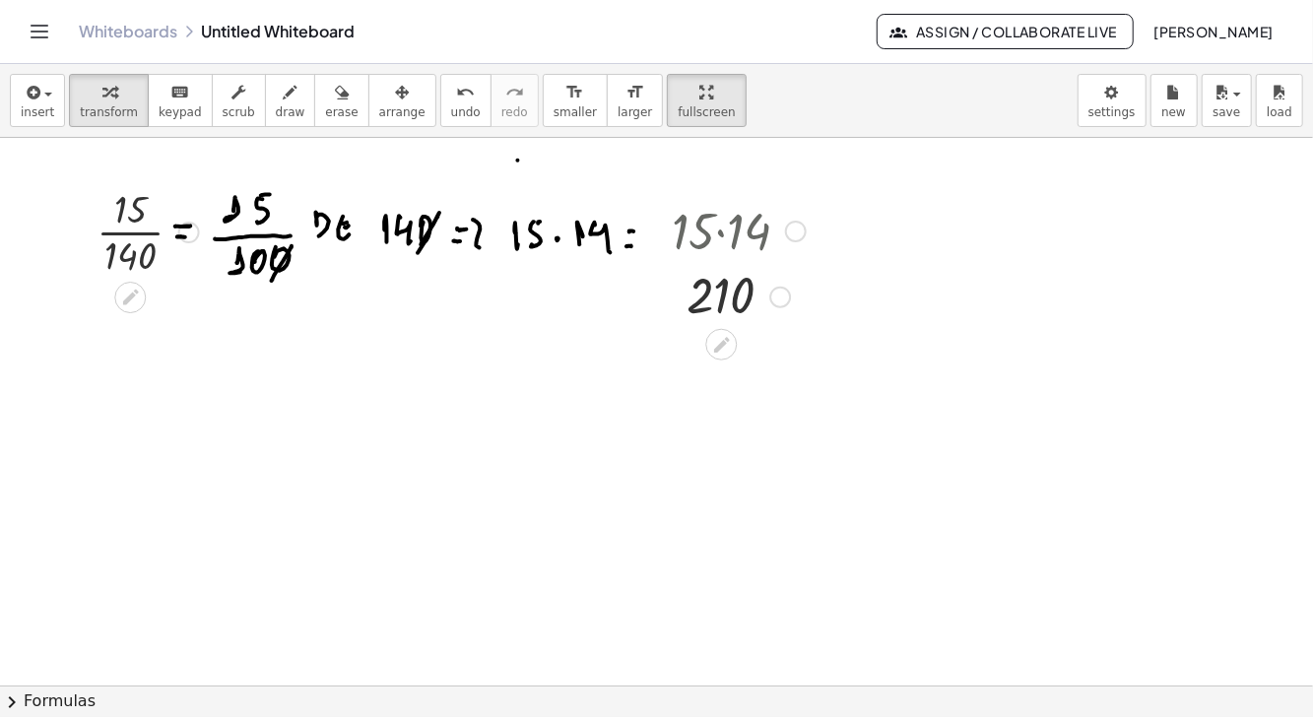
click at [721, 344] on icon at bounding box center [722, 345] width 16 height 16
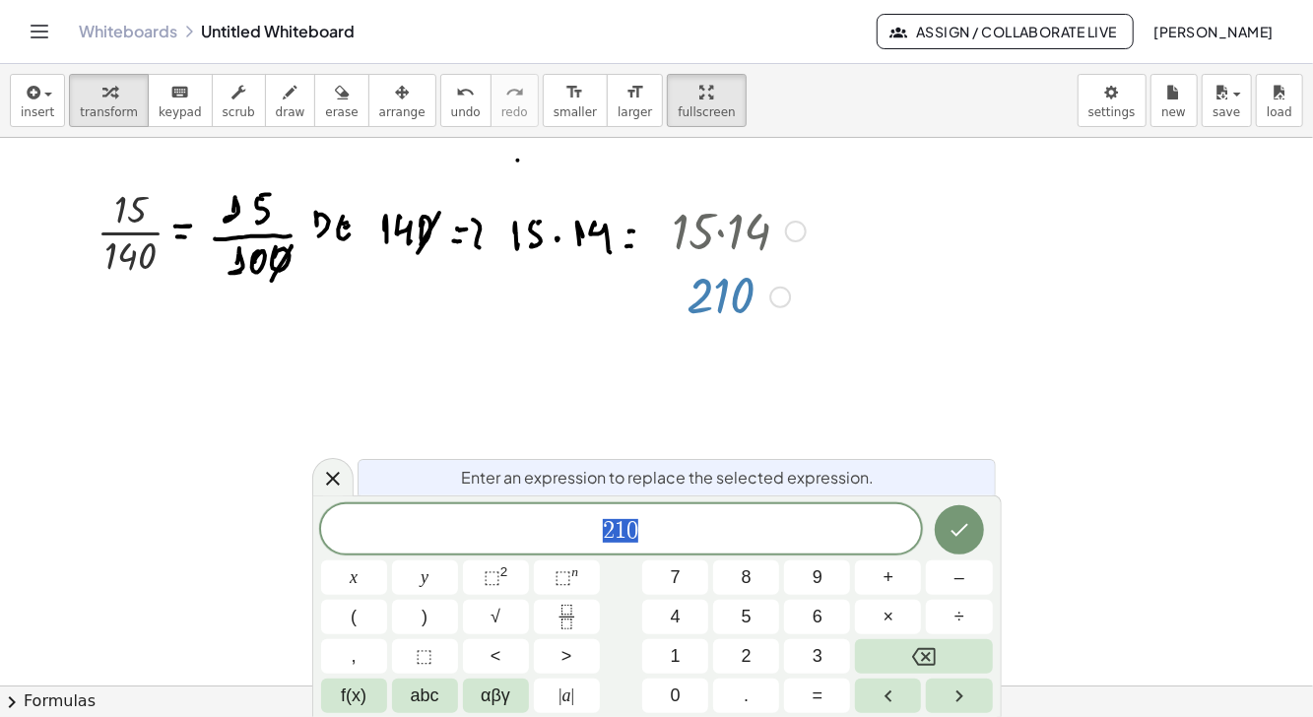
click at [696, 530] on span "2 1 0" at bounding box center [621, 531] width 601 height 28
click at [435, 697] on span "abc" at bounding box center [425, 696] width 29 height 27
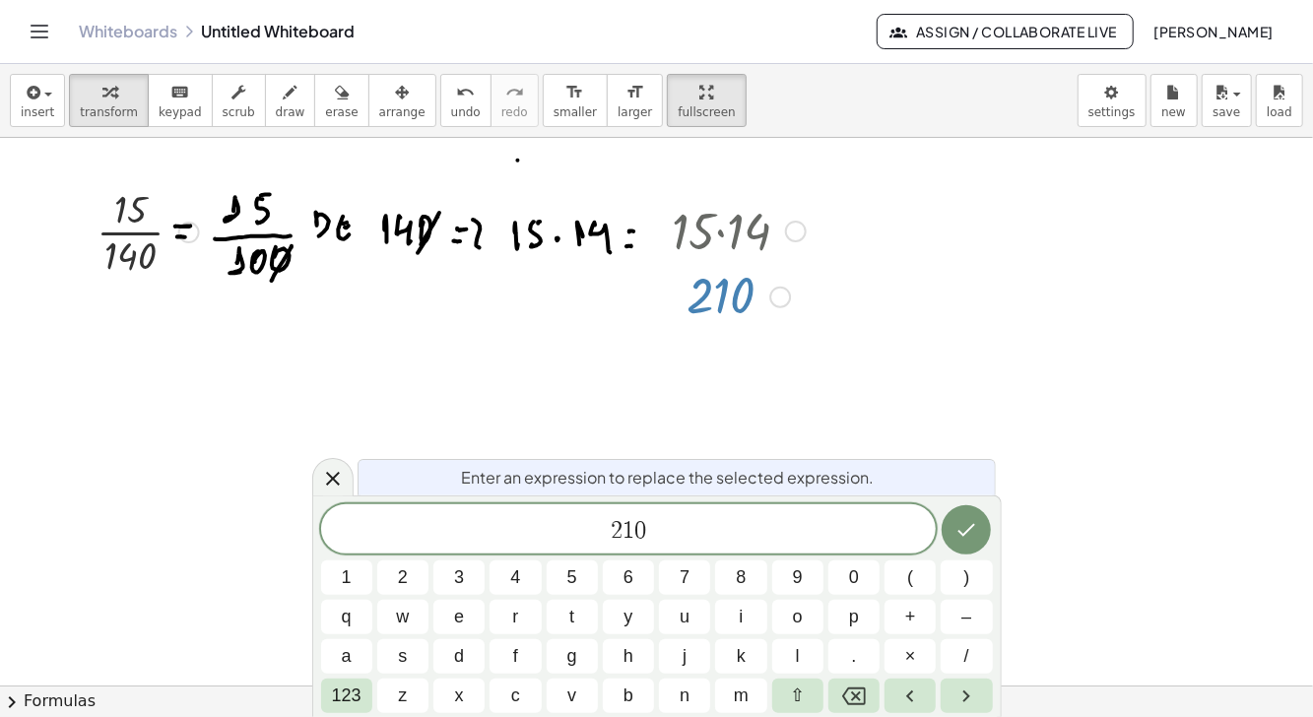
click at [959, 659] on button "/" at bounding box center [966, 656] width 51 height 34
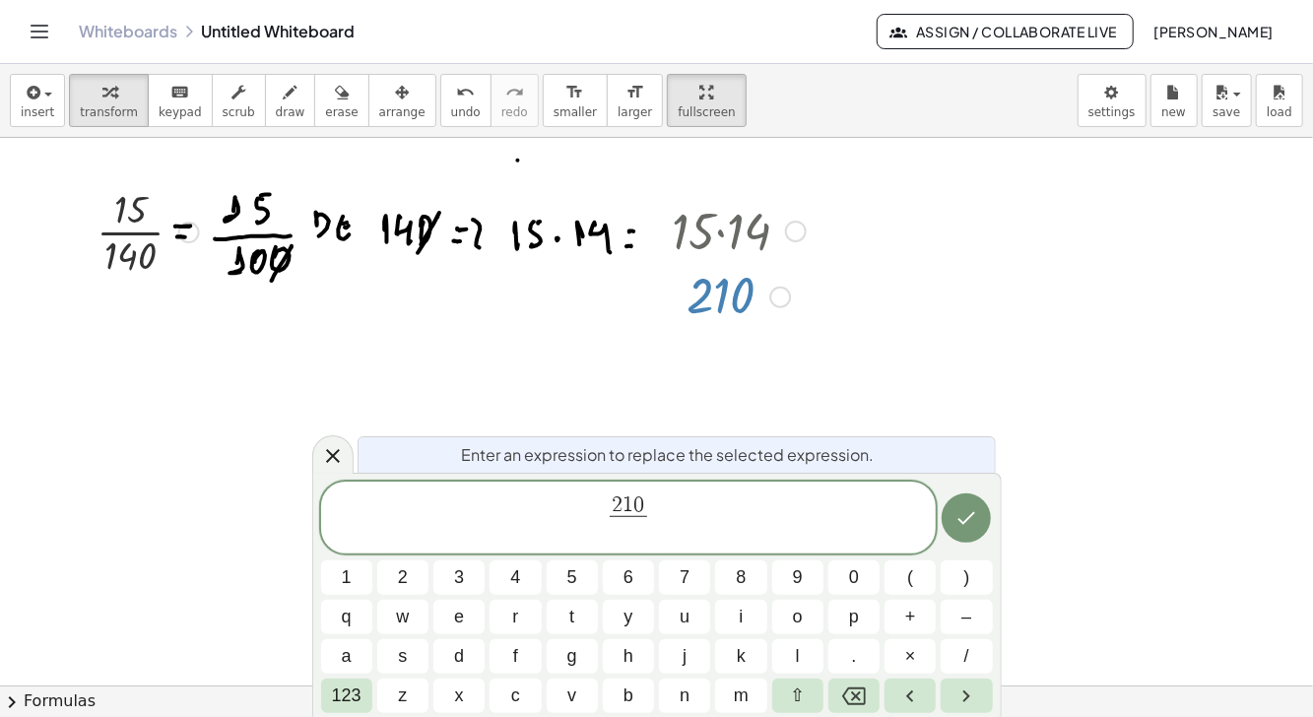
click at [351, 577] on span "1" at bounding box center [347, 578] width 10 height 27
click at [350, 574] on span "1" at bounding box center [347, 578] width 10 height 27
click at [844, 704] on icon "Backspace" at bounding box center [854, 697] width 24 height 24
click at [846, 575] on button "0" at bounding box center [854, 578] width 51 height 34
click at [970, 526] on icon "Done" at bounding box center [967, 518] width 24 height 24
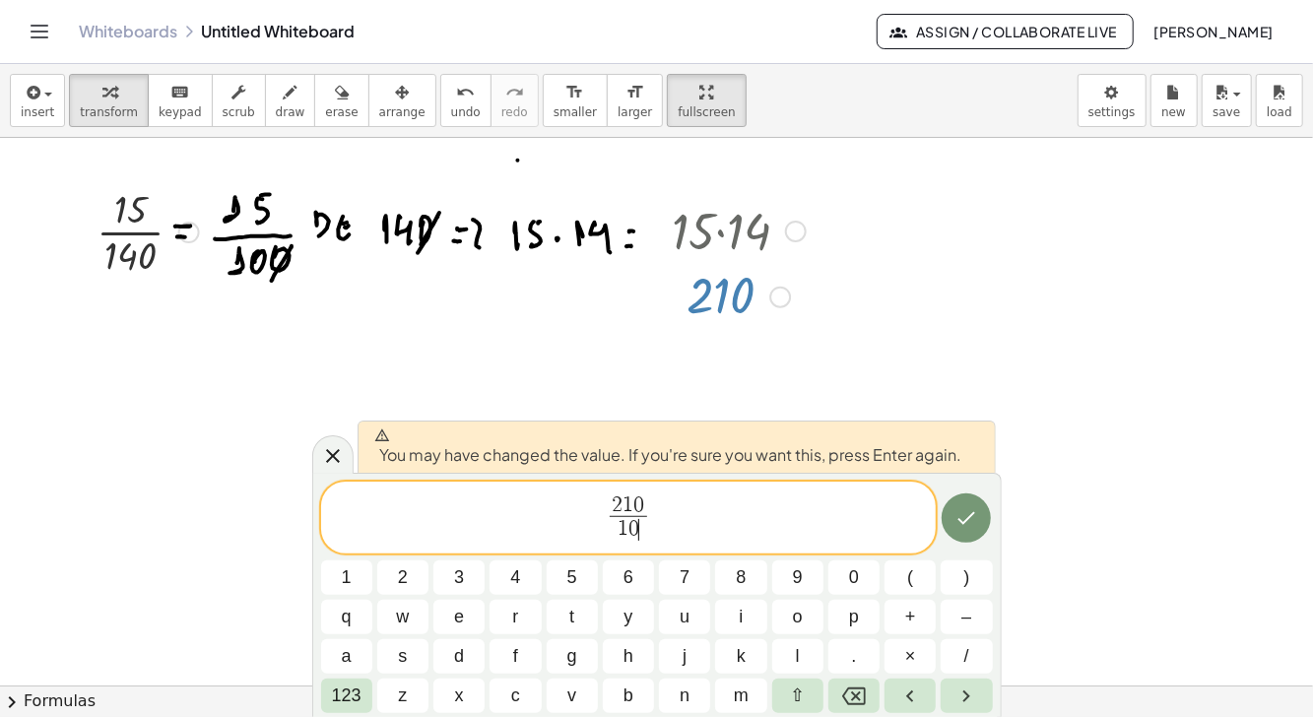
click at [957, 521] on icon "Done" at bounding box center [967, 518] width 24 height 24
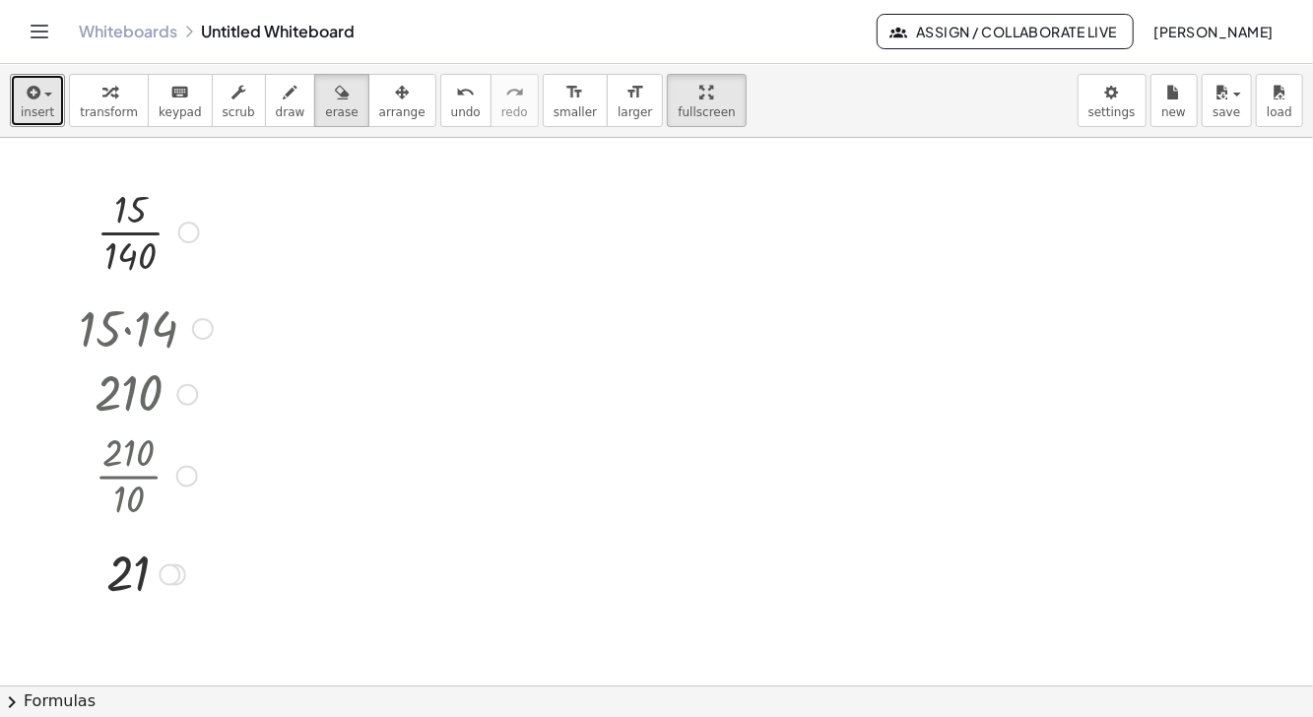
click at [36, 89] on icon "button" at bounding box center [32, 93] width 18 height 24
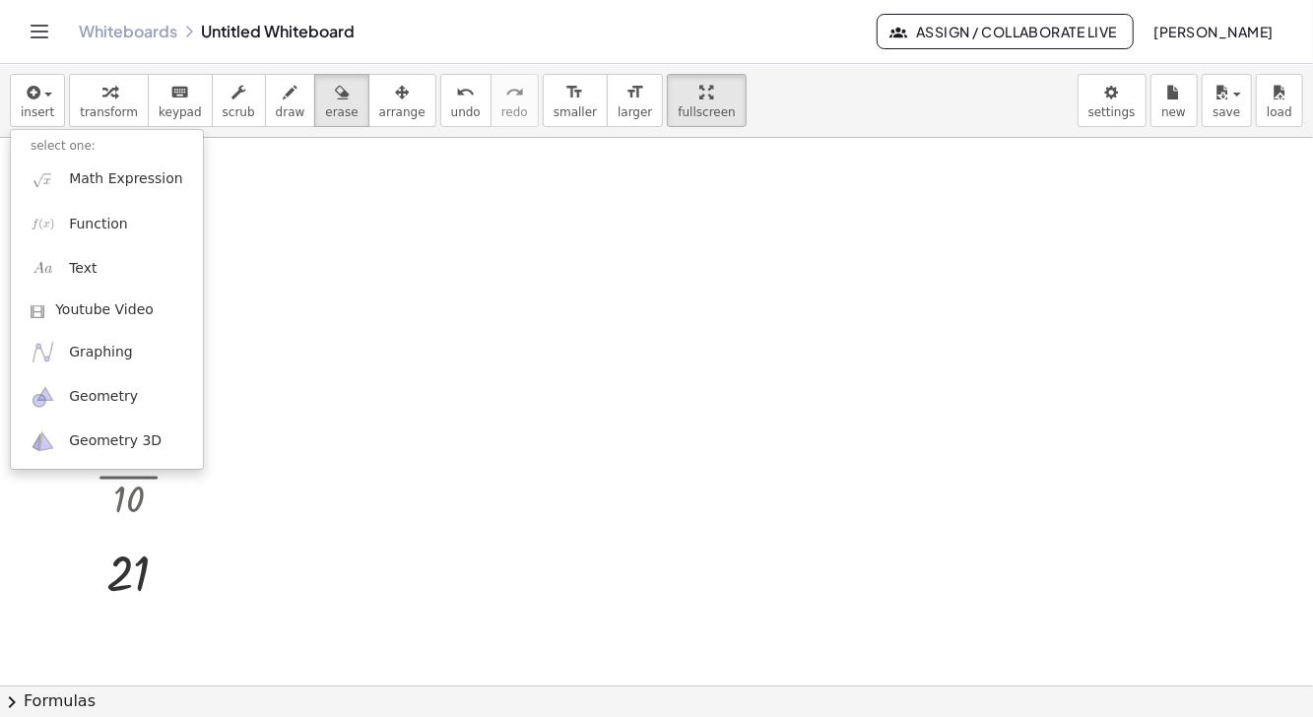
click at [30, 98] on div at bounding box center [656, 358] width 1313 height 717
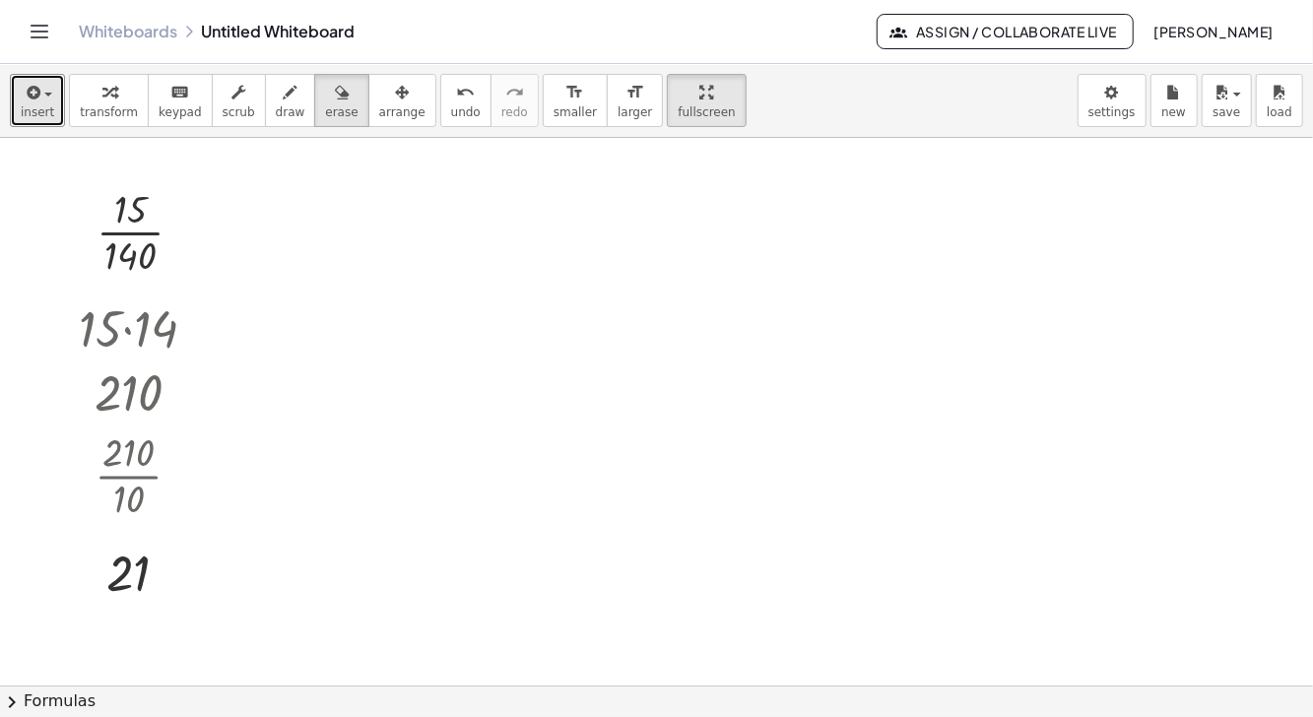
click at [35, 98] on icon "button" at bounding box center [32, 93] width 18 height 24
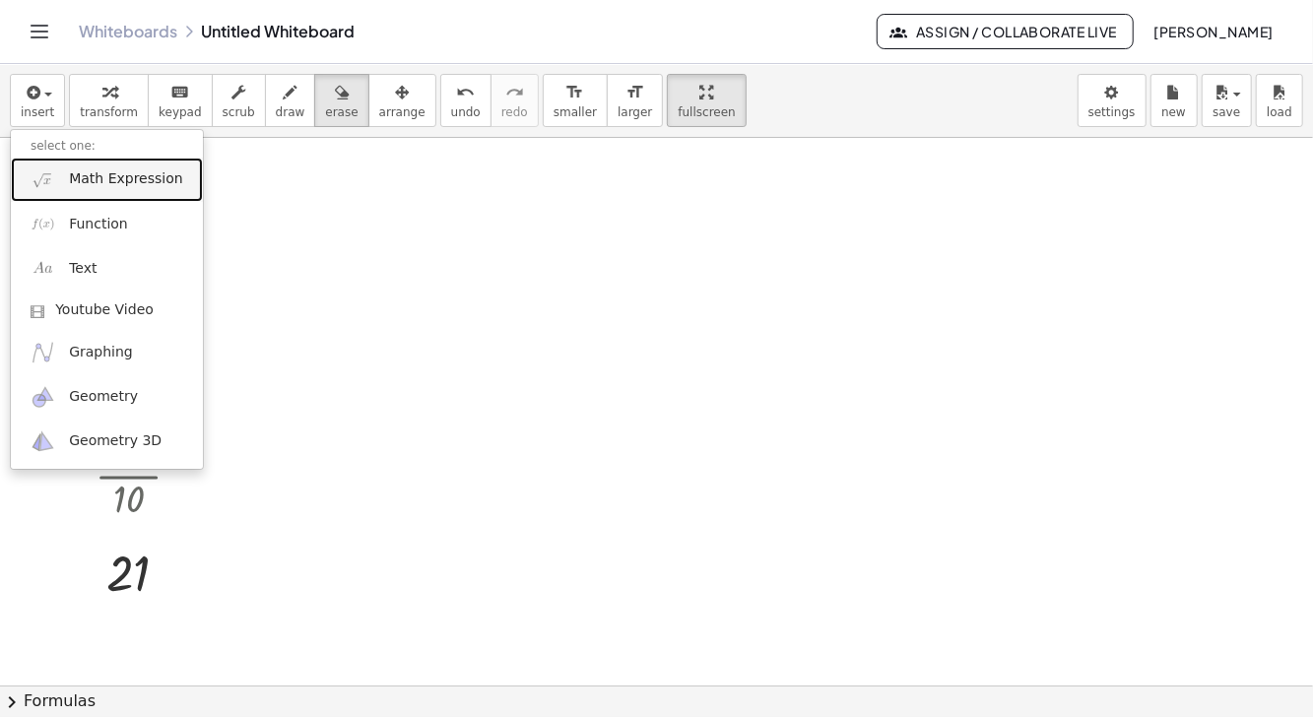
click at [125, 174] on span "Math Expression" at bounding box center [125, 179] width 113 height 20
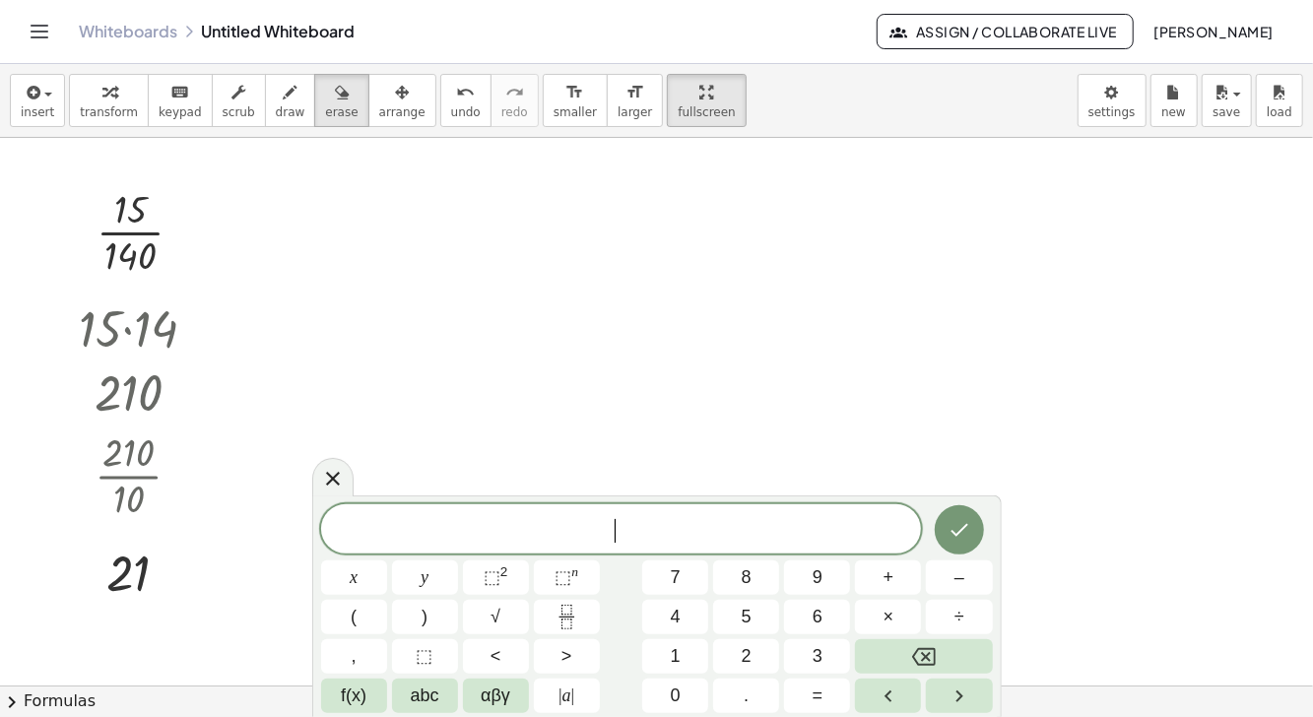
click at [665, 661] on button "1" at bounding box center [675, 656] width 66 height 34
click at [743, 616] on span "5" at bounding box center [747, 617] width 10 height 27
click at [428, 697] on span "abc" at bounding box center [425, 696] width 29 height 27
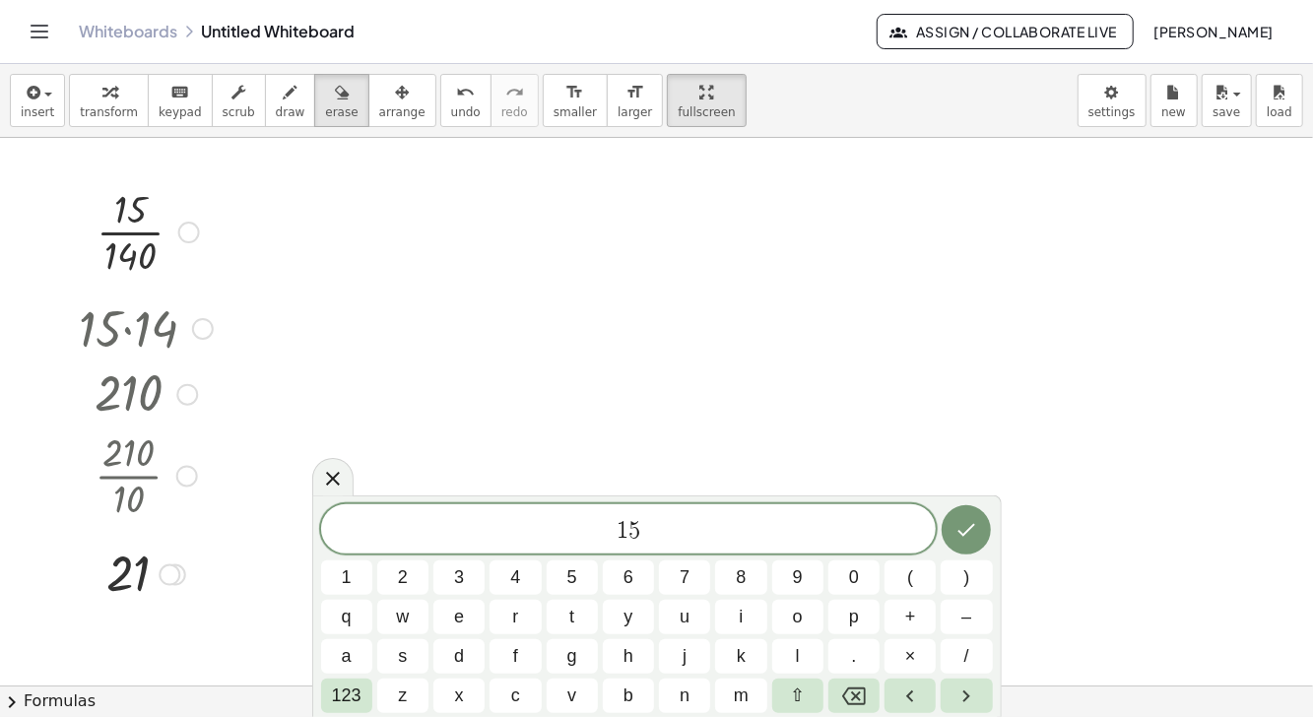
click at [960, 650] on button "/" at bounding box center [966, 656] width 51 height 34
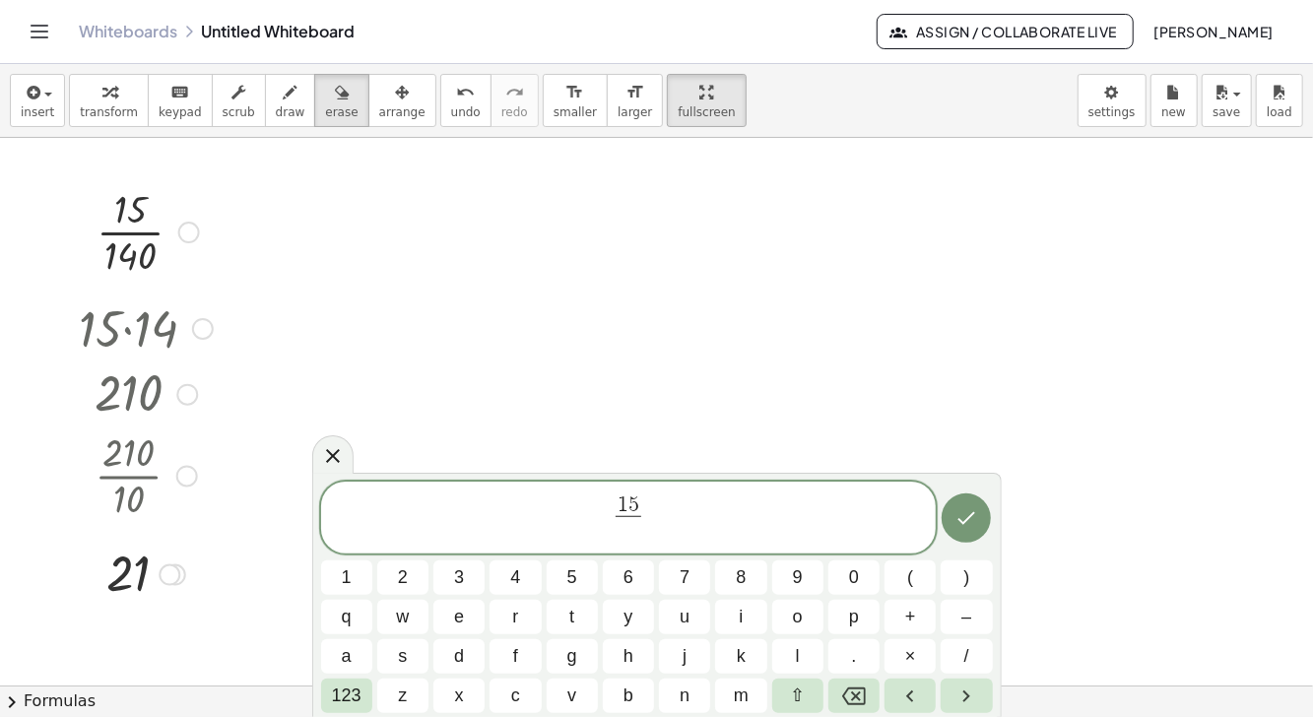
click at [359, 569] on button "1" at bounding box center [346, 578] width 51 height 34
click at [497, 576] on button "4" at bounding box center [515, 578] width 51 height 34
click at [842, 581] on button "0" at bounding box center [854, 578] width 51 height 34
click at [965, 513] on icon "Done" at bounding box center [967, 518] width 24 height 24
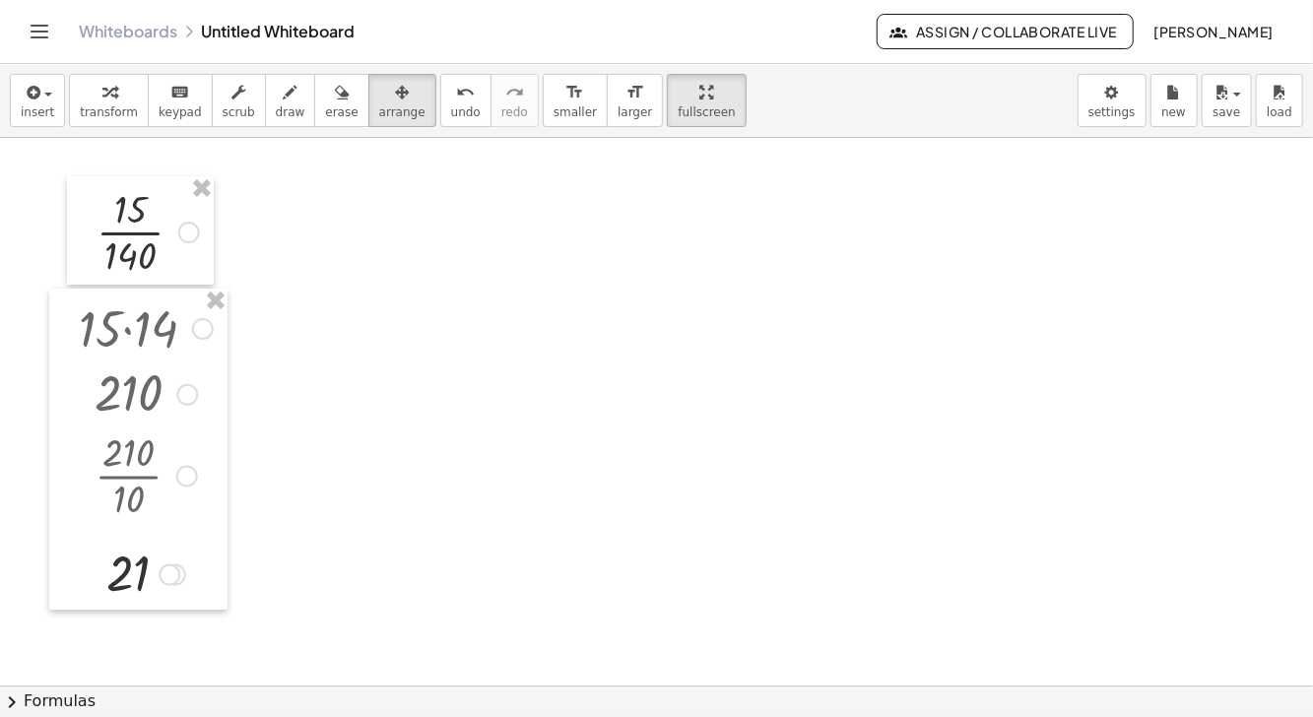
scroll to position [2, 0]
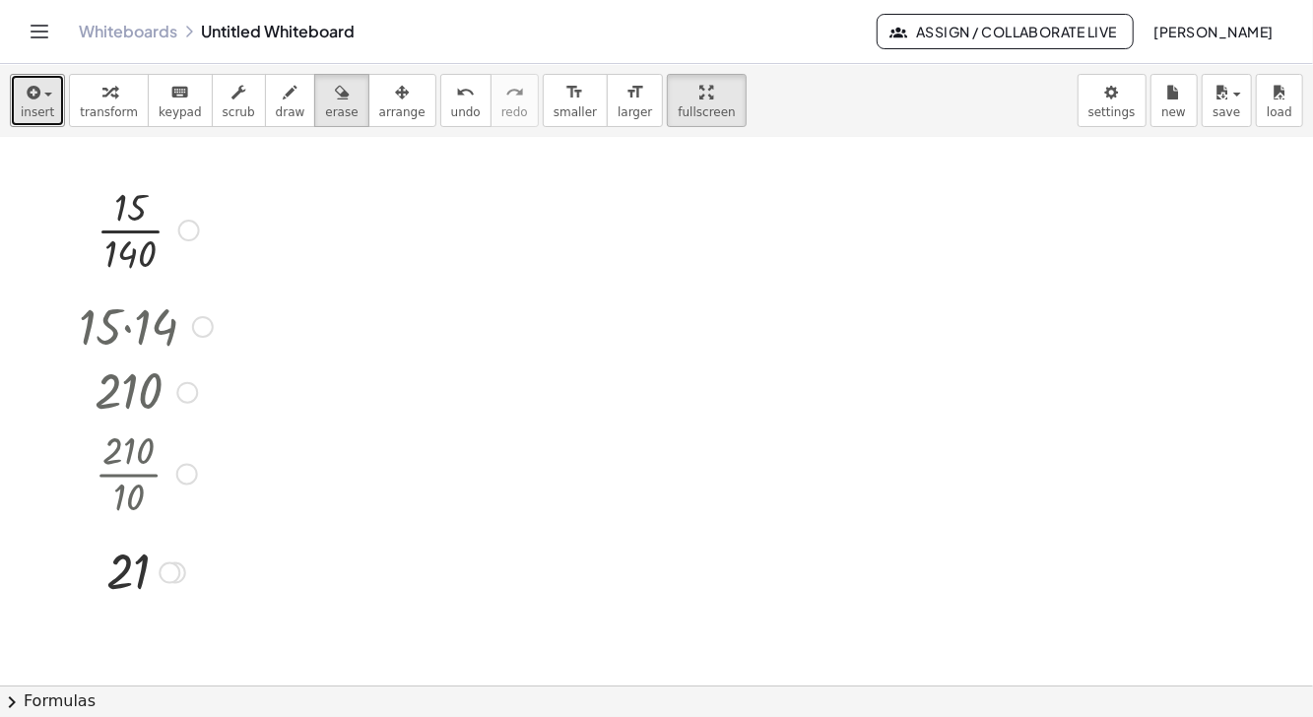
click at [35, 102] on icon "button" at bounding box center [32, 93] width 18 height 24
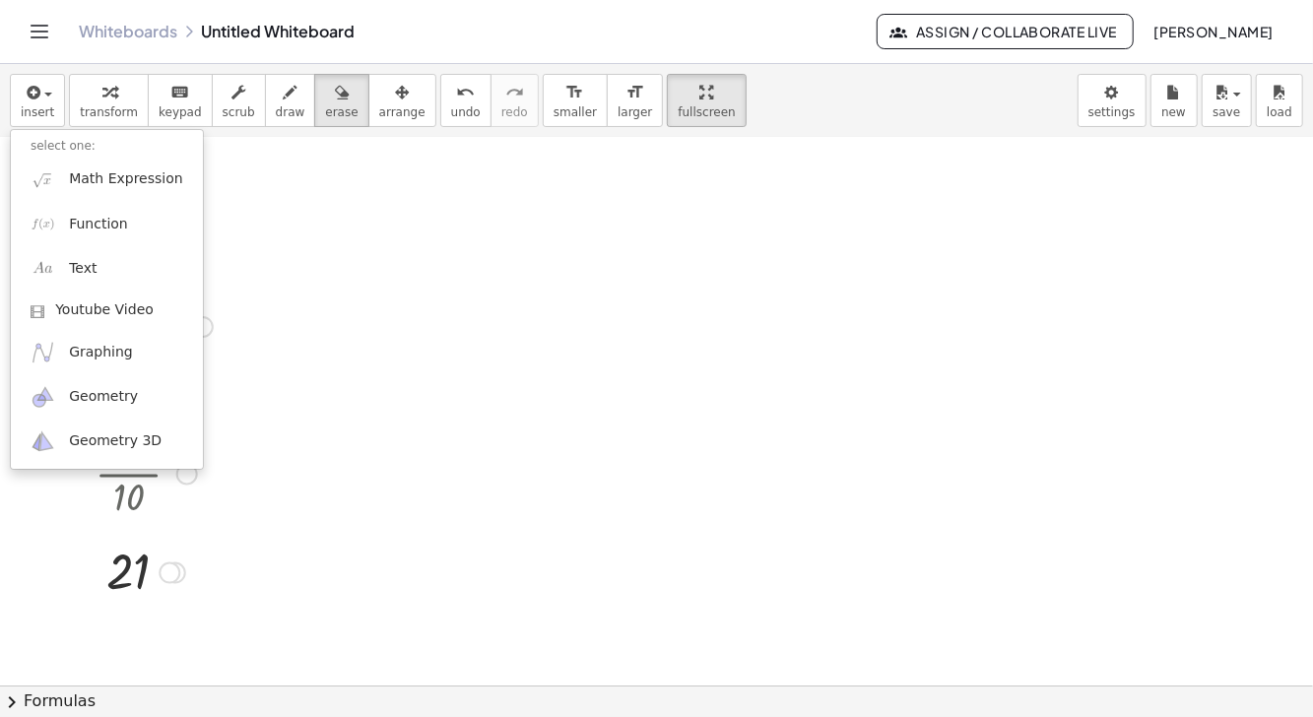
click at [438, 287] on div at bounding box center [656, 358] width 1313 height 717
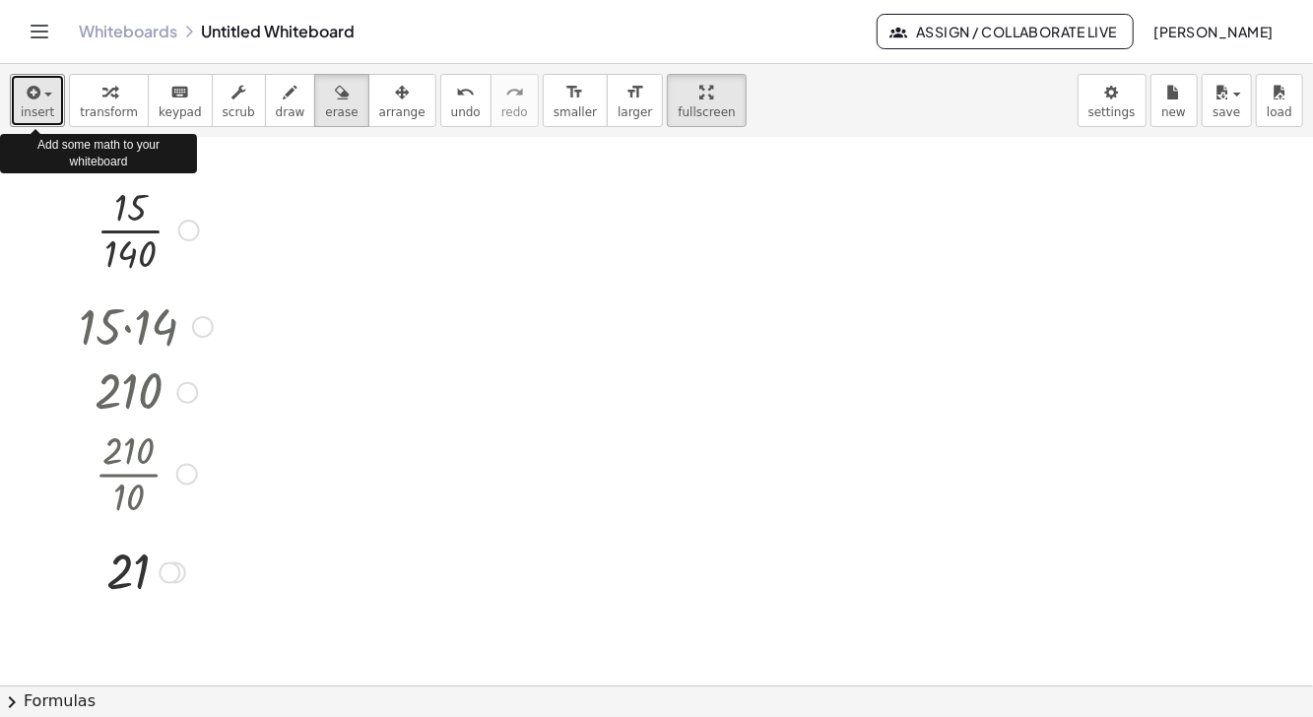
click at [47, 103] on button "insert" at bounding box center [37, 100] width 55 height 53
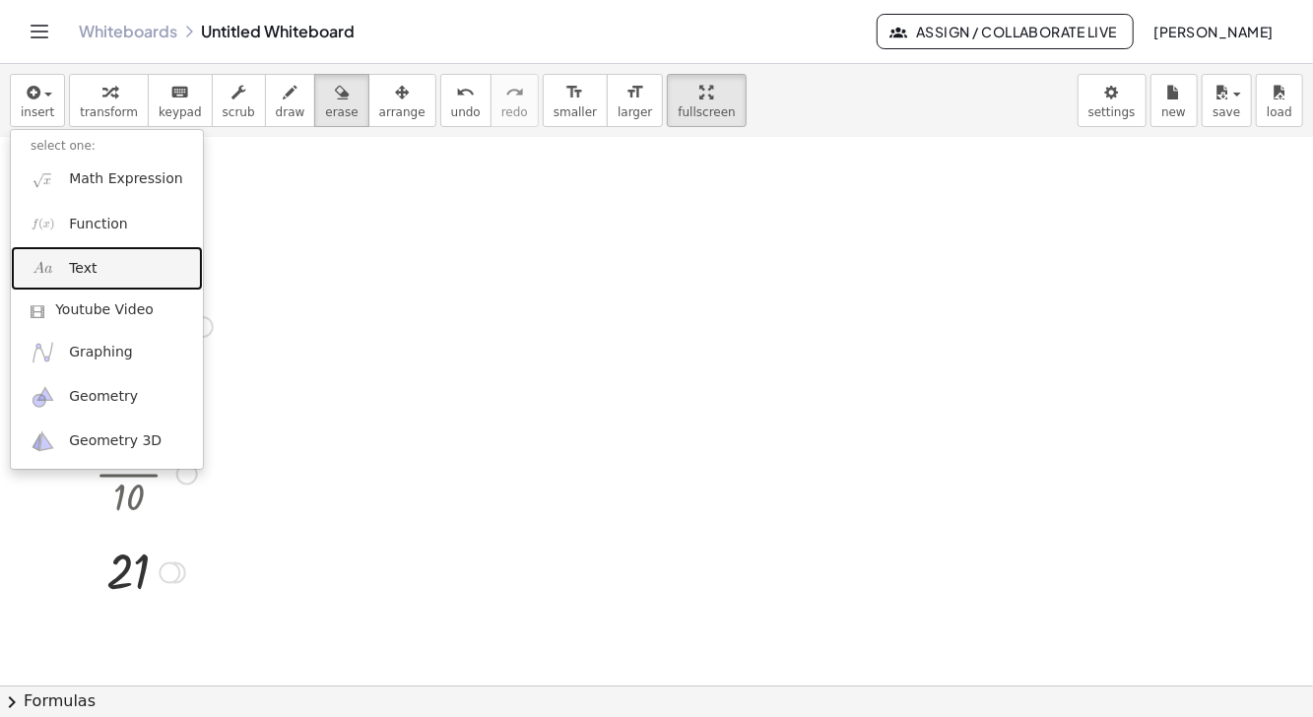
click at [113, 262] on link "Text" at bounding box center [107, 268] width 192 height 44
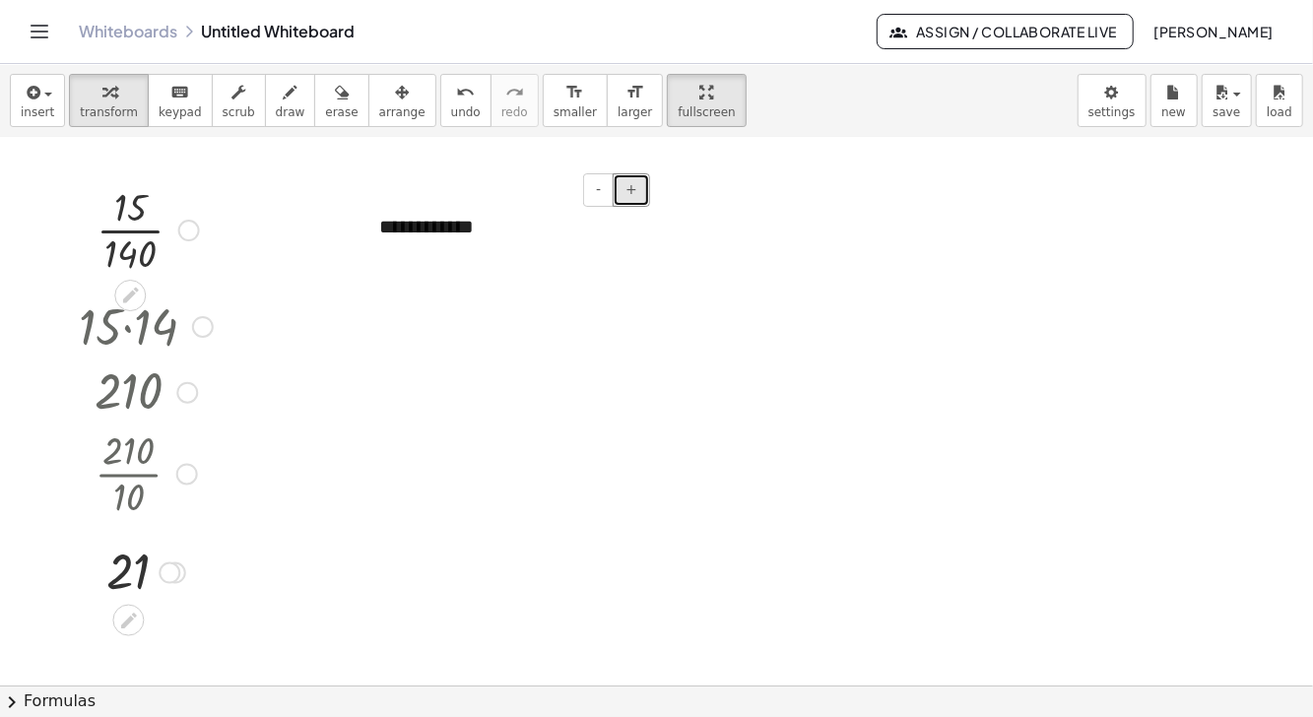
click at [635, 187] on span "+" at bounding box center [632, 189] width 12 height 16
click at [636, 186] on span "+" at bounding box center [632, 189] width 12 height 16
click at [638, 181] on button "+" at bounding box center [631, 189] width 37 height 33
click at [641, 183] on button "+" at bounding box center [631, 189] width 37 height 33
click at [639, 181] on button "+" at bounding box center [631, 189] width 37 height 33
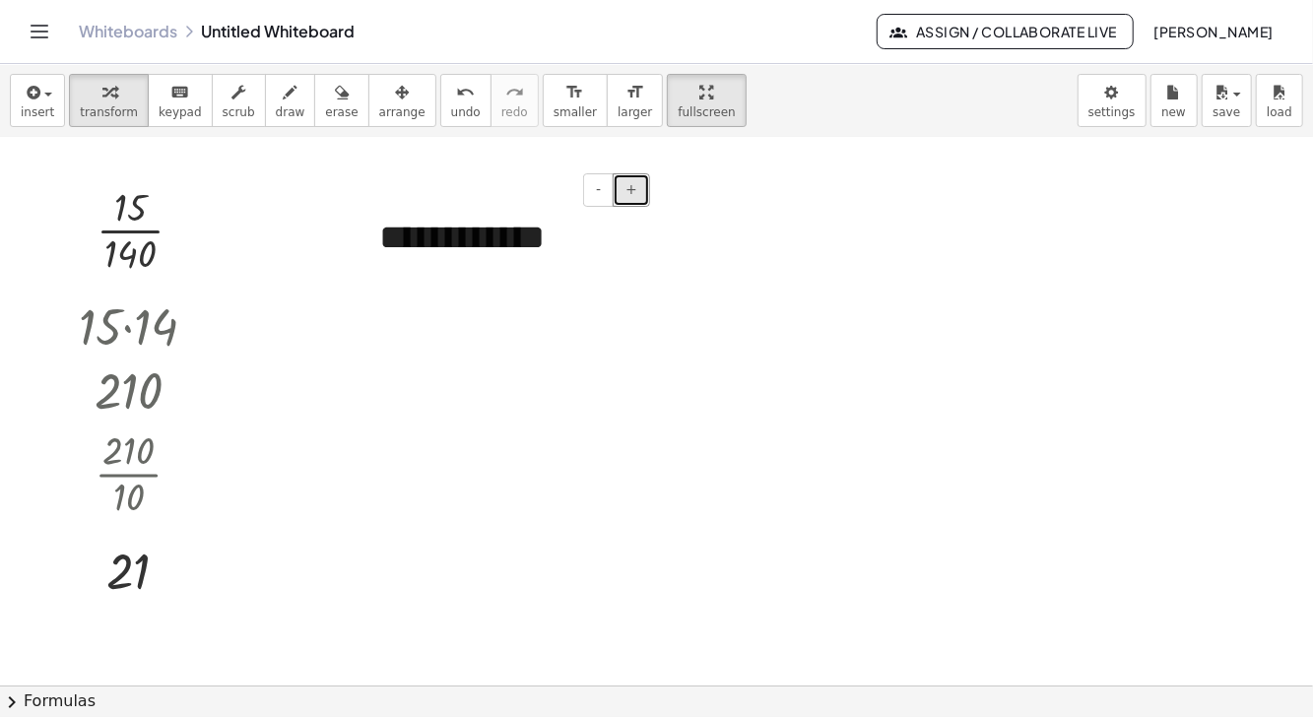
click at [641, 183] on button "+" at bounding box center [631, 189] width 37 height 33
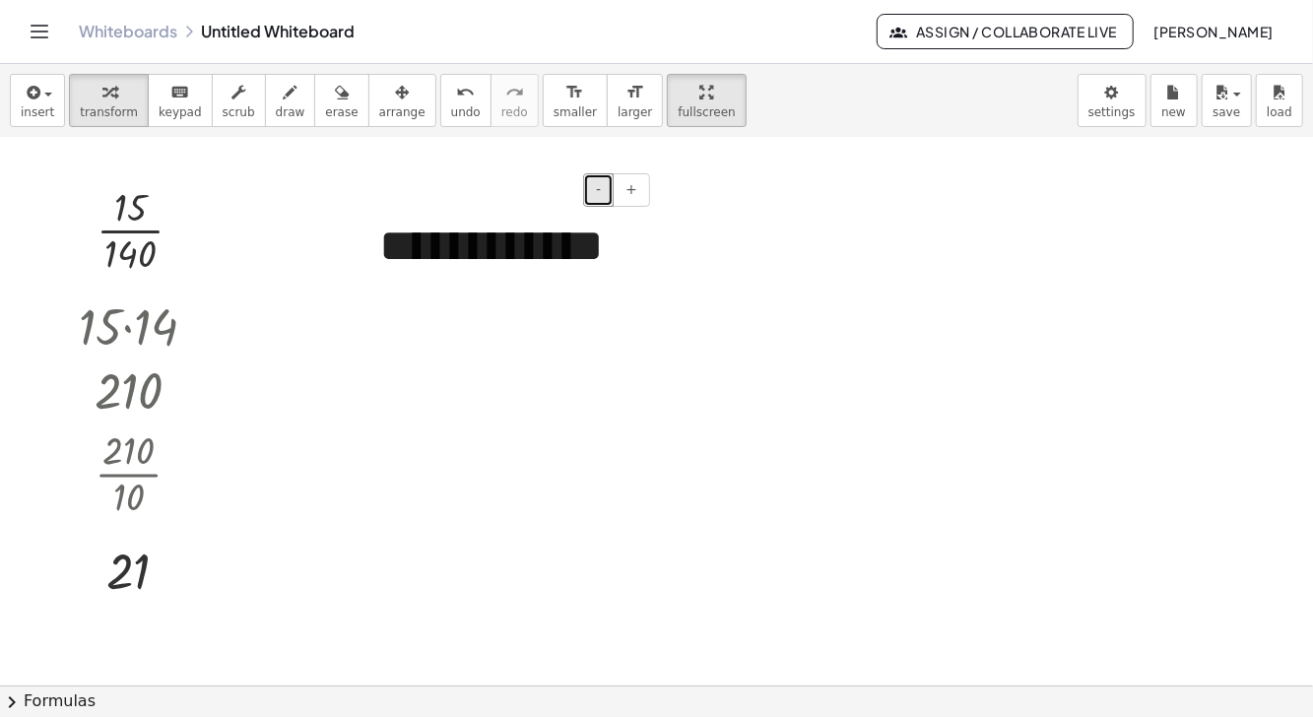
click at [601, 189] on span "-" at bounding box center [598, 189] width 5 height 16
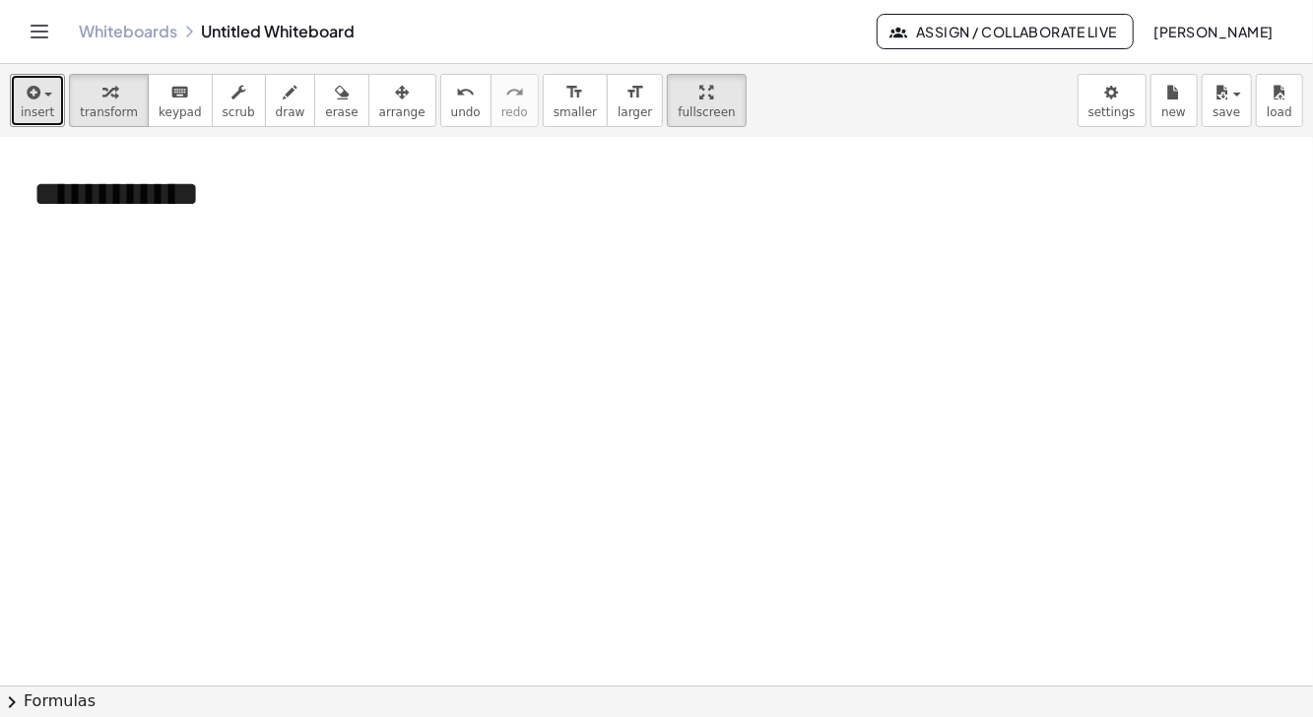
click at [42, 85] on div "button" at bounding box center [37, 92] width 33 height 24
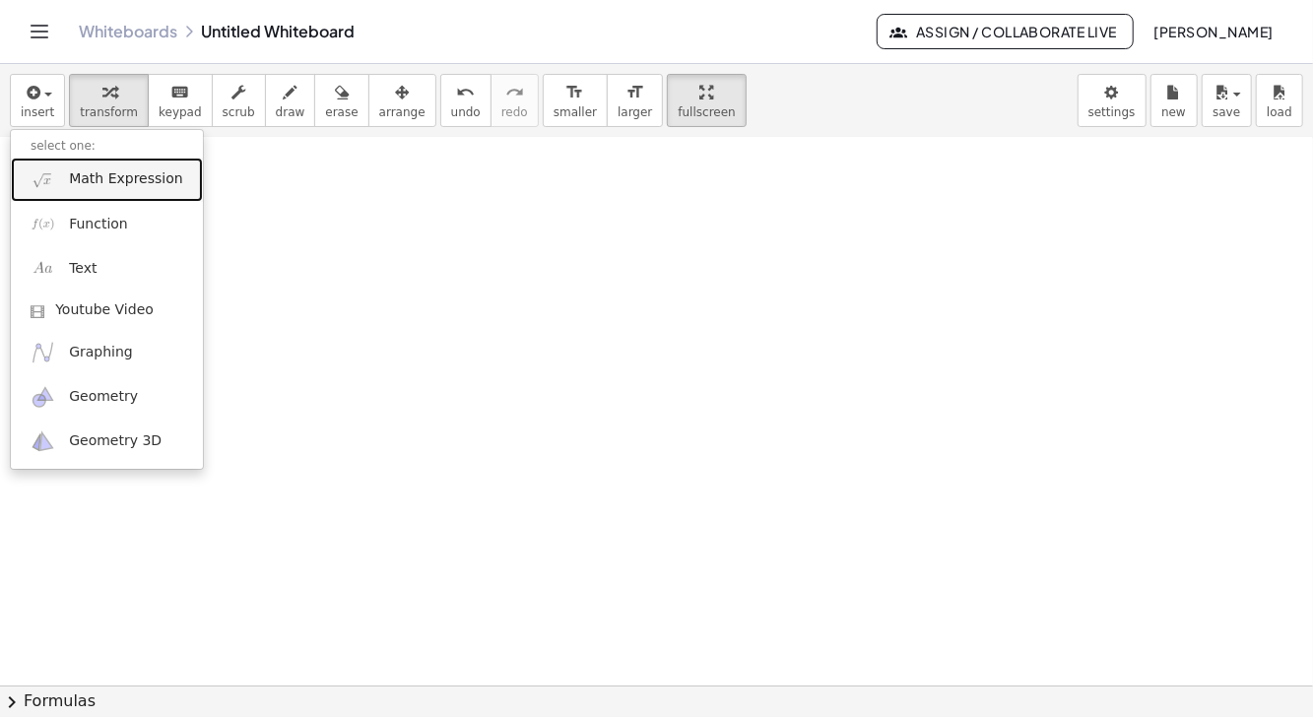
click at [131, 180] on span "Math Expression" at bounding box center [125, 179] width 113 height 20
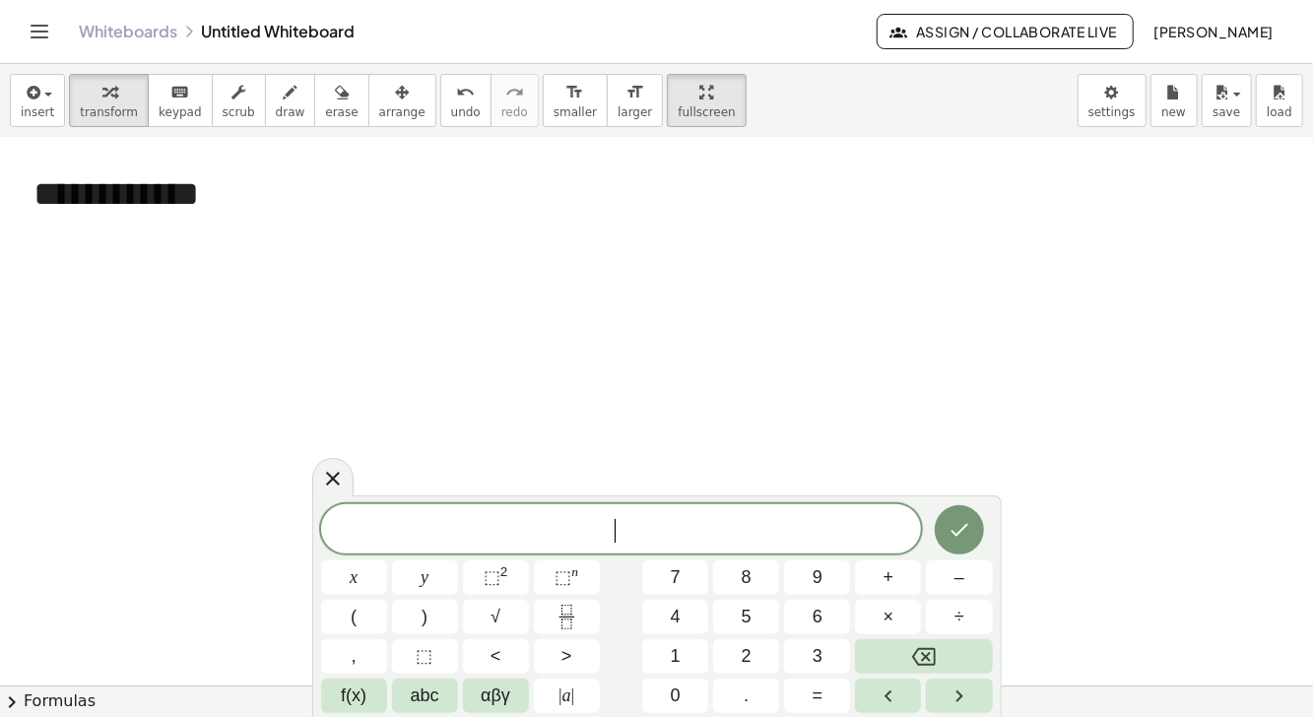
click at [803, 661] on button "3" at bounding box center [817, 656] width 66 height 34
click at [744, 620] on span "5" at bounding box center [747, 617] width 10 height 27
click at [427, 703] on span "abc" at bounding box center [425, 696] width 29 height 27
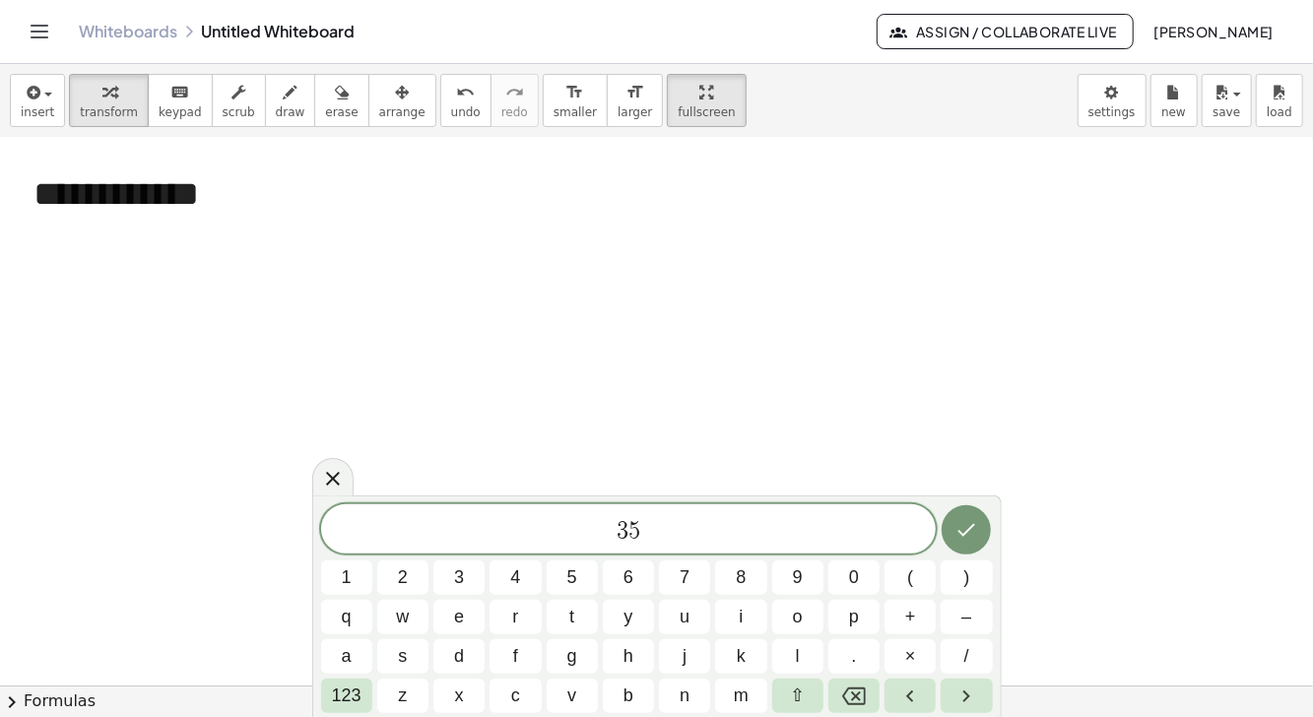
click at [963, 656] on button "/" at bounding box center [966, 656] width 51 height 34
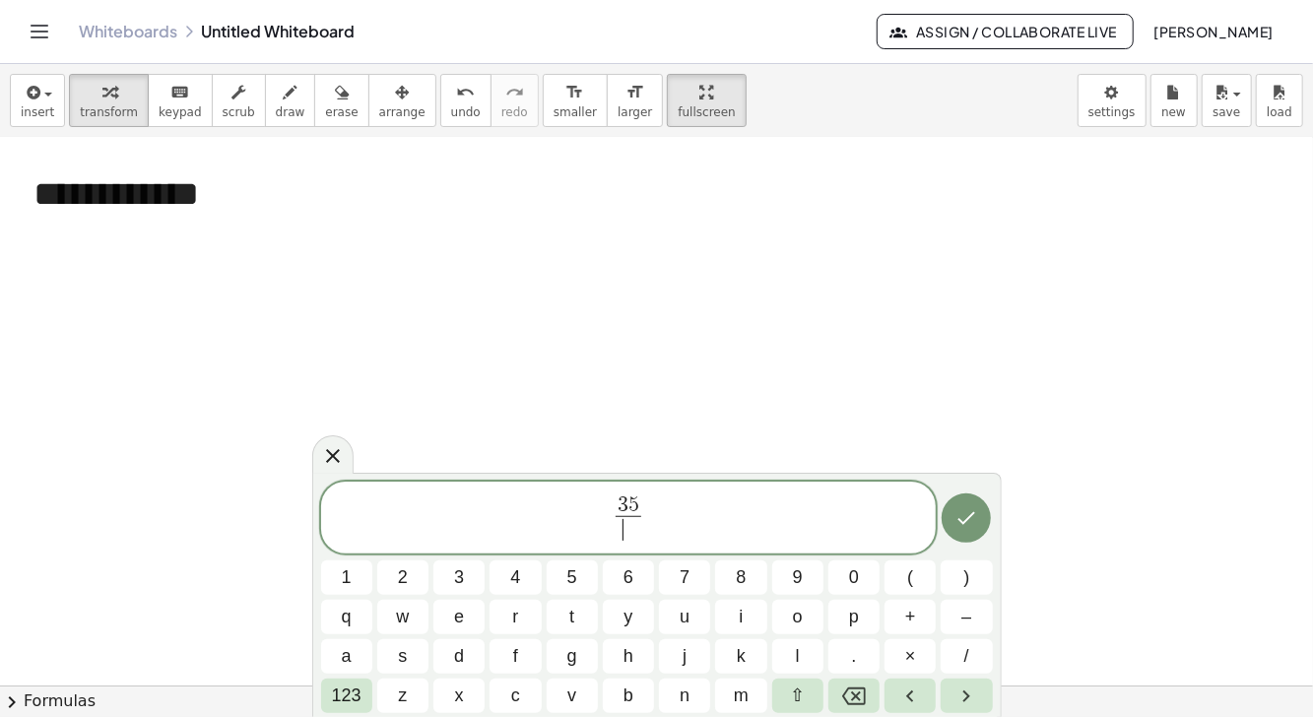
click at [349, 576] on span "1" at bounding box center [347, 578] width 10 height 27
click at [851, 586] on span "0" at bounding box center [854, 578] width 10 height 27
click at [847, 580] on button "0" at bounding box center [854, 578] width 51 height 34
click at [971, 515] on icon "Done" at bounding box center [967, 518] width 24 height 24
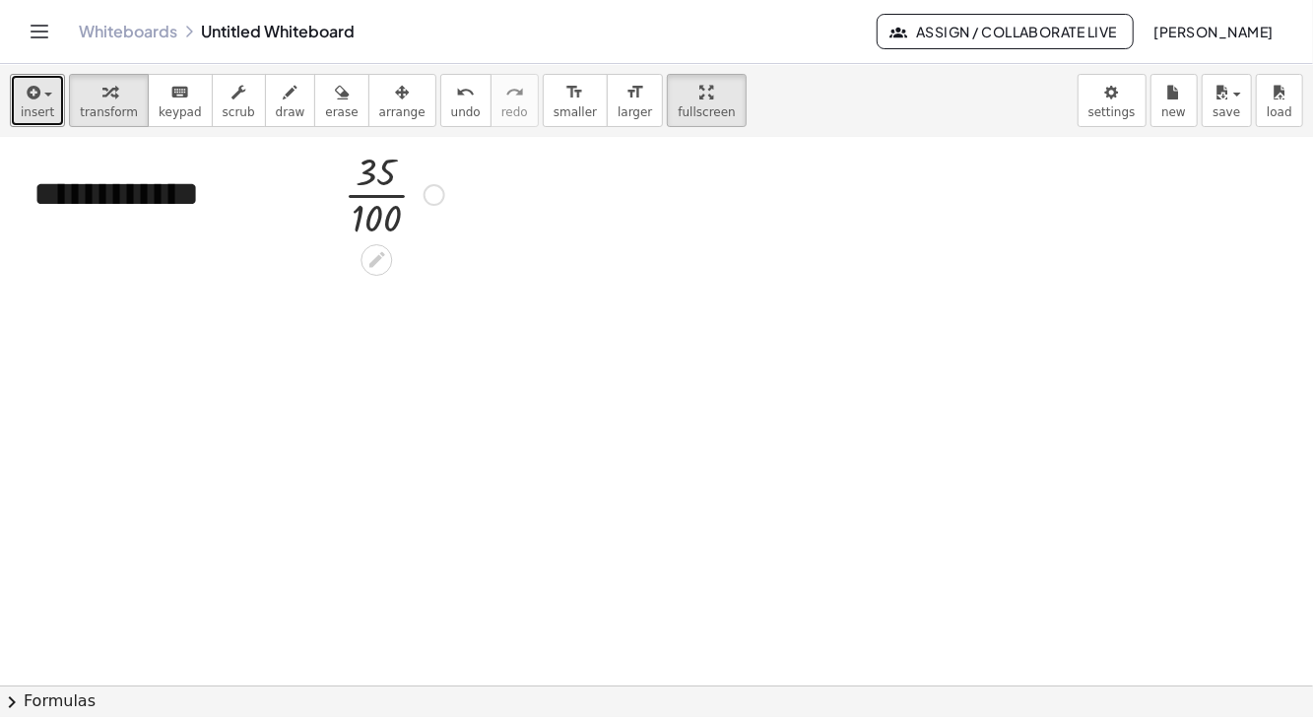
click at [50, 99] on button "insert" at bounding box center [37, 100] width 55 height 53
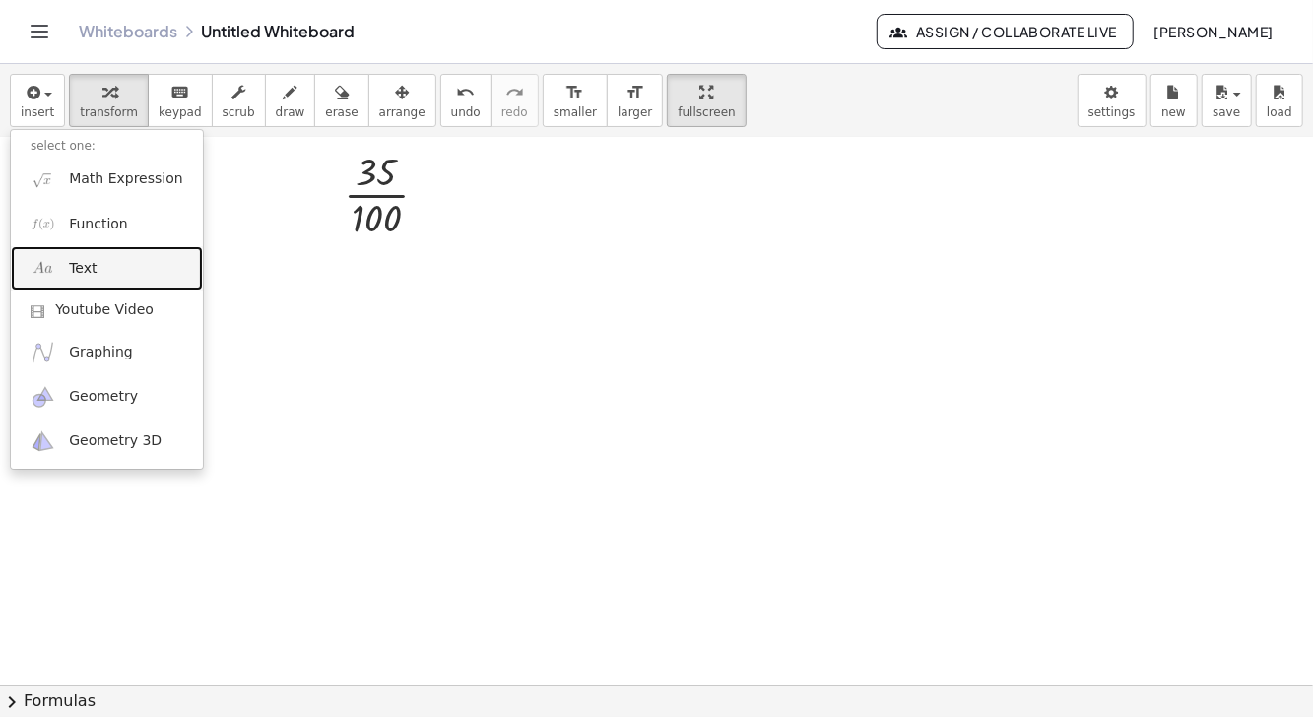
click at [131, 269] on link "Text" at bounding box center [107, 268] width 192 height 44
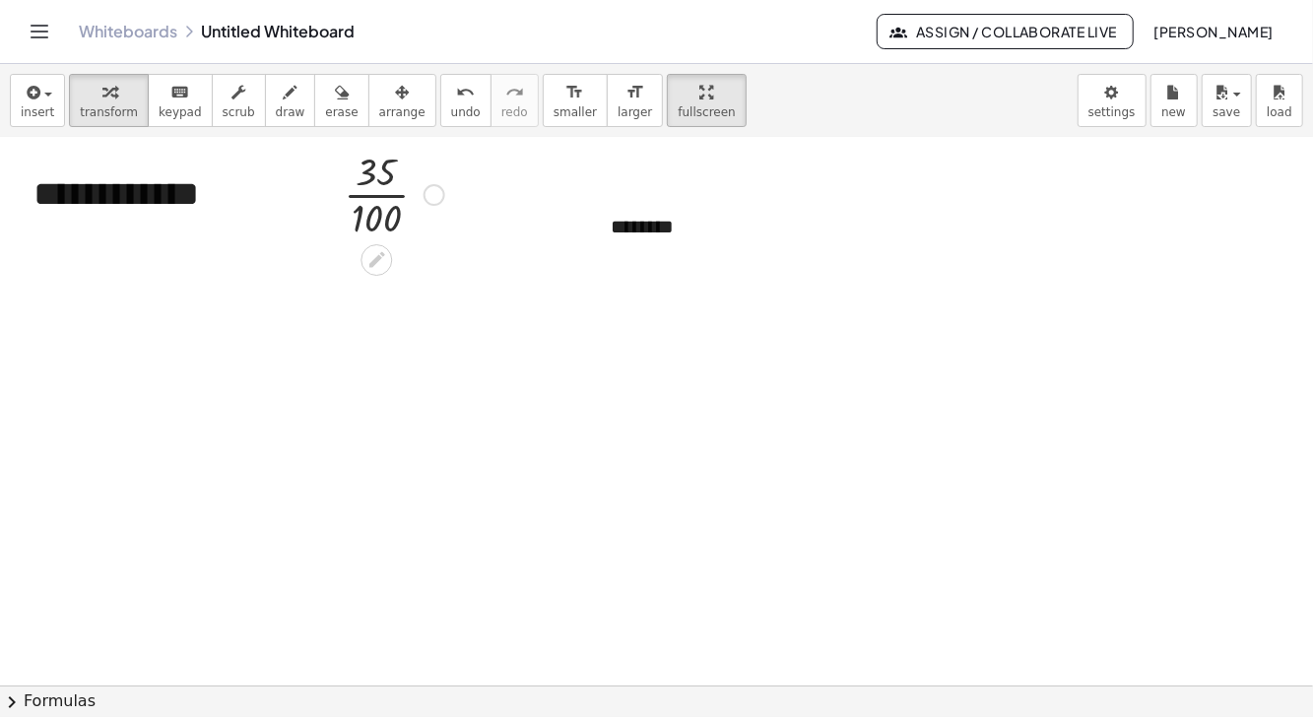
scroll to position [3, 0]
click at [864, 191] on span "+" at bounding box center [863, 188] width 12 height 16
click at [870, 188] on button "+" at bounding box center [862, 188] width 37 height 33
click at [869, 185] on span "+" at bounding box center [863, 188] width 12 height 16
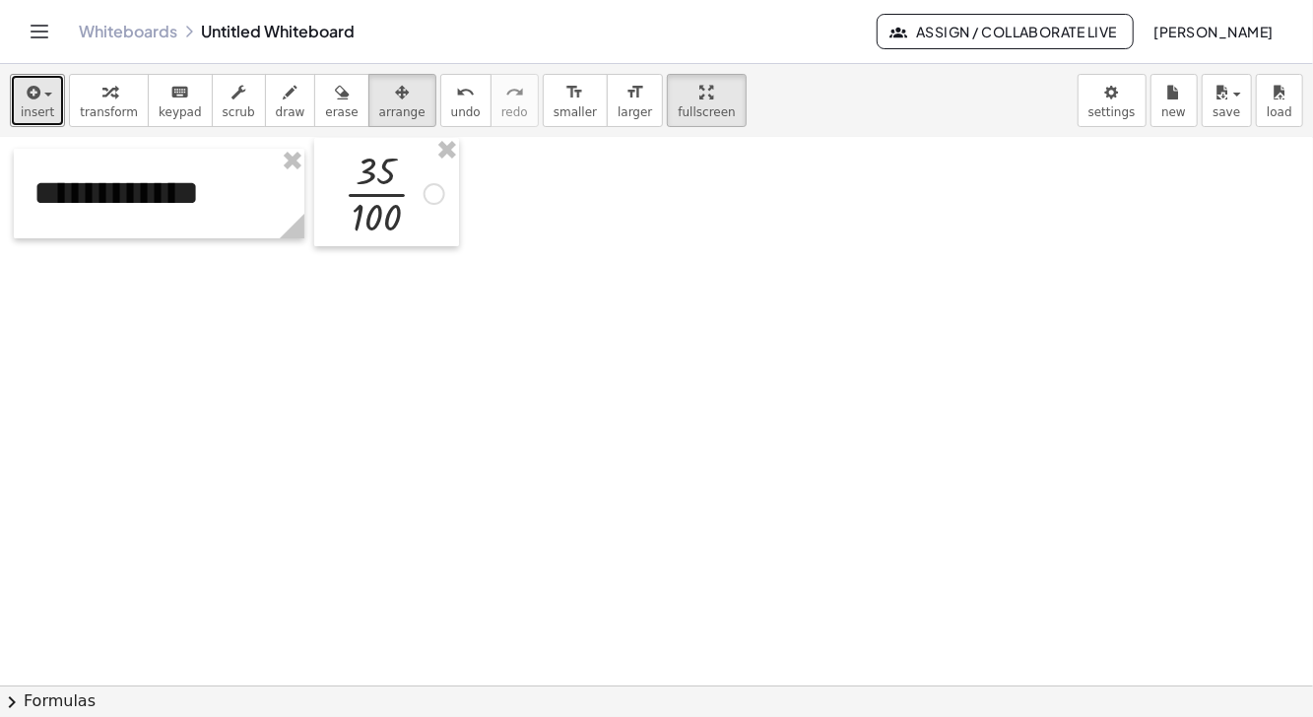
click at [26, 109] on span "insert" at bounding box center [37, 112] width 33 height 14
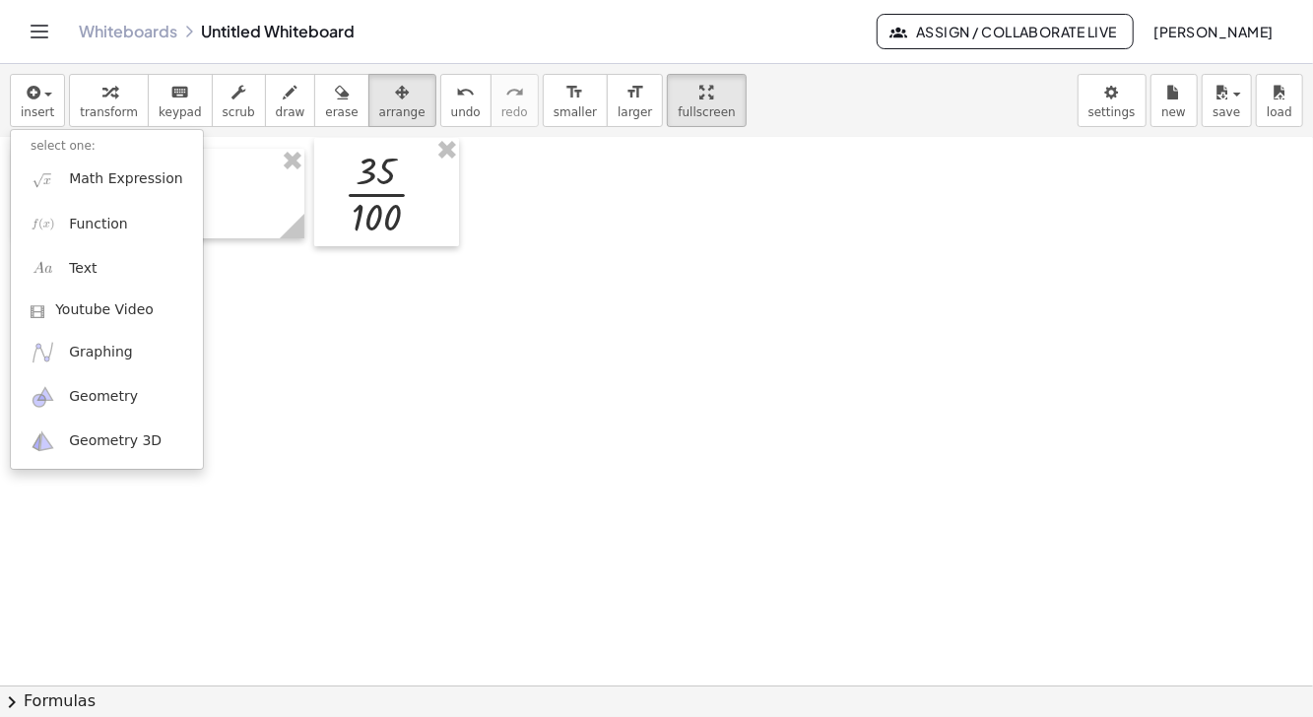
click at [566, 420] on div at bounding box center [656, 358] width 1313 height 717
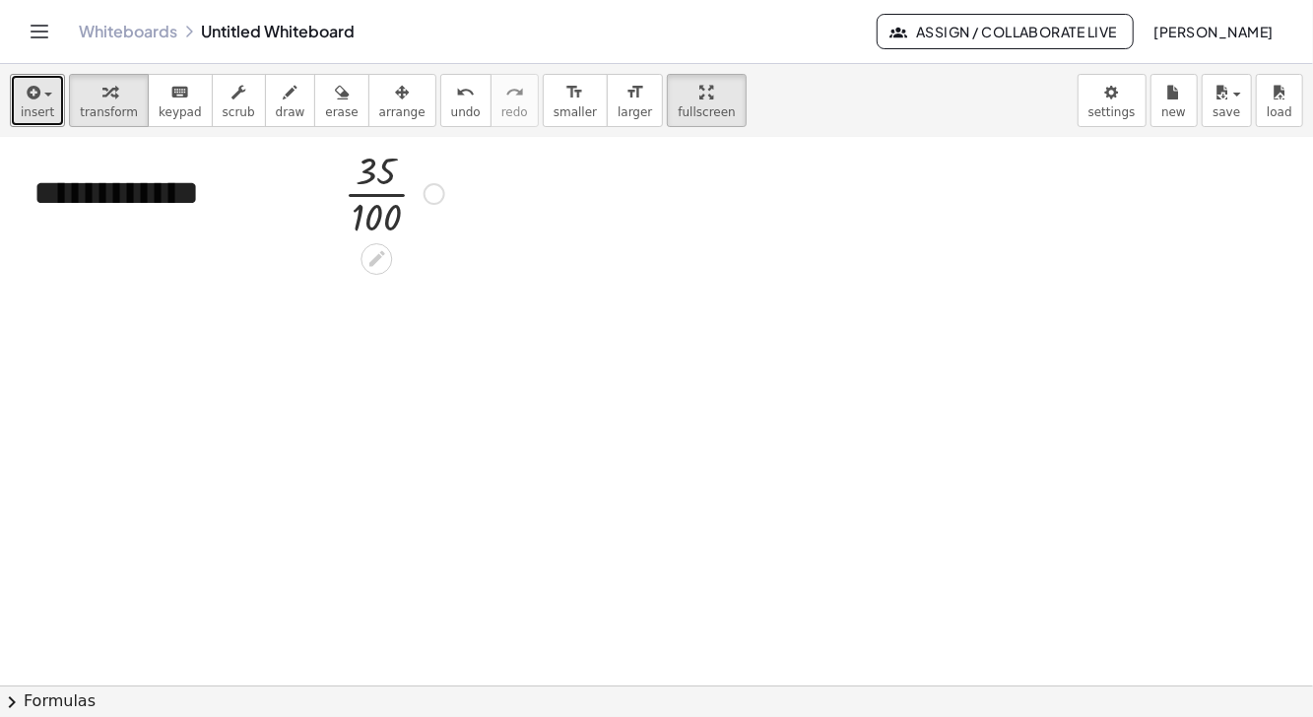
click at [32, 90] on icon "button" at bounding box center [32, 93] width 18 height 24
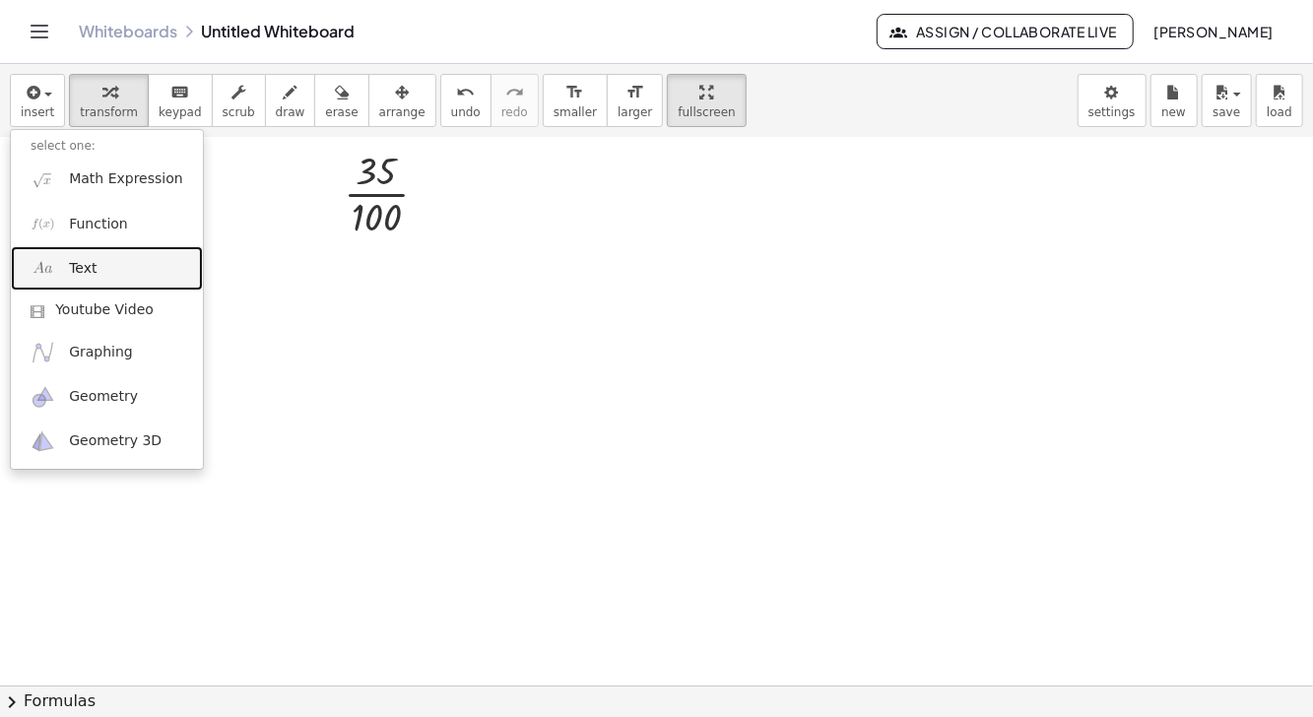
click at [128, 273] on link "Text" at bounding box center [107, 268] width 192 height 44
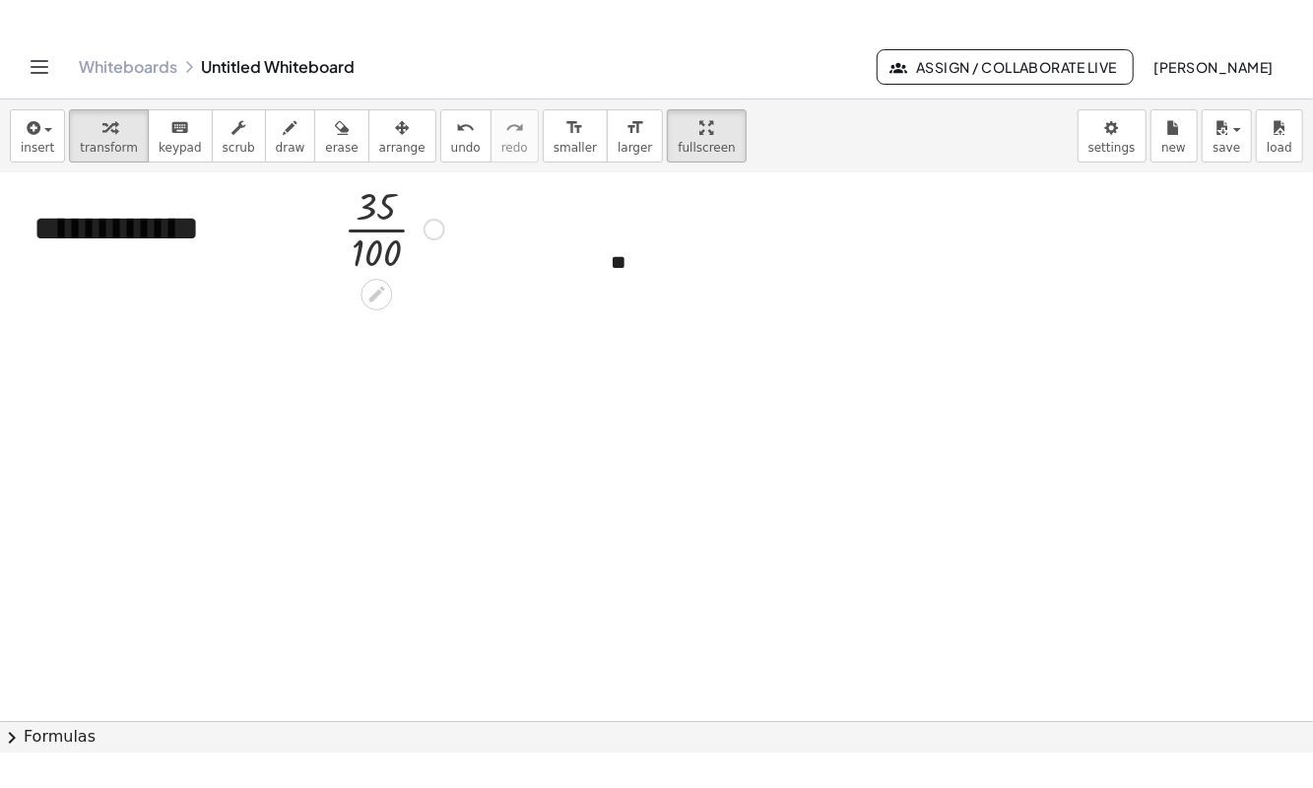
scroll to position [4, 0]
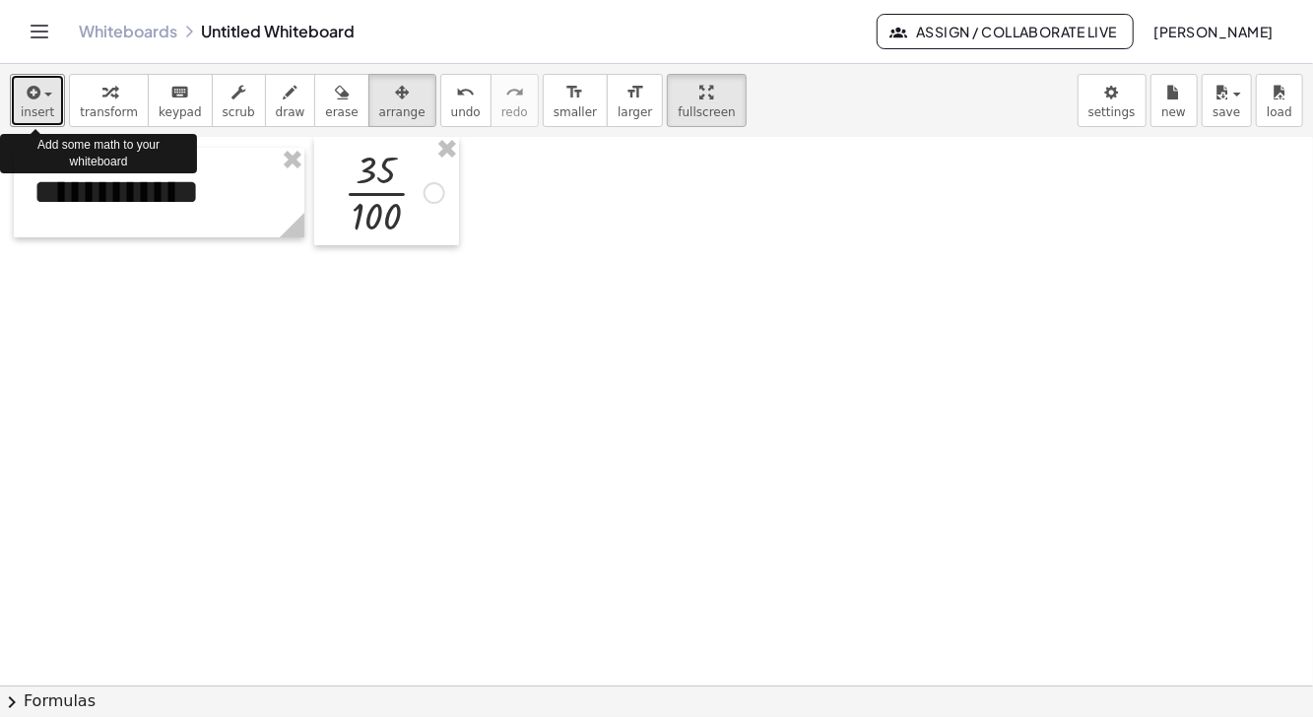
click at [41, 100] on div "button" at bounding box center [37, 92] width 33 height 24
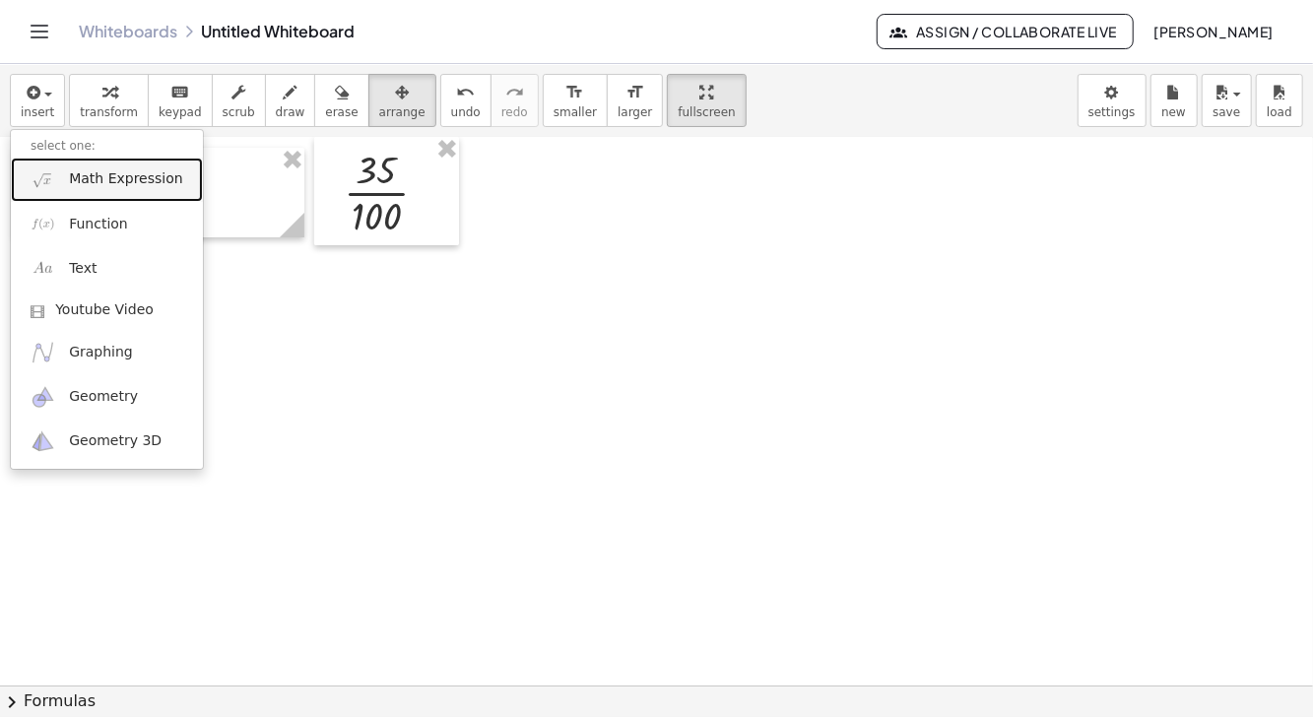
click at [122, 180] on span "Math Expression" at bounding box center [125, 179] width 113 height 20
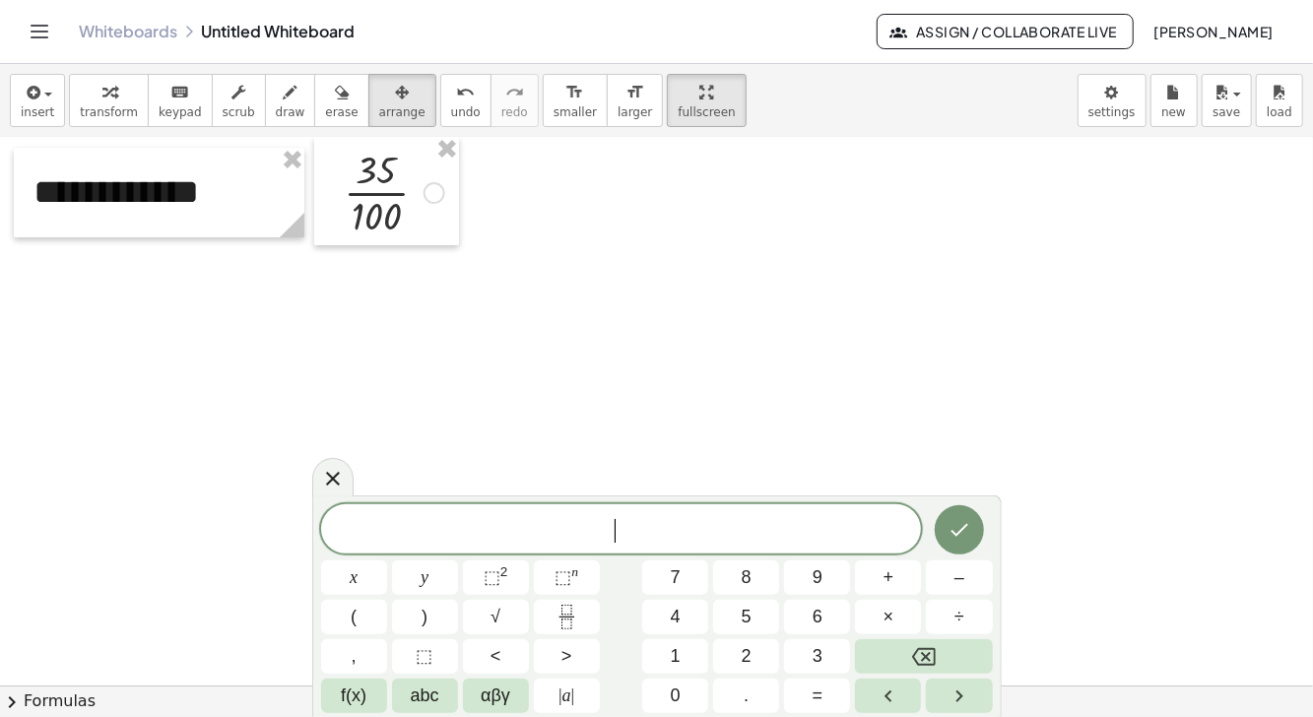
click at [686, 654] on button "1" at bounding box center [675, 656] width 66 height 34
click at [751, 612] on span "5" at bounding box center [747, 617] width 10 height 27
click at [679, 709] on button "0" at bounding box center [675, 696] width 66 height 34
click at [676, 703] on span "0" at bounding box center [676, 696] width 10 height 27
click at [953, 538] on icon "Done" at bounding box center [960, 530] width 24 height 24
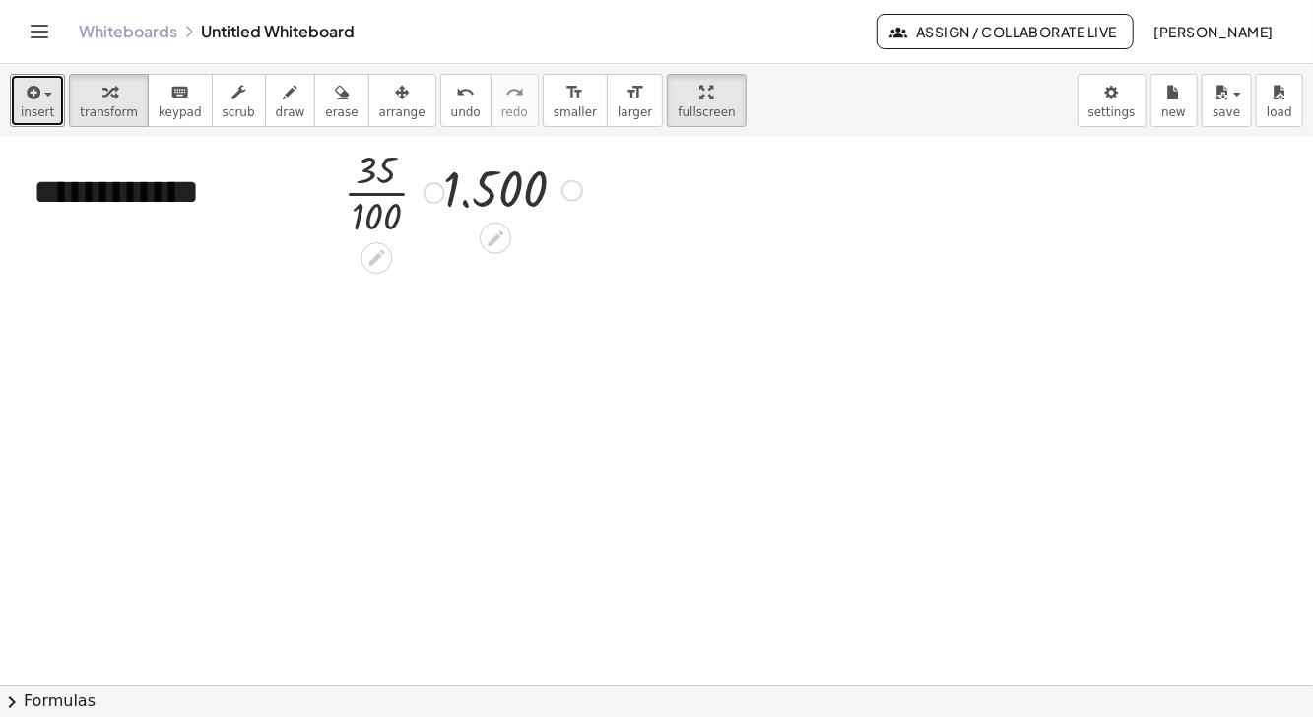
click at [39, 103] on button "insert" at bounding box center [37, 100] width 55 height 53
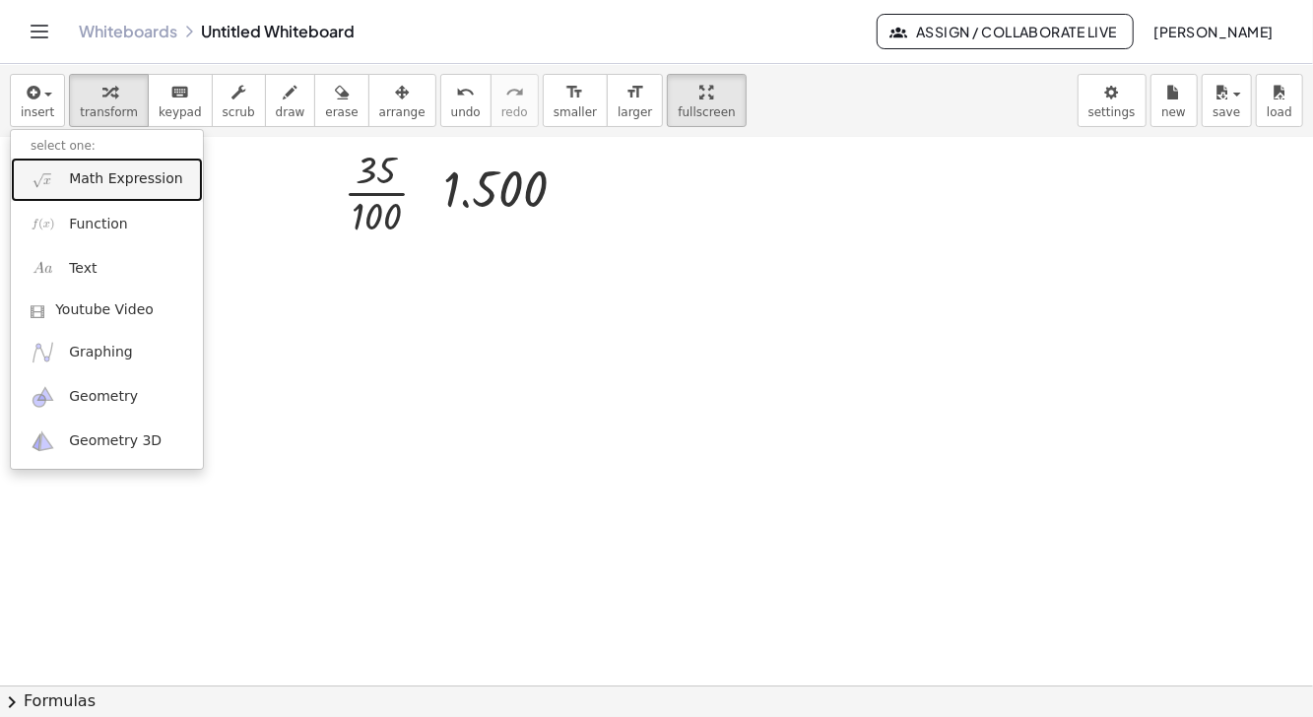
click at [98, 183] on span "Math Expression" at bounding box center [125, 179] width 113 height 20
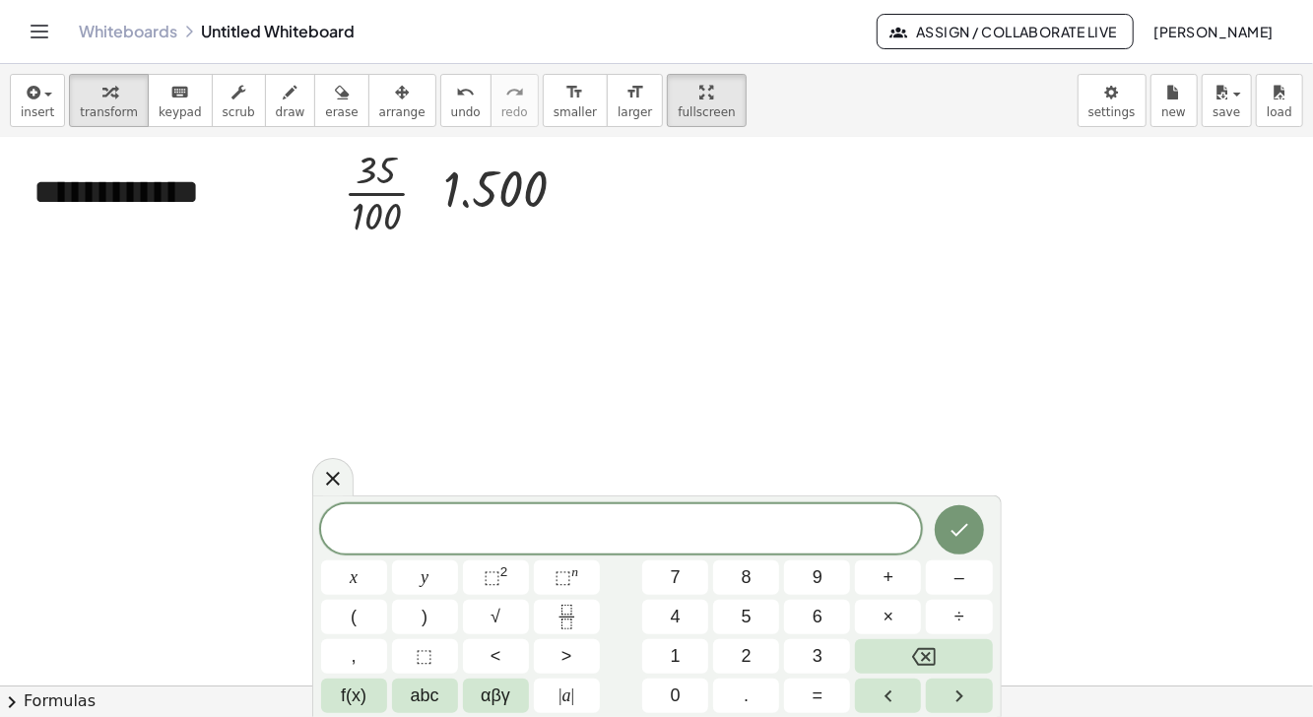
click at [791, 660] on button "3" at bounding box center [817, 656] width 66 height 34
click at [755, 628] on button "5" at bounding box center [746, 617] width 66 height 34
click at [879, 629] on button "×" at bounding box center [888, 617] width 66 height 34
click at [680, 658] on span "1" at bounding box center [676, 656] width 10 height 27
click at [740, 625] on button "5" at bounding box center [746, 617] width 66 height 34
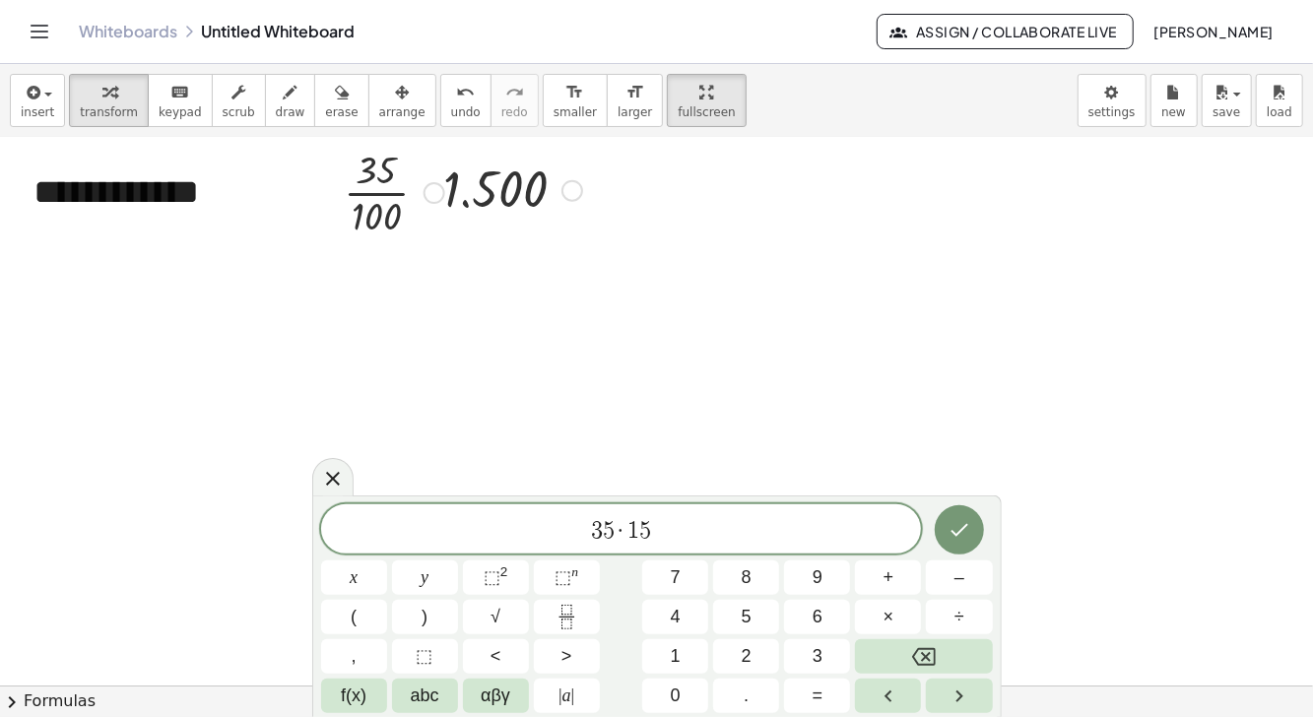
click at [957, 537] on icon "Done" at bounding box center [960, 530] width 24 height 24
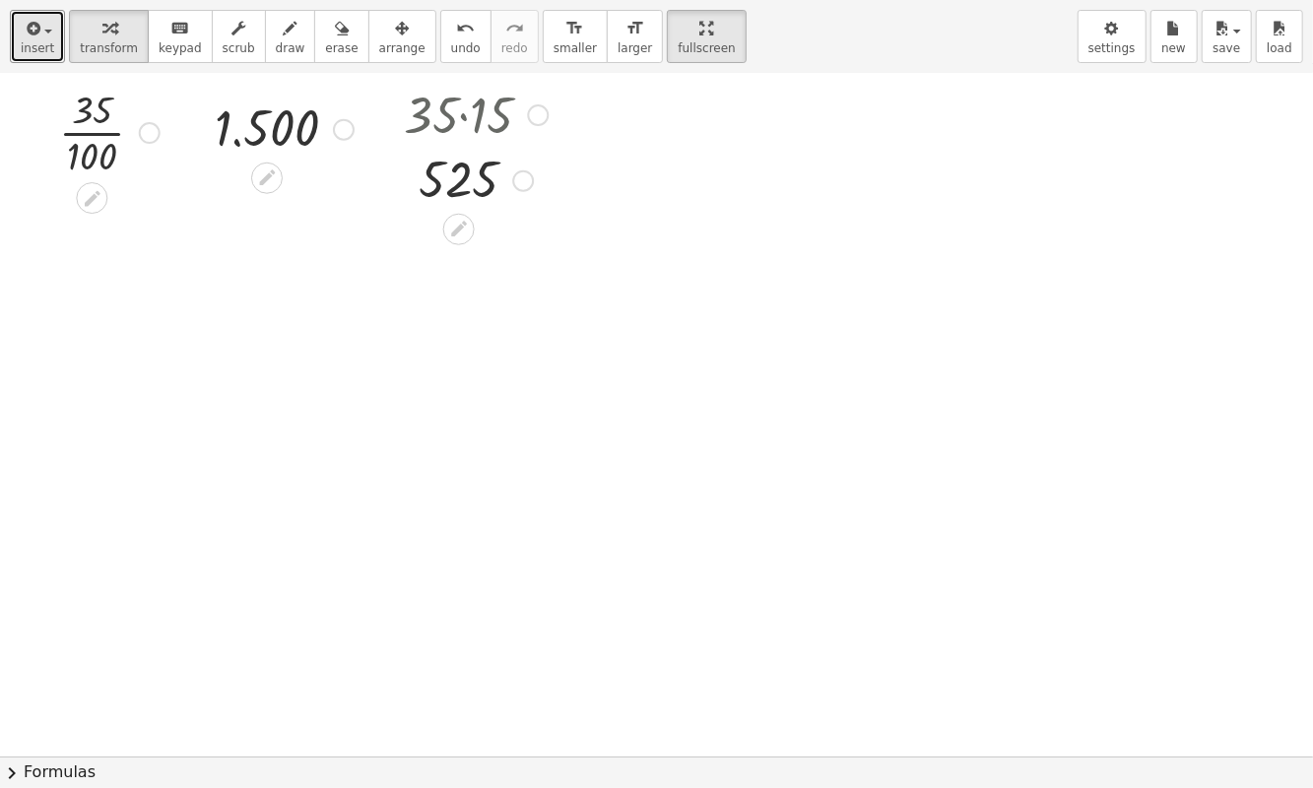
click at [55, 46] on button "insert" at bounding box center [37, 36] width 55 height 53
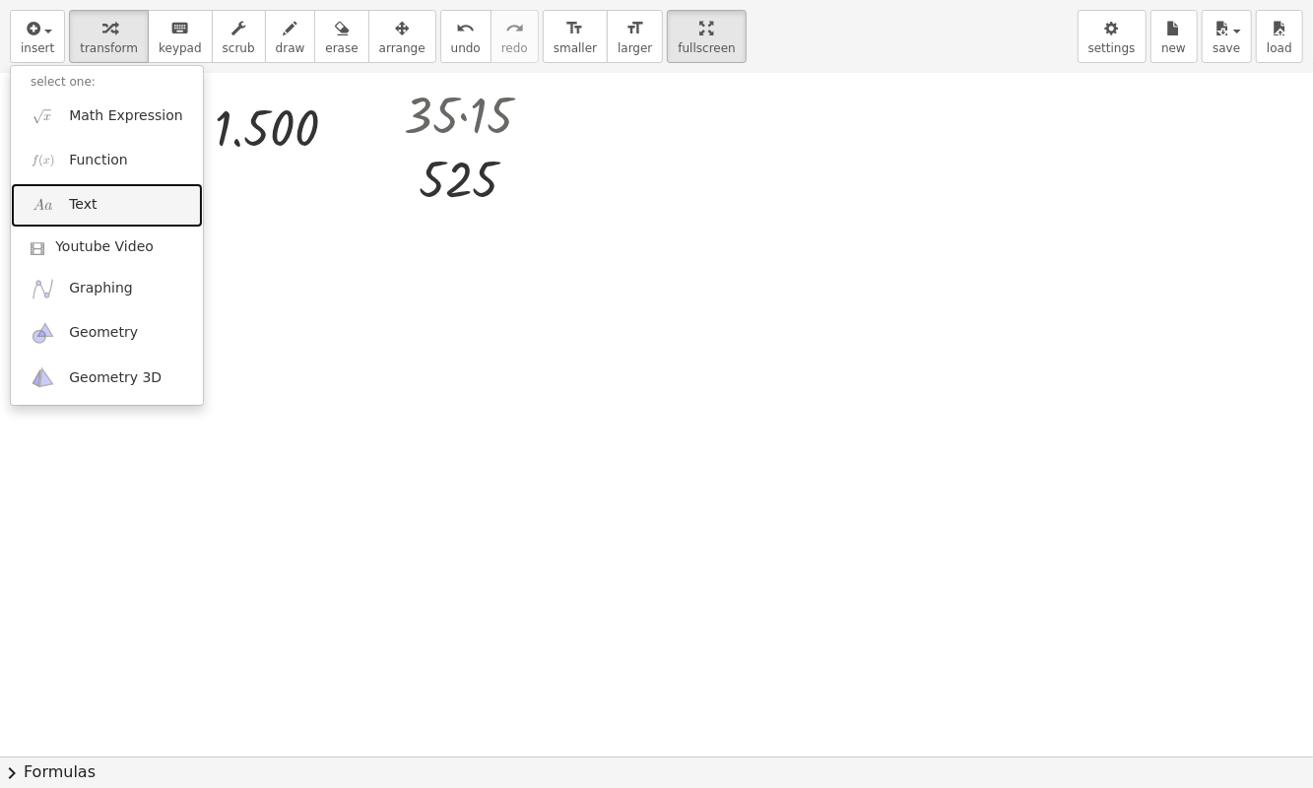
click at [120, 202] on link "Text" at bounding box center [107, 205] width 192 height 44
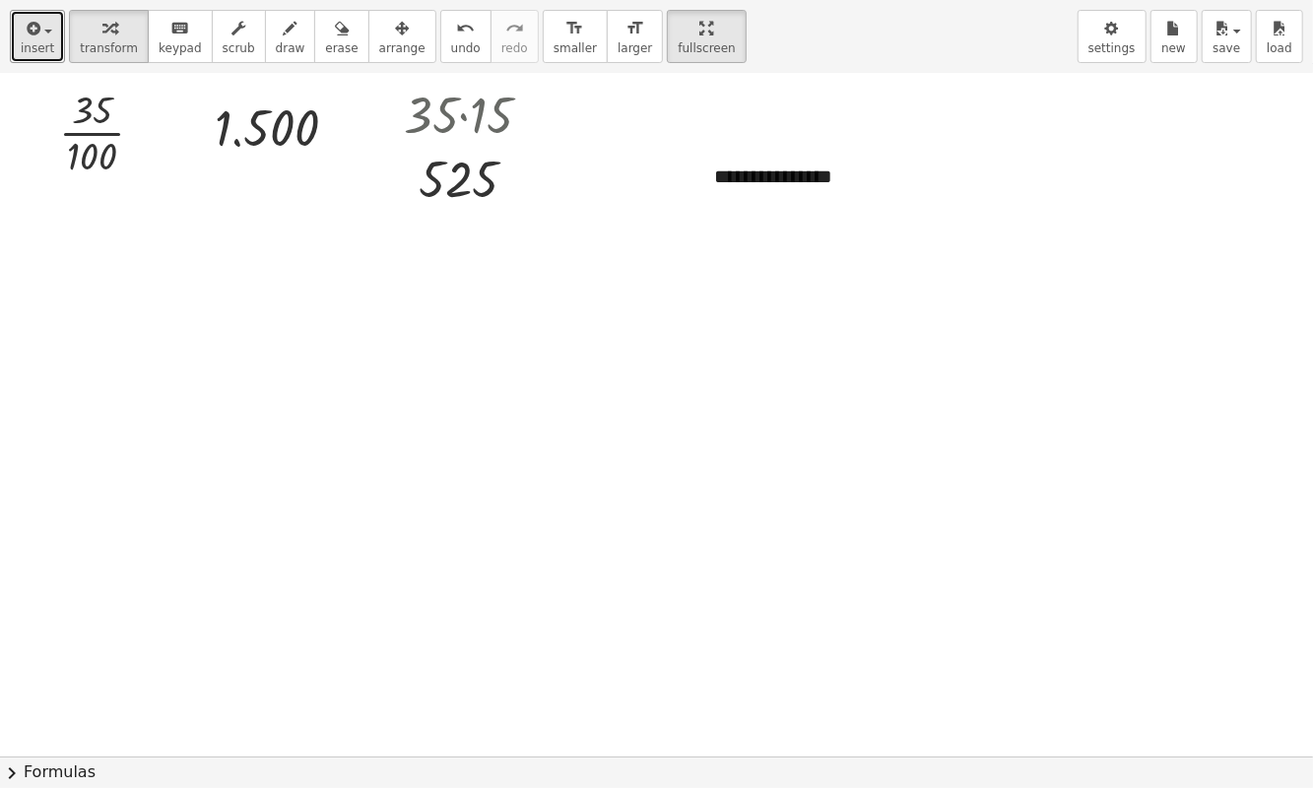
click at [30, 26] on icon "button" at bounding box center [32, 29] width 18 height 24
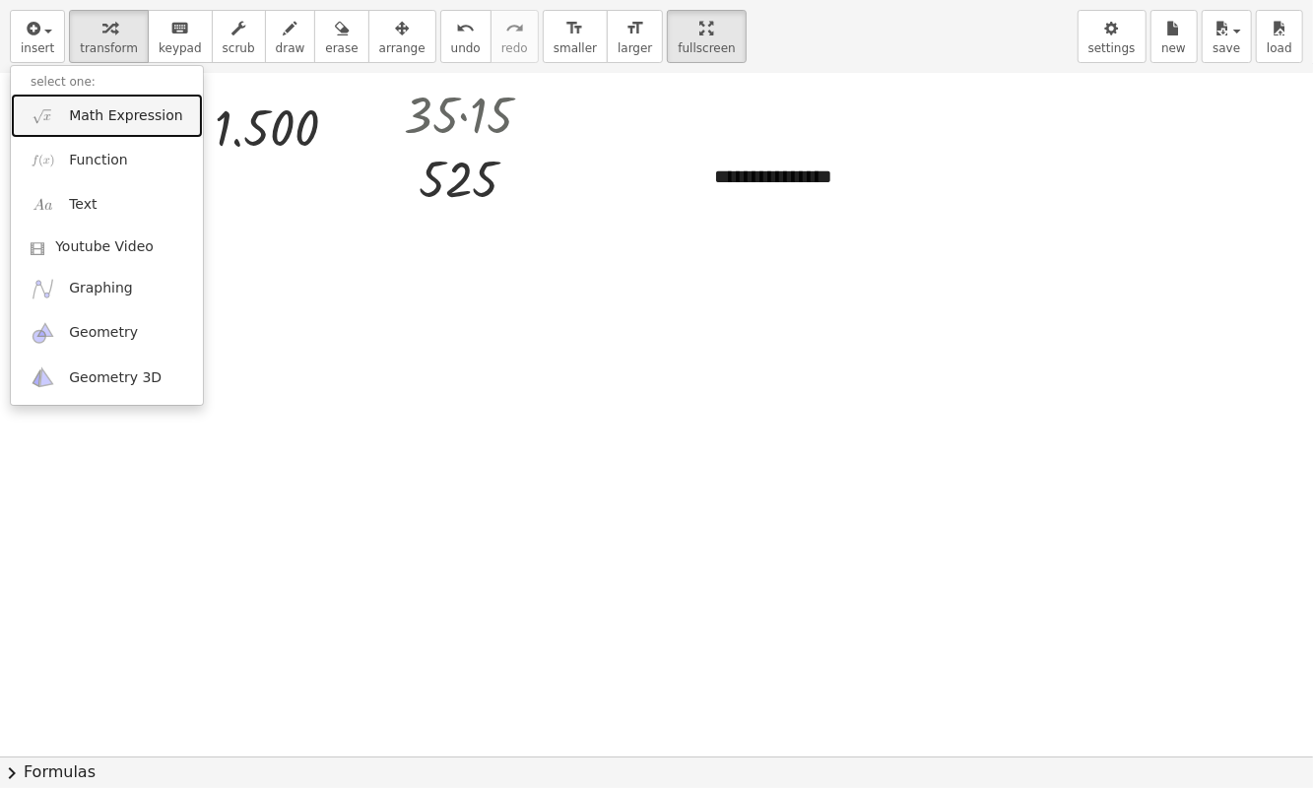
click at [120, 116] on span "Math Expression" at bounding box center [125, 116] width 113 height 20
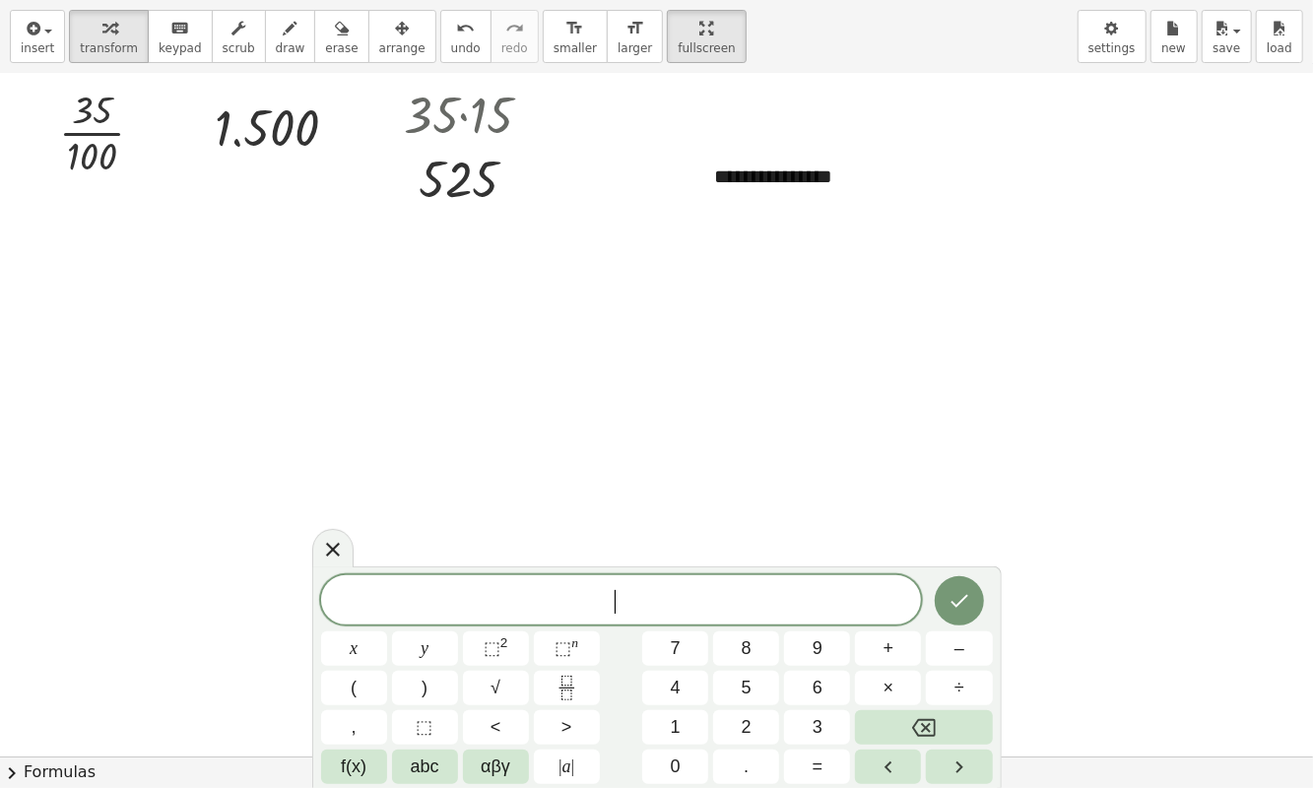
click at [667, 716] on button "1" at bounding box center [675, 727] width 66 height 34
click at [743, 676] on span "5" at bounding box center [747, 688] width 10 height 27
click at [427, 716] on span "abc" at bounding box center [425, 767] width 29 height 27
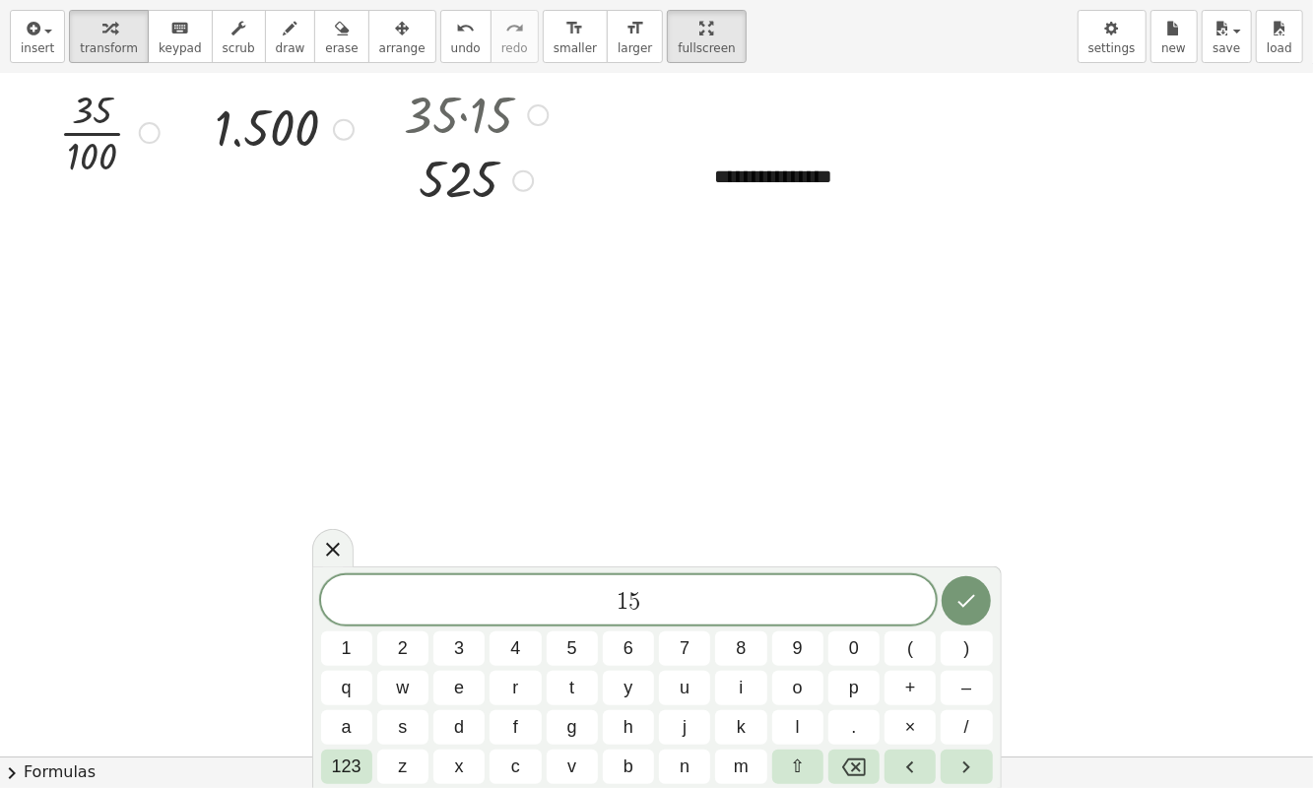
click at [350, 716] on span "123" at bounding box center [347, 767] width 30 height 27
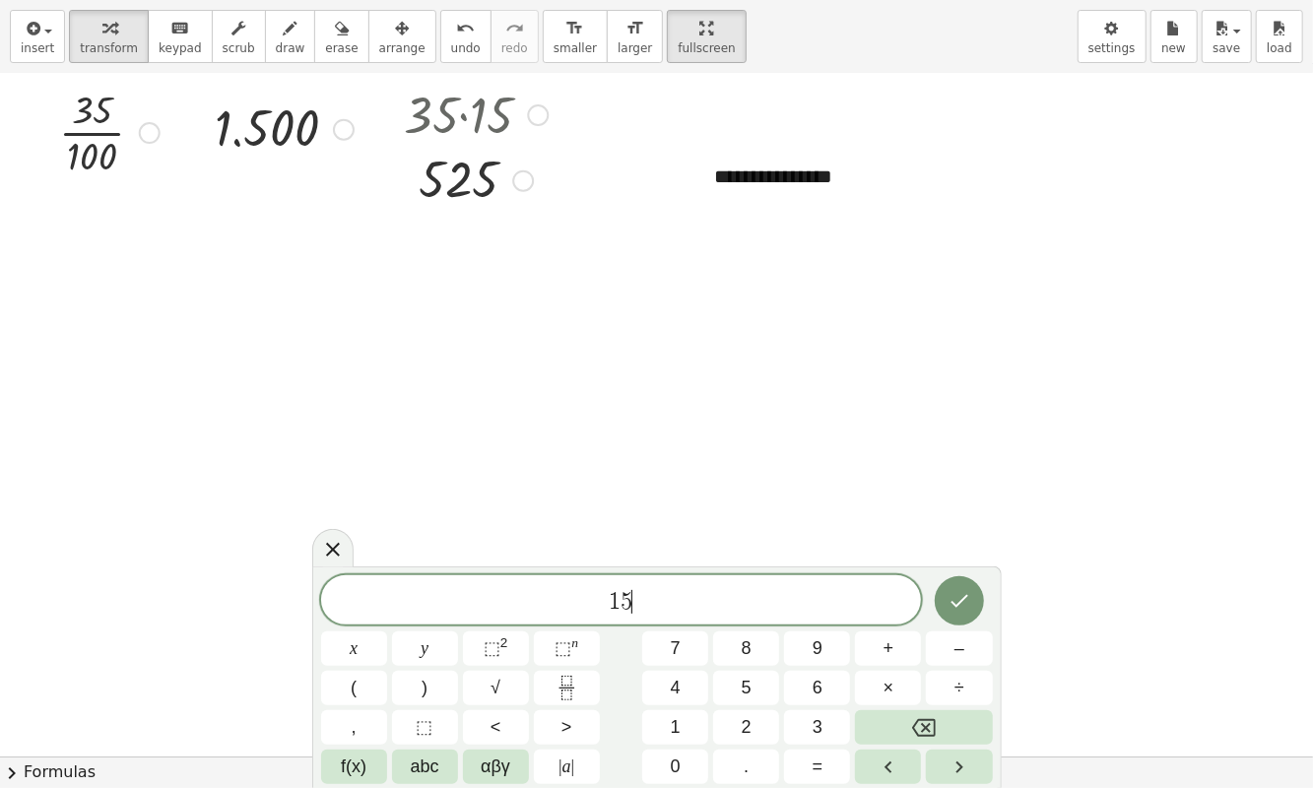
click at [433, 716] on span "abc" at bounding box center [425, 767] width 29 height 27
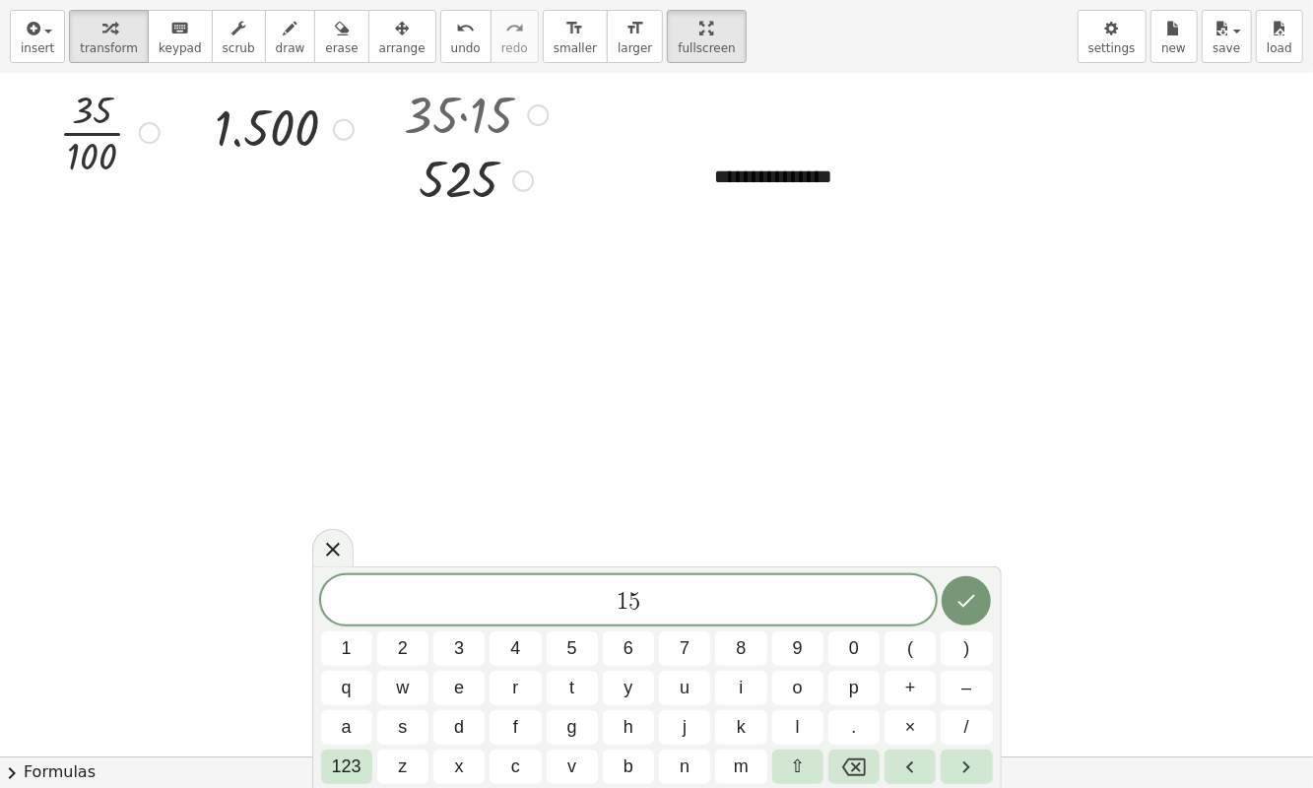
click at [354, 716] on span "123" at bounding box center [347, 767] width 30 height 27
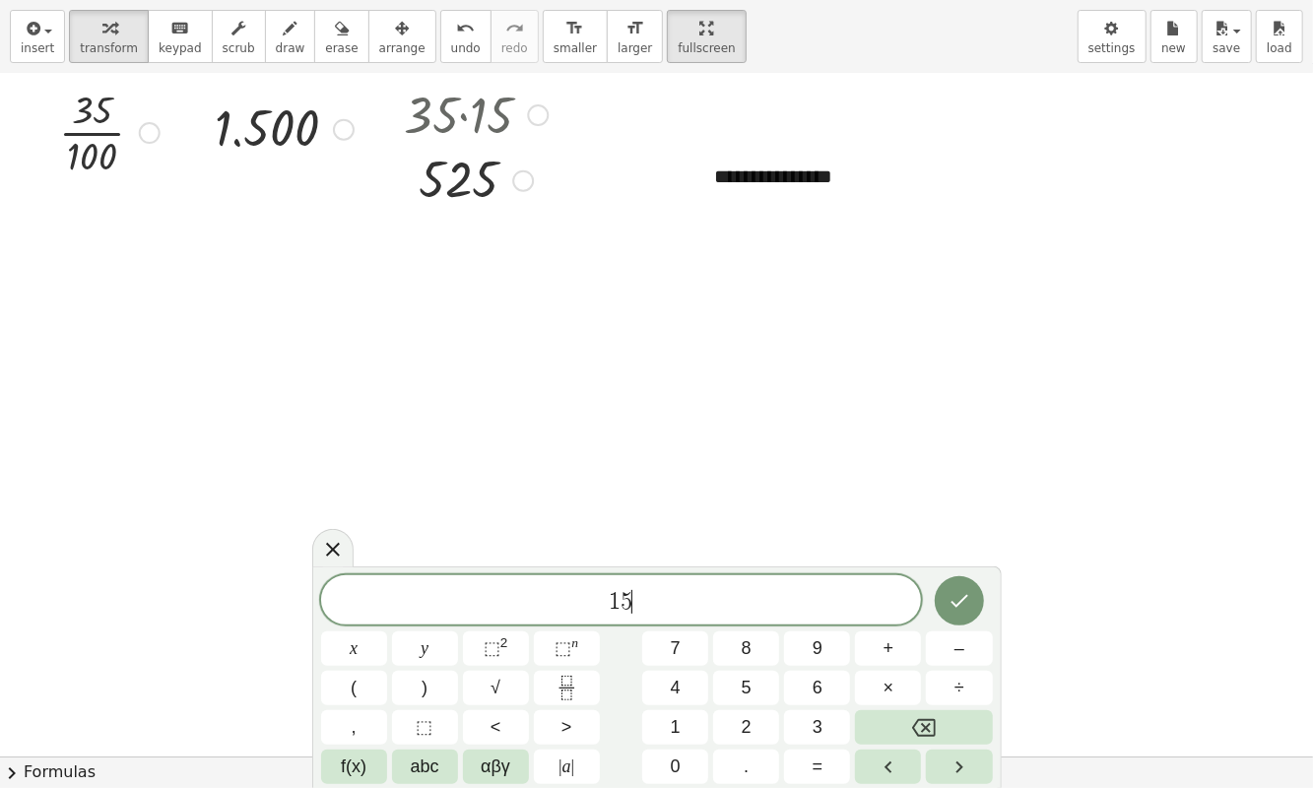
click at [563, 716] on span "| a |" at bounding box center [567, 767] width 16 height 27
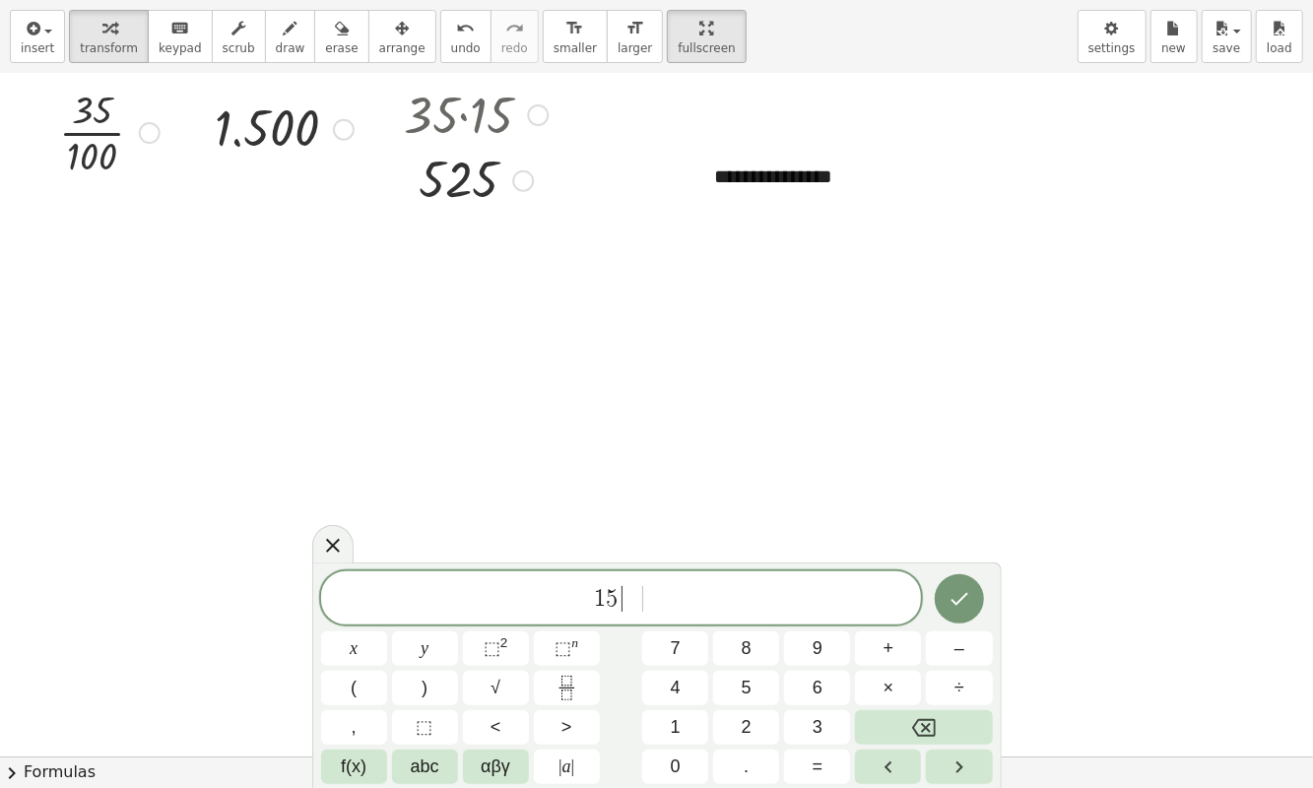
click at [936, 716] on icon "Backspace" at bounding box center [924, 728] width 24 height 18
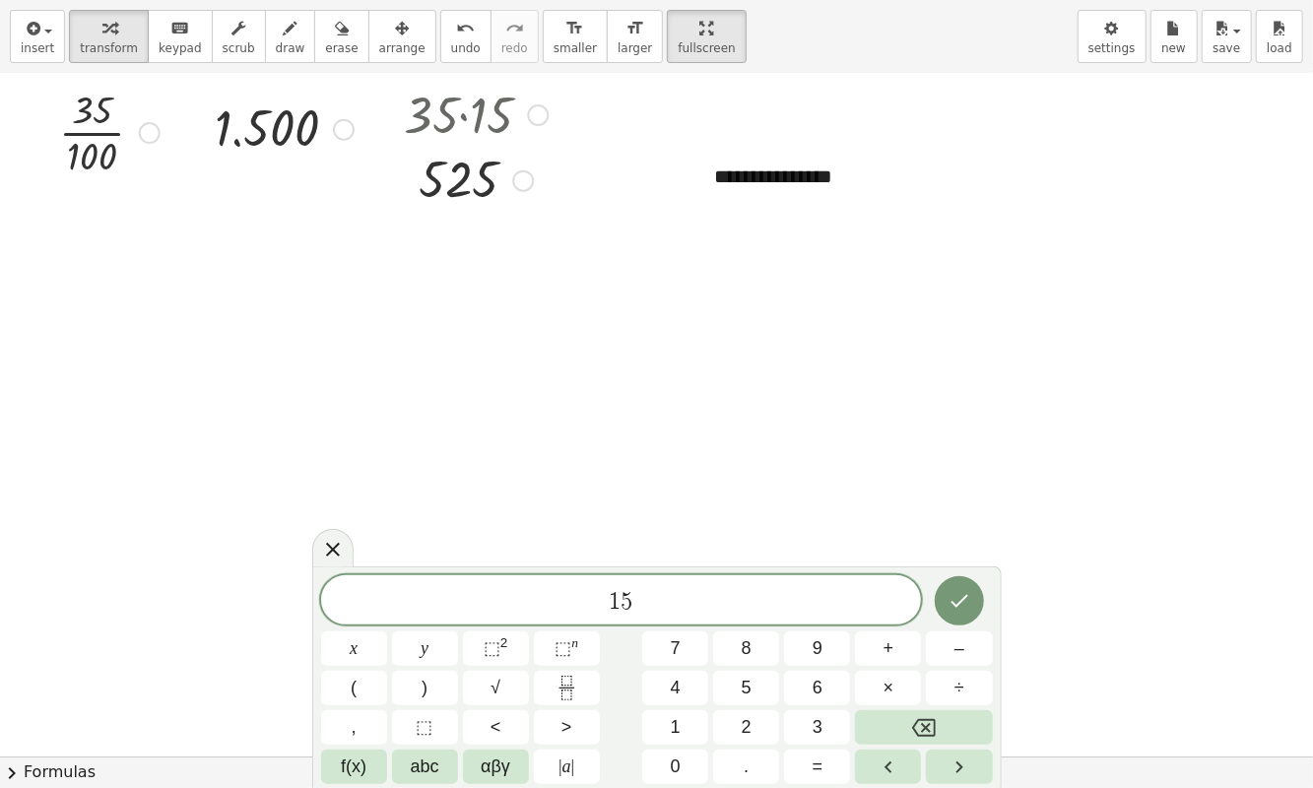
click at [494, 716] on span "αβγ" at bounding box center [496, 767] width 30 height 27
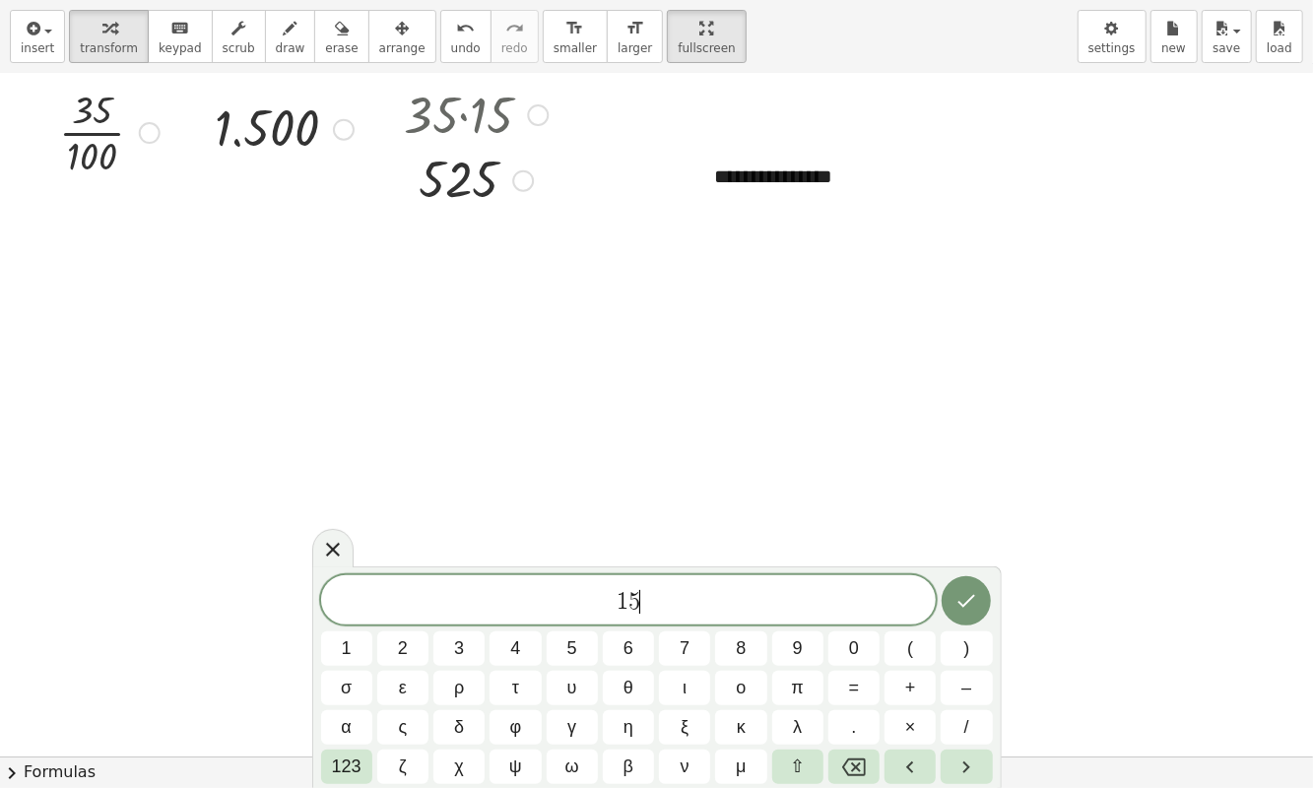
click at [352, 716] on span "123" at bounding box center [347, 767] width 30 height 27
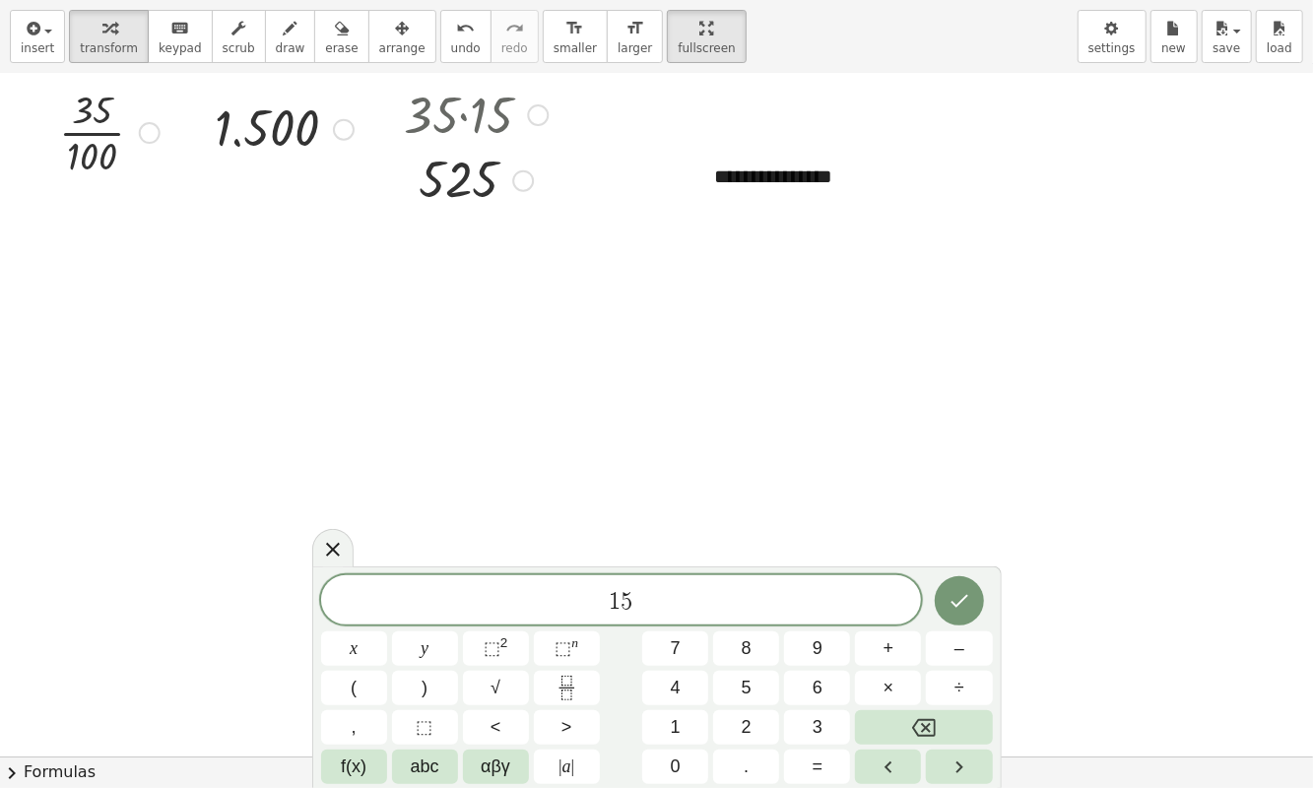
click at [422, 716] on span "abc" at bounding box center [425, 767] width 29 height 27
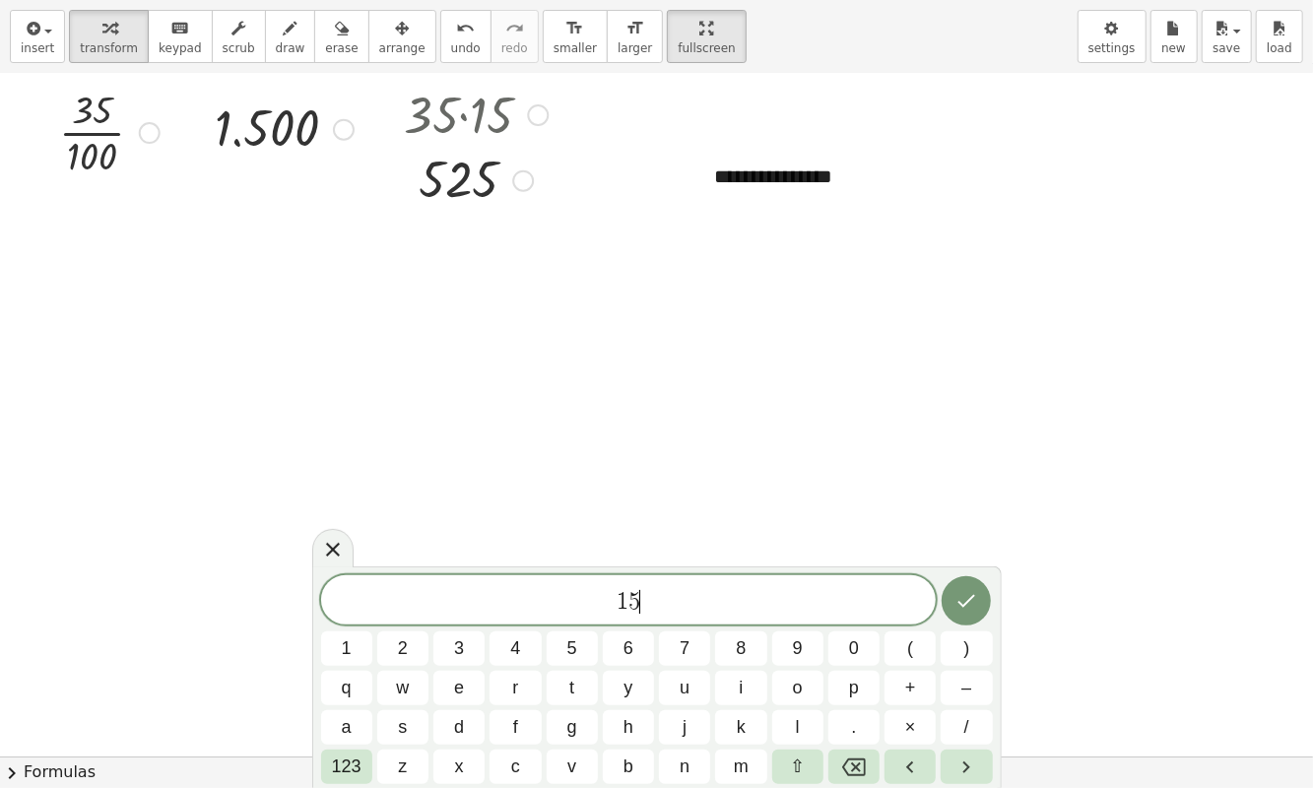
click at [358, 716] on span "123" at bounding box center [347, 767] width 30 height 27
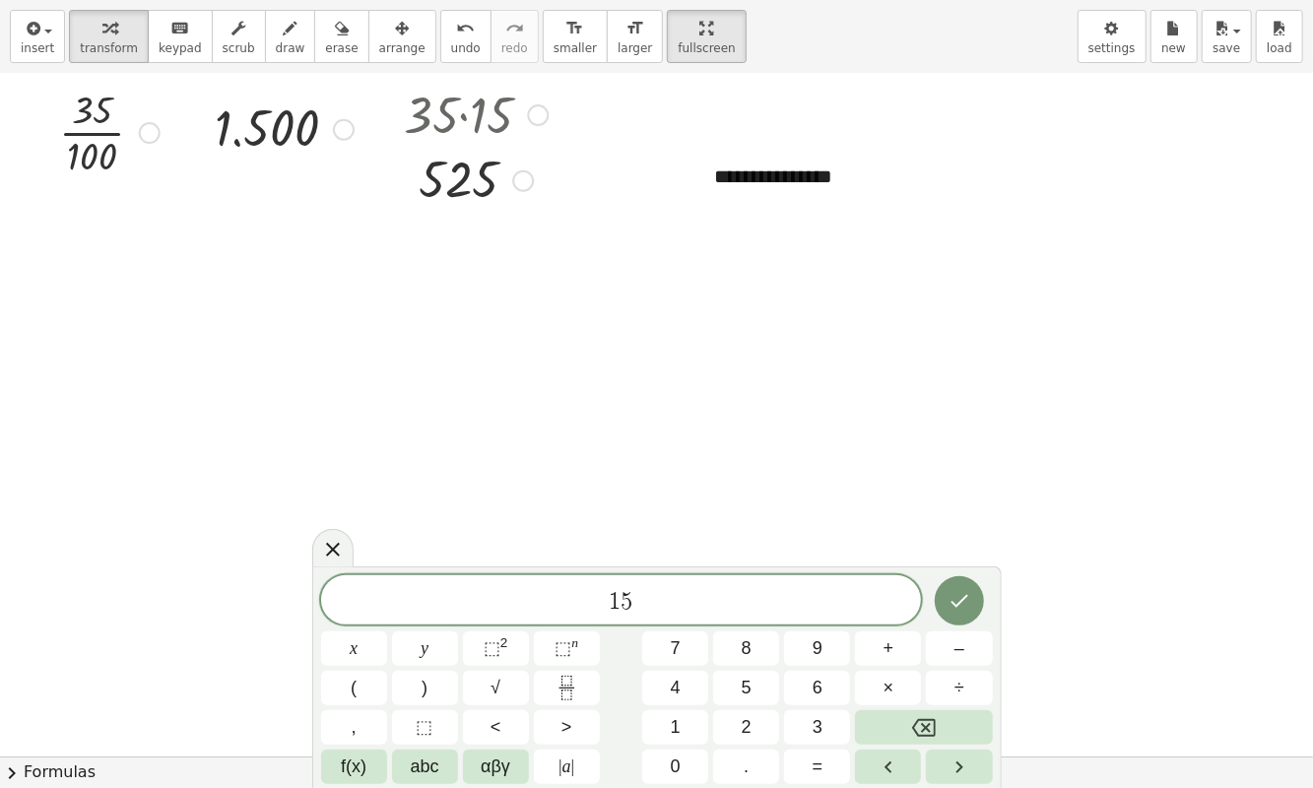
click at [433, 716] on span "abc" at bounding box center [425, 767] width 29 height 27
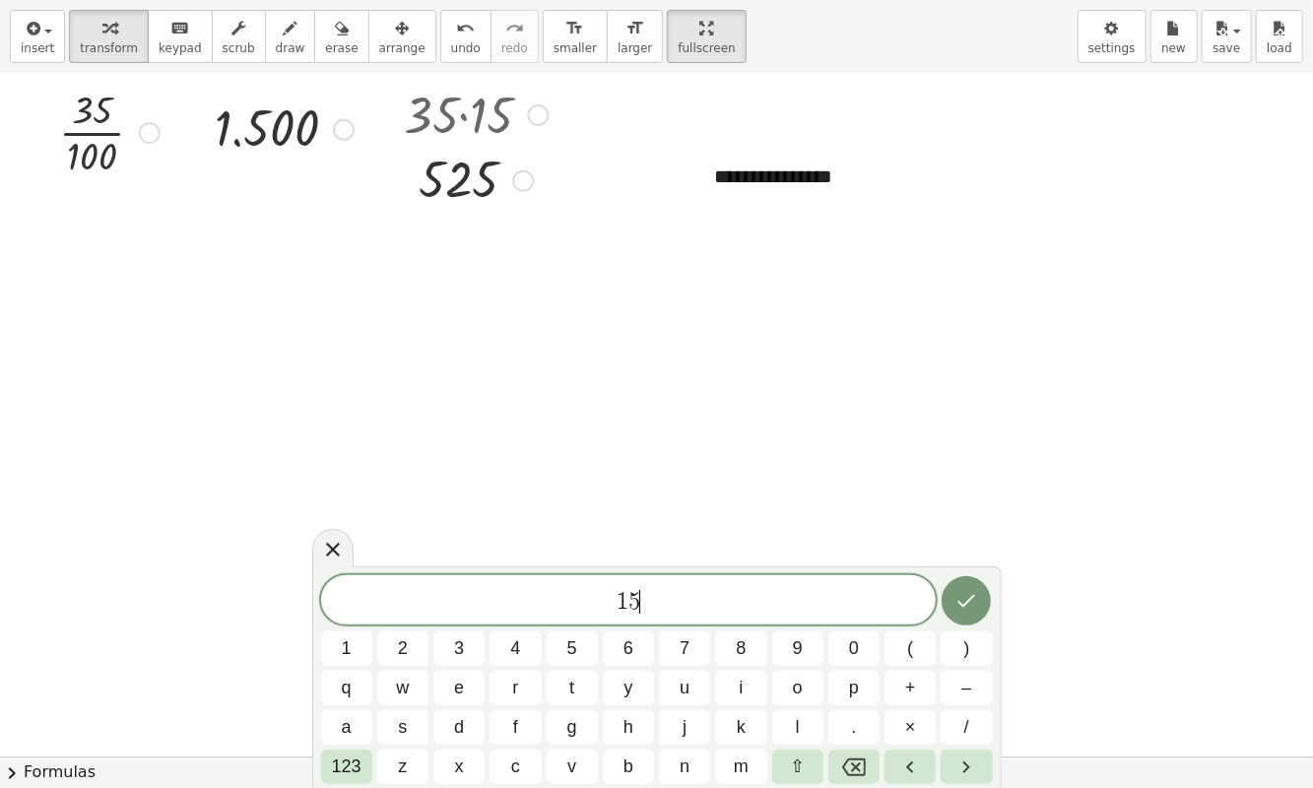
click at [357, 716] on span "123" at bounding box center [347, 767] width 30 height 27
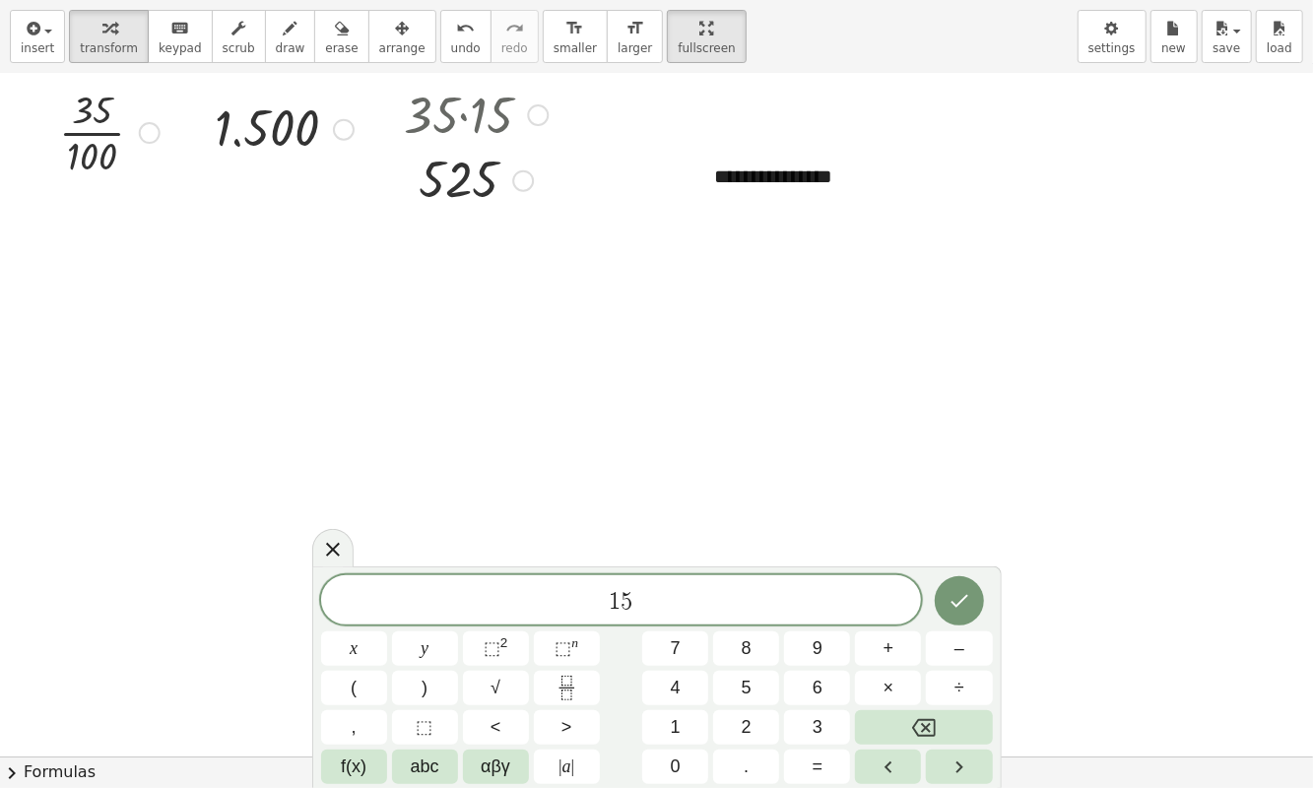
click at [491, 716] on span "αβγ" at bounding box center [496, 767] width 30 height 27
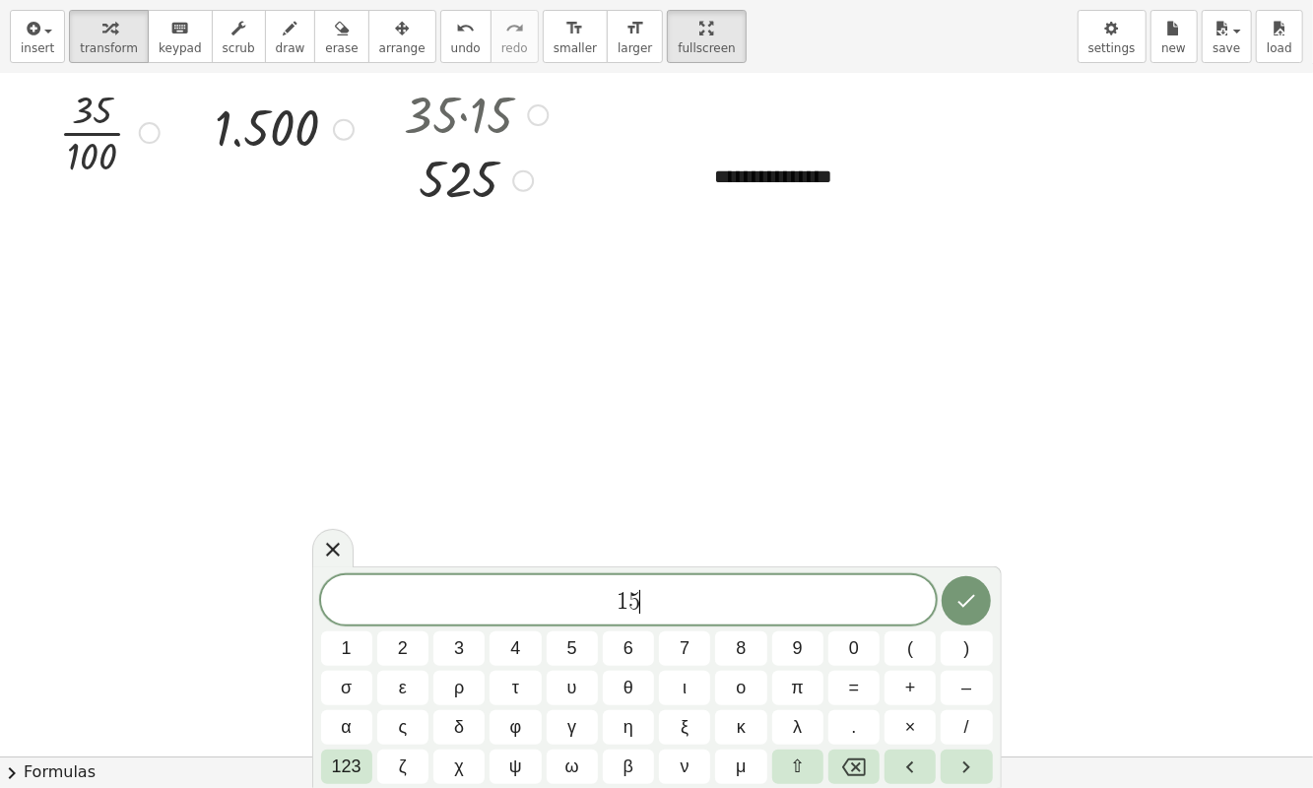
click at [347, 699] on span "σ" at bounding box center [346, 688] width 11 height 27
click at [965, 716] on span "/" at bounding box center [967, 727] width 5 height 27
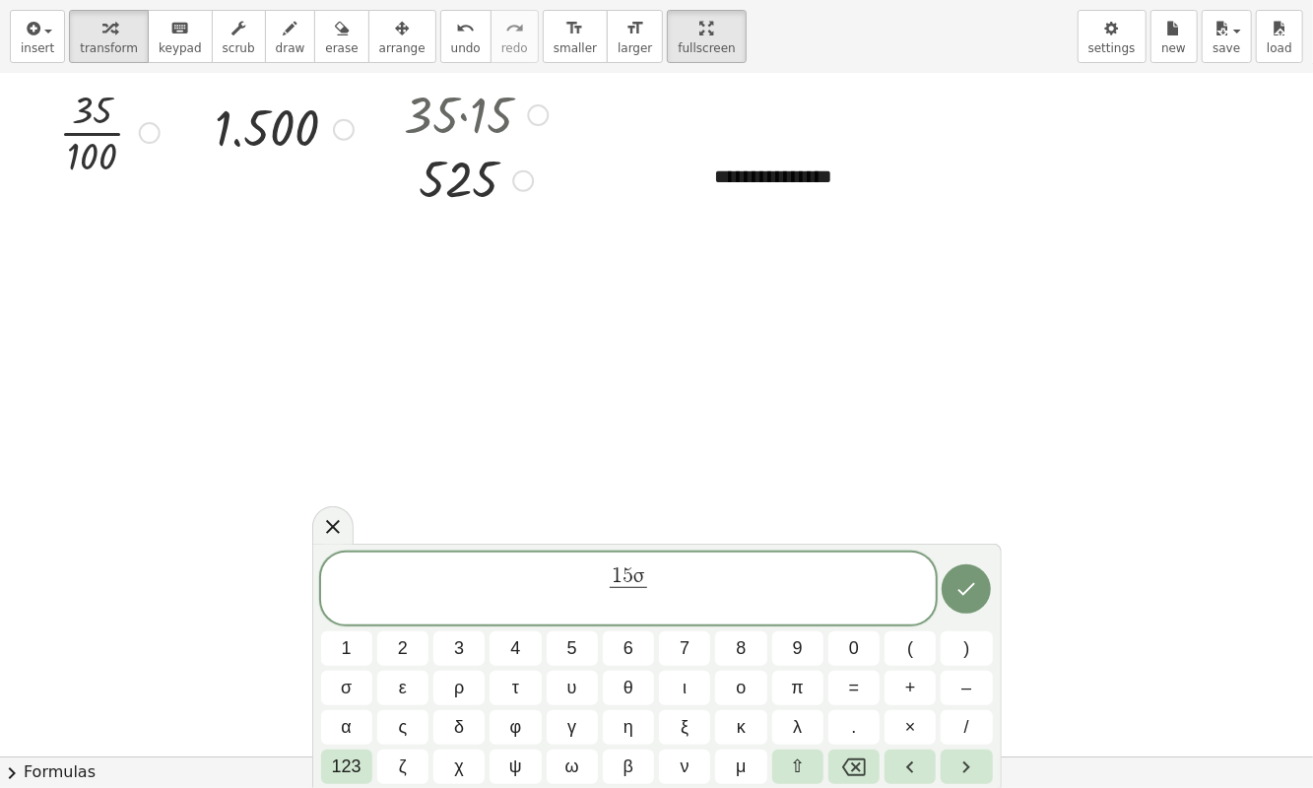
click at [845, 716] on icon "Backspace" at bounding box center [854, 768] width 24 height 18
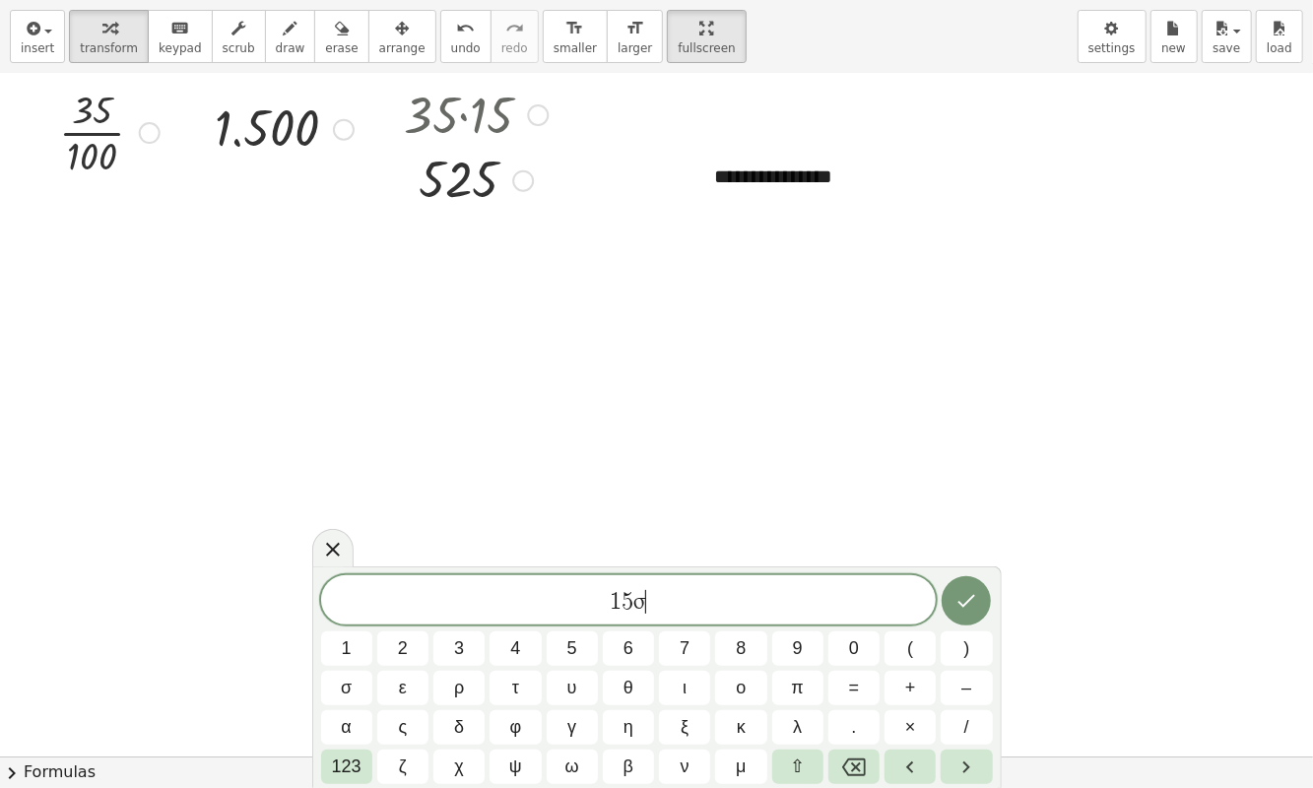
click at [857, 716] on icon "Backspace" at bounding box center [854, 768] width 24 height 18
click at [350, 716] on span "123" at bounding box center [347, 767] width 30 height 27
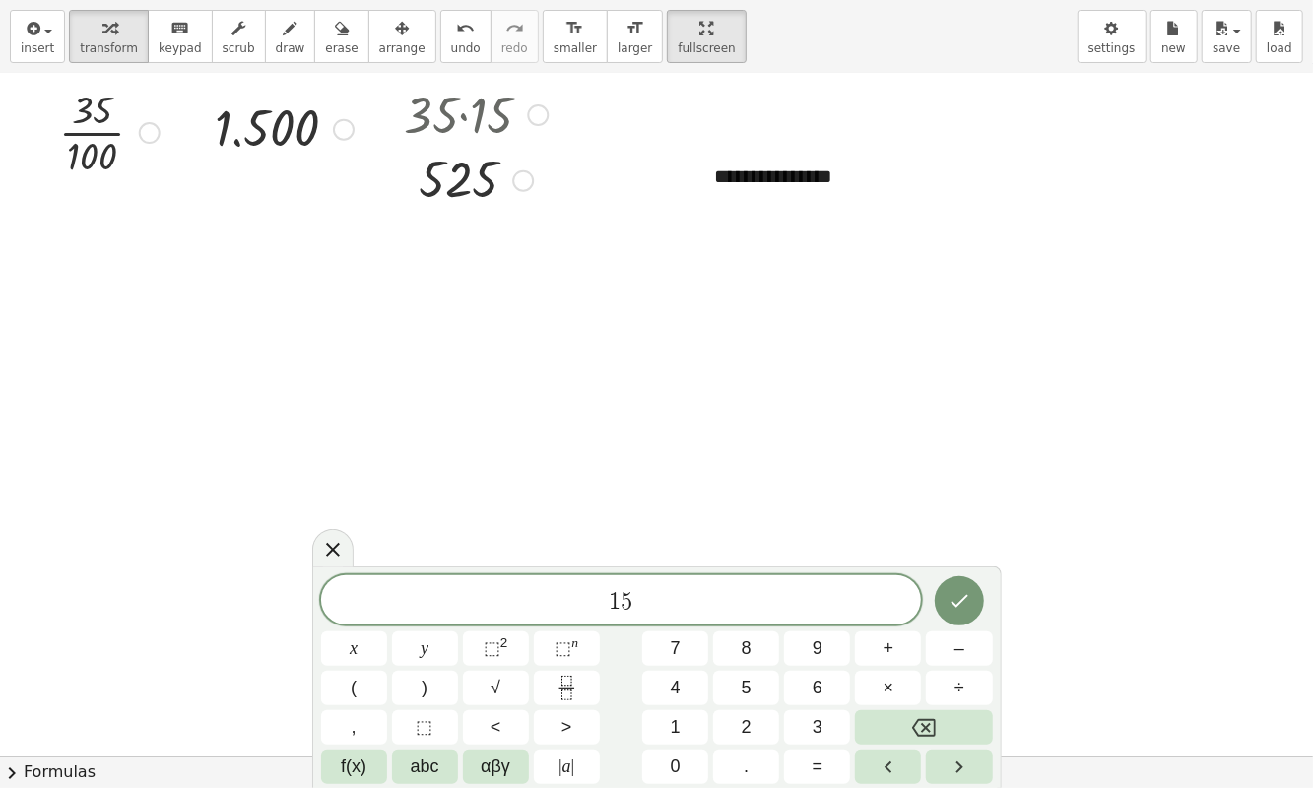
click at [674, 716] on span "0" at bounding box center [676, 767] width 10 height 27
click at [365, 716] on button "," at bounding box center [354, 727] width 66 height 34
click at [685, 716] on button "0" at bounding box center [675, 767] width 66 height 34
click at [937, 716] on button "Backspace" at bounding box center [923, 727] width 137 height 34
click at [936, 716] on button "Backspace" at bounding box center [923, 727] width 137 height 34
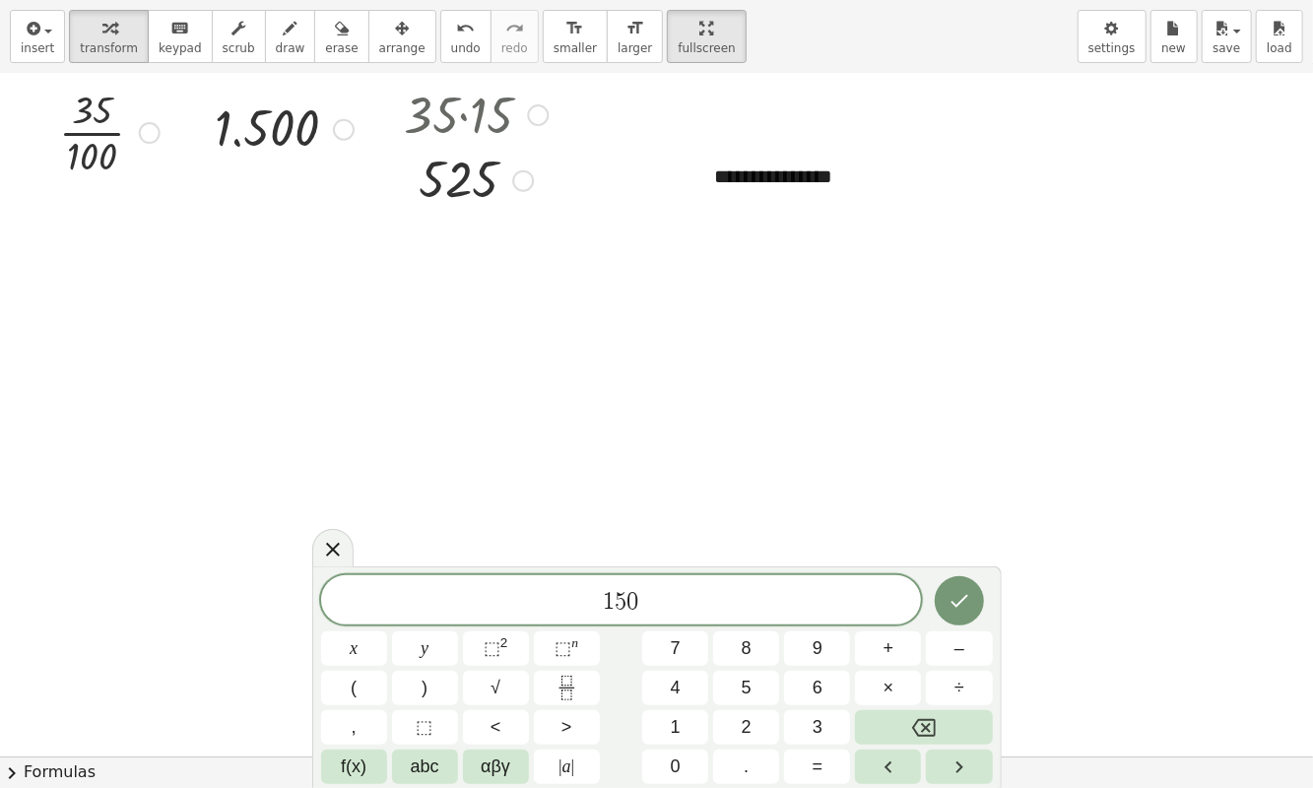
click at [941, 716] on button "Backspace" at bounding box center [923, 727] width 137 height 34
click at [420, 716] on span "abc" at bounding box center [425, 767] width 29 height 27
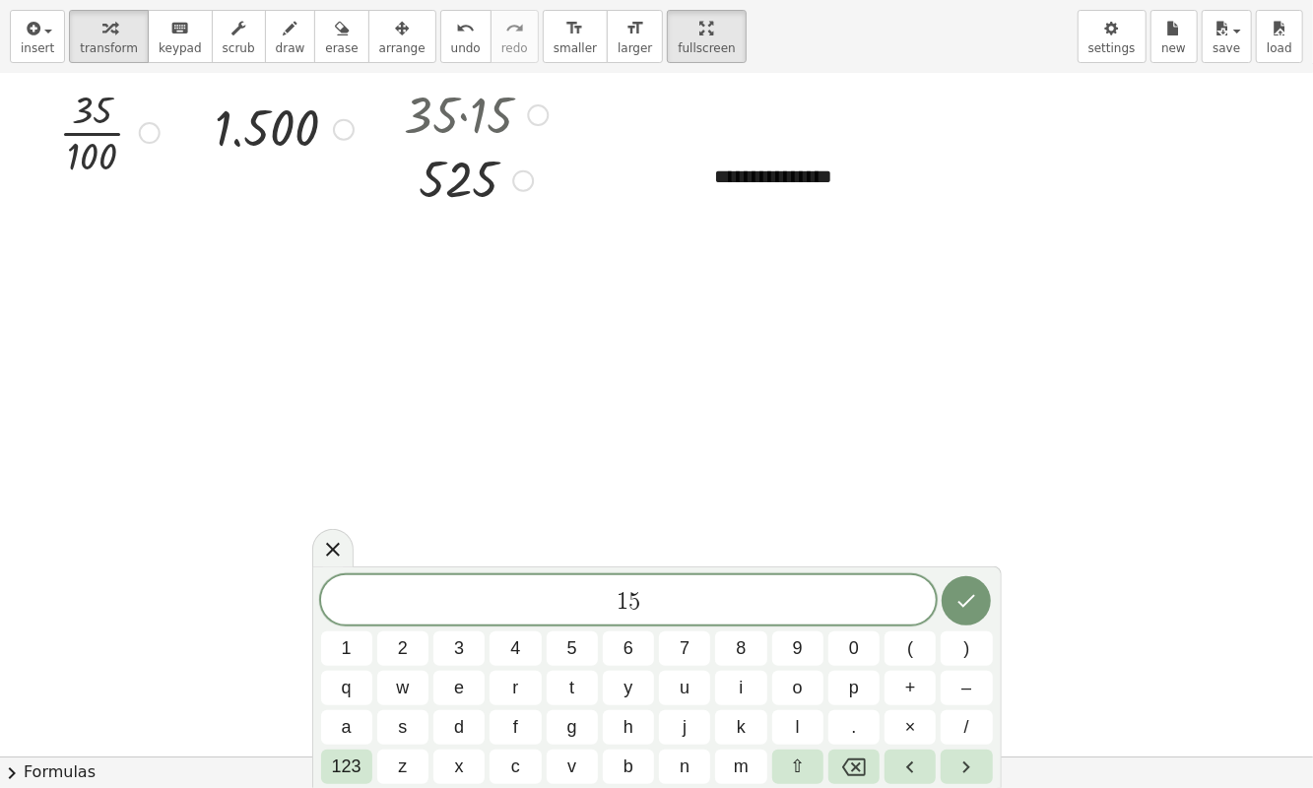
click at [829, 691] on button "p" at bounding box center [854, 688] width 51 height 34
click at [787, 691] on button "o" at bounding box center [797, 688] width 51 height 34
click at [500, 694] on button "r" at bounding box center [515, 688] width 51 height 34
click at [513, 716] on span "c" at bounding box center [515, 767] width 9 height 27
click at [452, 691] on button "e" at bounding box center [459, 688] width 51 height 34
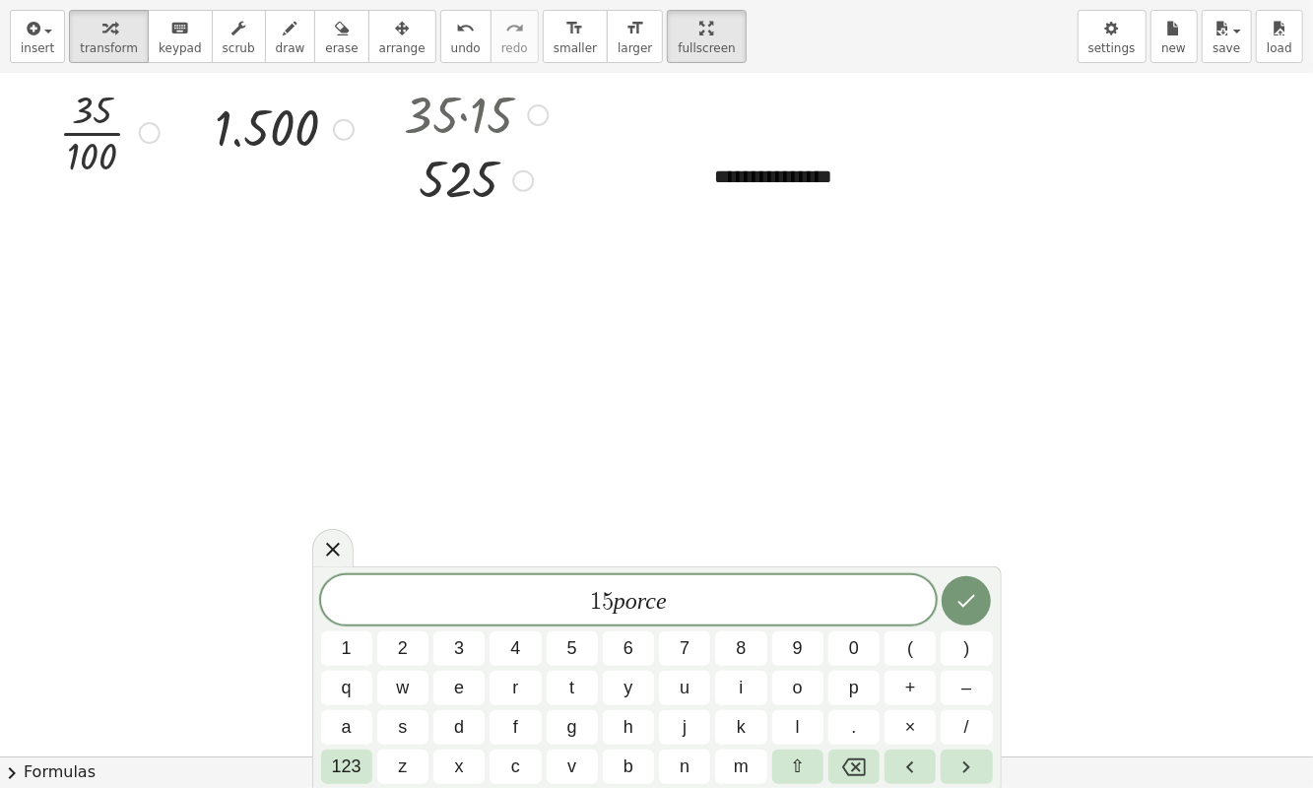
click at [681, 716] on span "n" at bounding box center [685, 767] width 10 height 27
click at [567, 693] on button "t" at bounding box center [572, 688] width 51 height 34
click at [852, 716] on icon "Backspace" at bounding box center [854, 768] width 24 height 24
click at [802, 692] on span "o" at bounding box center [798, 688] width 10 height 27
click at [849, 716] on icon "Backspace" at bounding box center [854, 768] width 24 height 24
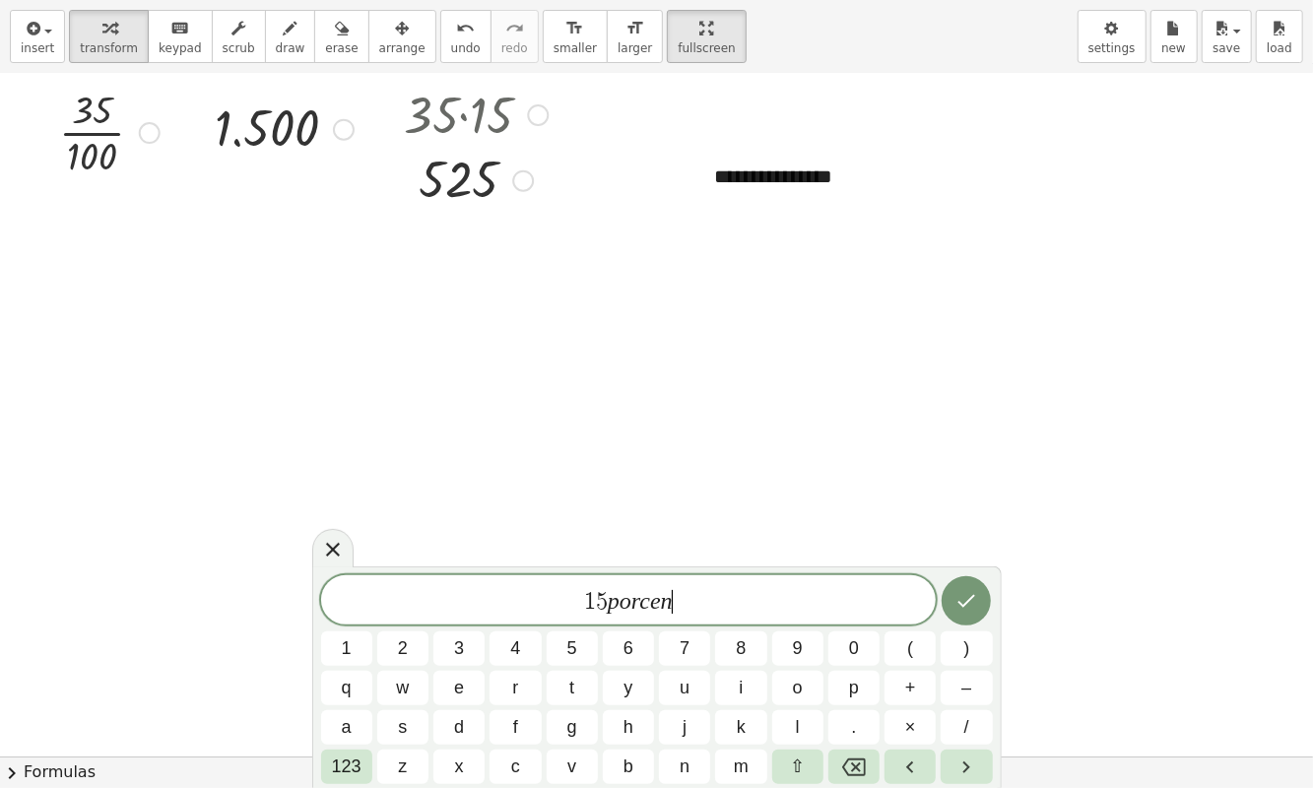
click at [575, 688] on button "t" at bounding box center [572, 688] width 51 height 34
click at [790, 692] on button "o" at bounding box center [797, 688] width 51 height 34
click at [967, 597] on icon "Done" at bounding box center [967, 601] width 24 height 24
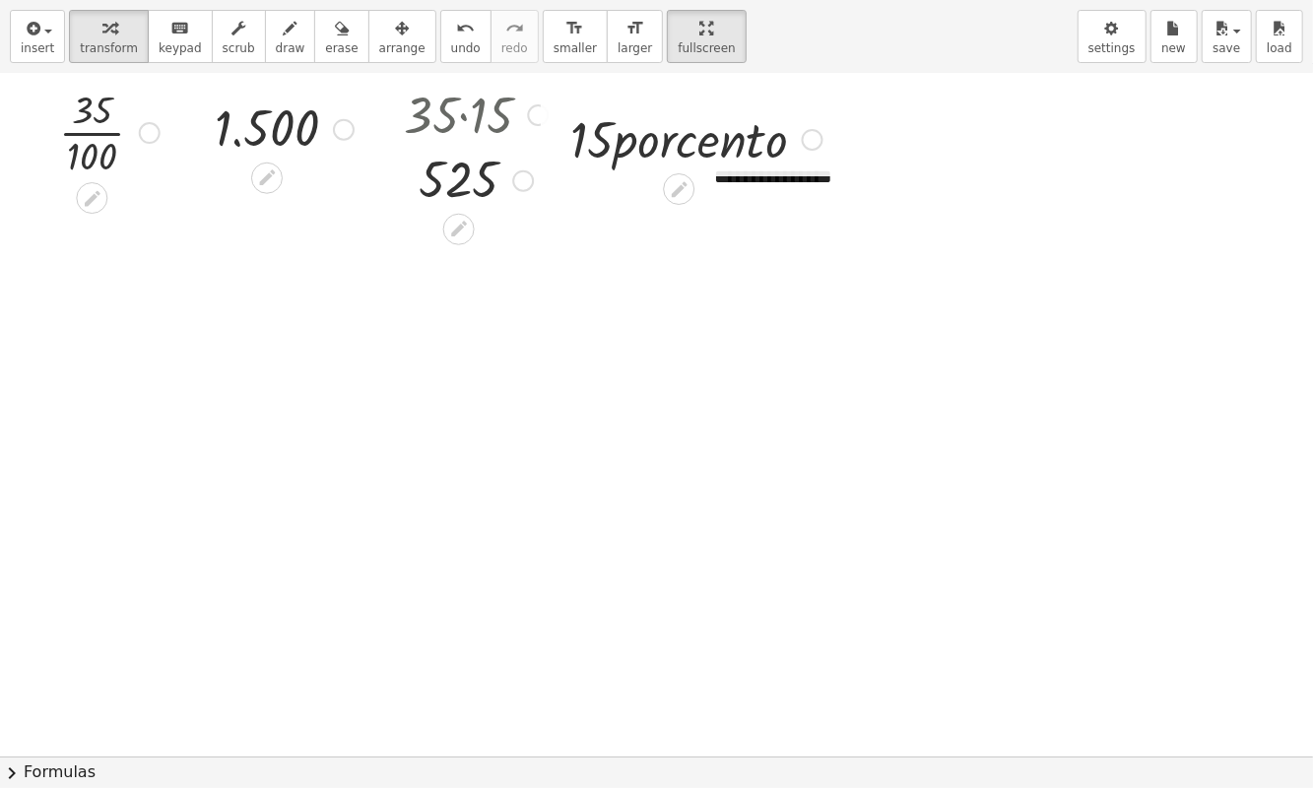
click at [675, 185] on icon at bounding box center [679, 189] width 21 height 21
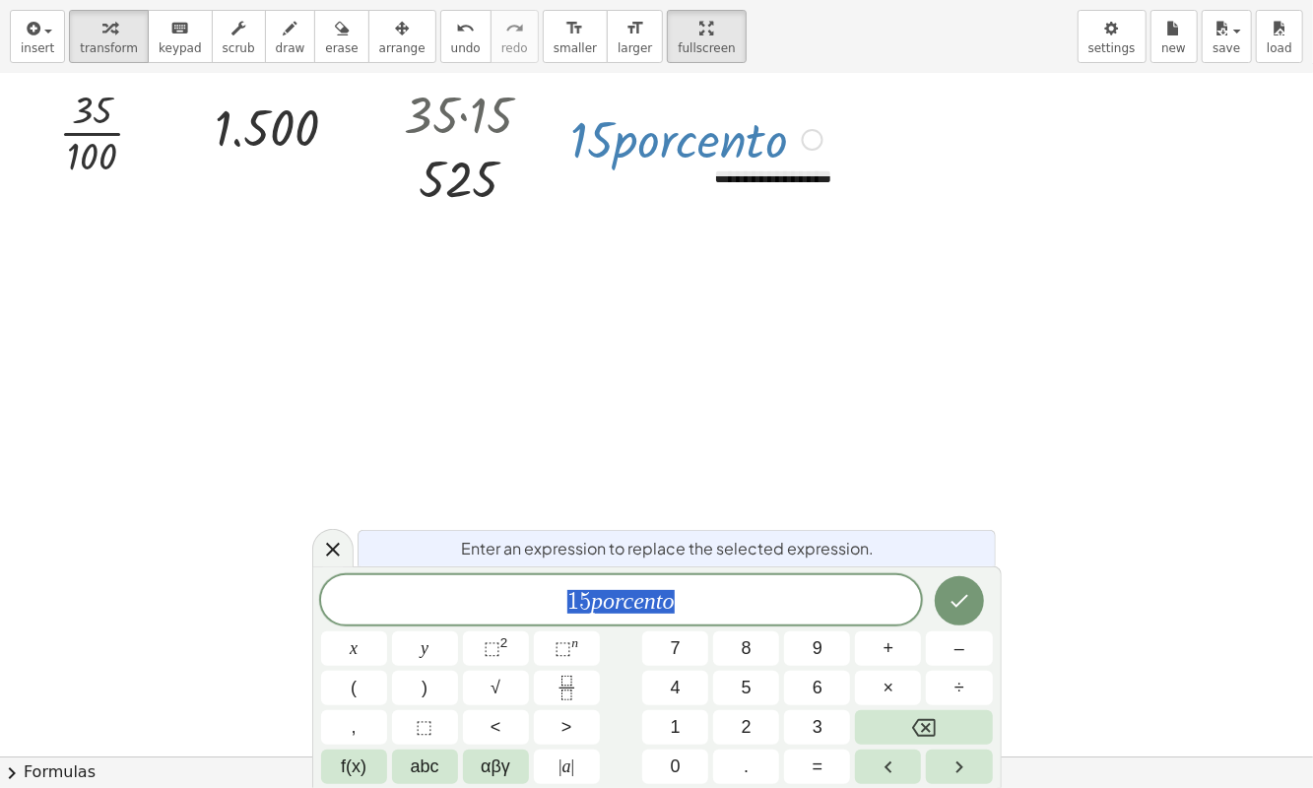
click at [741, 612] on span "1 5 p o r c e n t o" at bounding box center [621, 602] width 601 height 28
click at [427, 716] on span "abc" at bounding box center [425, 767] width 29 height 27
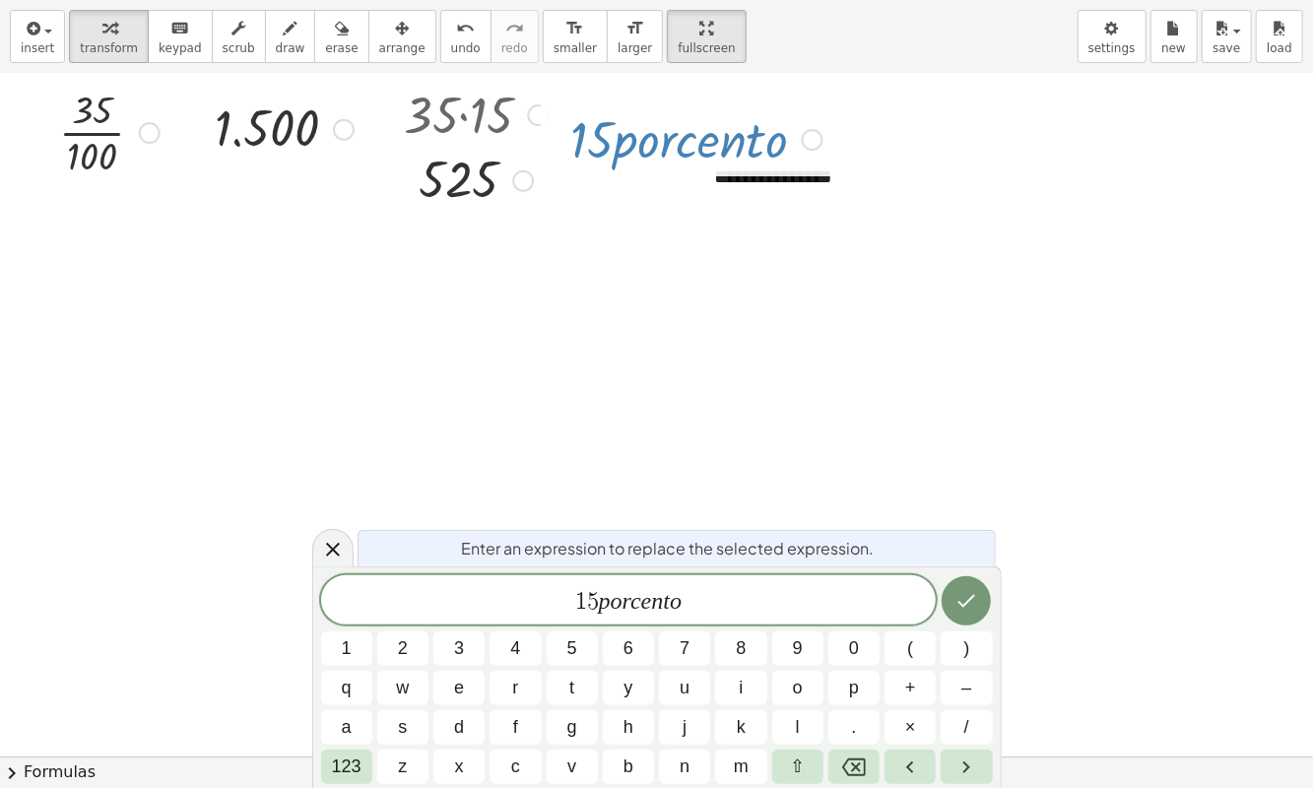
click at [453, 716] on button "d" at bounding box center [459, 727] width 51 height 34
click at [452, 686] on button "e" at bounding box center [459, 688] width 51 height 34
click at [341, 716] on span "123" at bounding box center [347, 767] width 30 height 27
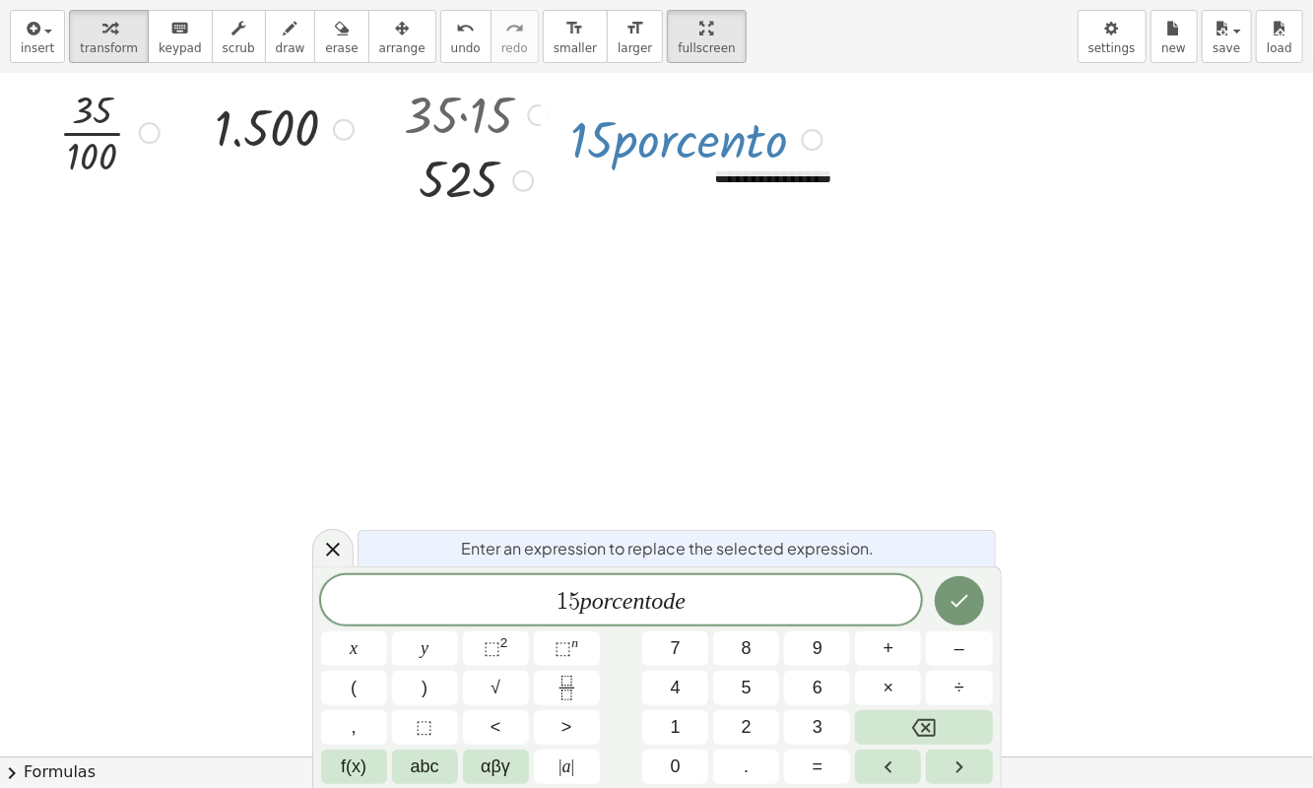
click at [349, 716] on span "f(x)" at bounding box center [354, 767] width 26 height 27
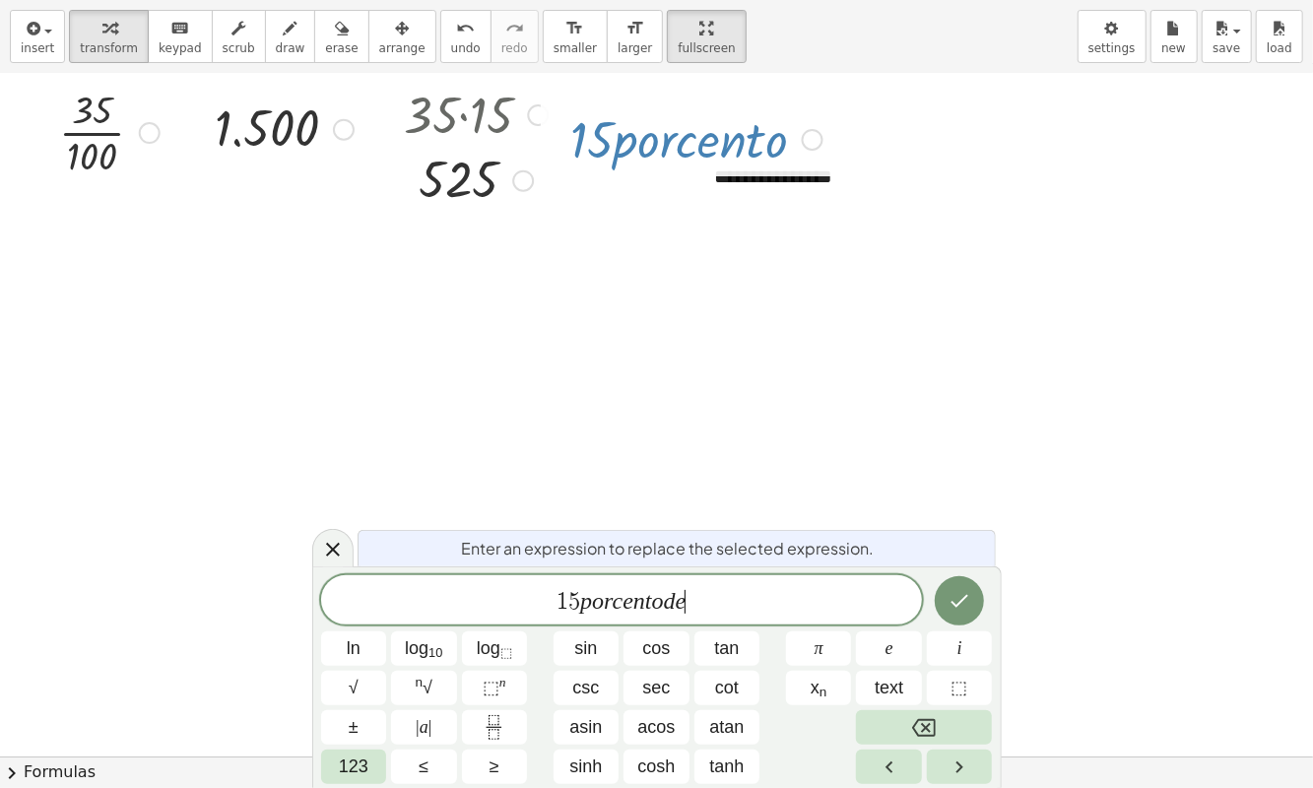
click at [356, 716] on span "123" at bounding box center [354, 767] width 30 height 27
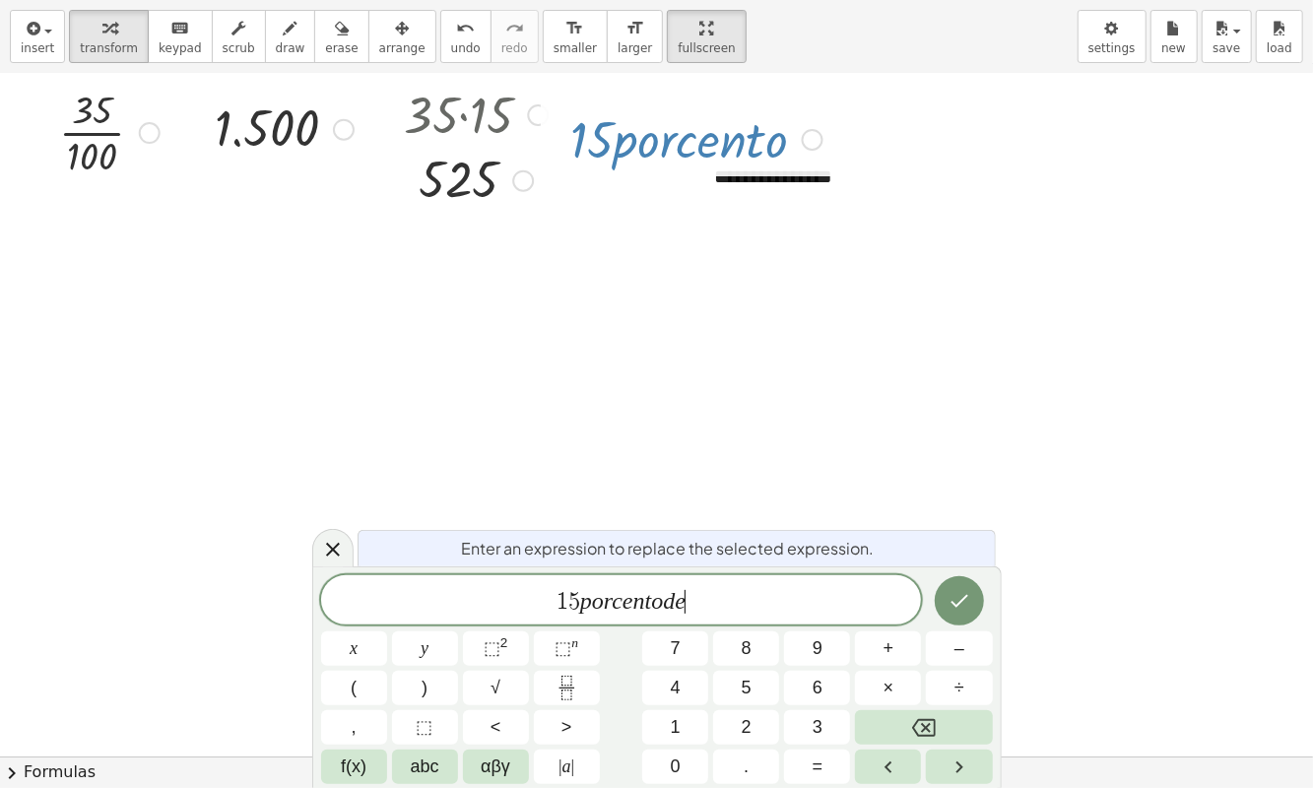
click at [669, 716] on button "1" at bounding box center [675, 727] width 66 height 34
click at [742, 692] on span "5" at bounding box center [747, 688] width 10 height 27
click at [680, 716] on span "0" at bounding box center [676, 767] width 10 height 27
click at [673, 716] on span "0" at bounding box center [676, 767] width 10 height 27
click at [912, 716] on icon "Backspace" at bounding box center [924, 728] width 24 height 24
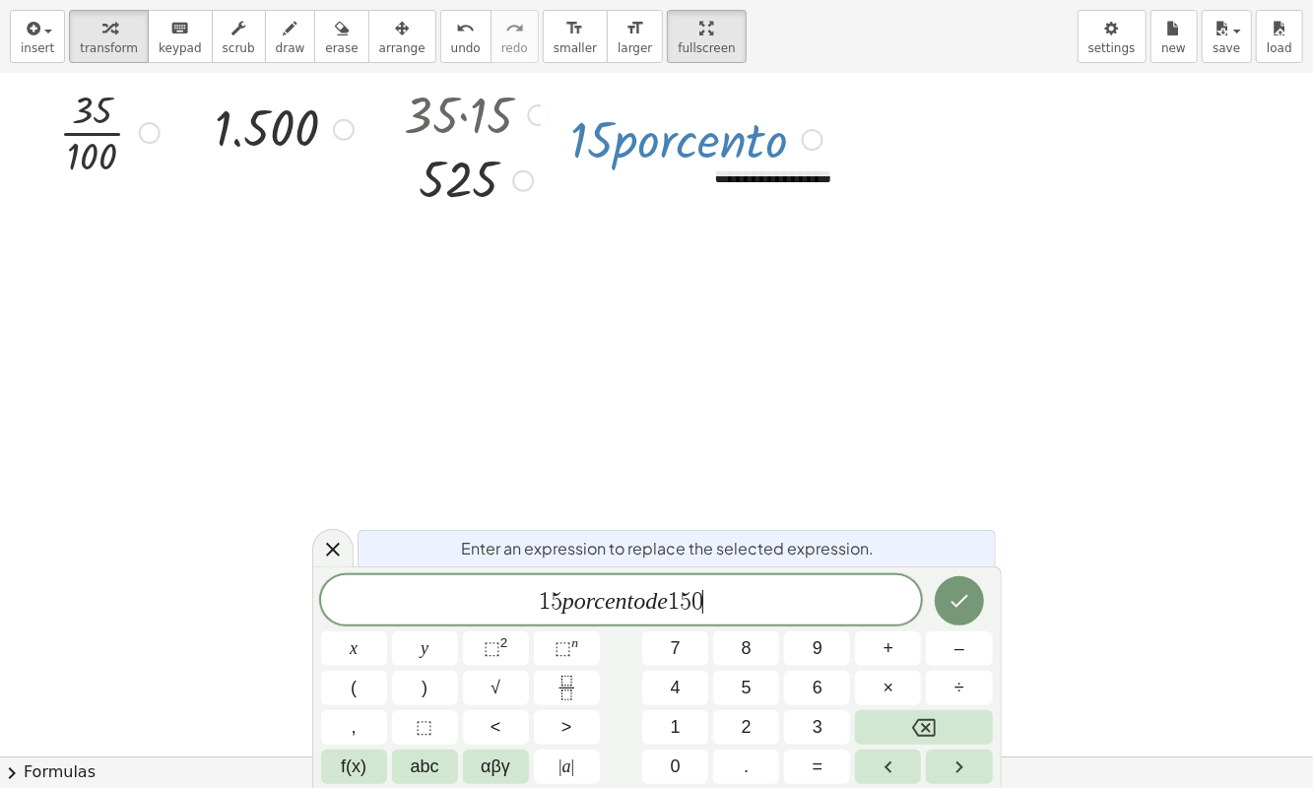
click at [912, 716] on icon "Backspace" at bounding box center [924, 728] width 24 height 24
click at [740, 716] on button "." at bounding box center [746, 767] width 66 height 34
click at [910, 716] on button "Backspace" at bounding box center [923, 727] width 137 height 34
click at [909, 716] on button "Backspace" at bounding box center [923, 727] width 137 height 34
click at [727, 716] on button "." at bounding box center [746, 767] width 66 height 34
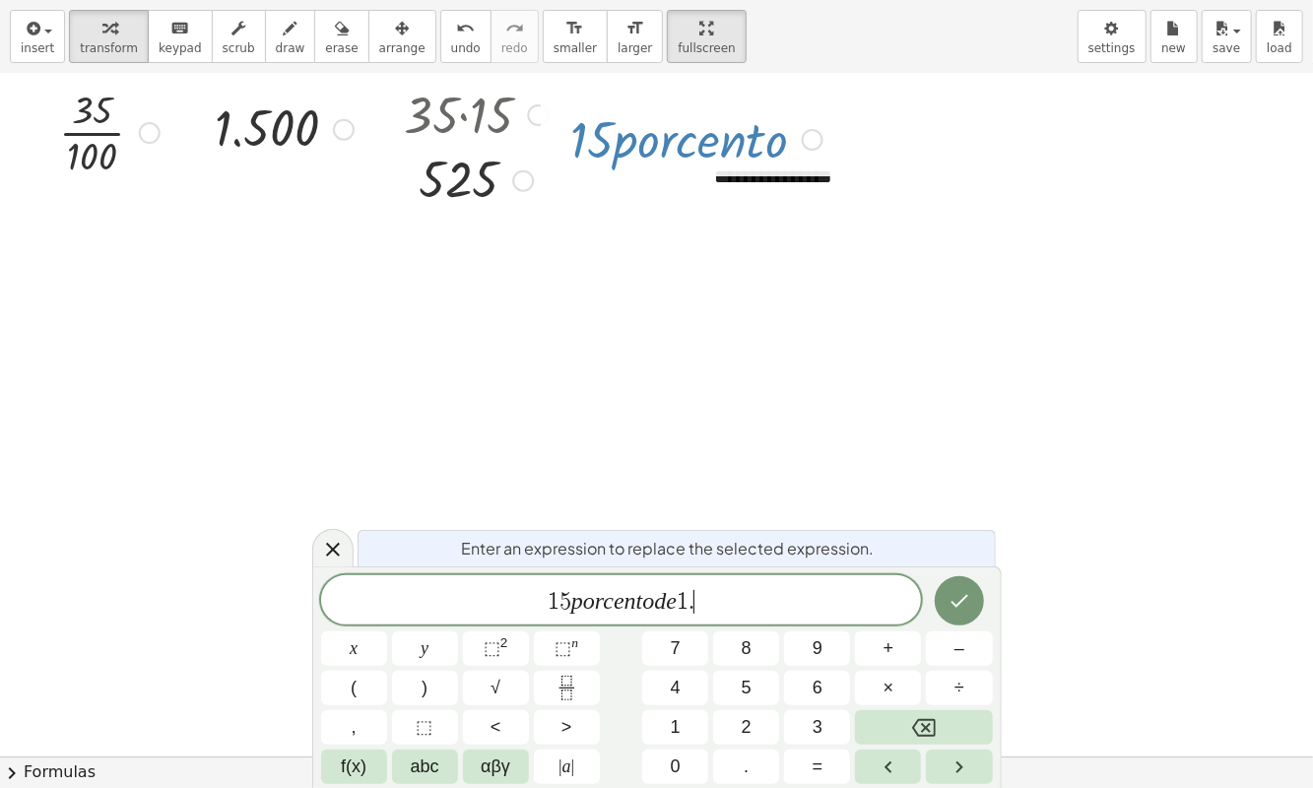
click at [730, 690] on button "5" at bounding box center [746, 688] width 66 height 34
click at [668, 716] on button "0" at bounding box center [675, 767] width 66 height 34
click at [955, 593] on icon "Done" at bounding box center [960, 601] width 24 height 24
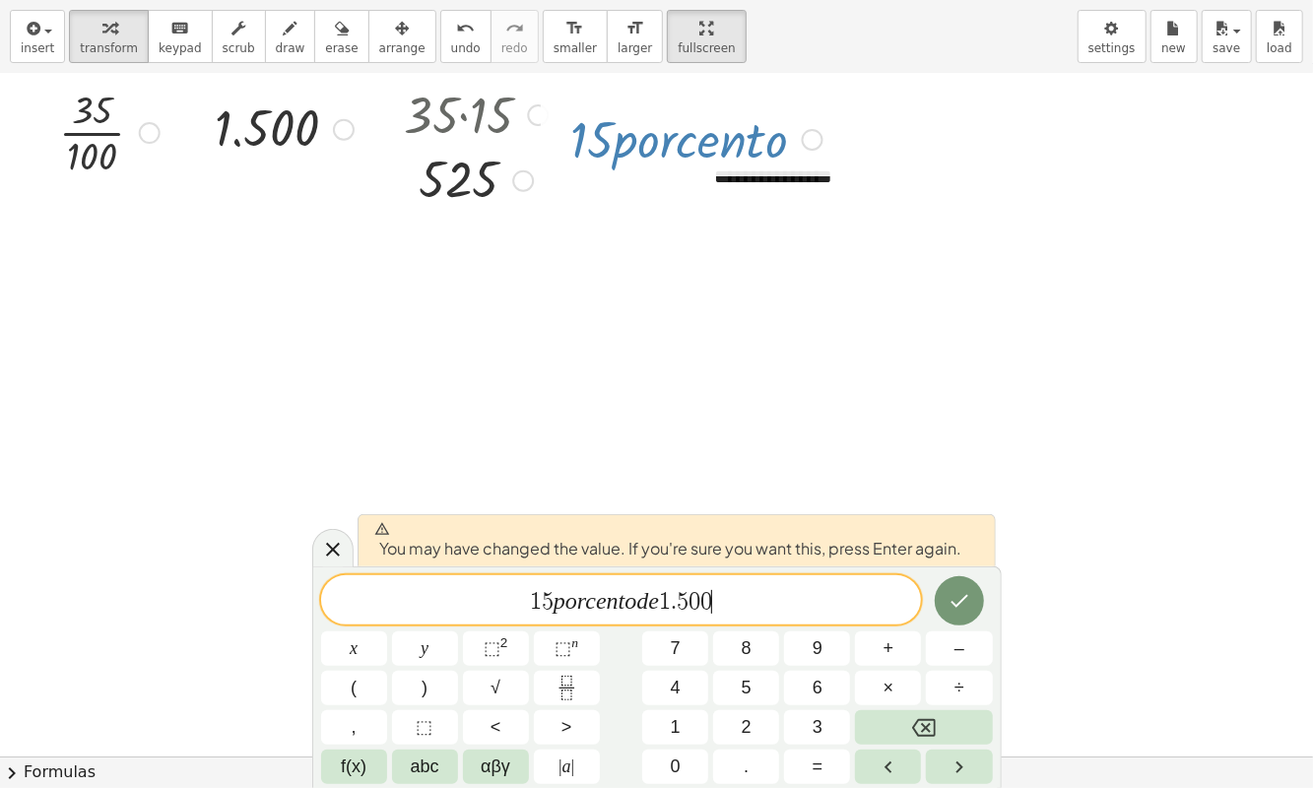
click at [957, 608] on icon "Done" at bounding box center [960, 601] width 18 height 13
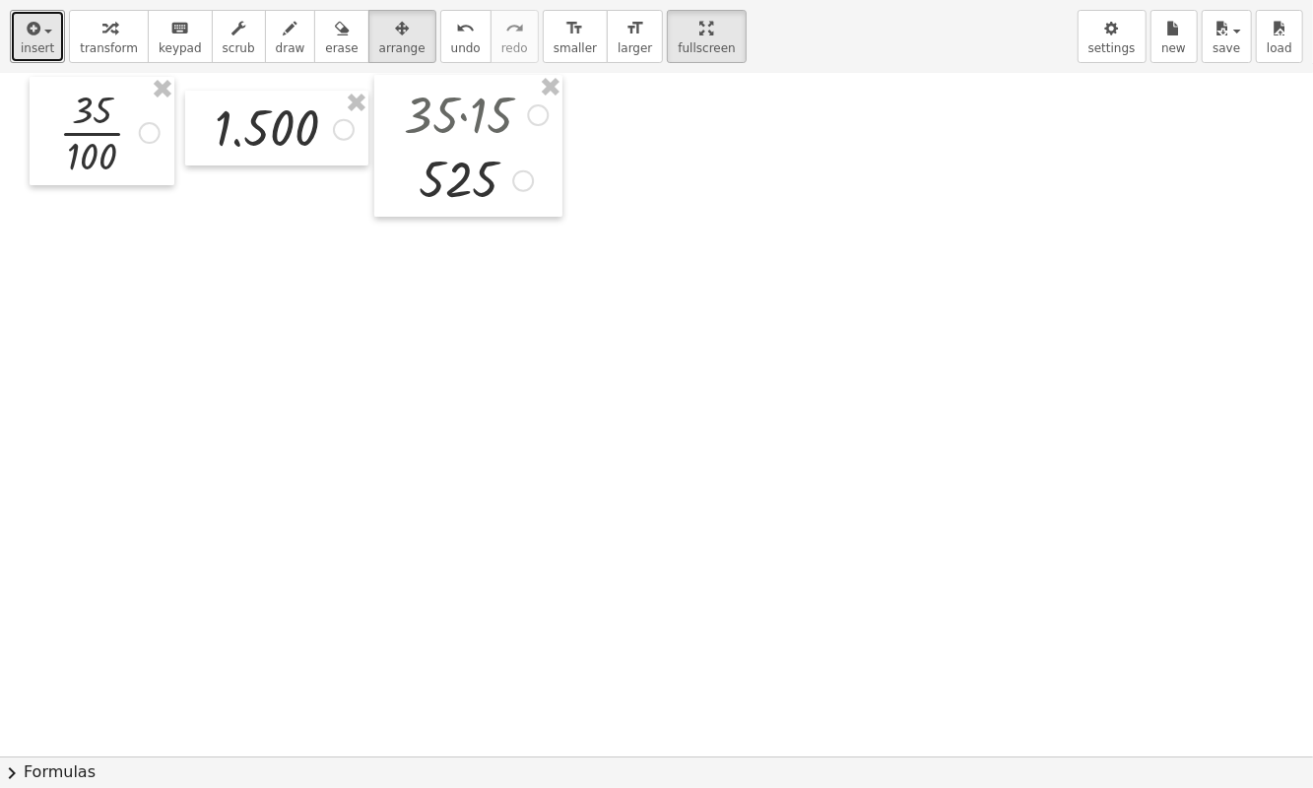
click at [32, 34] on icon "button" at bounding box center [32, 29] width 18 height 24
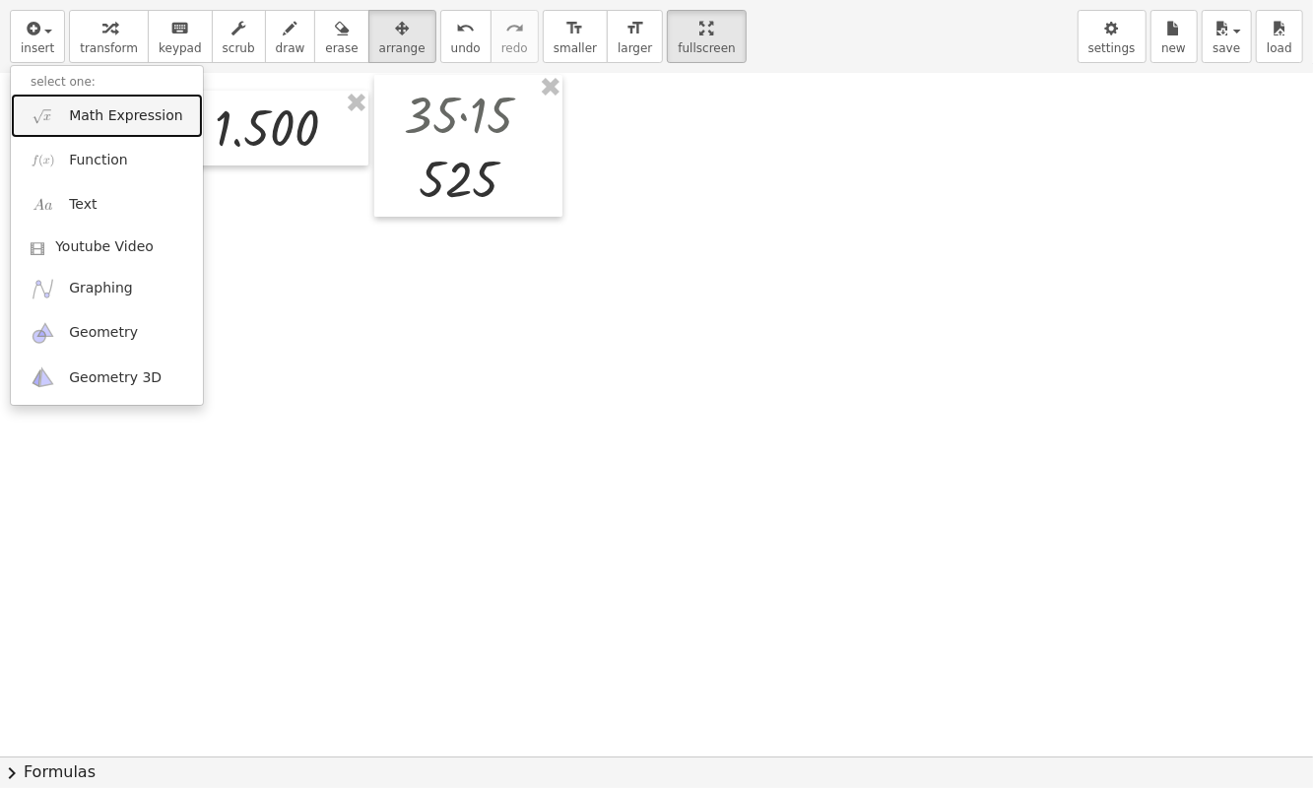
click at [128, 112] on span "Math Expression" at bounding box center [125, 116] width 113 height 20
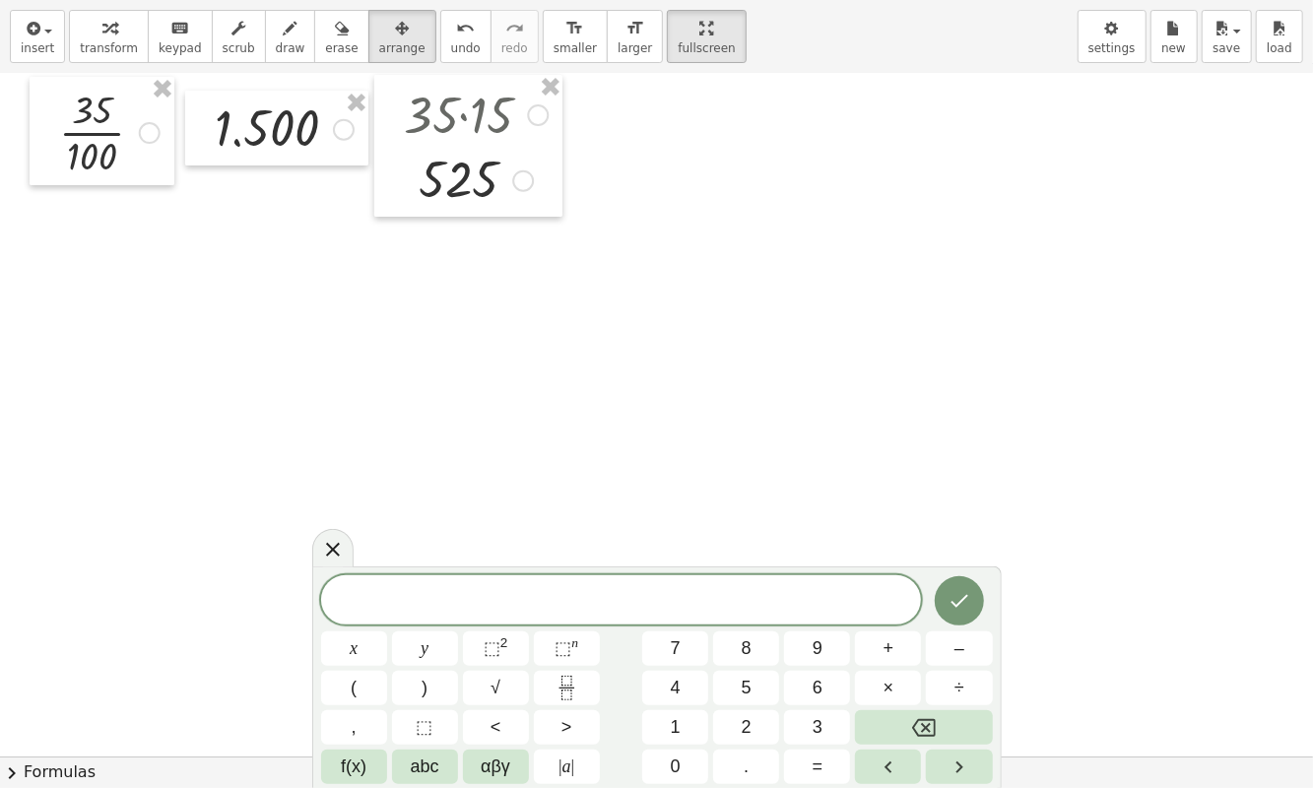
click at [433, 716] on span "abc" at bounding box center [425, 767] width 29 height 27
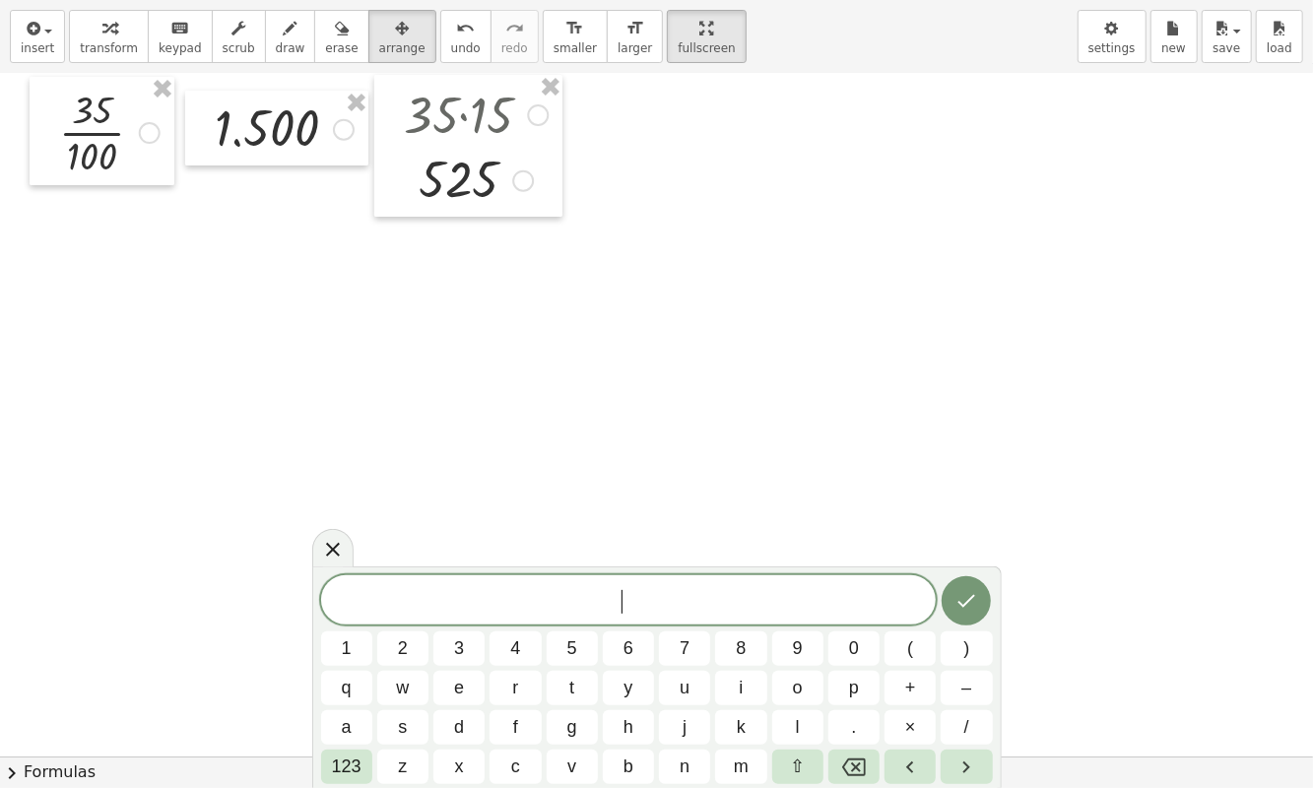
click at [401, 657] on span "2" at bounding box center [403, 649] width 10 height 27
click at [847, 716] on icon "Backspace" at bounding box center [854, 768] width 24 height 24
click at [796, 716] on span "⇧" at bounding box center [797, 767] width 15 height 27
click at [350, 716] on span "123" at bounding box center [347, 767] width 30 height 27
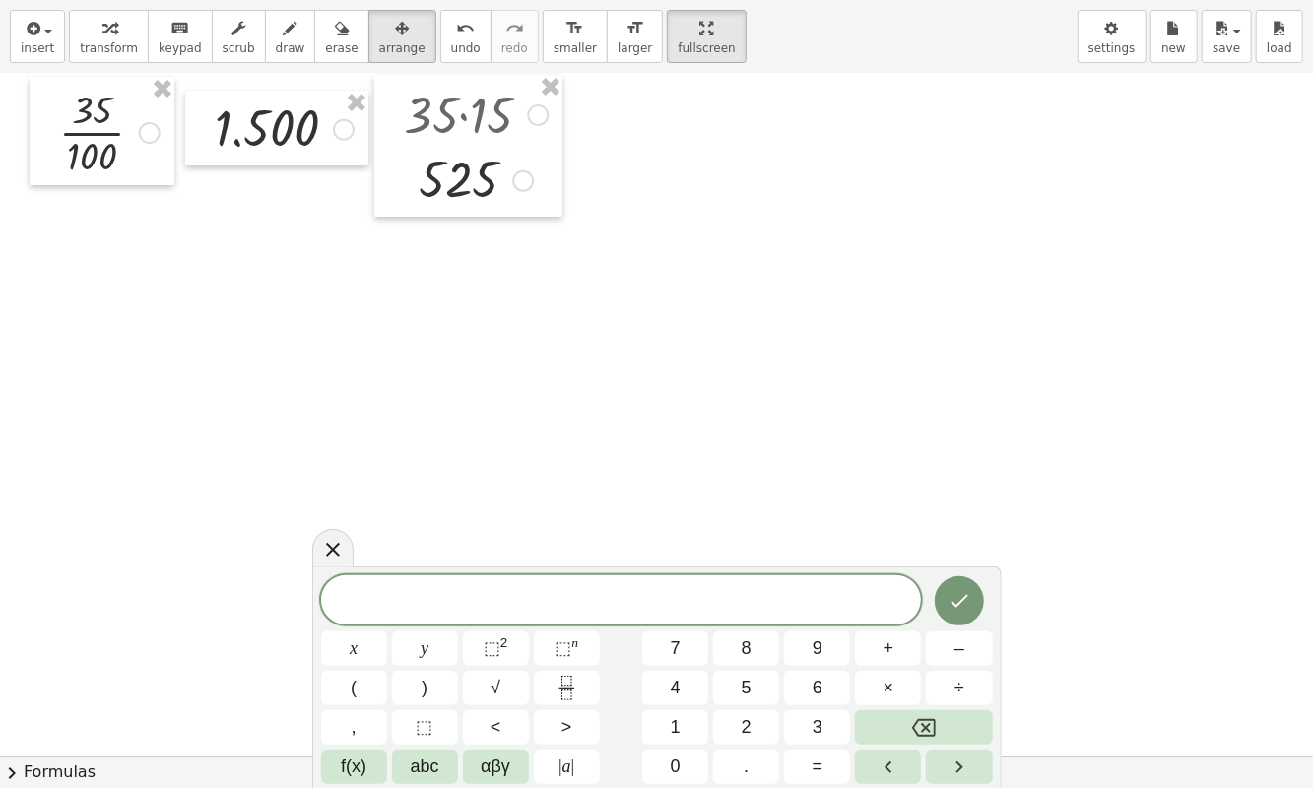
click at [429, 716] on span "abc" at bounding box center [425, 767] width 29 height 27
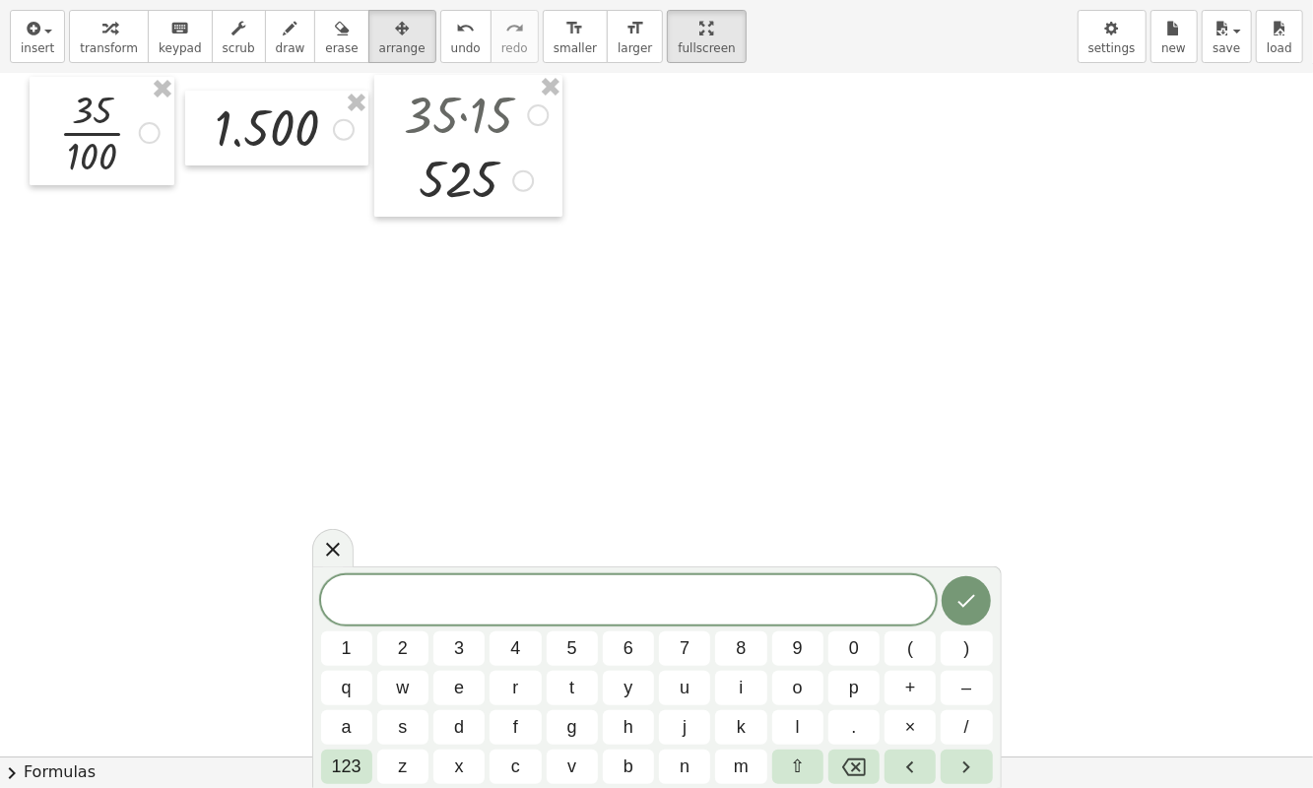
click at [787, 716] on button "⇧" at bounding box center [797, 767] width 51 height 34
click at [791, 716] on button "⇧" at bounding box center [797, 767] width 51 height 34
click at [959, 716] on icon "Right arrow" at bounding box center [967, 768] width 24 height 24
click at [851, 716] on icon "Backspace" at bounding box center [854, 768] width 24 height 18
click at [347, 716] on span "123" at bounding box center [347, 767] width 30 height 27
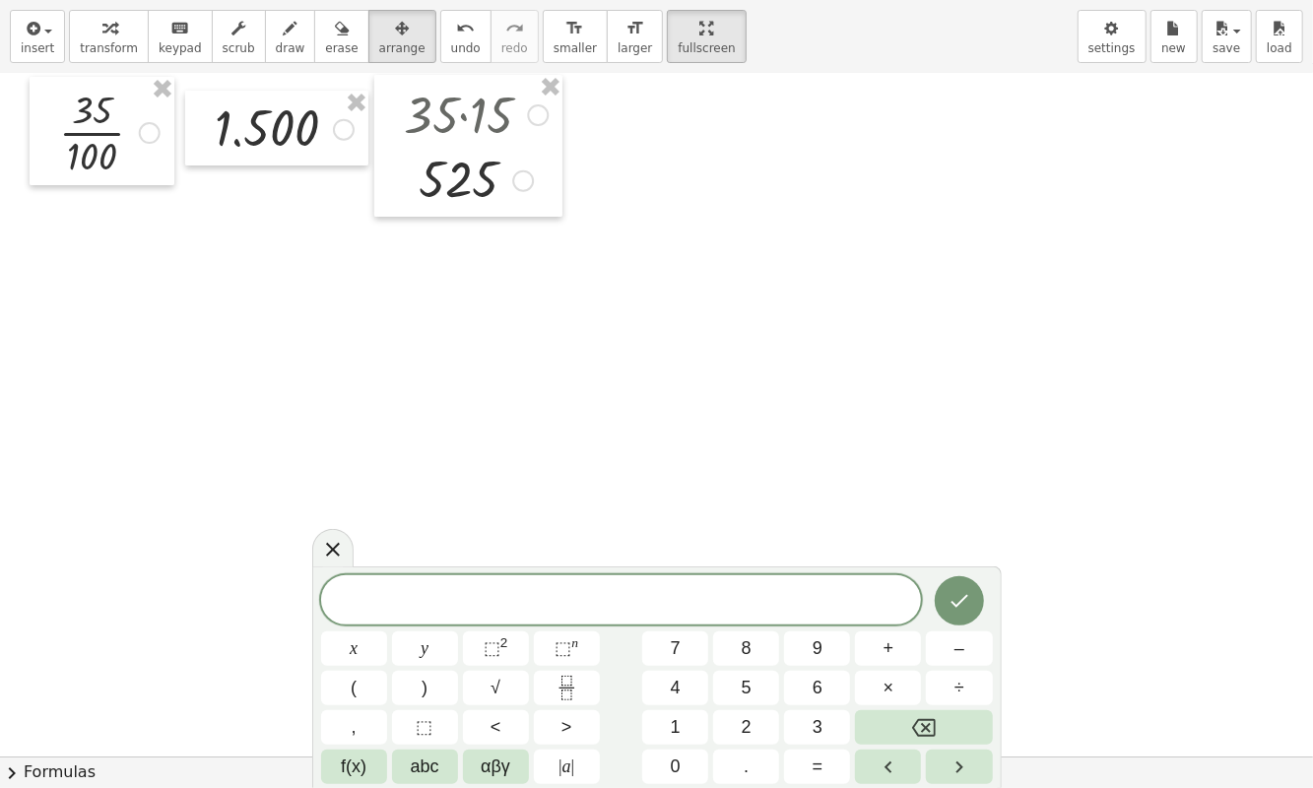
click at [489, 716] on span "αβγ" at bounding box center [496, 767] width 30 height 27
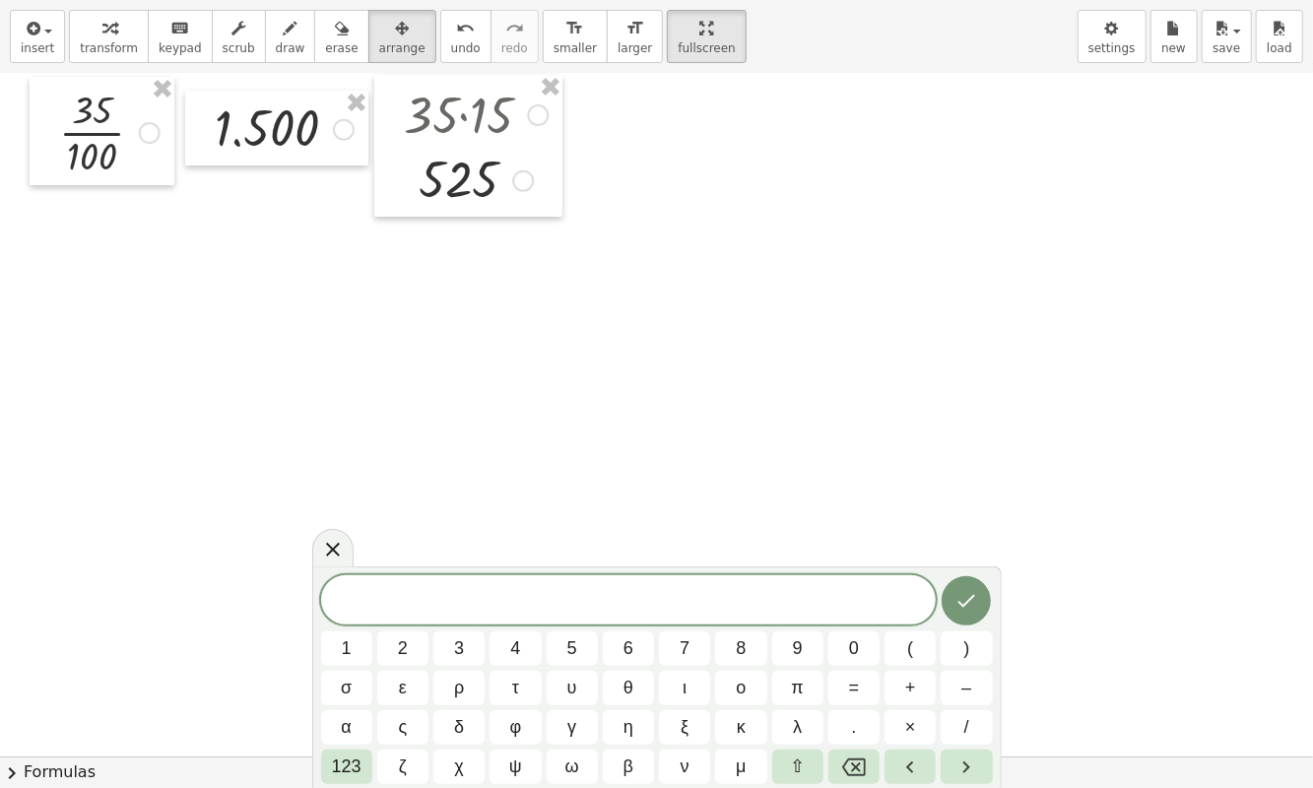
click at [790, 716] on button "⇧" at bounding box center [797, 767] width 51 height 34
click at [782, 716] on button "⇧" at bounding box center [797, 767] width 51 height 34
click at [788, 716] on button "⇧" at bounding box center [797, 767] width 51 height 34
click at [962, 716] on button "Right arrow" at bounding box center [966, 767] width 51 height 34
click at [969, 716] on icon "Right arrow" at bounding box center [967, 768] width 24 height 24
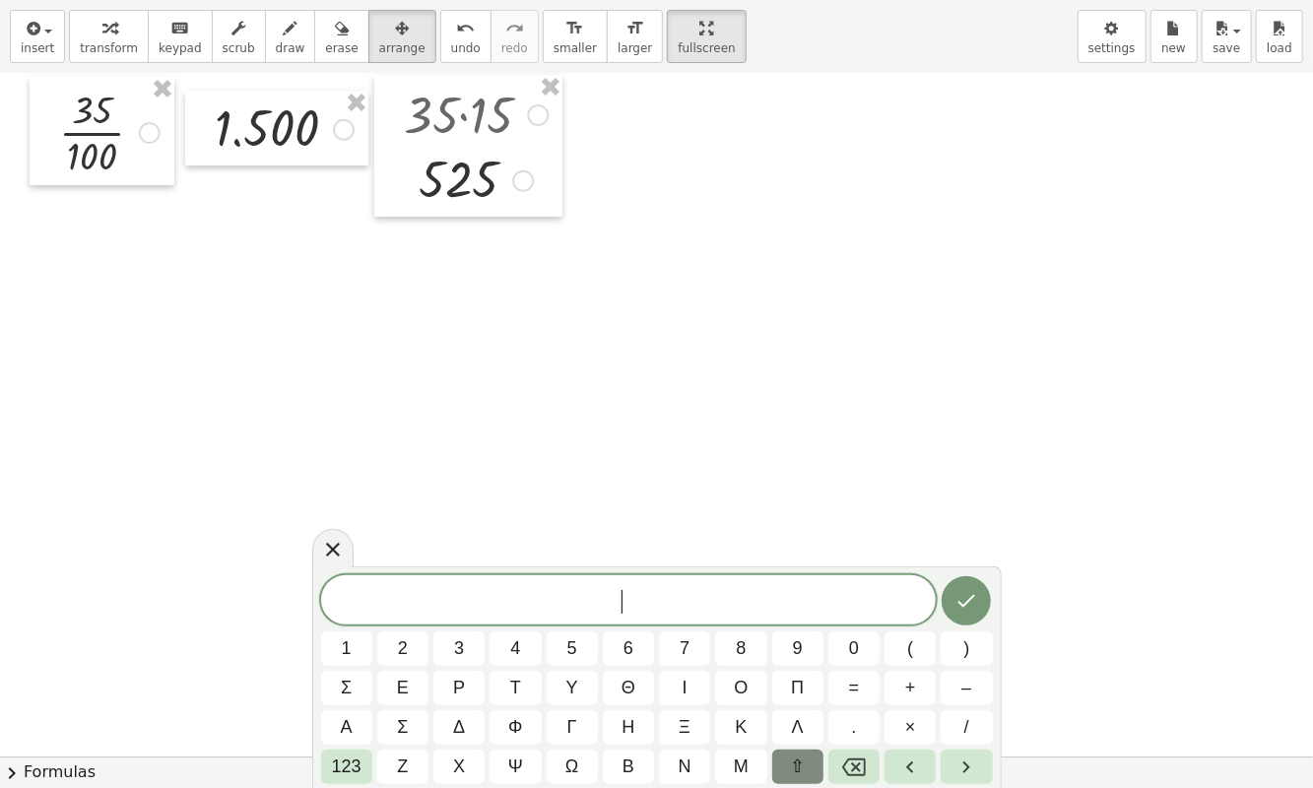
click at [909, 716] on icon "Left arrow" at bounding box center [911, 768] width 24 height 24
click at [361, 716] on button "123" at bounding box center [346, 767] width 51 height 34
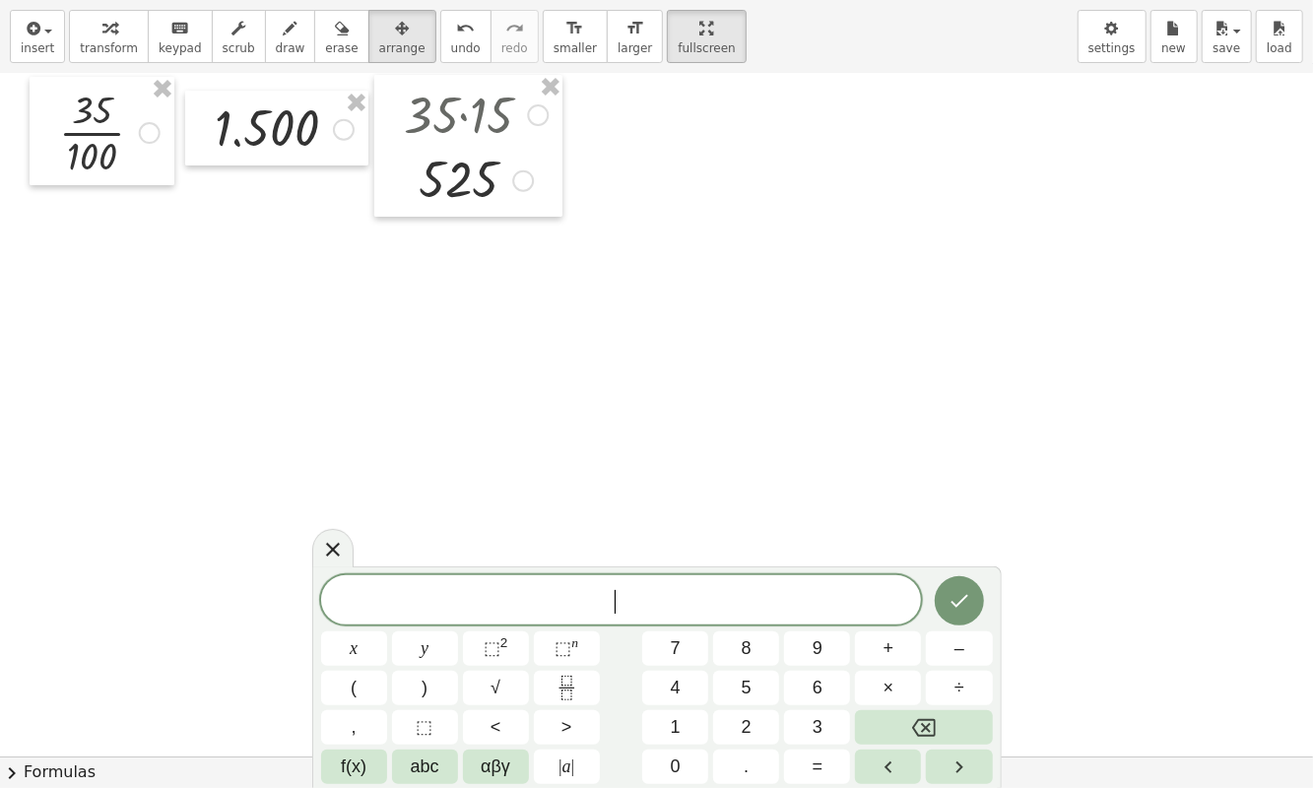
click at [427, 716] on span "abc" at bounding box center [425, 767] width 29 height 27
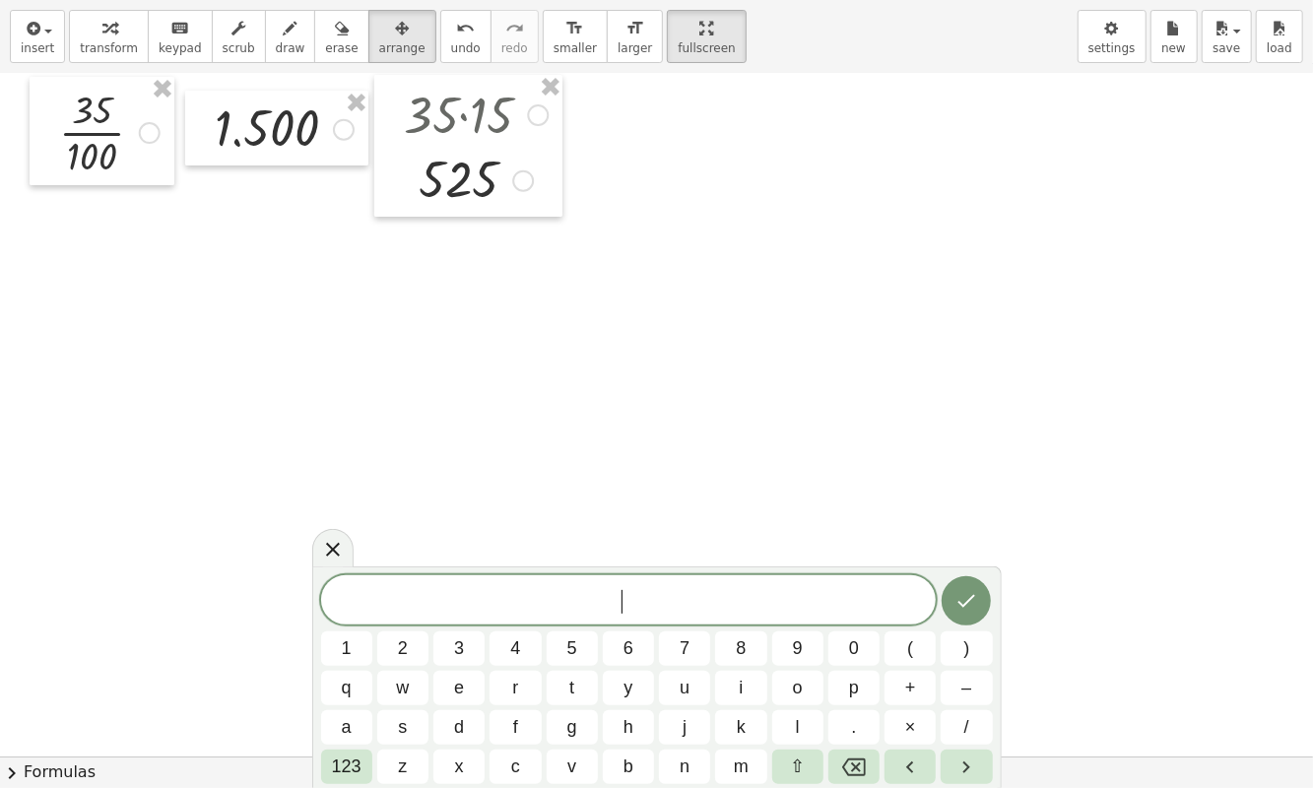
click at [797, 716] on span "⇧" at bounding box center [797, 767] width 15 height 27
click at [346, 716] on span "123" at bounding box center [347, 767] width 30 height 27
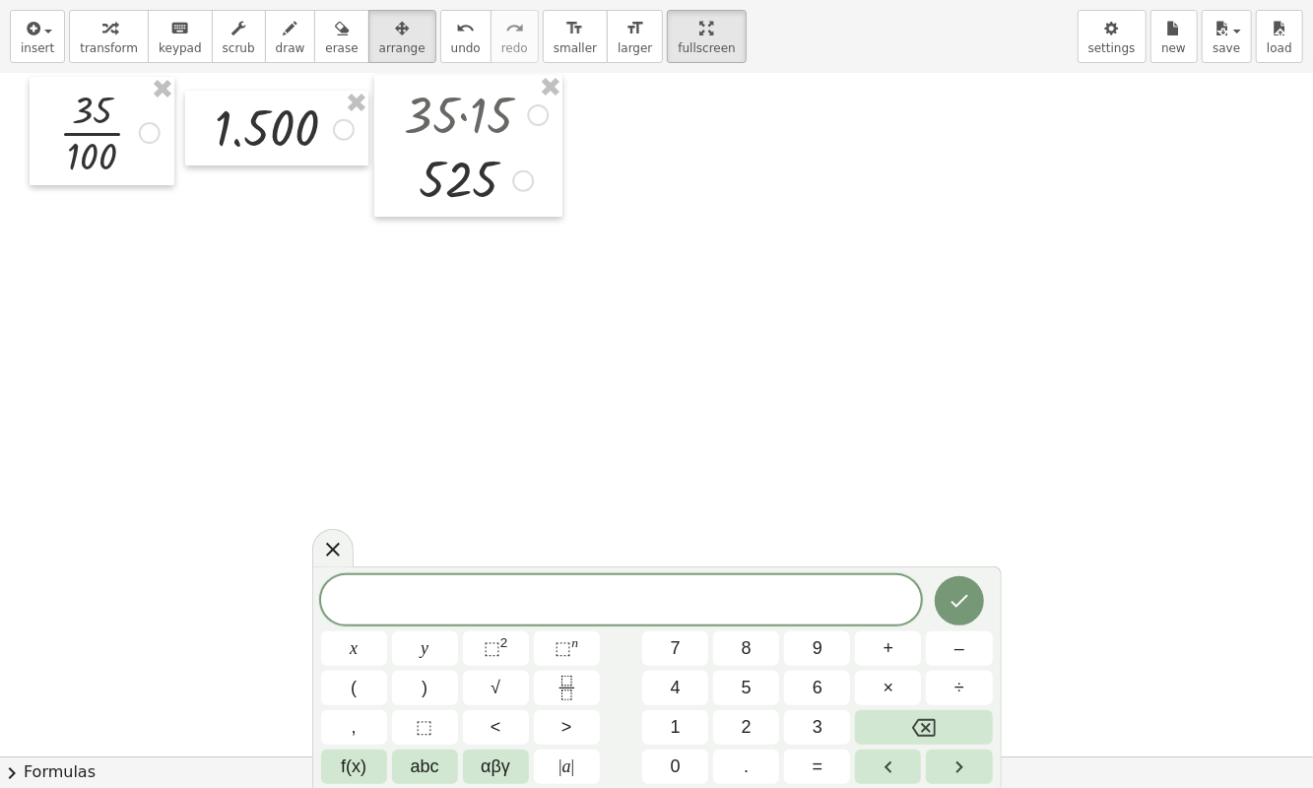
click at [565, 716] on span "| a |" at bounding box center [567, 767] width 16 height 27
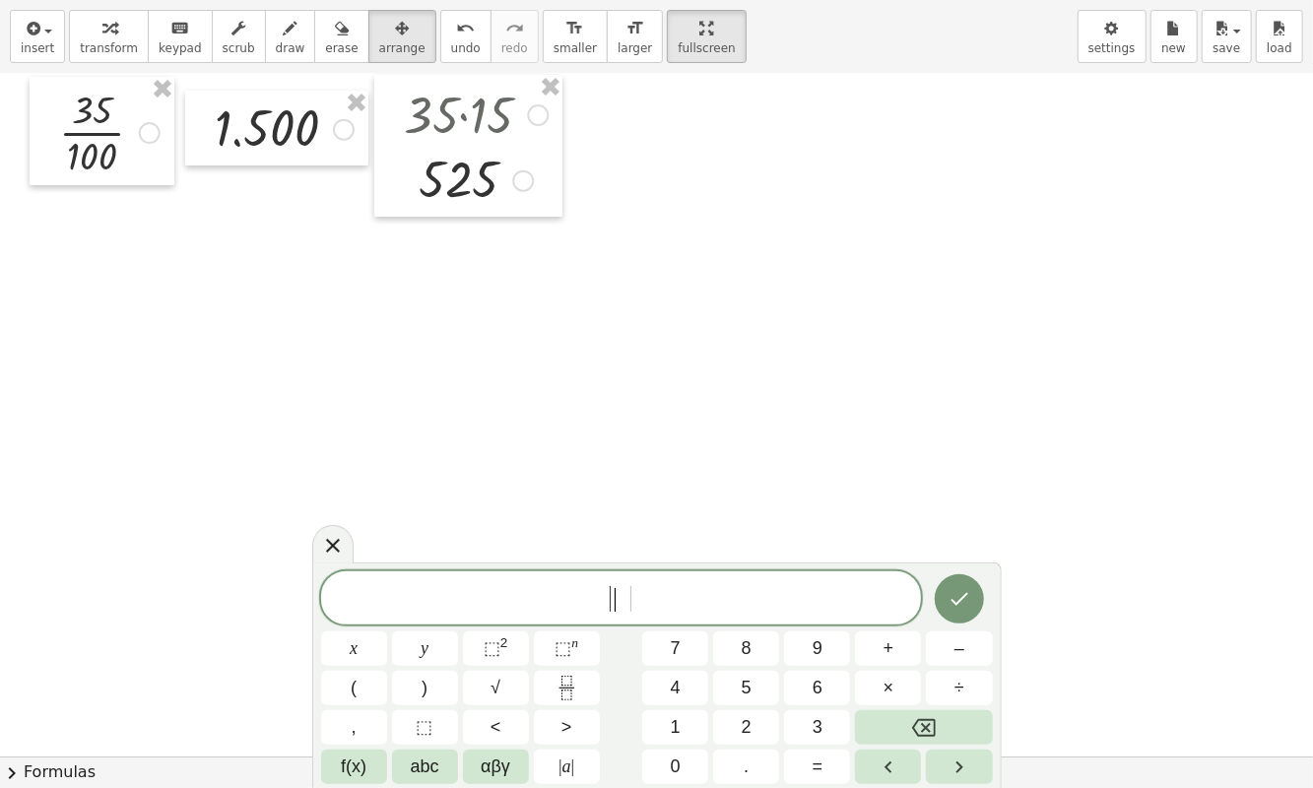
click at [971, 689] on button "÷" at bounding box center [959, 688] width 66 height 34
click at [948, 716] on button "Backspace" at bounding box center [923, 727] width 137 height 34
click at [950, 716] on button "Backspace" at bounding box center [923, 727] width 137 height 34
click at [953, 716] on button "Backspace" at bounding box center [923, 727] width 137 height 34
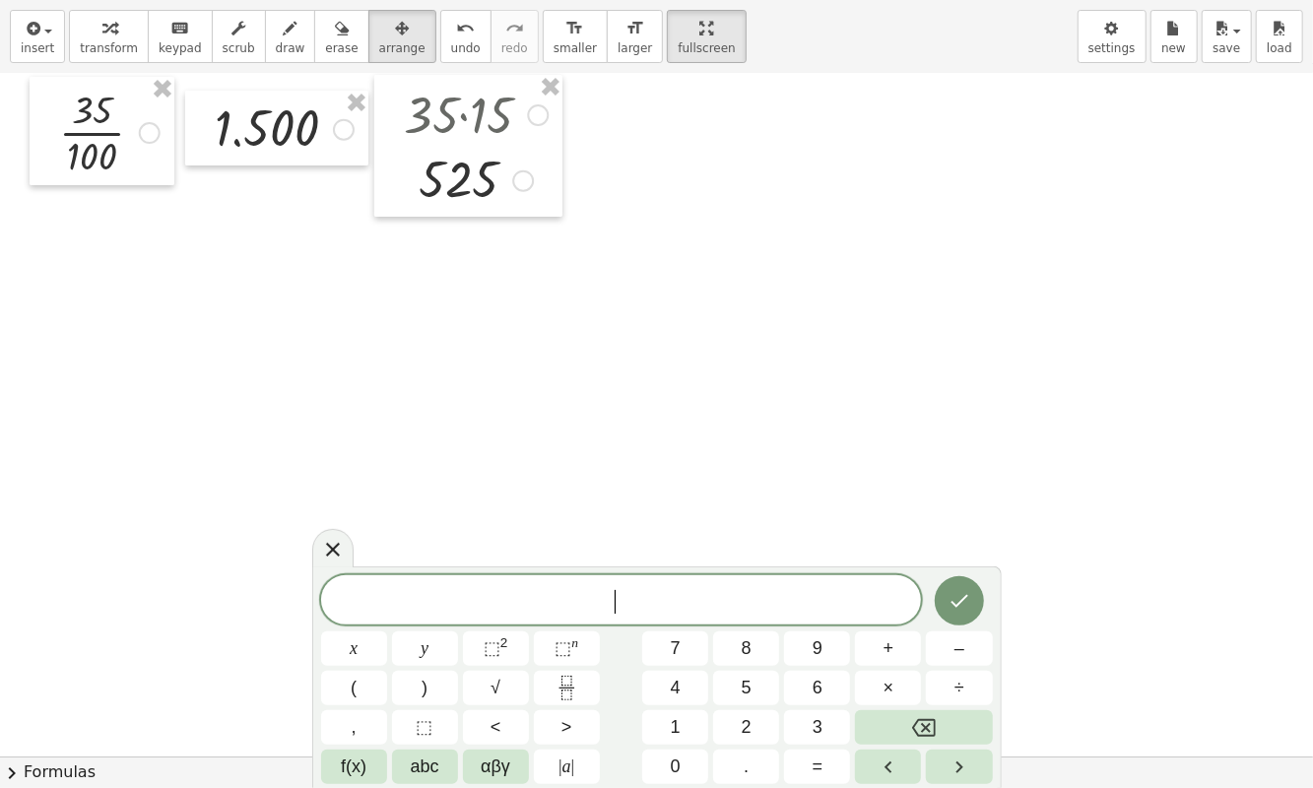
click at [958, 716] on button "Backspace" at bounding box center [923, 727] width 137 height 34
click at [359, 716] on span "f(x)" at bounding box center [354, 767] width 26 height 27
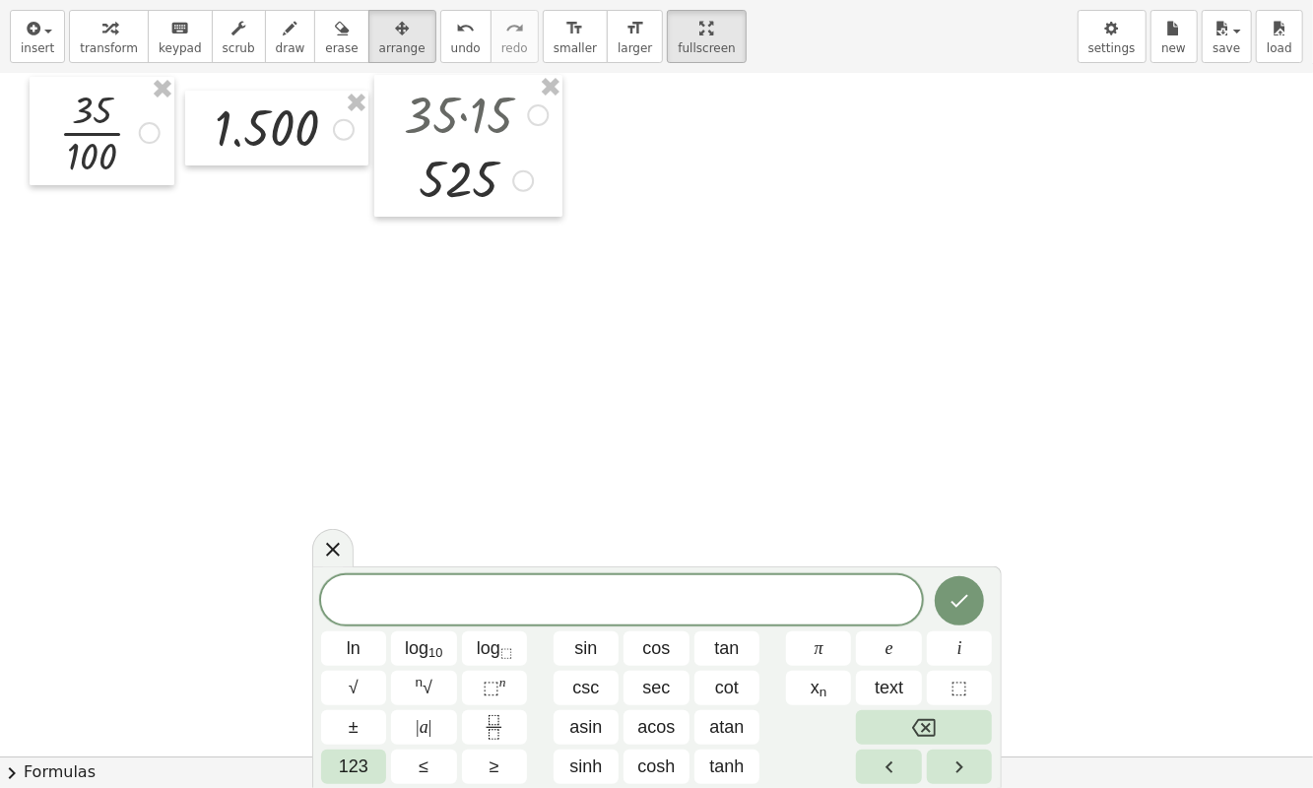
click at [359, 716] on span "123" at bounding box center [354, 767] width 30 height 27
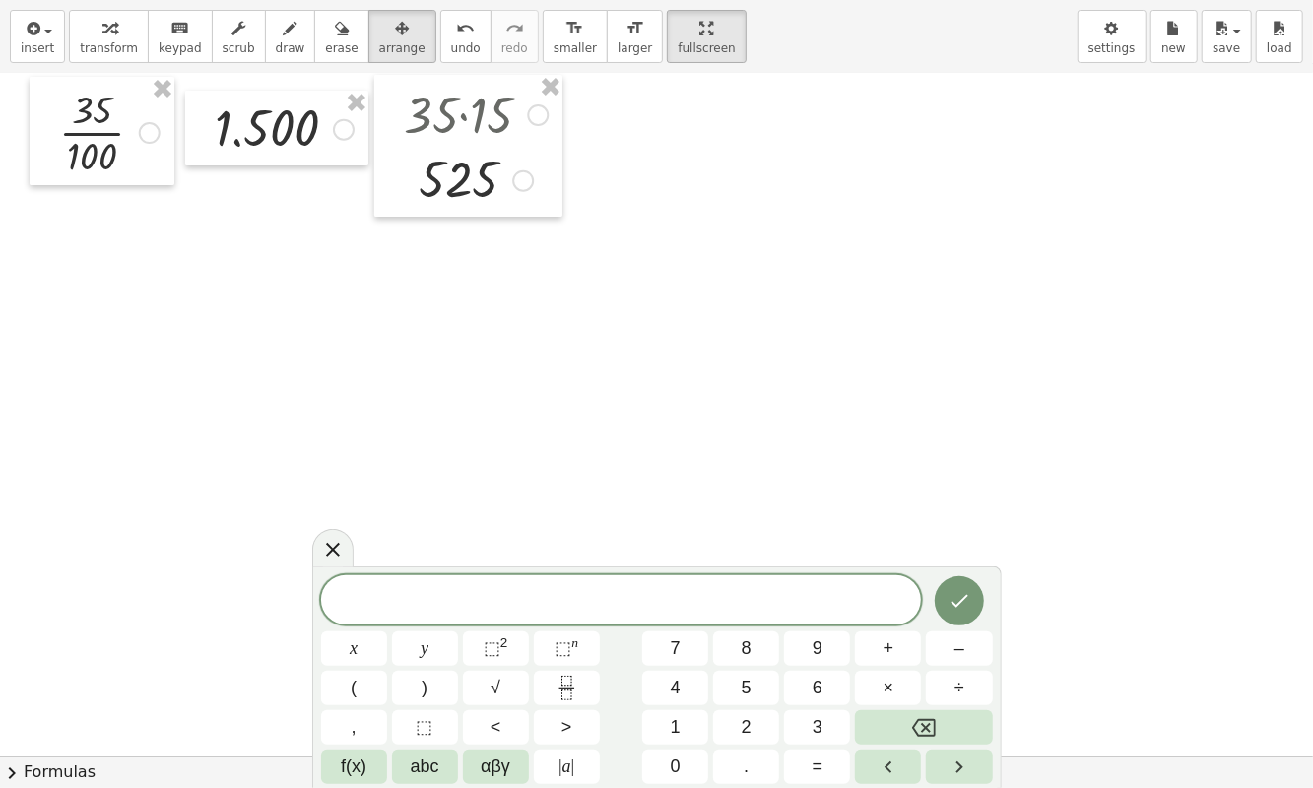
click at [365, 716] on span "f(x)" at bounding box center [354, 767] width 26 height 27
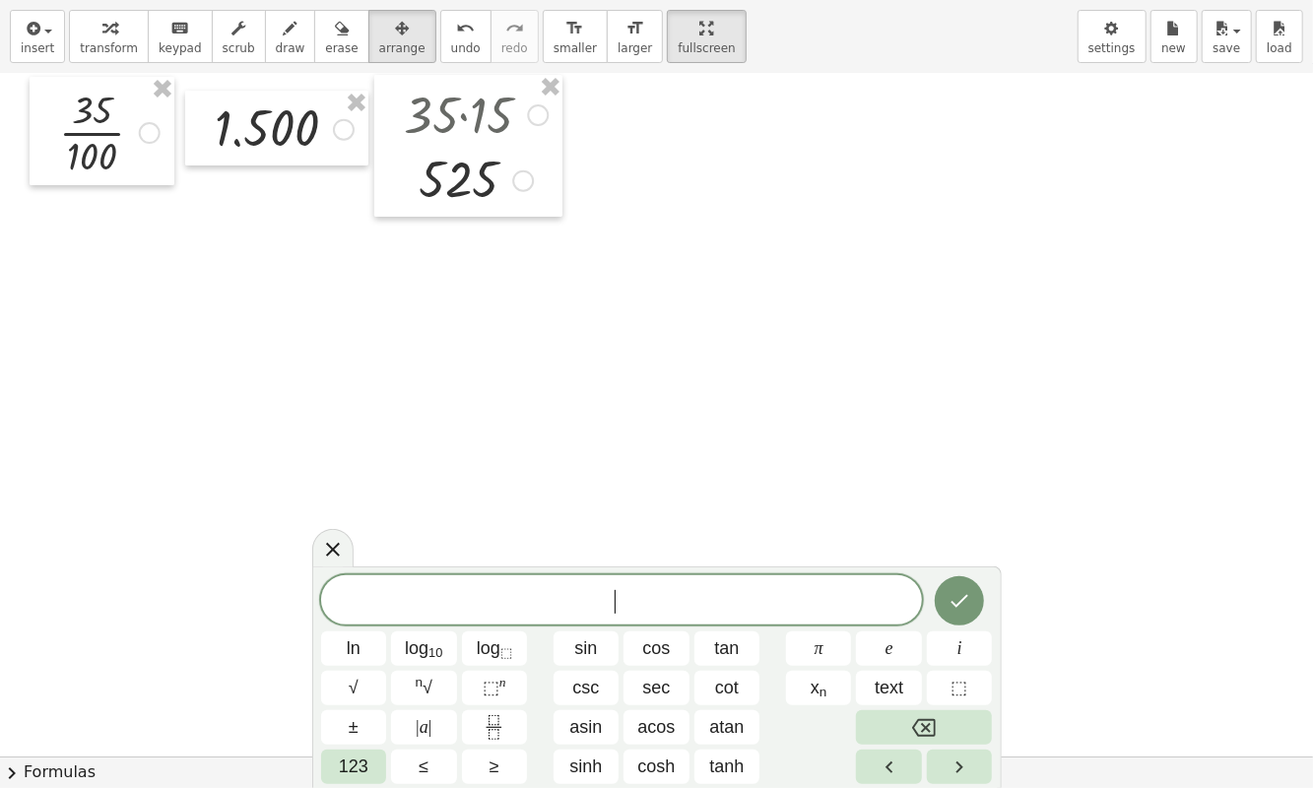
click at [363, 716] on span "123" at bounding box center [354, 767] width 30 height 27
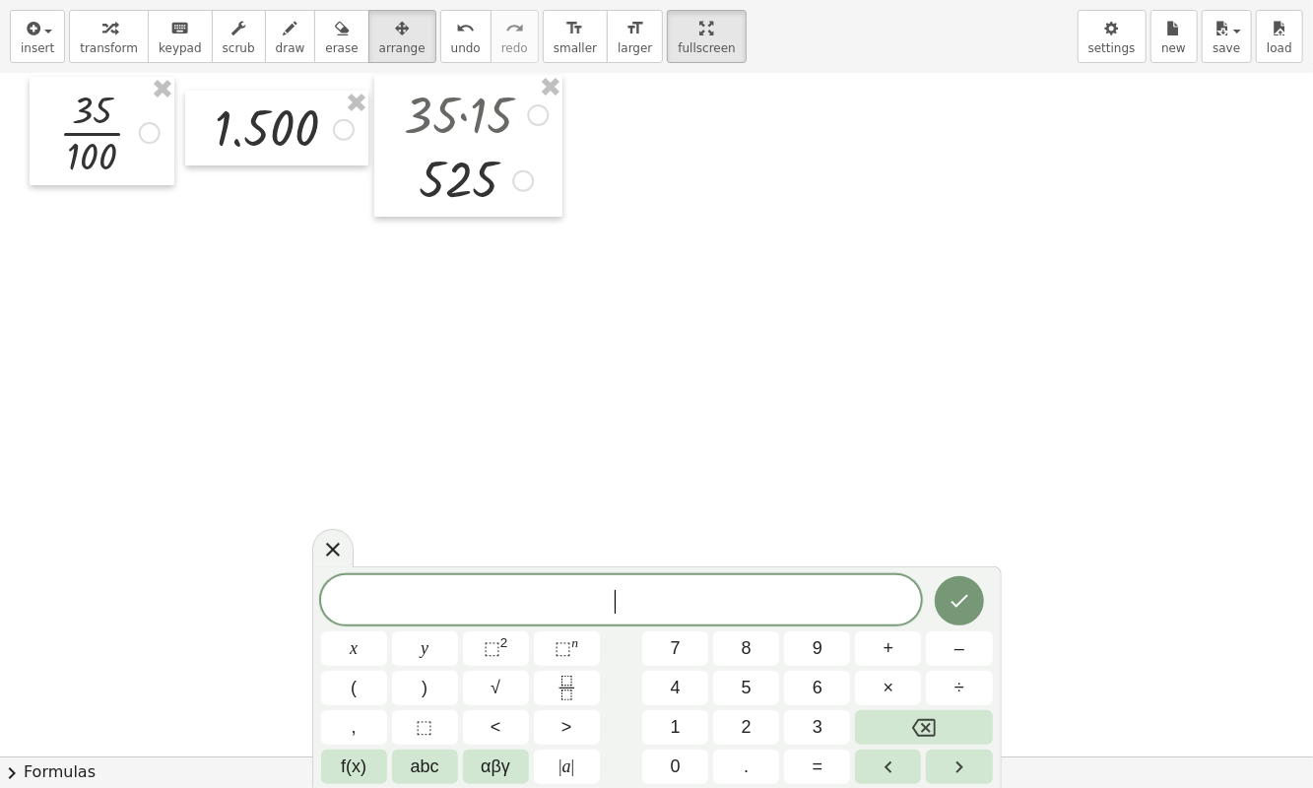
click at [417, 716] on span "abc" at bounding box center [425, 767] width 29 height 27
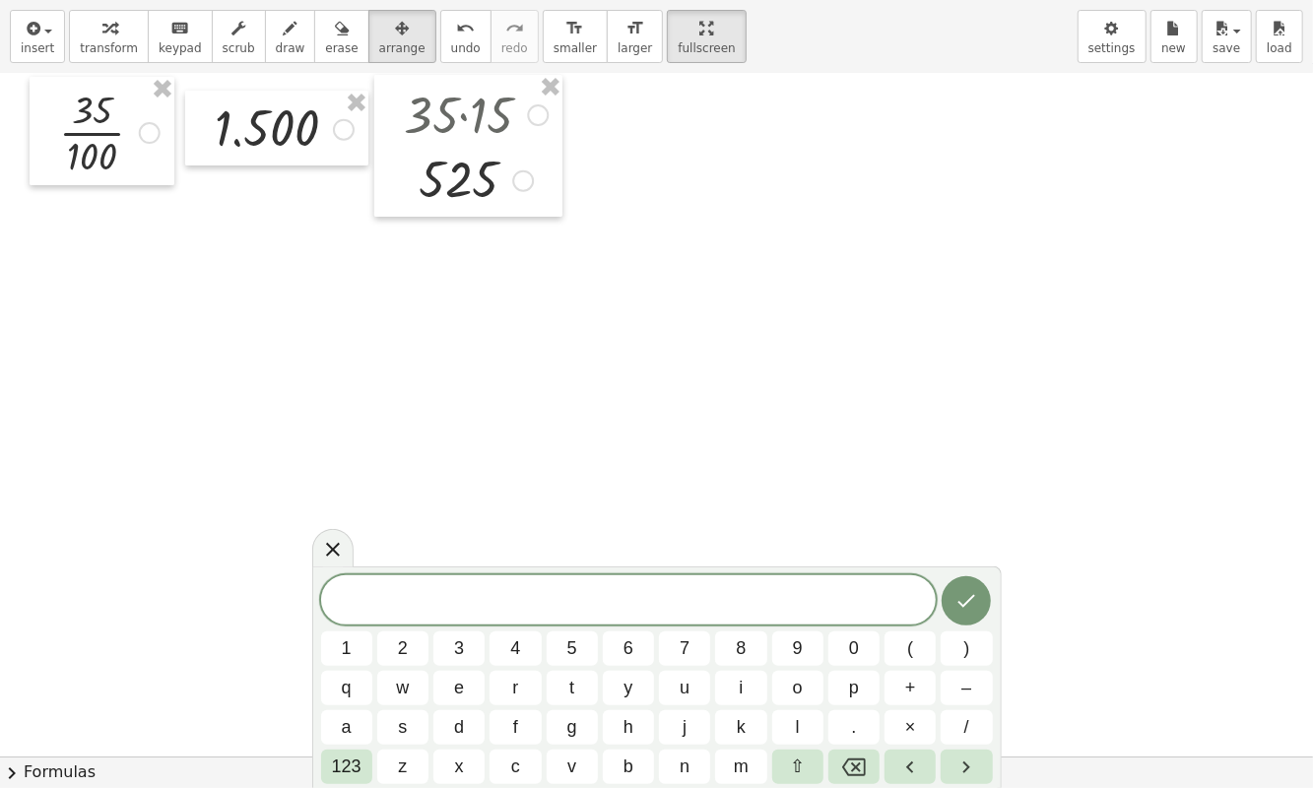
click at [356, 716] on span "123" at bounding box center [347, 767] width 30 height 27
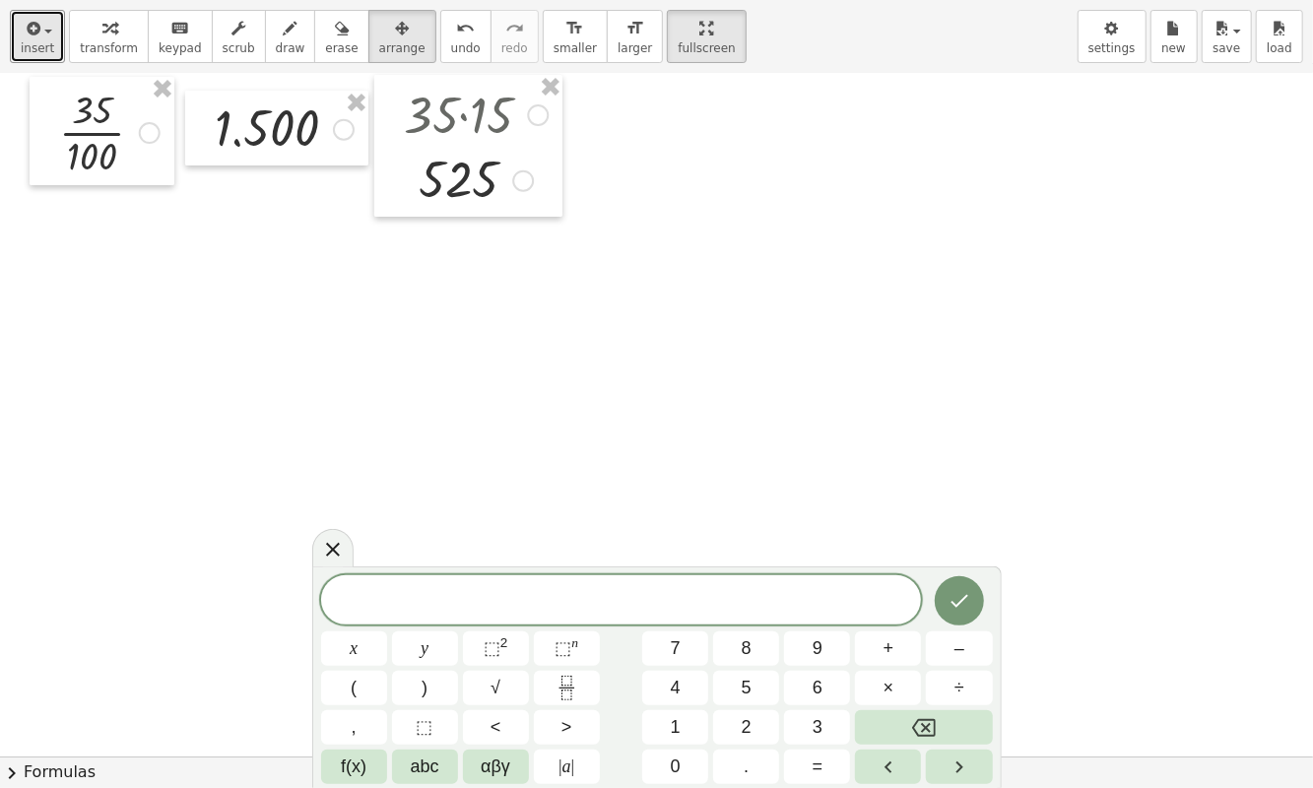
click at [42, 33] on div "button" at bounding box center [37, 28] width 33 height 24
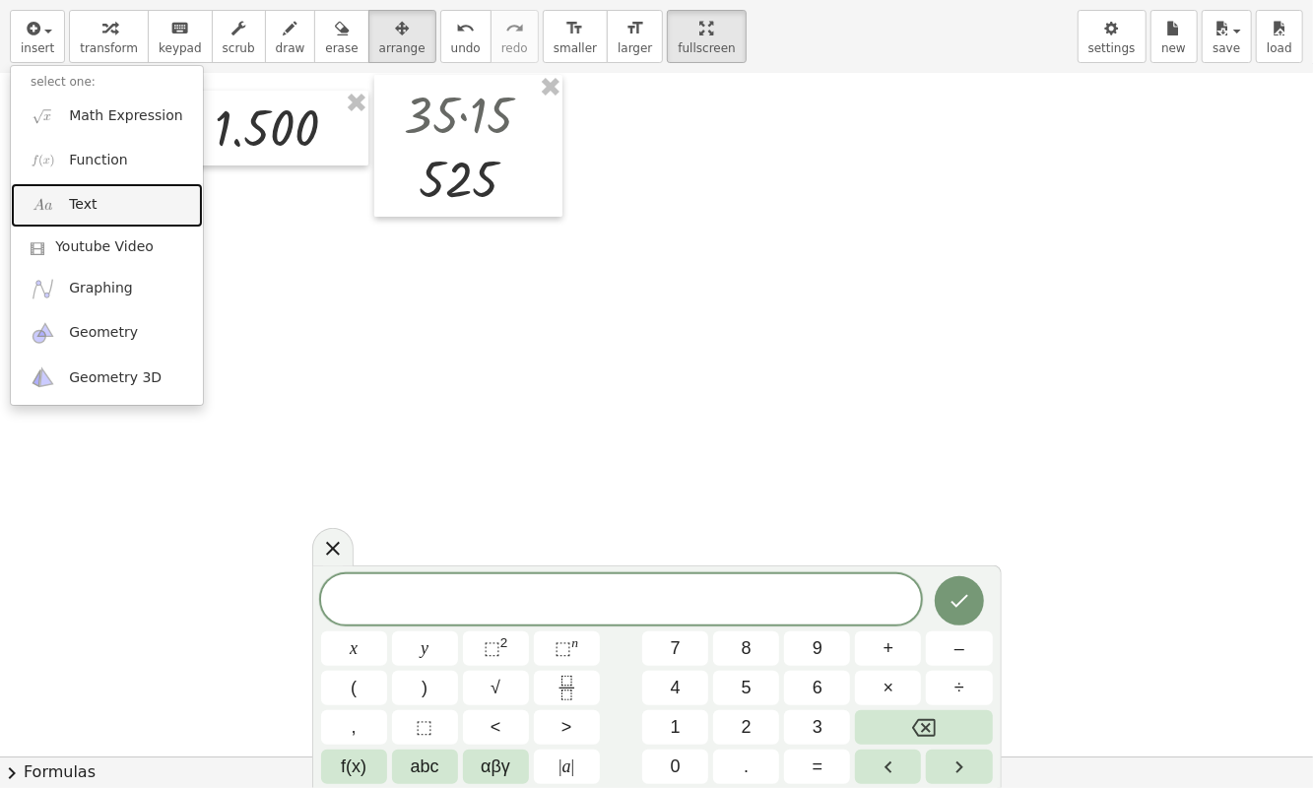
click at [103, 201] on link "Text" at bounding box center [107, 205] width 192 height 44
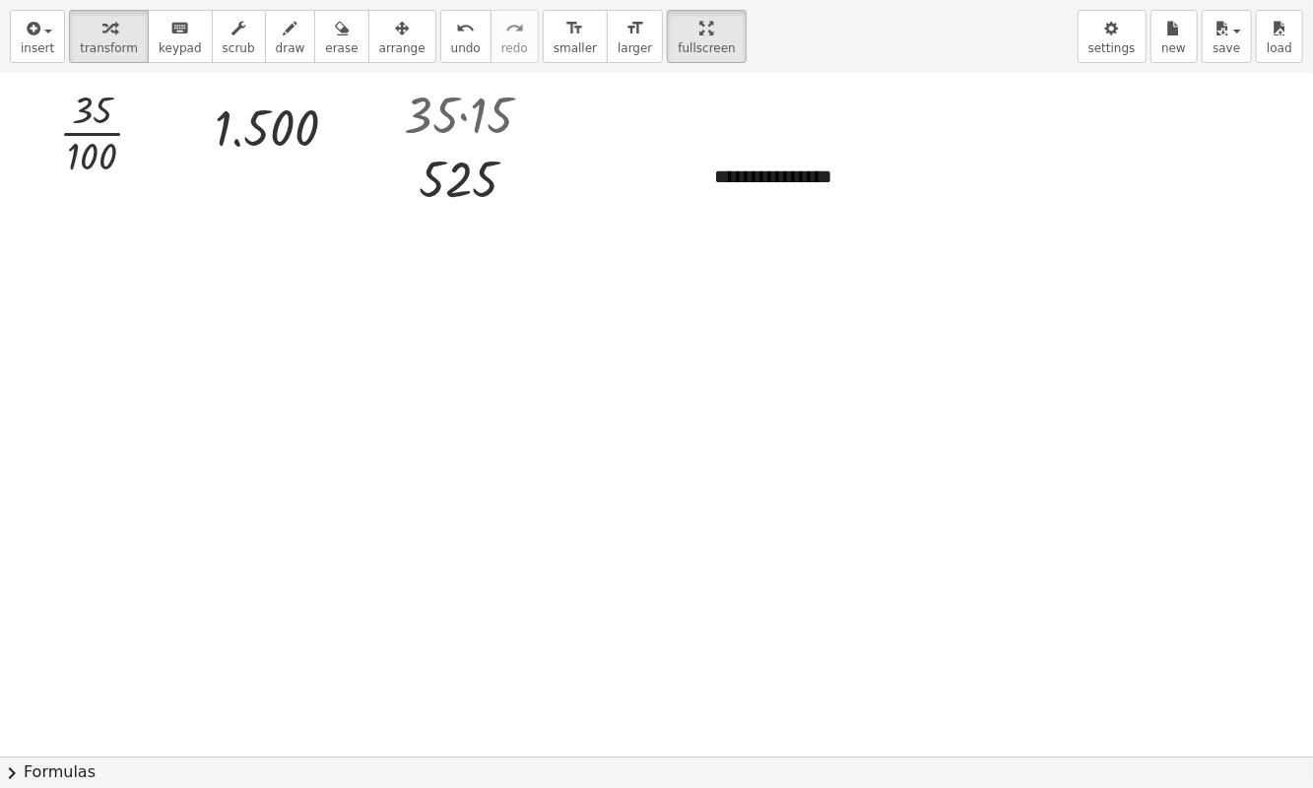
scroll to position [3, 0]
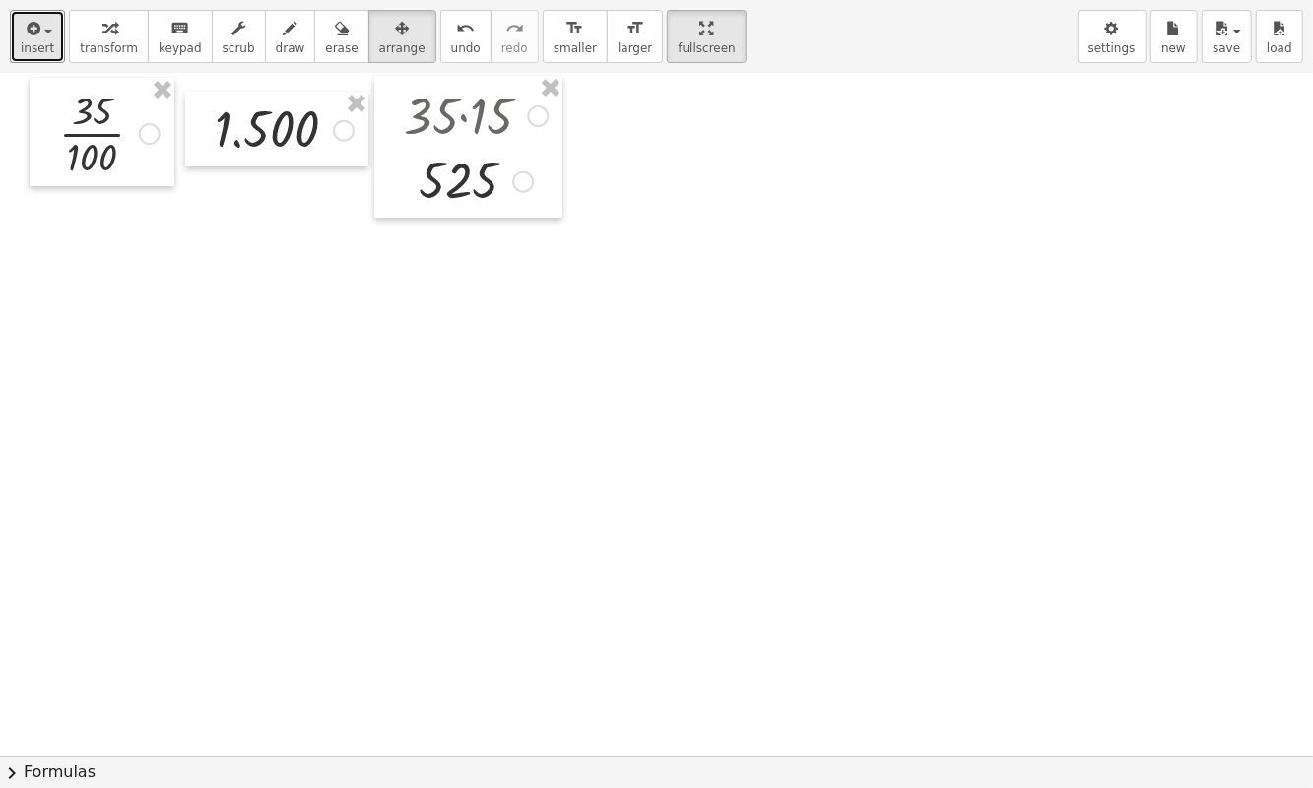
click at [45, 37] on div "button" at bounding box center [37, 28] width 33 height 24
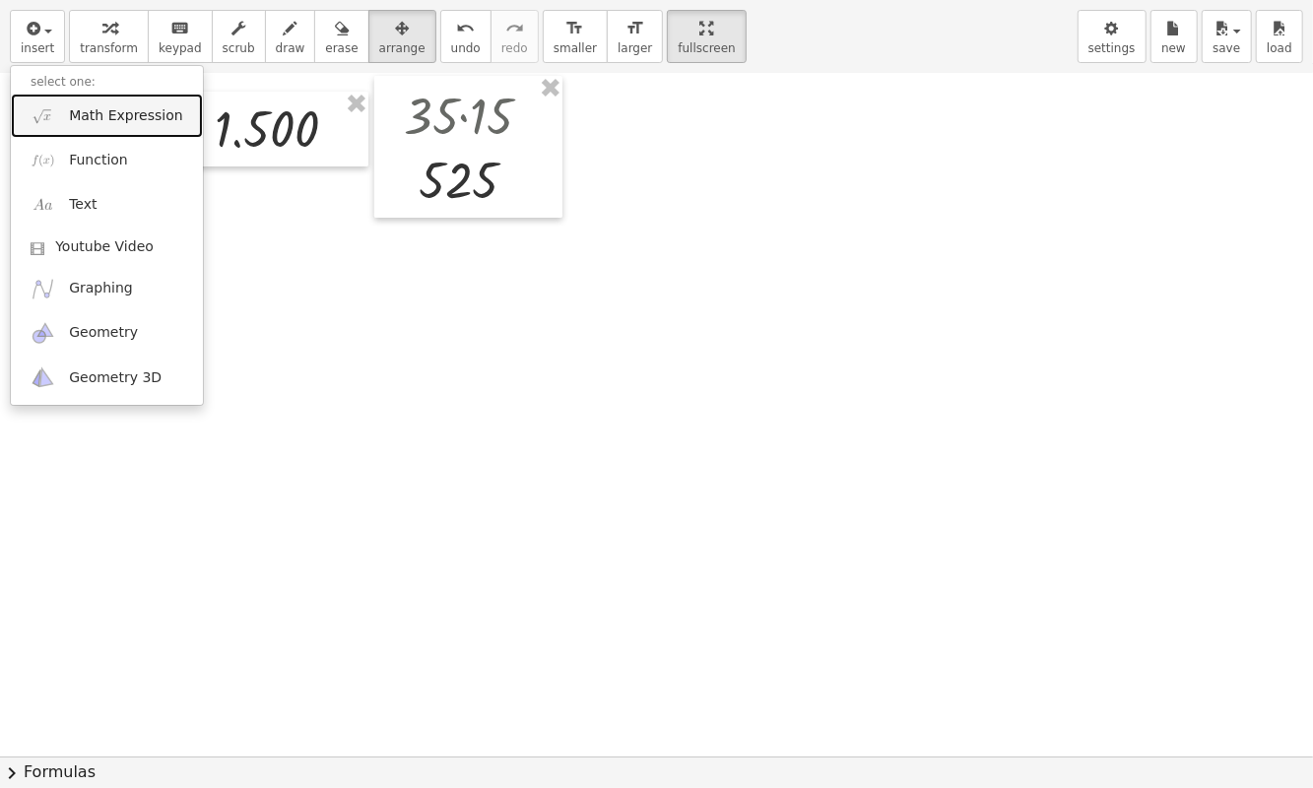
click at [137, 109] on span "Math Expression" at bounding box center [125, 116] width 113 height 20
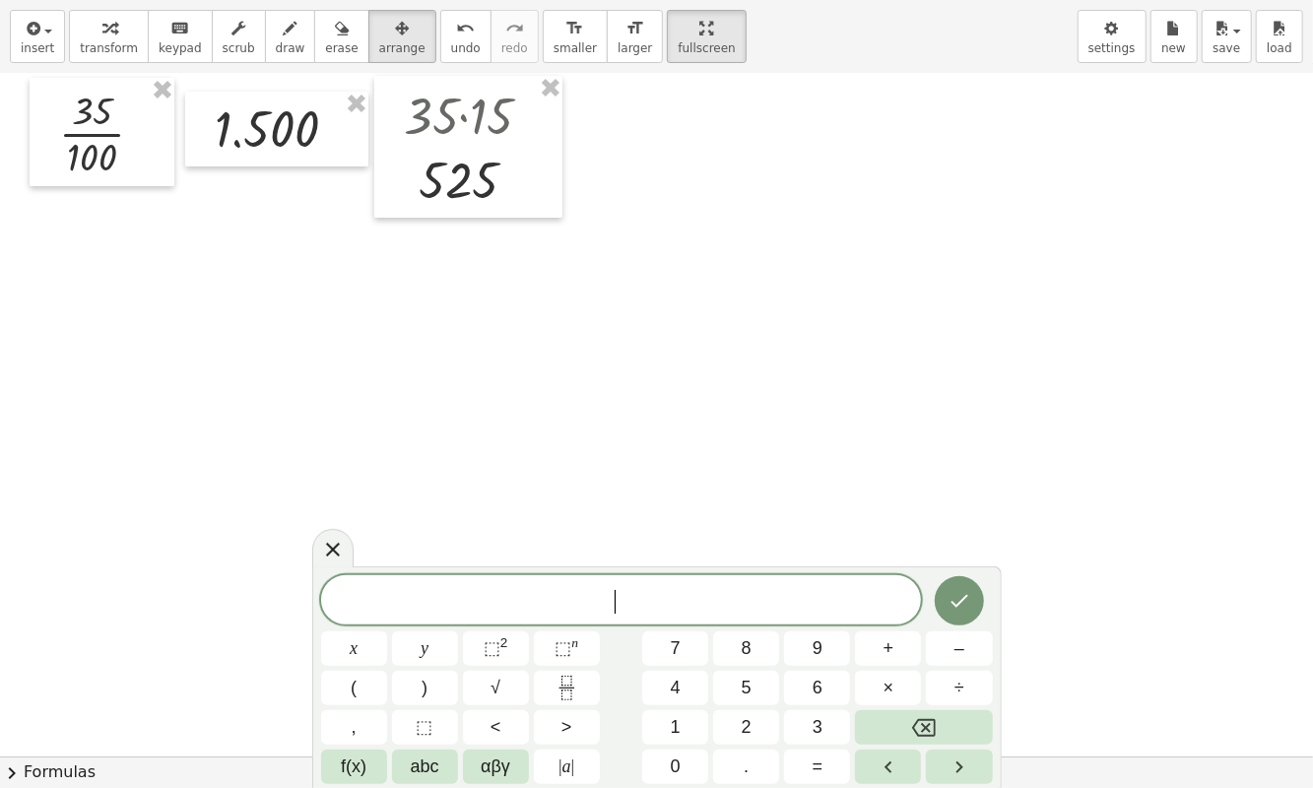
click at [690, 716] on button "1" at bounding box center [675, 727] width 66 height 34
click at [741, 692] on button "5" at bounding box center [746, 688] width 66 height 34
click at [955, 601] on icon "Done" at bounding box center [960, 601] width 24 height 24
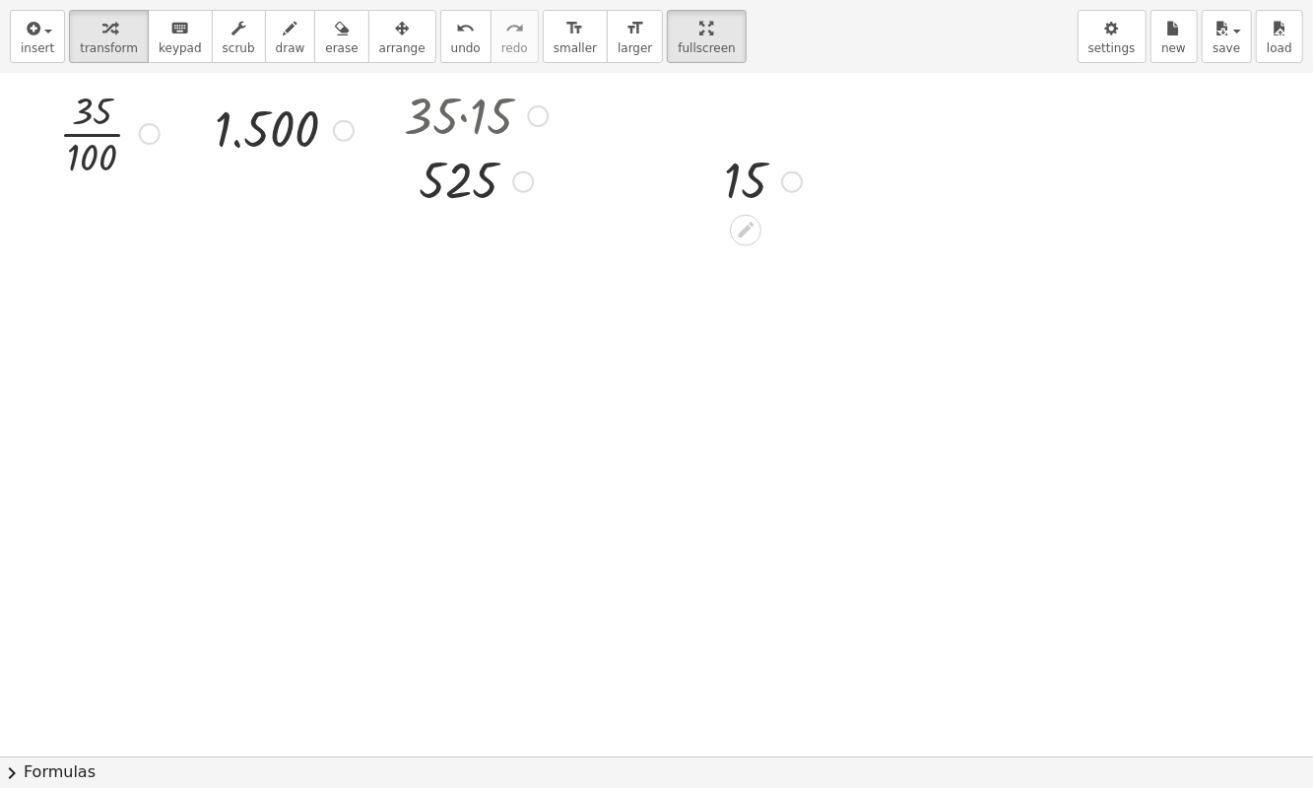
click at [742, 227] on icon at bounding box center [746, 230] width 21 height 21
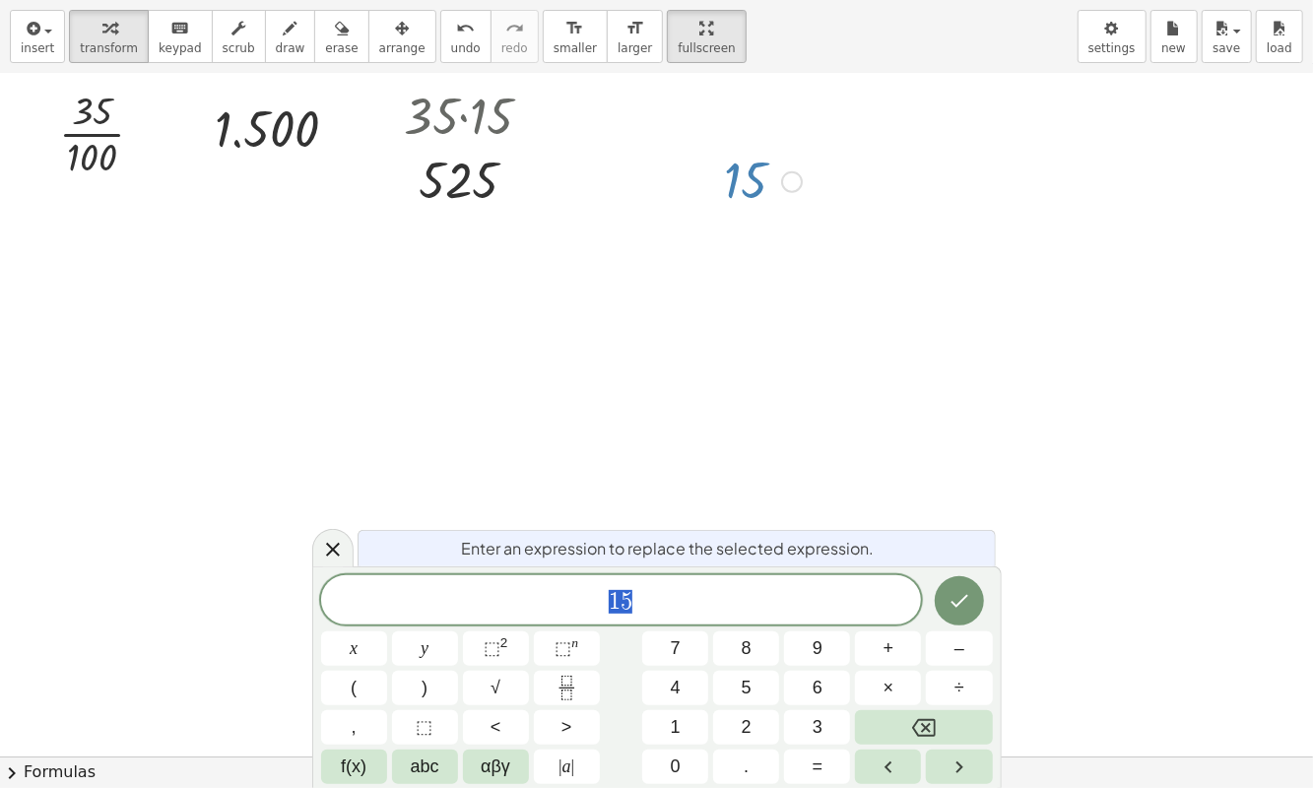
click at [331, 556] on icon at bounding box center [333, 550] width 24 height 24
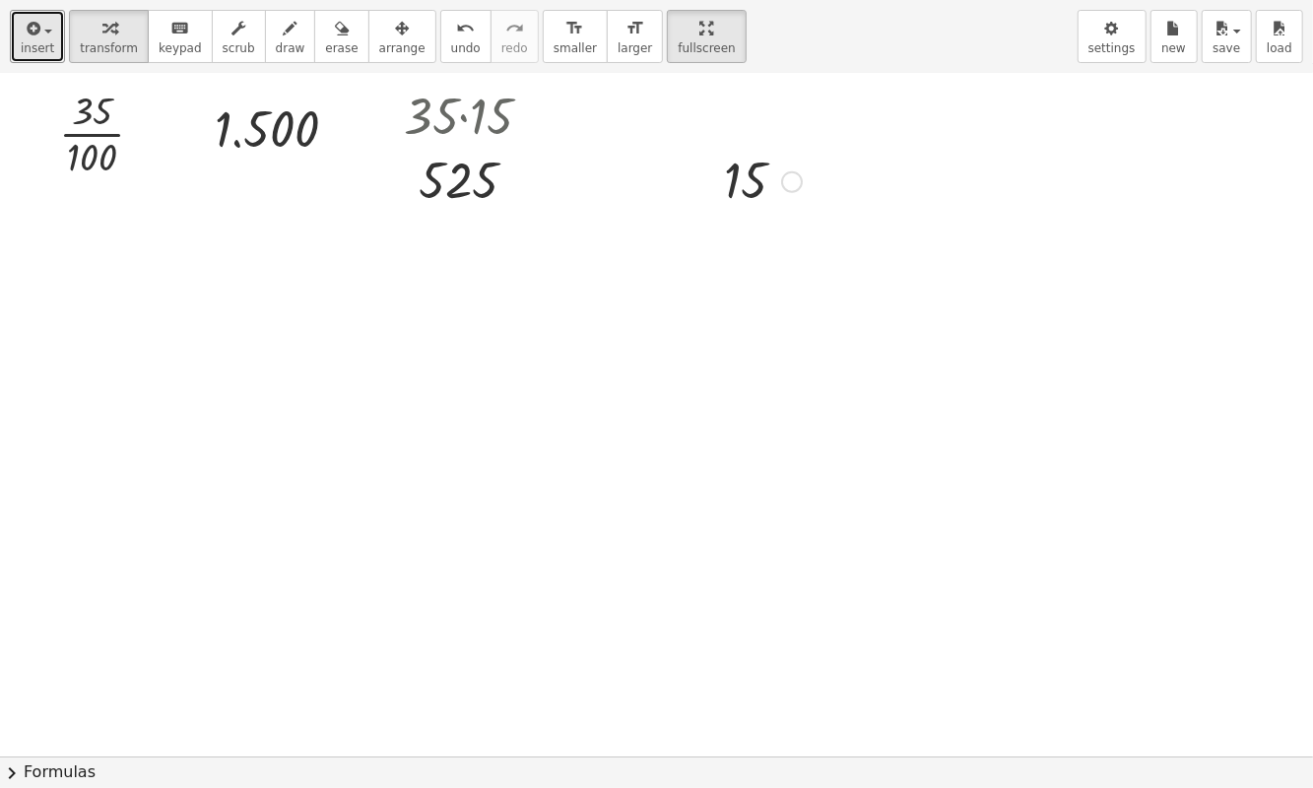
click at [33, 41] on span "insert" at bounding box center [37, 48] width 33 height 14
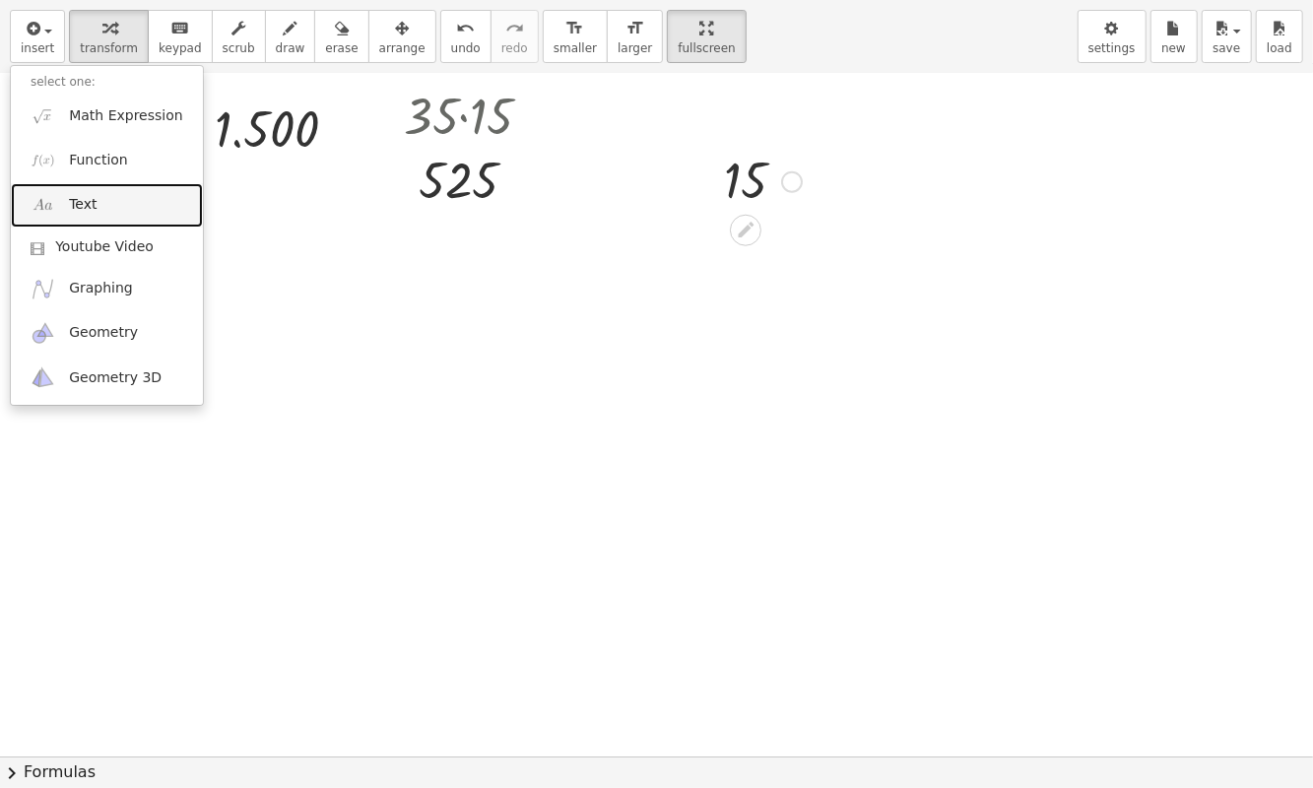
click at [114, 202] on link "Text" at bounding box center [107, 205] width 192 height 44
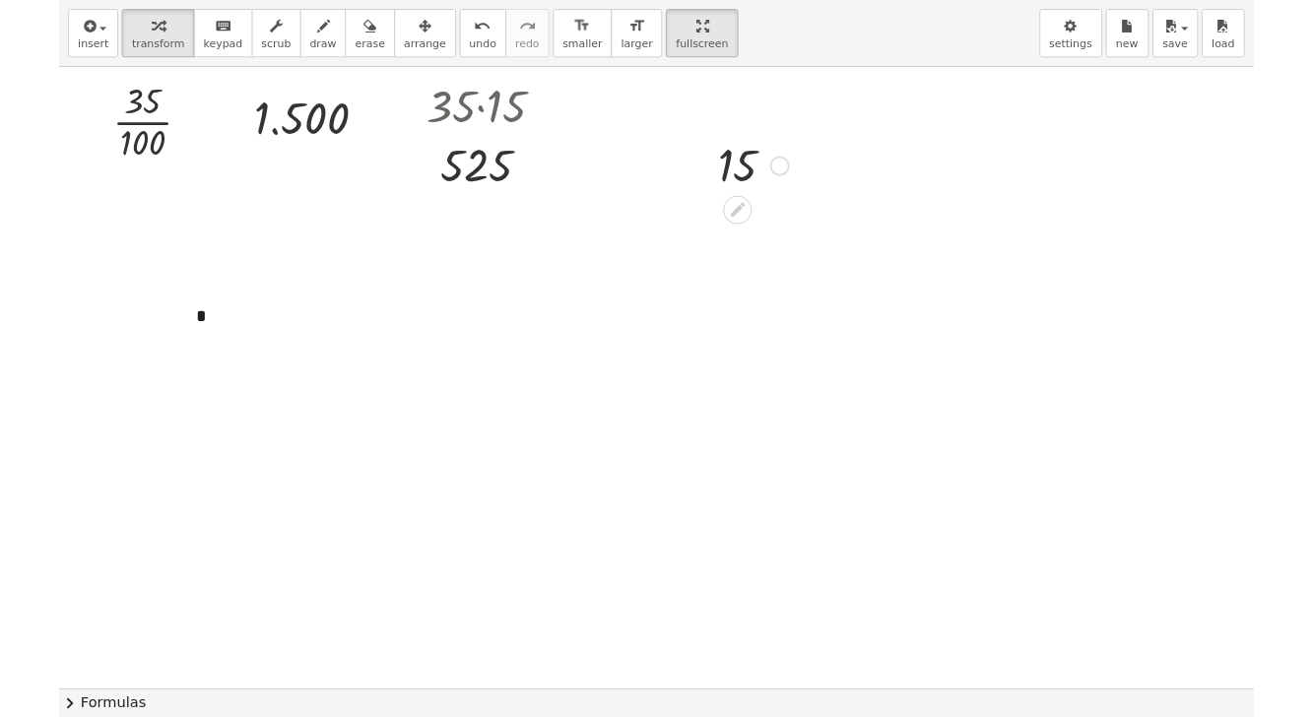
scroll to position [4, 0]
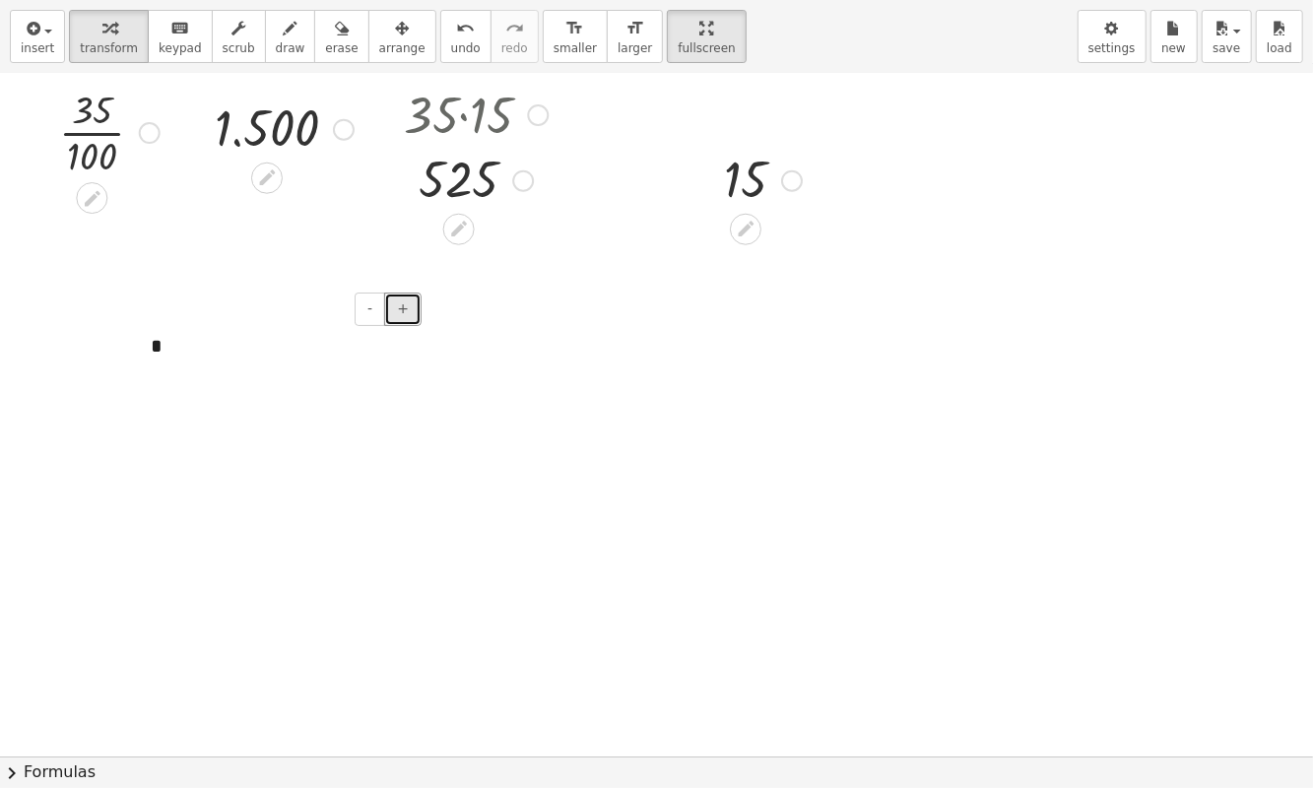
click at [400, 303] on button "+" at bounding box center [402, 309] width 37 height 33
click at [402, 307] on span "+" at bounding box center [403, 309] width 12 height 16
click at [405, 307] on span "+" at bounding box center [403, 309] width 12 height 16
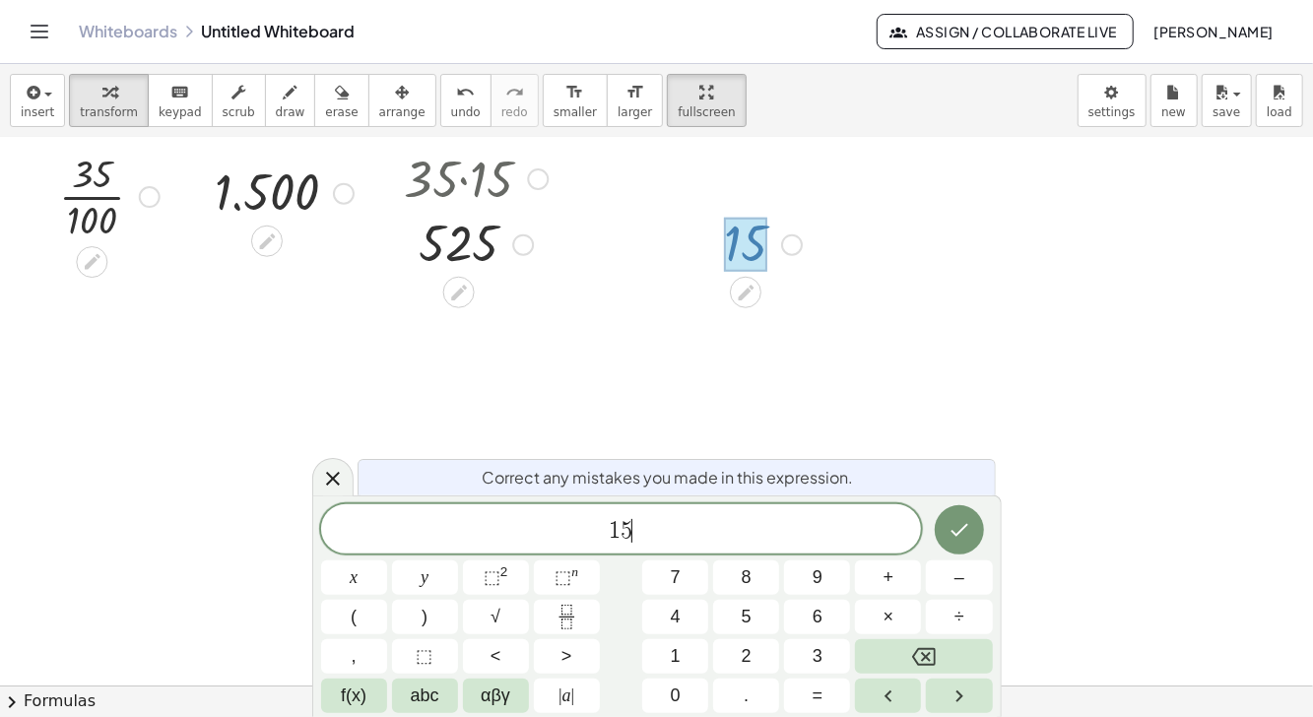
click at [758, 550] on div "** 1 5 ​" at bounding box center [621, 528] width 601 height 49
click at [354, 700] on span "f(x)" at bounding box center [354, 696] width 26 height 27
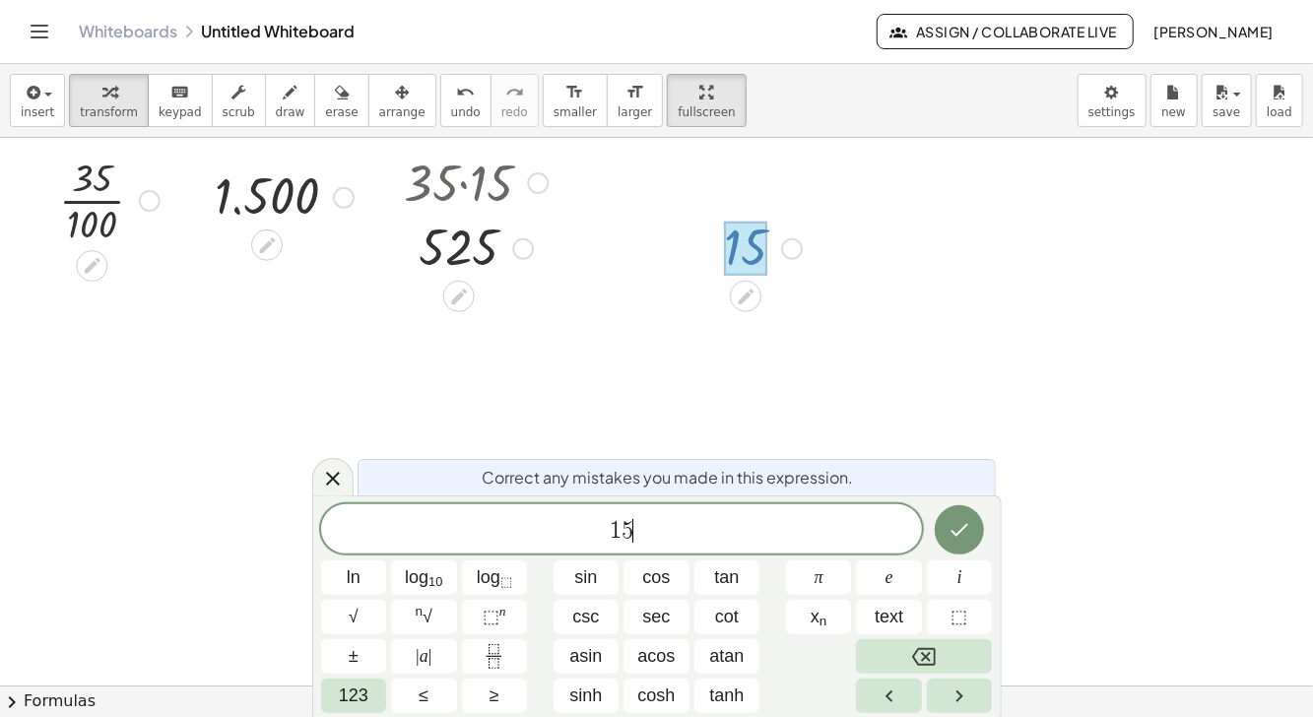
scroll to position [4, 0]
click at [893, 623] on span "text" at bounding box center [889, 617] width 29 height 27
click at [893, 615] on span "text" at bounding box center [889, 617] width 29 height 27
click at [897, 616] on span "text" at bounding box center [889, 617] width 29 height 27
click at [889, 614] on span "text" at bounding box center [889, 617] width 29 height 27
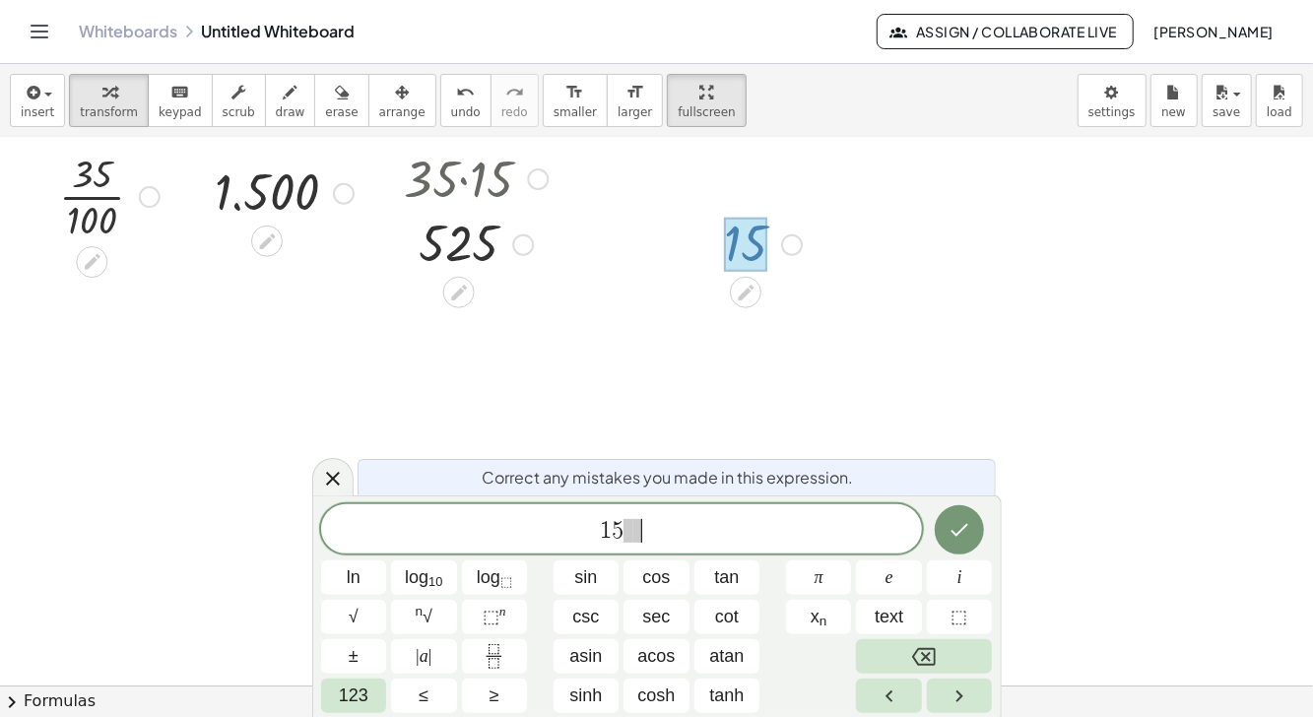
click at [894, 618] on span "text" at bounding box center [889, 617] width 29 height 27
click at [895, 617] on span "text" at bounding box center [889, 617] width 29 height 27
click at [968, 617] on button "⬚" at bounding box center [960, 617] width 66 height 34
click at [941, 653] on button "Backspace" at bounding box center [924, 656] width 136 height 34
click at [944, 652] on button "Backspace" at bounding box center [924, 656] width 136 height 34
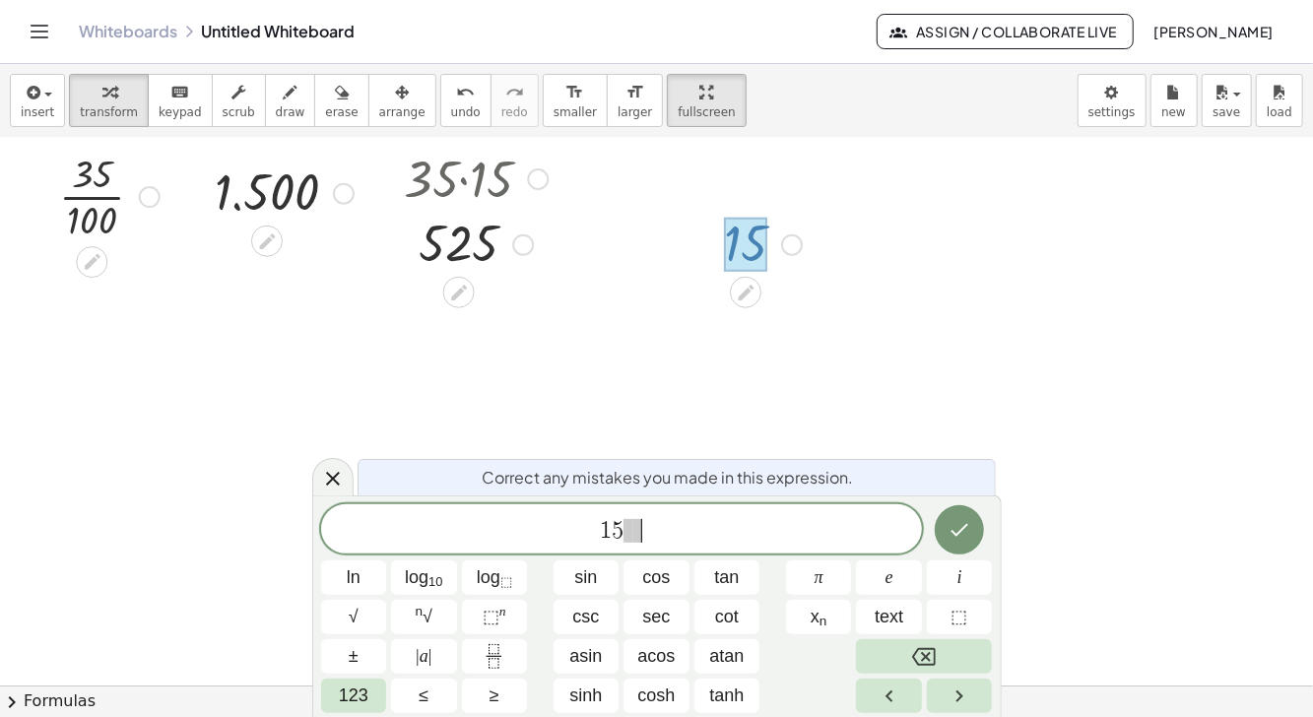
click at [353, 703] on span "123" at bounding box center [354, 696] width 30 height 27
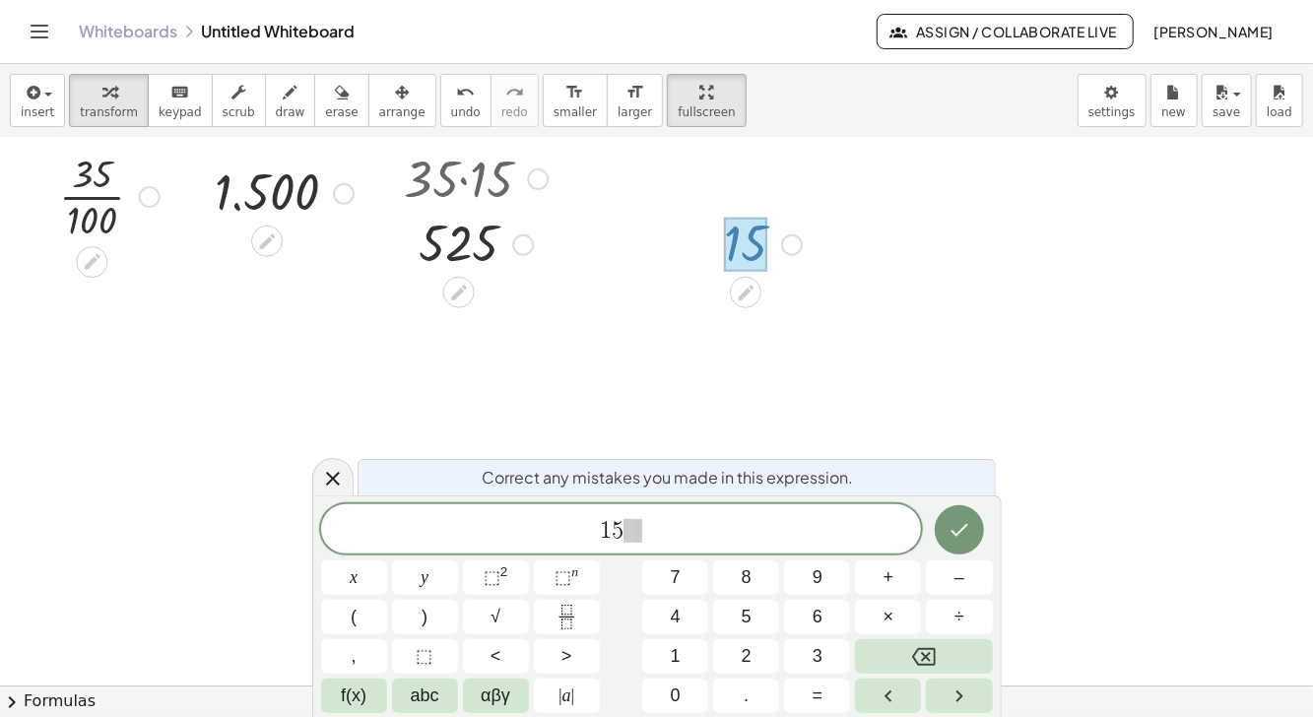
click at [355, 699] on span "f(x)" at bounding box center [354, 696] width 26 height 27
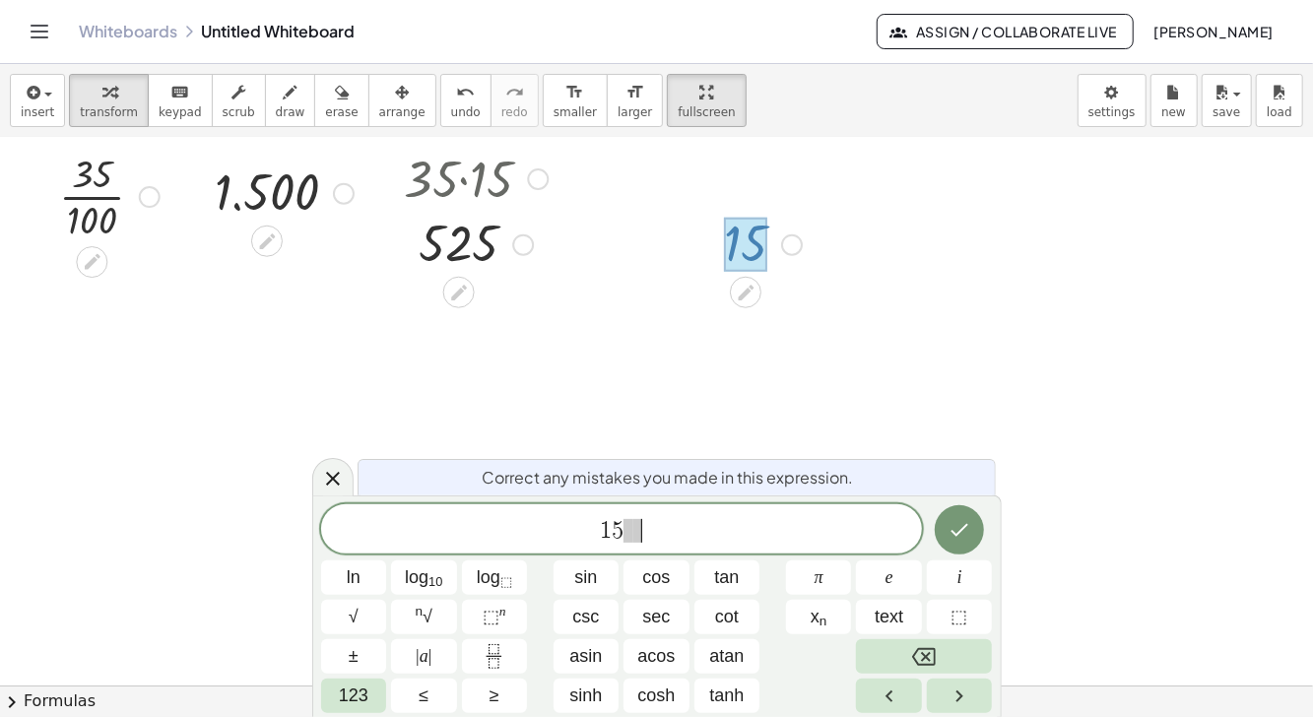
click at [364, 703] on span "123" at bounding box center [354, 696] width 30 height 27
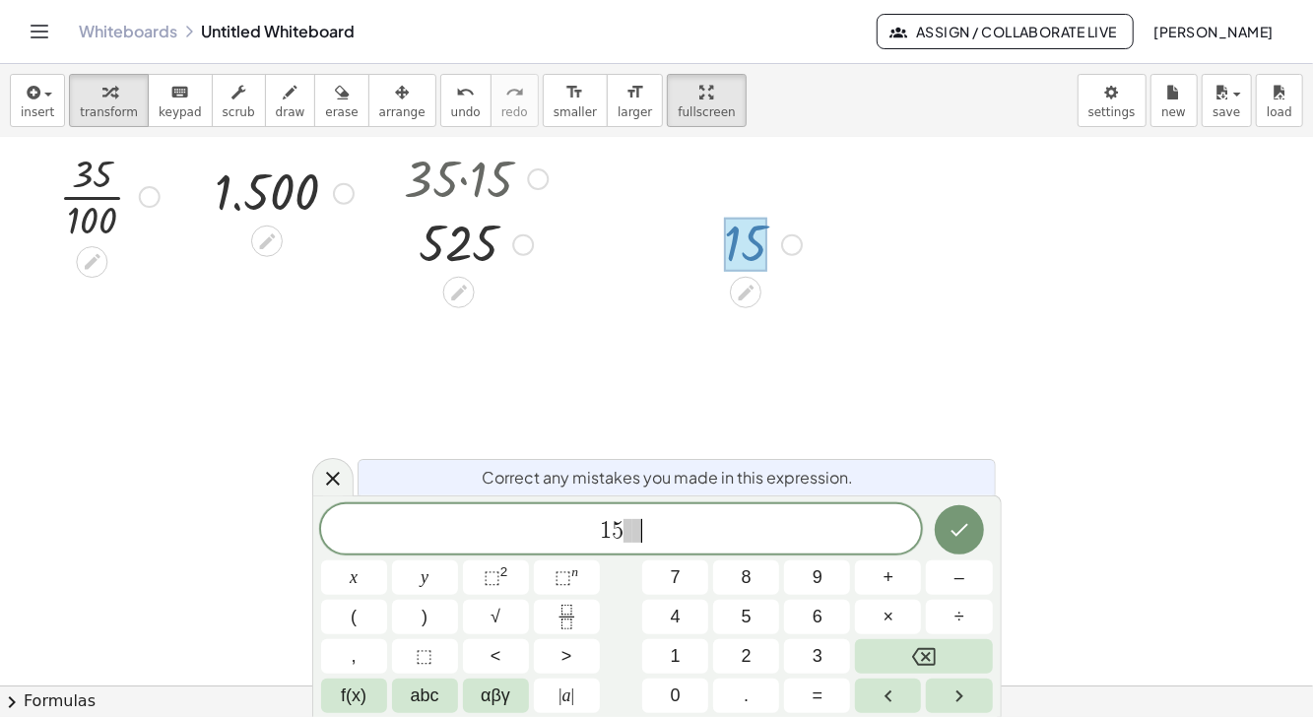
click at [429, 701] on span "abc" at bounding box center [425, 696] width 29 height 27
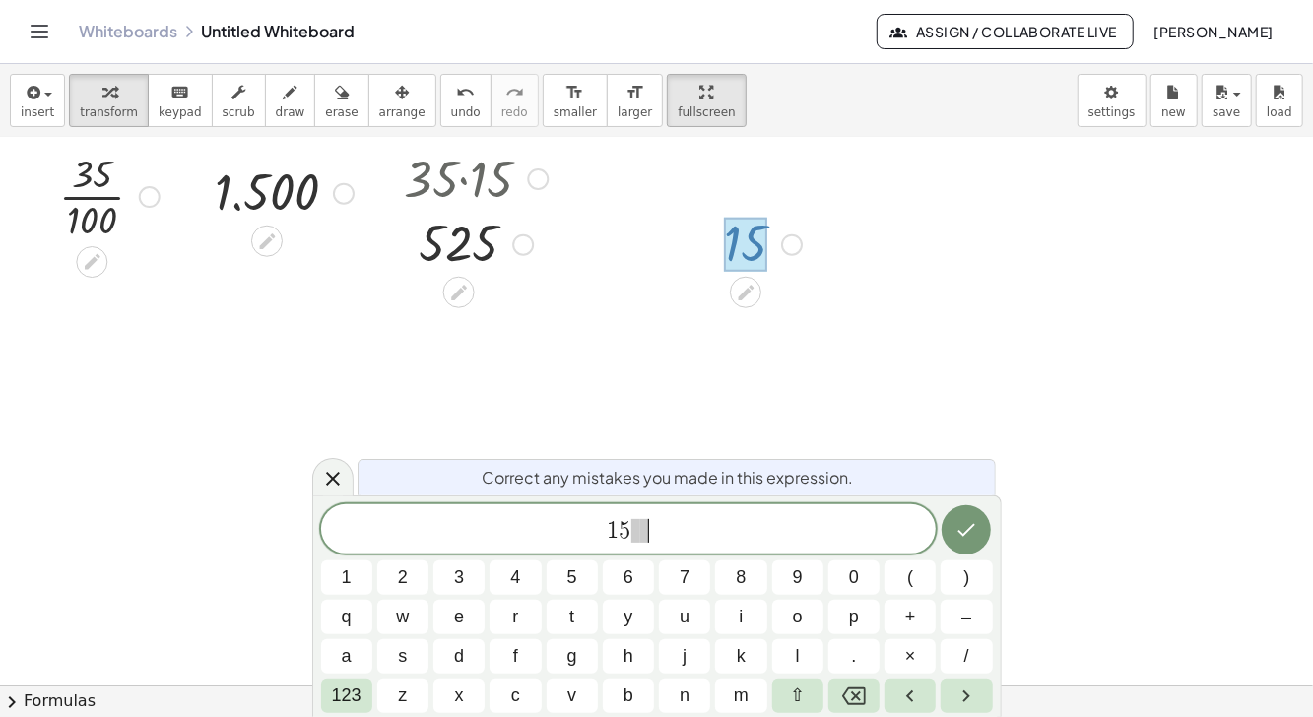
click at [843, 620] on button "p" at bounding box center [854, 617] width 51 height 34
click at [789, 627] on button "o" at bounding box center [797, 617] width 51 height 34
click at [633, 531] on span at bounding box center [633, 531] width 9 height 24
click at [509, 620] on button "r" at bounding box center [515, 617] width 51 height 34
click at [512, 711] on button "c" at bounding box center [515, 696] width 51 height 34
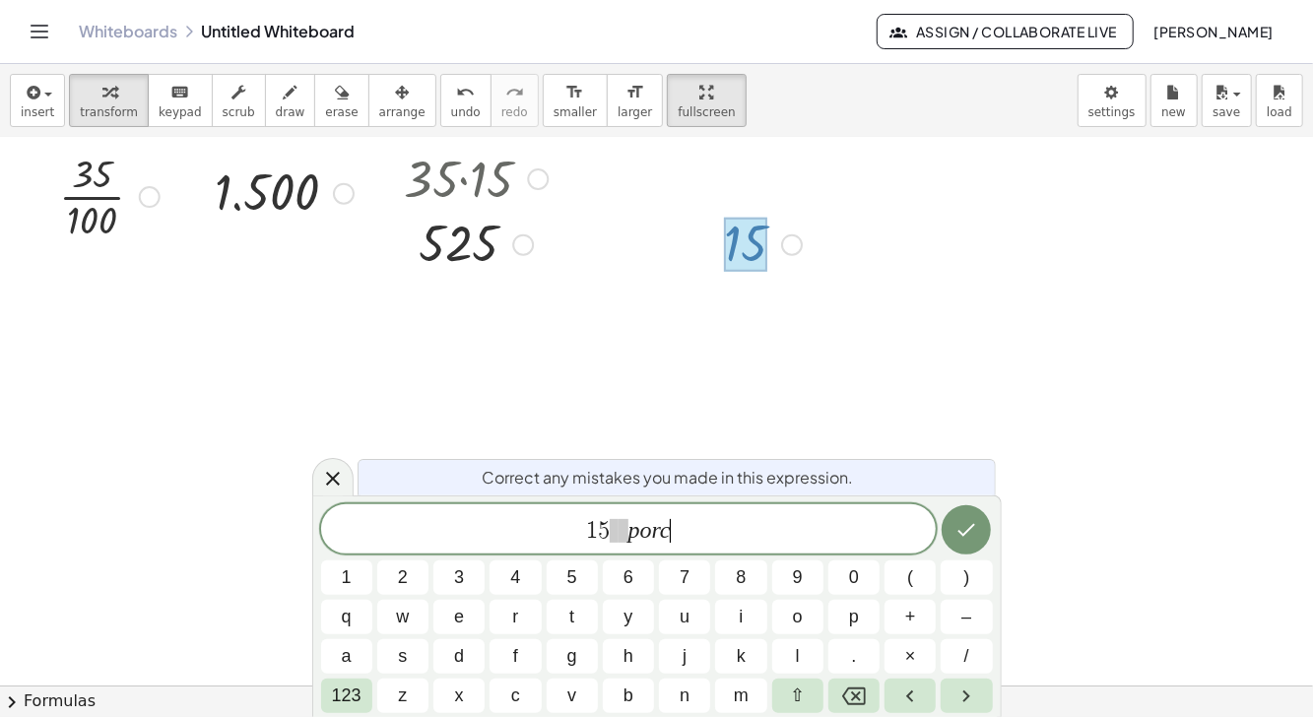
click at [463, 623] on span "e" at bounding box center [459, 617] width 10 height 27
click at [685, 697] on span "n" at bounding box center [685, 696] width 10 height 27
click at [575, 607] on button "t" at bounding box center [572, 617] width 51 height 34
click at [797, 579] on span "9" at bounding box center [798, 578] width 10 height 27
click at [858, 708] on button "Backspace" at bounding box center [854, 696] width 51 height 34
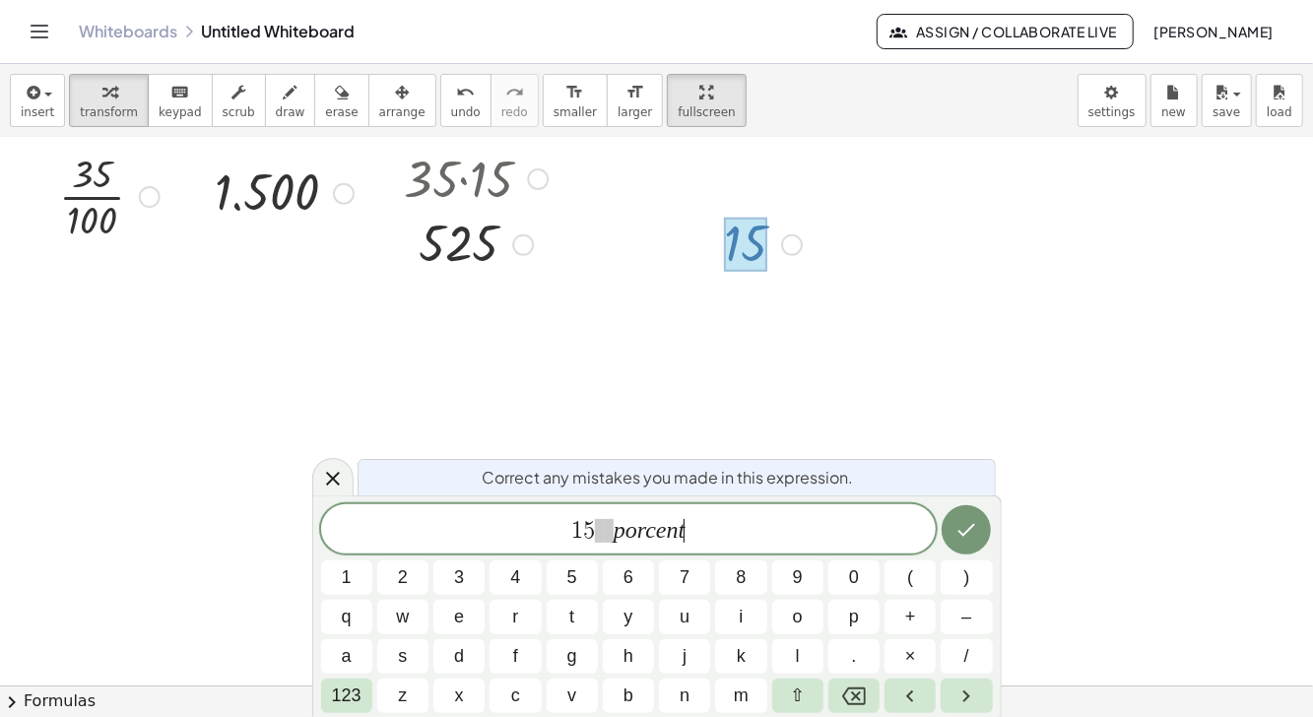
click at [856, 571] on span "0" at bounding box center [854, 578] width 10 height 27
click at [844, 700] on icon "Backspace" at bounding box center [854, 697] width 24 height 24
click at [797, 621] on span "o" at bounding box center [798, 617] width 10 height 27
click at [971, 523] on icon "Done" at bounding box center [967, 530] width 24 height 24
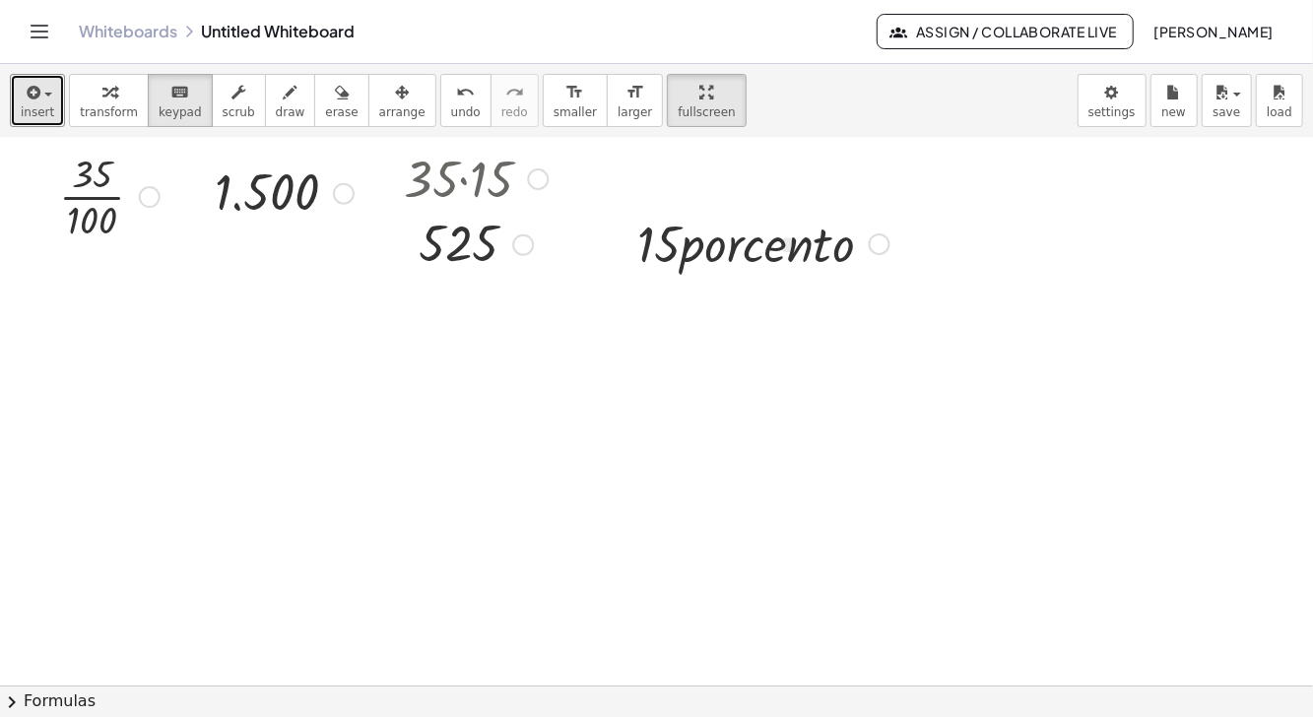
click at [36, 102] on icon "button" at bounding box center [32, 93] width 18 height 24
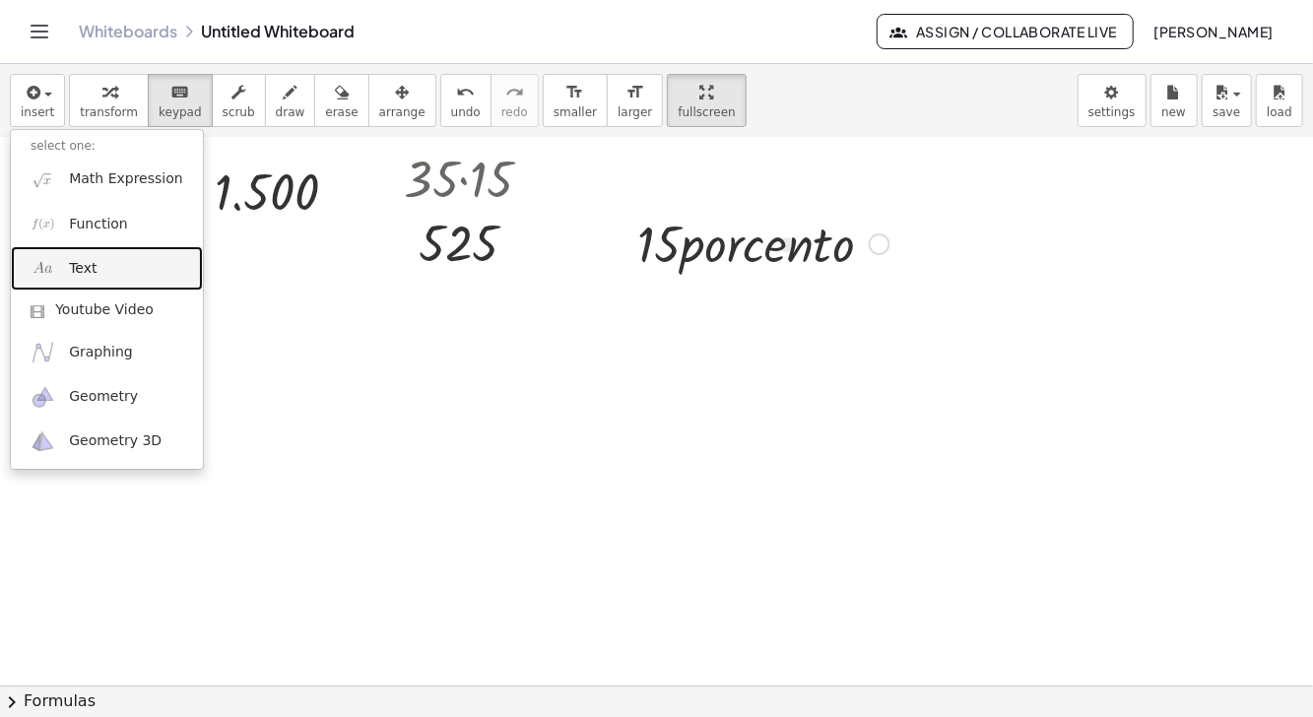
click at [106, 267] on link "Text" at bounding box center [107, 268] width 192 height 44
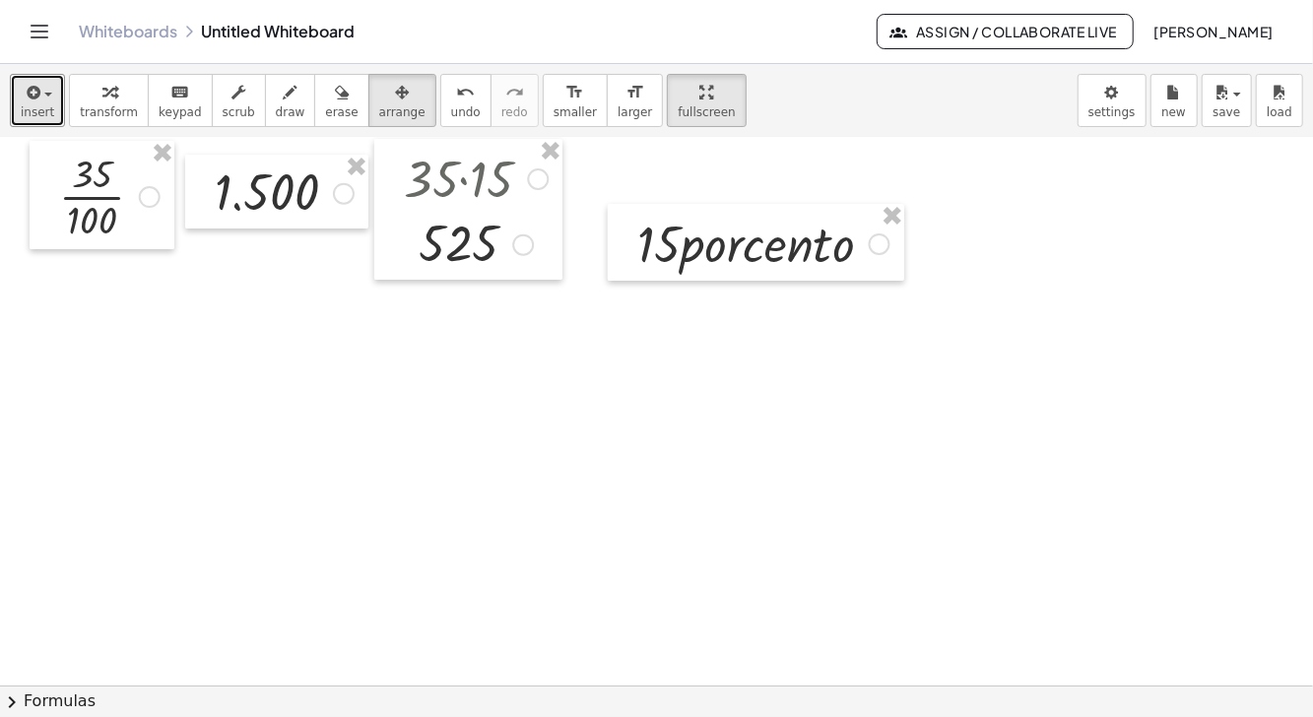
click at [33, 102] on icon "button" at bounding box center [32, 93] width 18 height 24
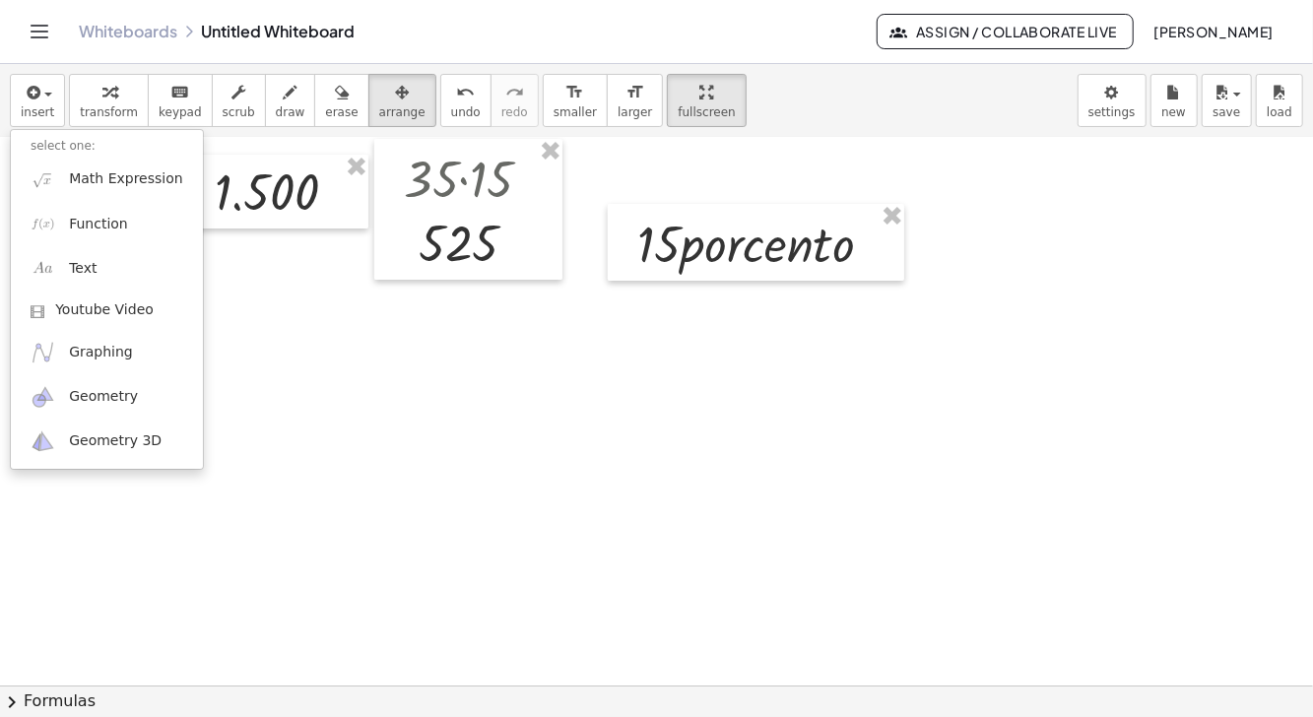
click at [372, 413] on div at bounding box center [656, 358] width 1313 height 717
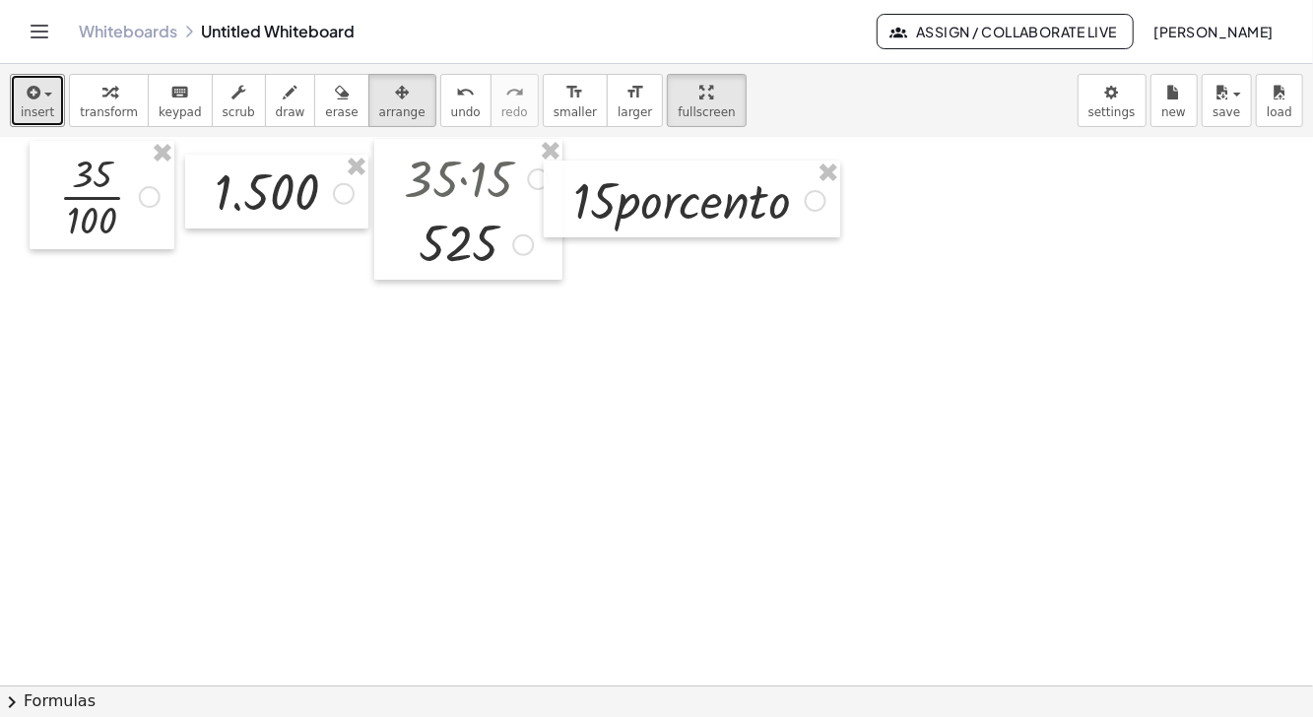
click at [36, 97] on icon "button" at bounding box center [32, 93] width 18 height 24
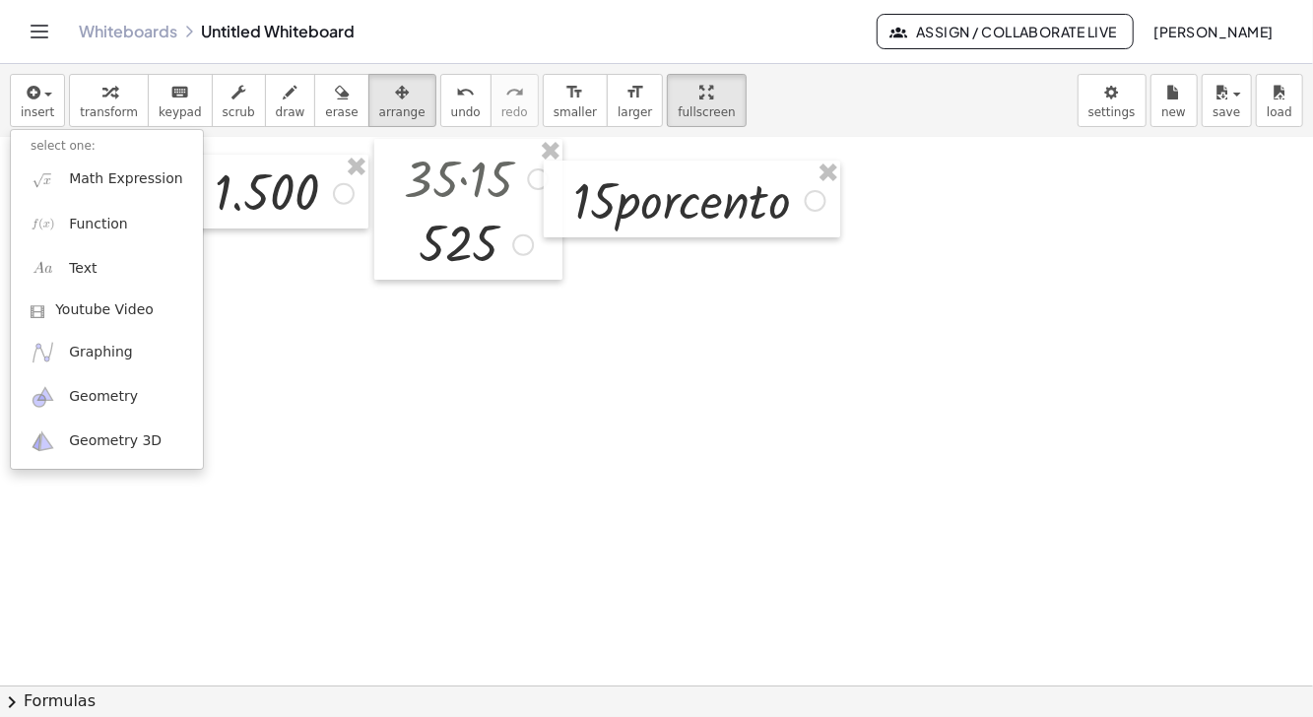
click at [760, 404] on div at bounding box center [656, 358] width 1313 height 717
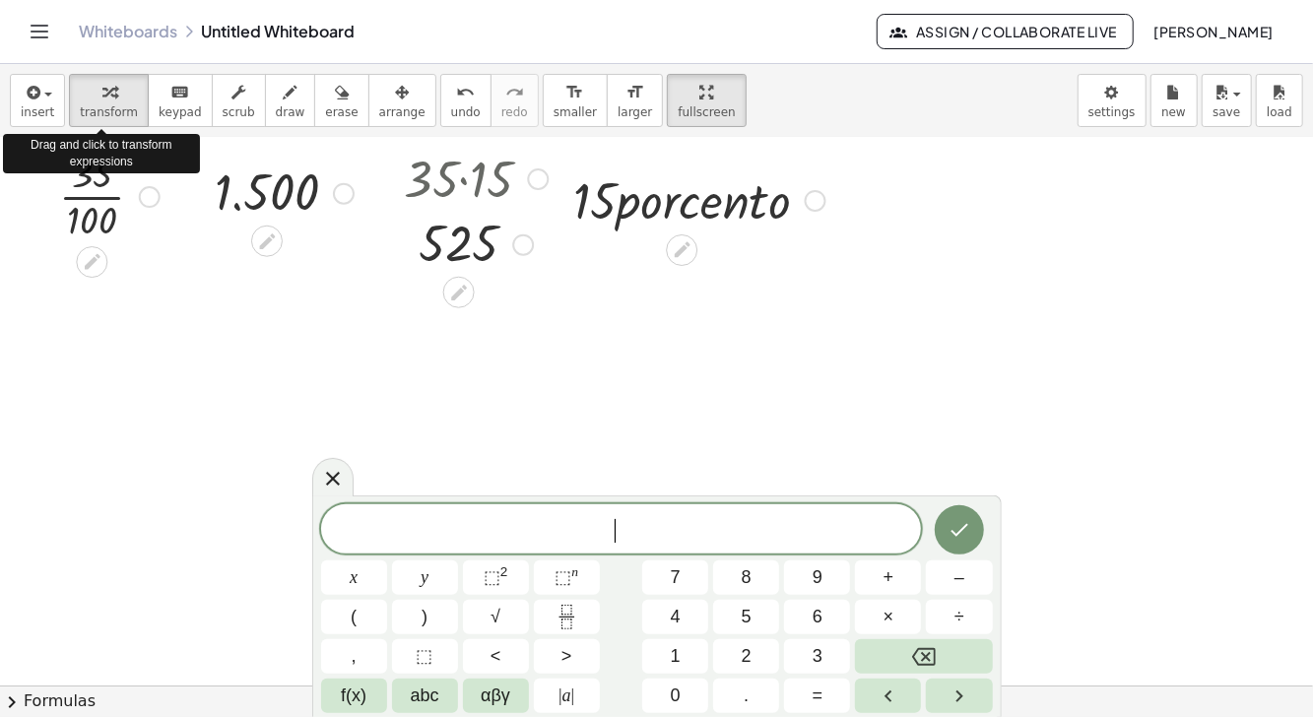
scroll to position [1, 0]
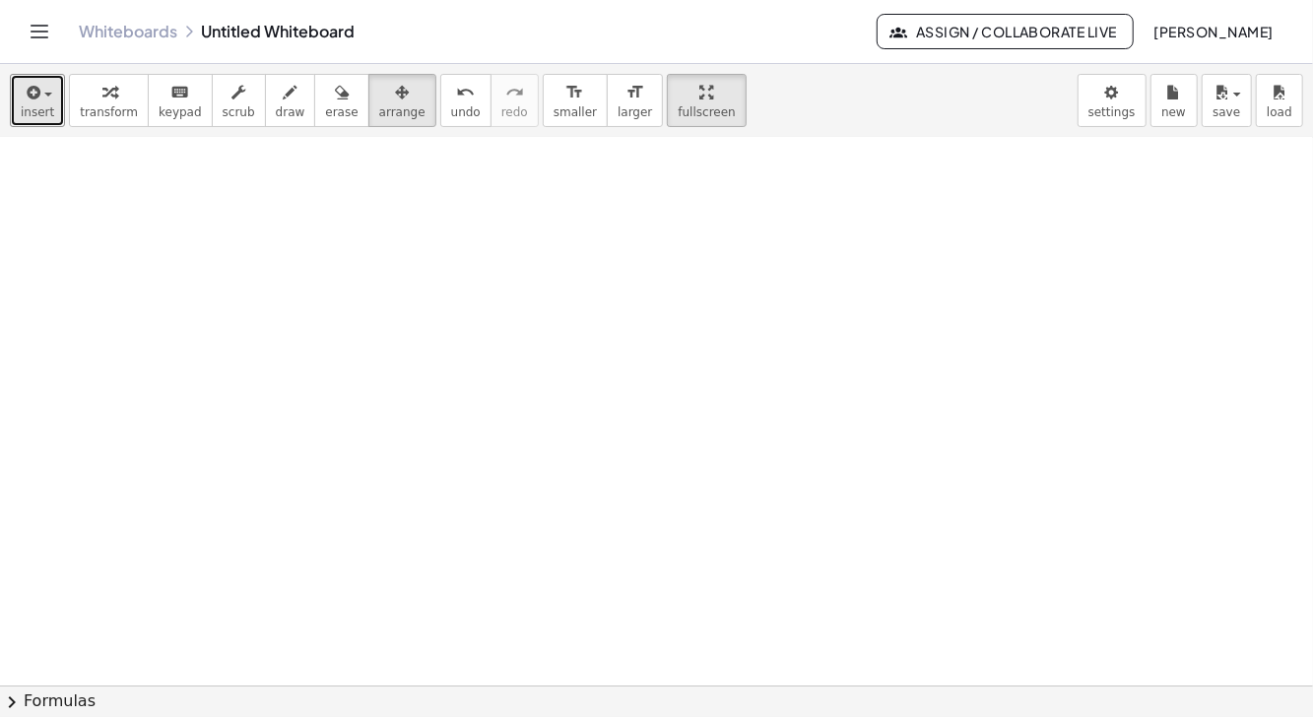
click at [37, 96] on icon "button" at bounding box center [32, 93] width 18 height 24
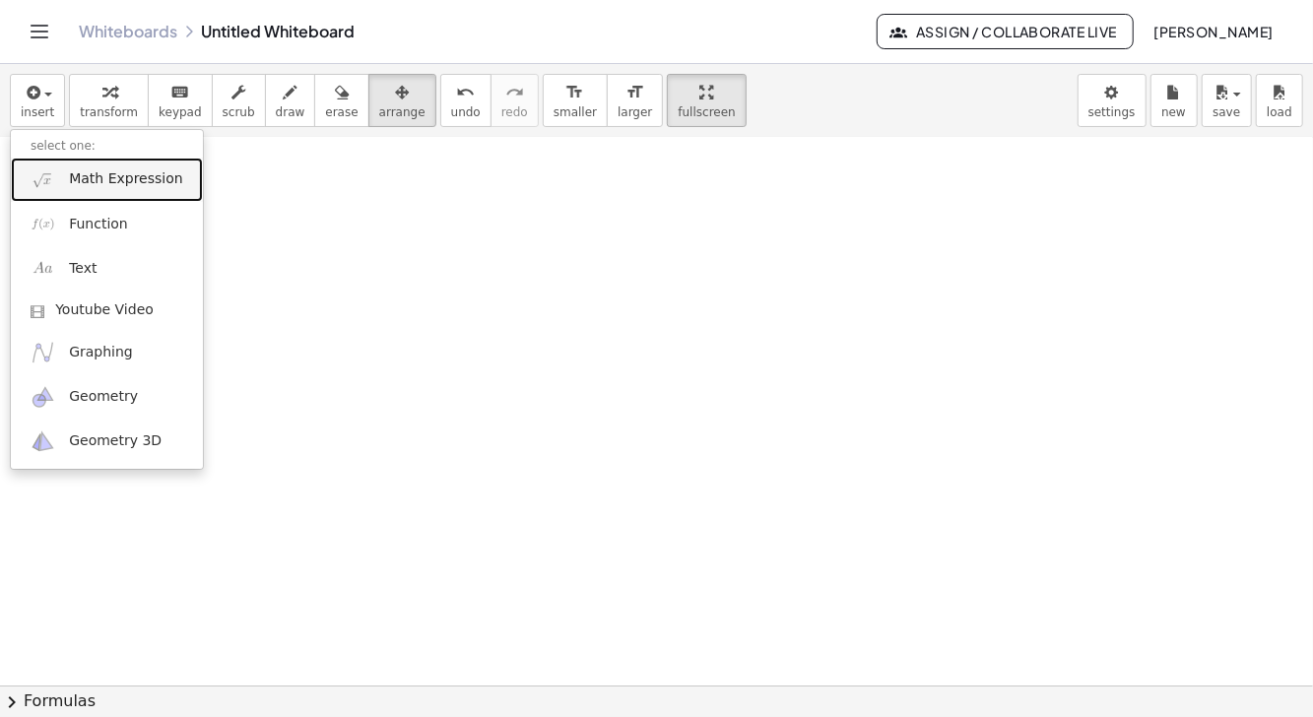
click at [129, 182] on span "Math Expression" at bounding box center [125, 179] width 113 height 20
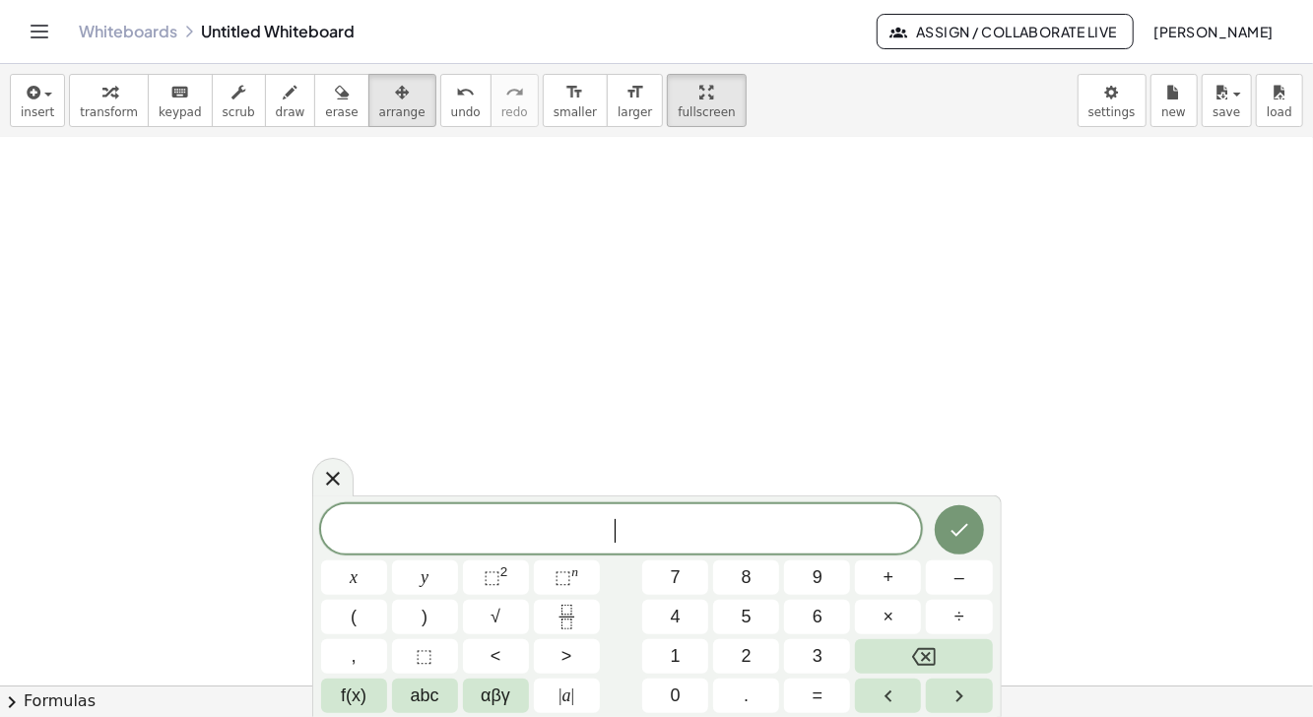
click at [747, 669] on span "2" at bounding box center [747, 656] width 10 height 27
click at [501, 576] on sup "2" at bounding box center [505, 572] width 8 height 15
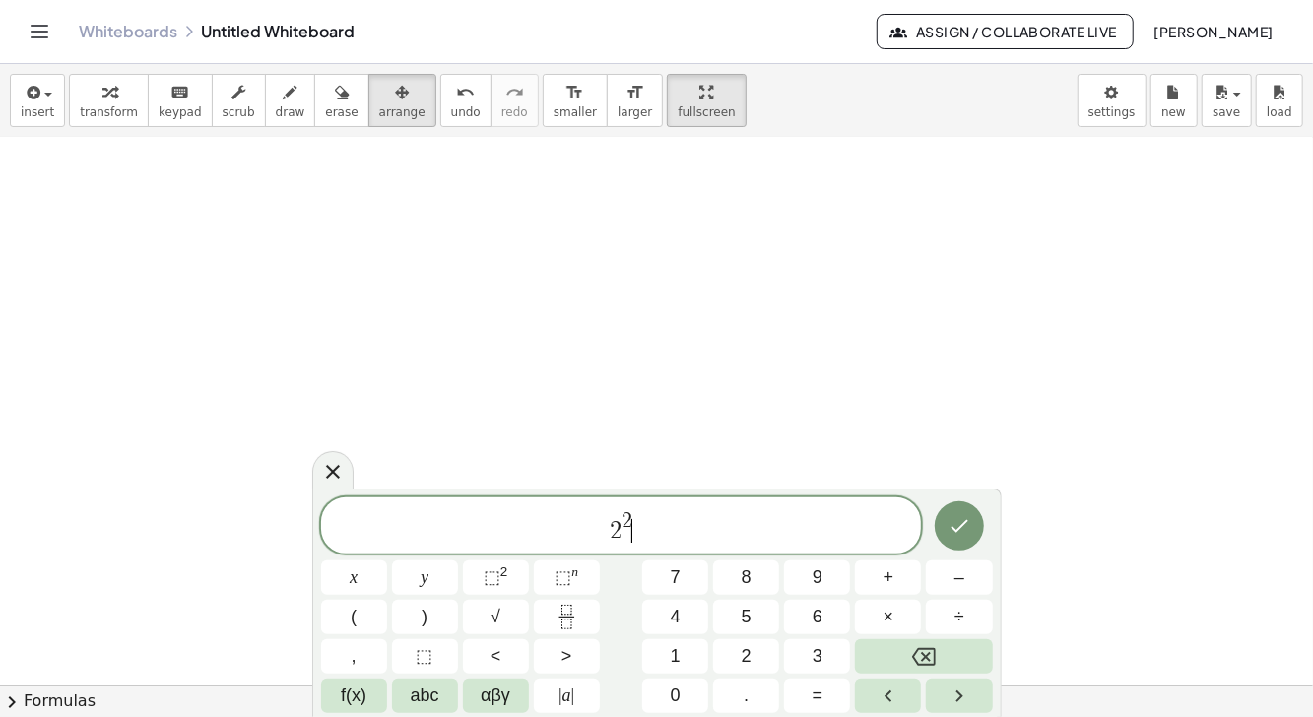
click at [884, 625] on span "×" at bounding box center [889, 617] width 11 height 27
click at [813, 667] on span "3" at bounding box center [818, 656] width 10 height 27
click at [943, 528] on button "Done" at bounding box center [959, 526] width 49 height 49
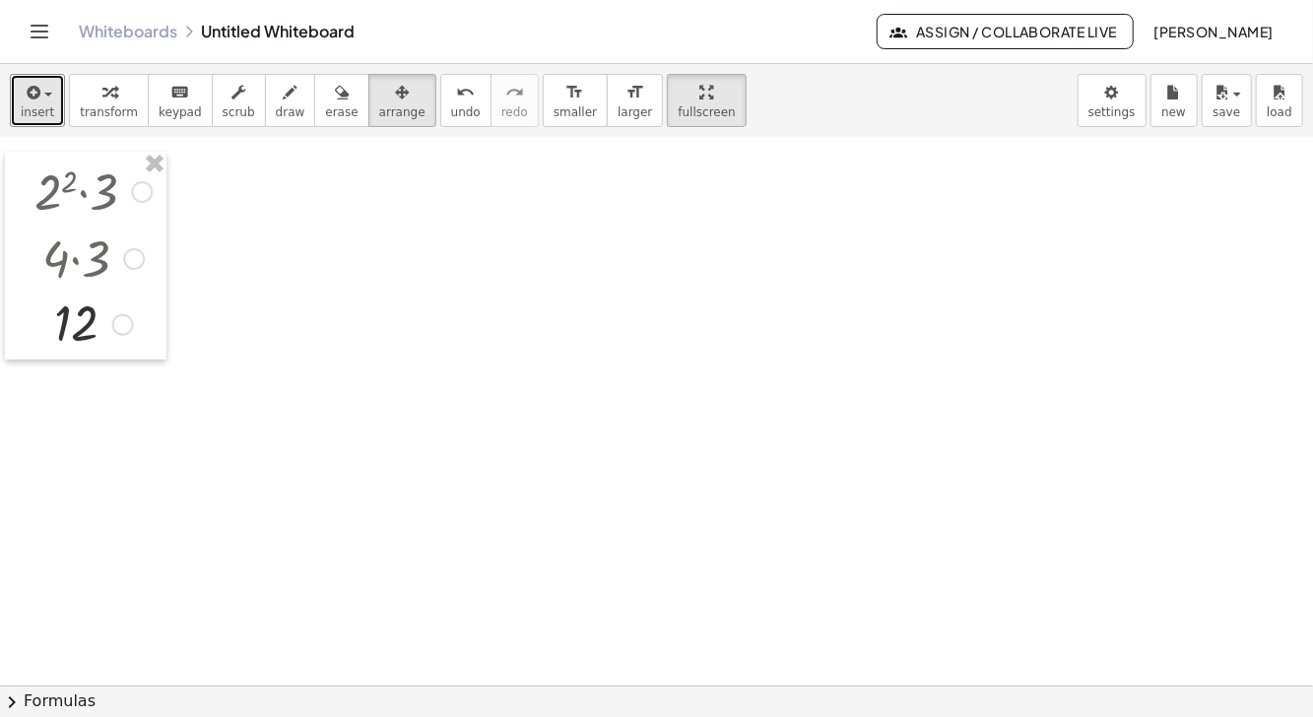
click at [28, 105] on span "insert" at bounding box center [37, 112] width 33 height 14
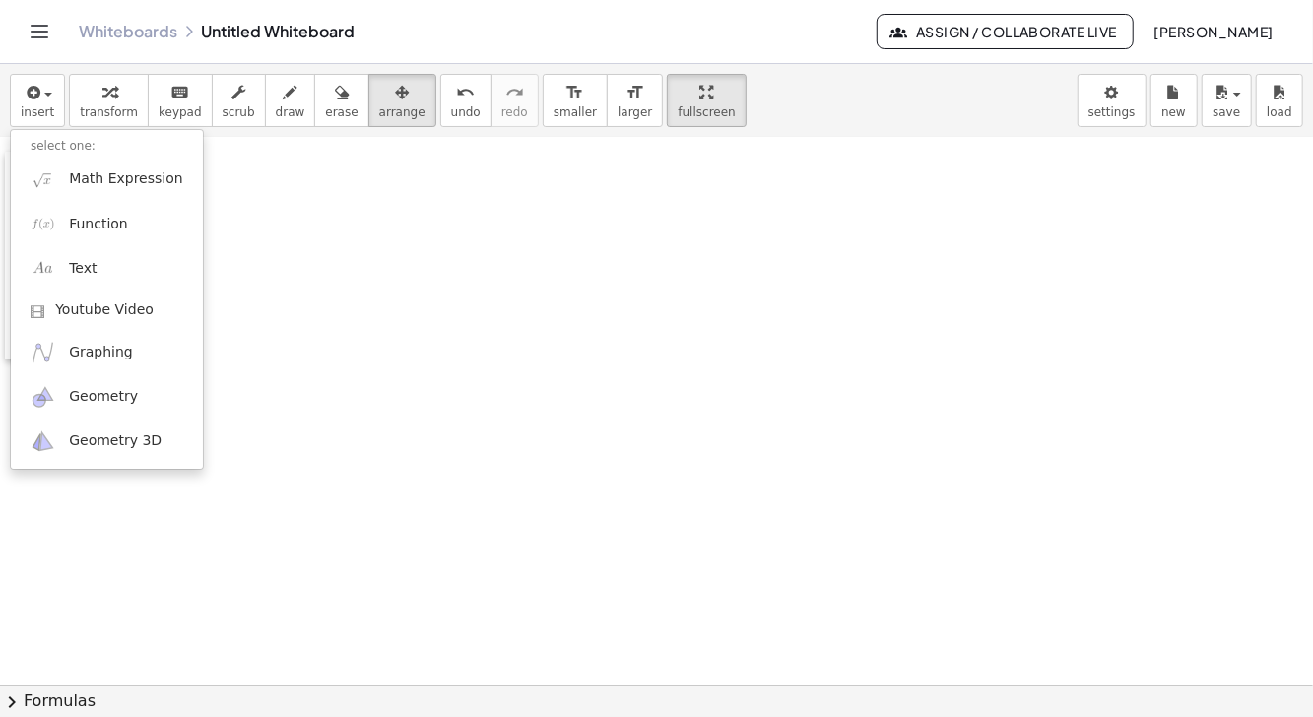
click at [262, 245] on div at bounding box center [656, 358] width 1313 height 717
